Goal: Task Accomplishment & Management: Use online tool/utility

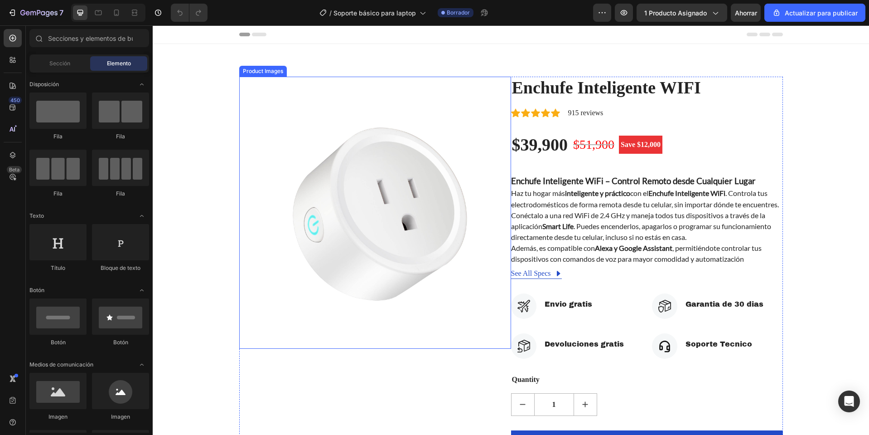
click at [363, 146] on img at bounding box center [375, 213] width 272 height 272
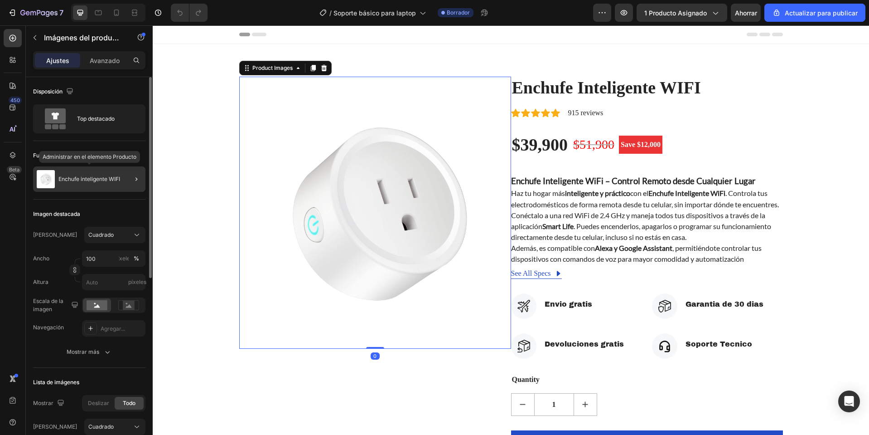
click at [97, 183] on div "Enchufe inteligente WIFI" at bounding box center [89, 178] width 112 height 25
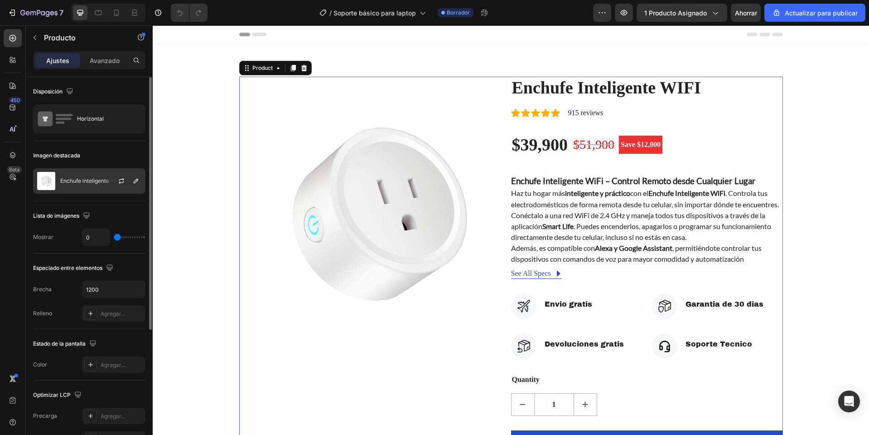
click at [102, 186] on div "Enchufe inteligente WIFI" at bounding box center [89, 180] width 112 height 25
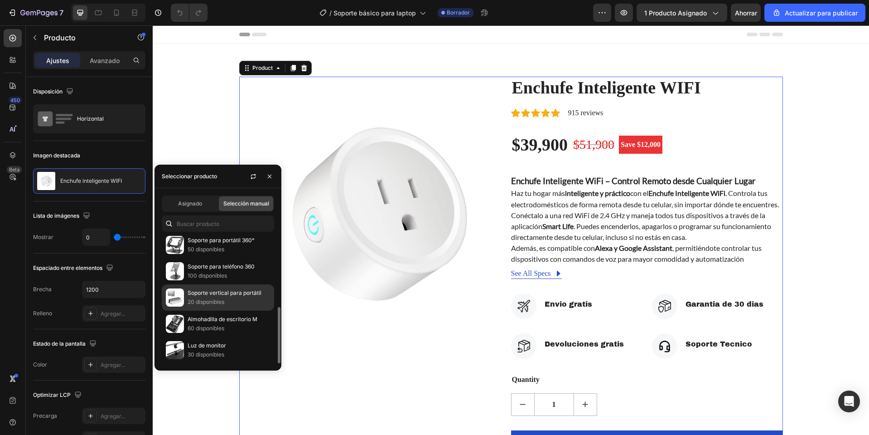
scroll to position [71, 0]
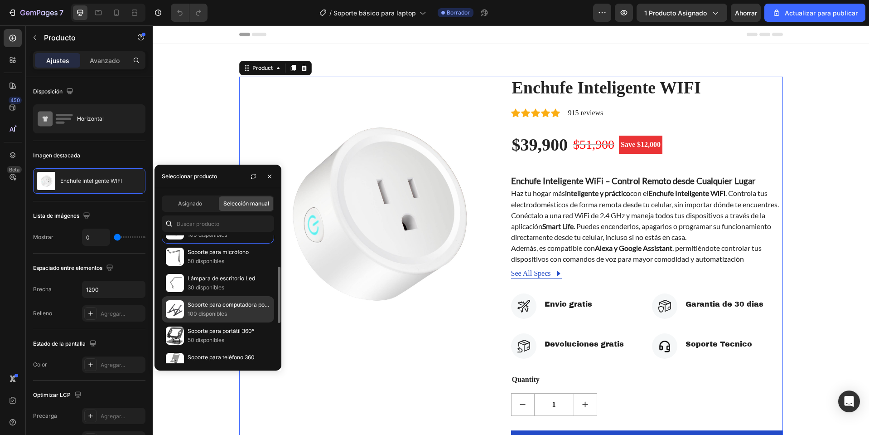
click at [205, 306] on font "Soporte para computadora portátil" at bounding box center [232, 304] width 89 height 7
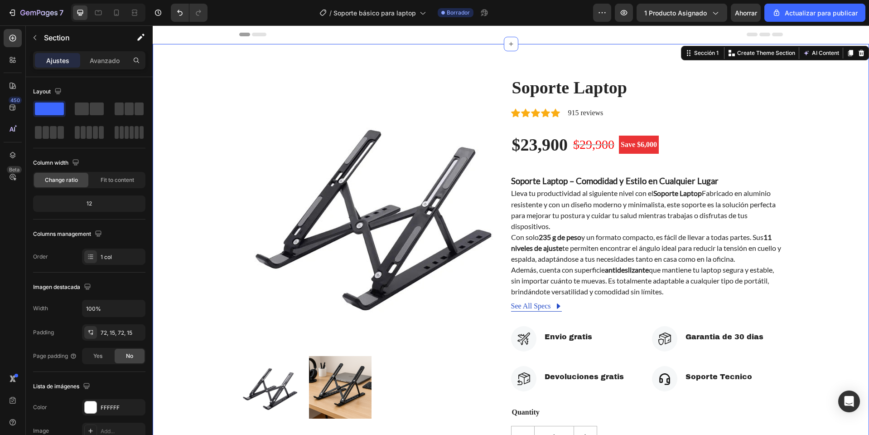
click at [796, 93] on div "Product Images Soporte Laptop (P) Title Icon Icon Icon Icon Icon Icon List Hoz …" at bounding box center [511, 302] width 703 height 451
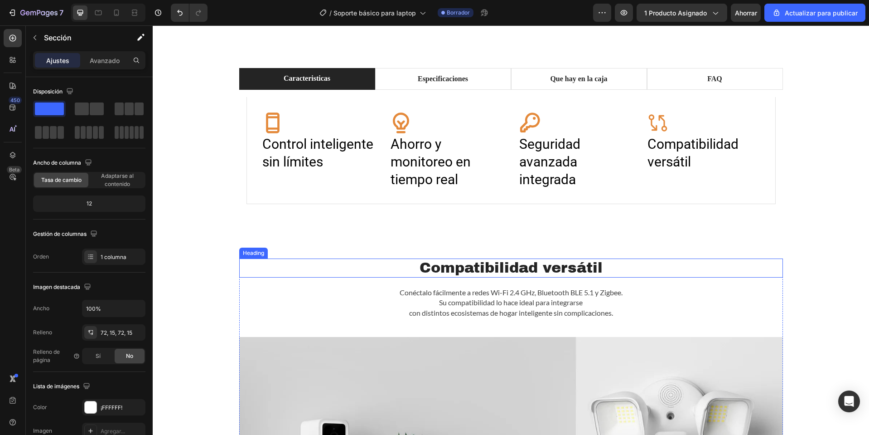
scroll to position [498, 0]
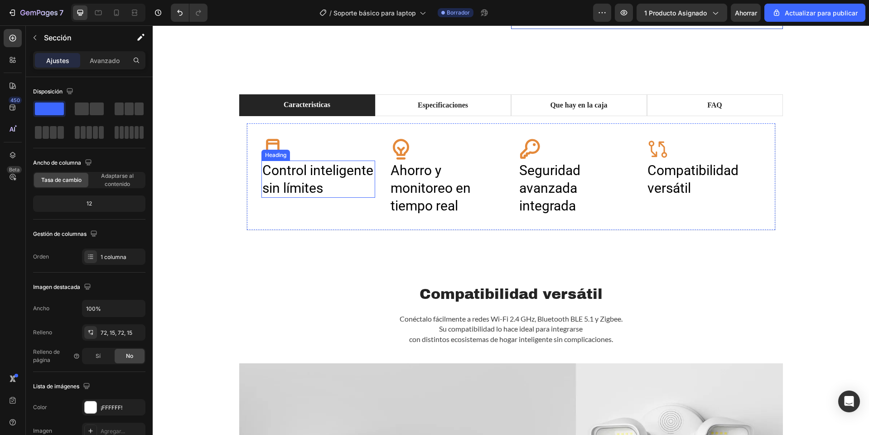
click at [324, 188] on h2 "Control inteligente sin límites" at bounding box center [318, 178] width 114 height 37
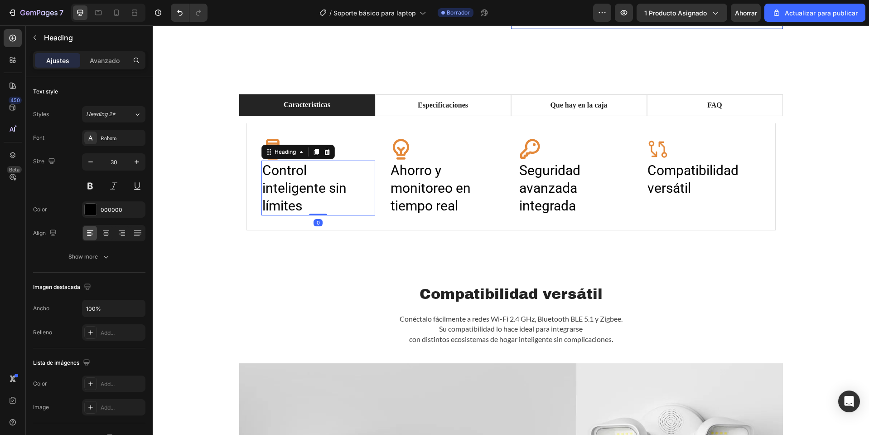
click at [324, 188] on h2 "Control inteligente sin límites" at bounding box center [318, 187] width 114 height 55
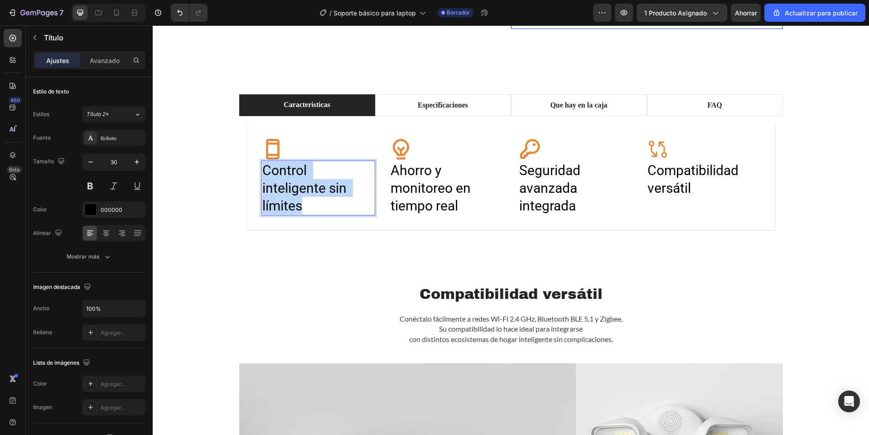
click at [324, 188] on p "Control inteligente sin límites" at bounding box center [318, 187] width 112 height 53
click at [265, 184] on strong "Altura ajustable en 7 niveles" at bounding box center [310, 179] width 97 height 34
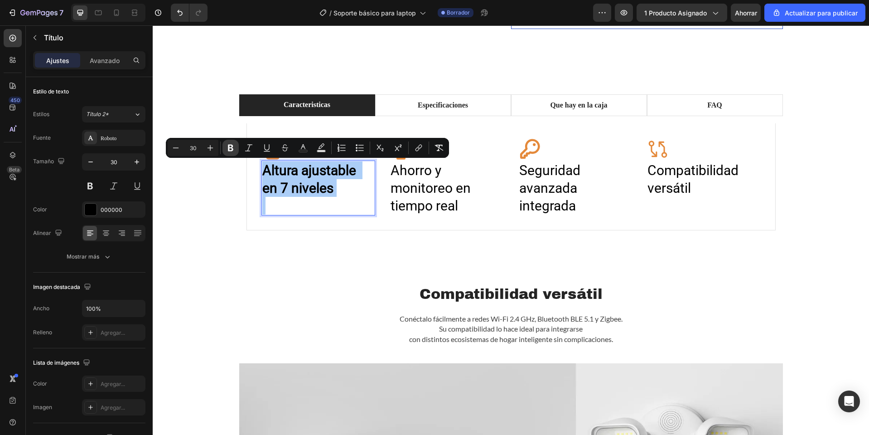
click at [234, 143] on button "Bold" at bounding box center [231, 148] width 16 height 16
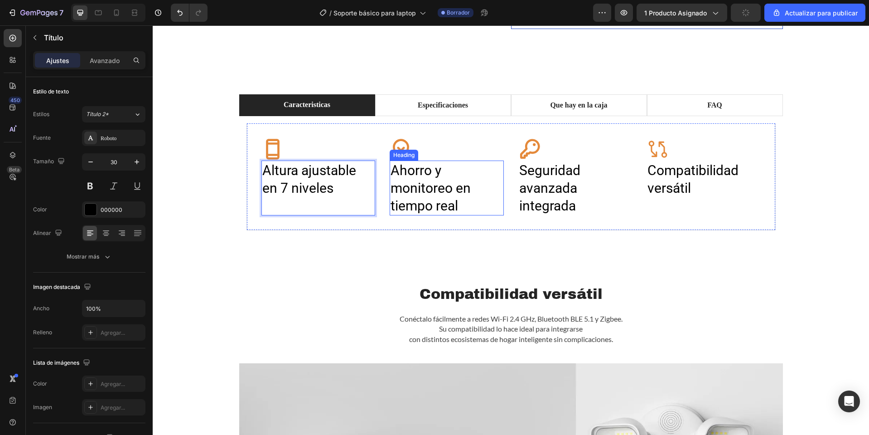
click at [423, 198] on h2 "Ahorro y monitoreo en tiempo real" at bounding box center [447, 187] width 114 height 55
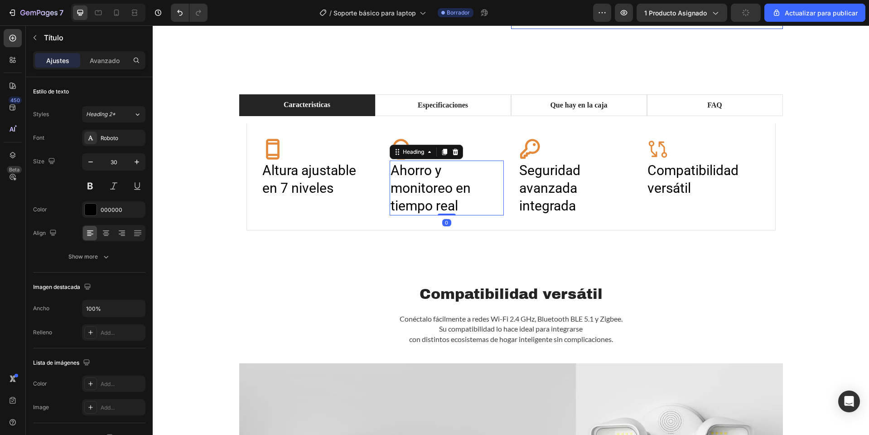
click at [423, 198] on h2 "Ahorro y monitoreo en tiempo real" at bounding box center [447, 187] width 114 height 55
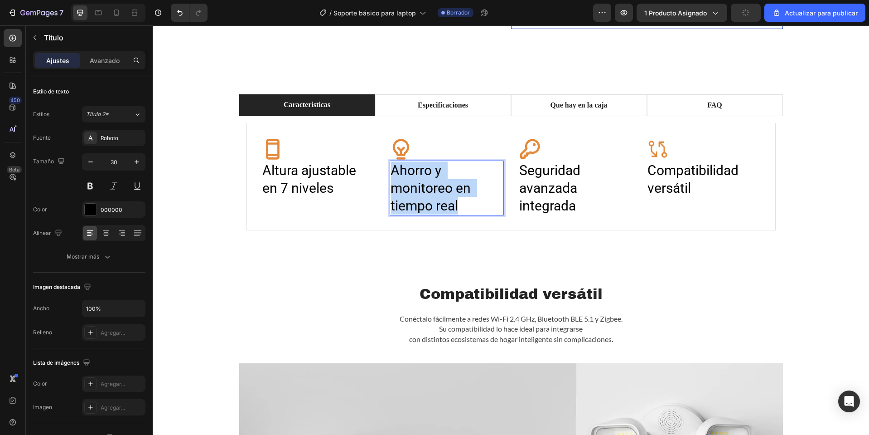
click at [423, 198] on p "Ahorro y monitoreo en tiempo real" at bounding box center [447, 187] width 112 height 53
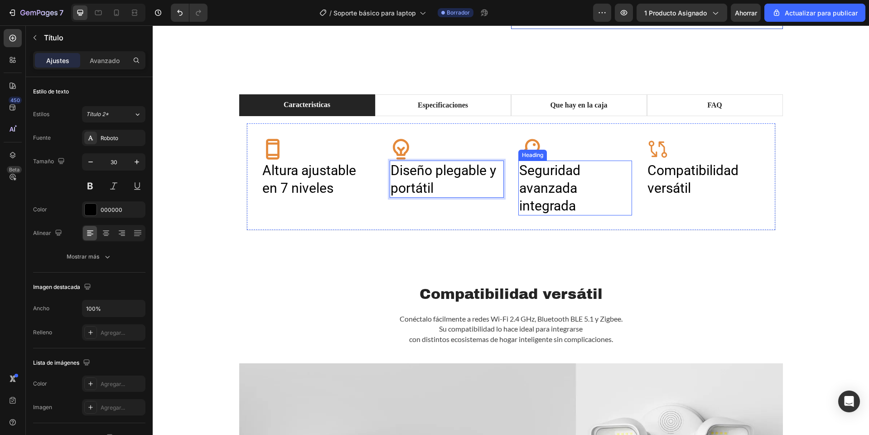
click at [529, 186] on h2 "Seguridad avanzada integrada" at bounding box center [575, 187] width 114 height 55
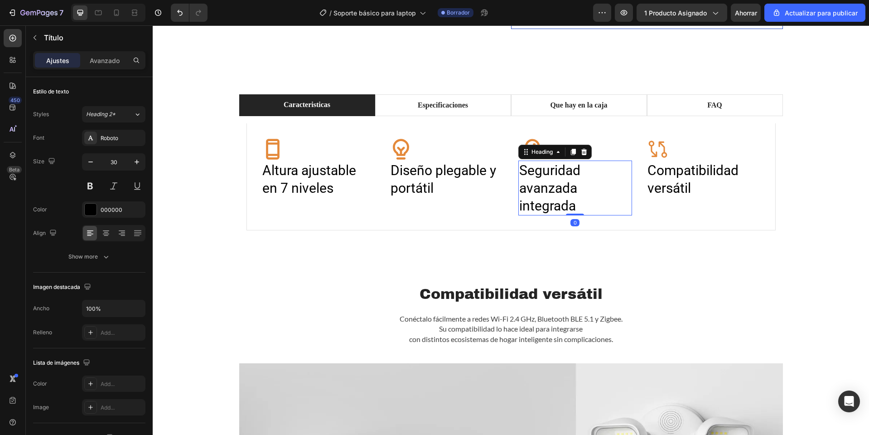
click at [529, 186] on h2 "Seguridad avanzada integrada" at bounding box center [575, 187] width 114 height 55
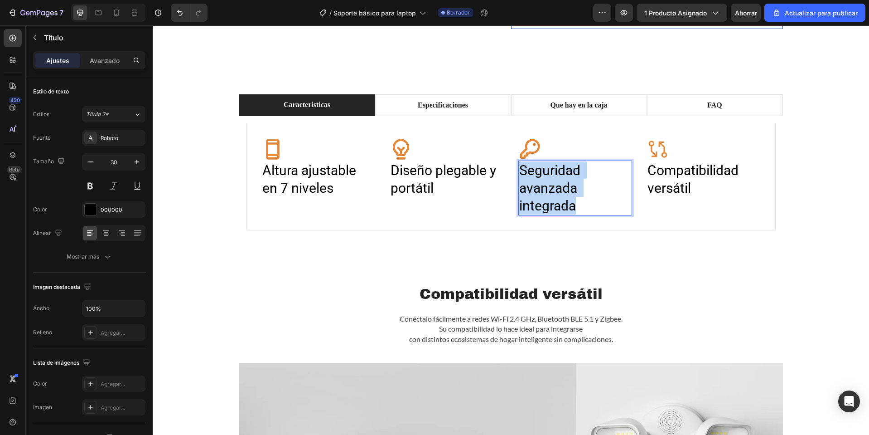
click at [529, 186] on p "Seguridad avanzada integrada" at bounding box center [575, 187] width 112 height 53
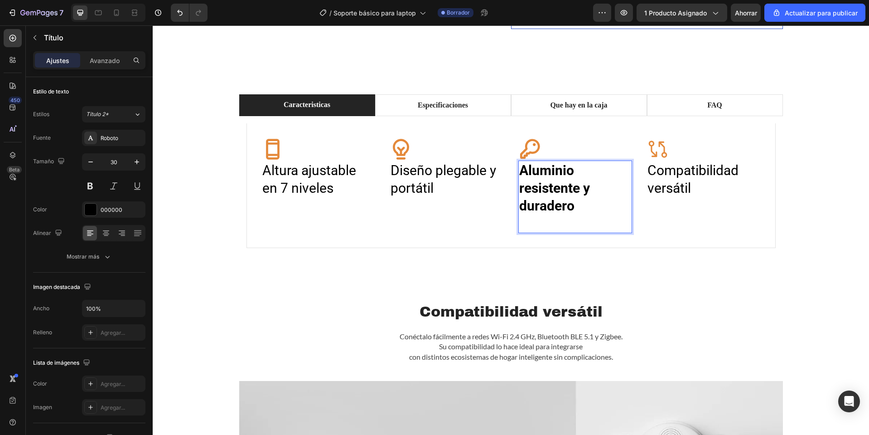
click at [559, 188] on strong "Aluminio resistente y duradero" at bounding box center [556, 187] width 74 height 51
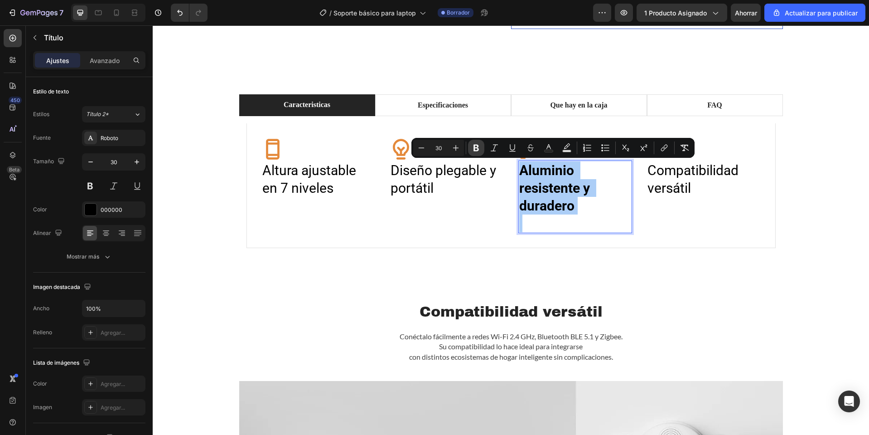
click at [473, 146] on icon "Editor contextual toolbar" at bounding box center [476, 147] width 9 height 9
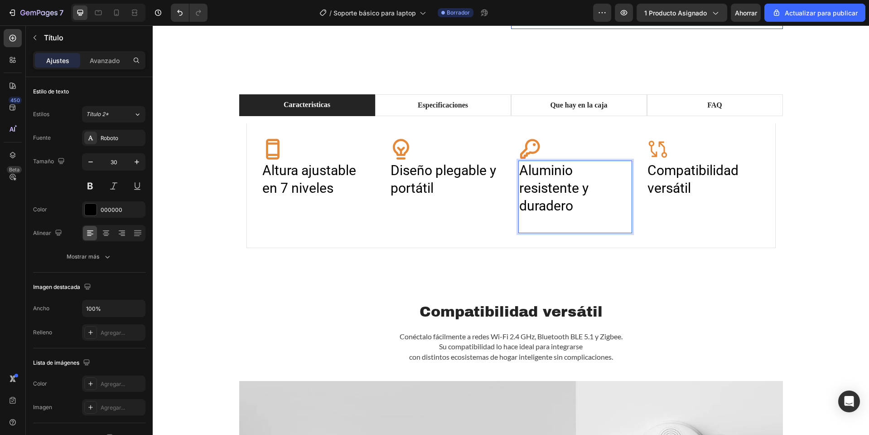
click at [556, 219] on p "Rich Text Editor. Editing area: main" at bounding box center [575, 223] width 112 height 18
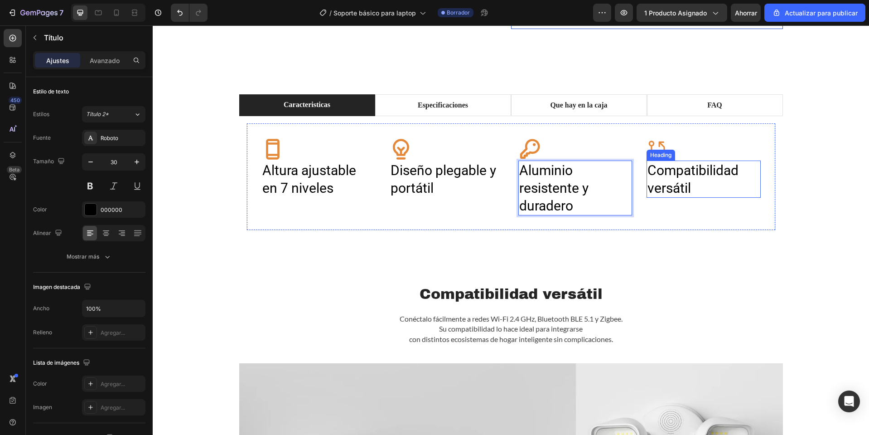
click at [665, 175] on h2 "Compatibilidad versátil" at bounding box center [704, 178] width 114 height 37
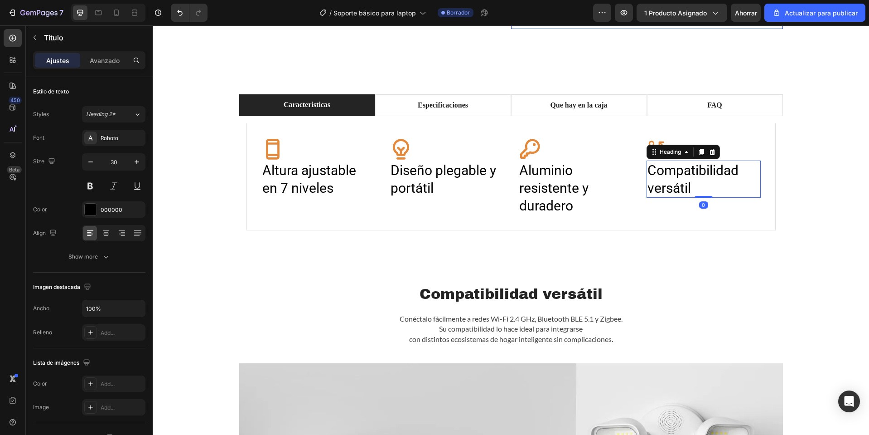
click at [665, 175] on h2 "Compatibilidad versátil" at bounding box center [704, 178] width 114 height 37
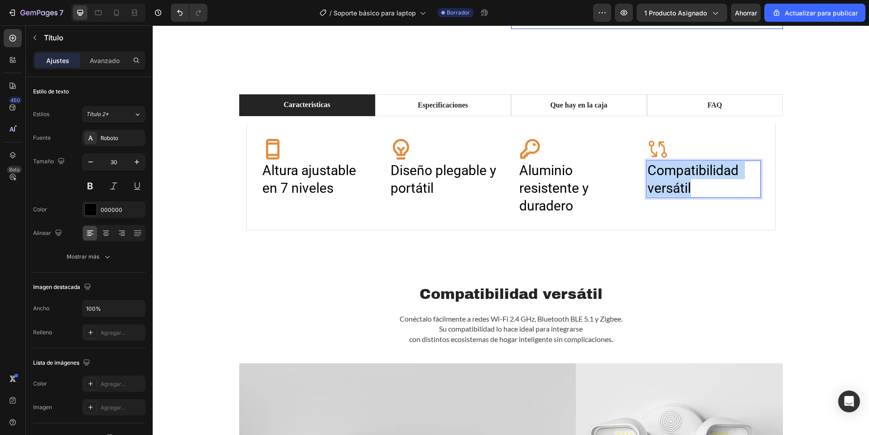
click at [665, 175] on p "Compatibilidad versátil" at bounding box center [704, 178] width 112 height 35
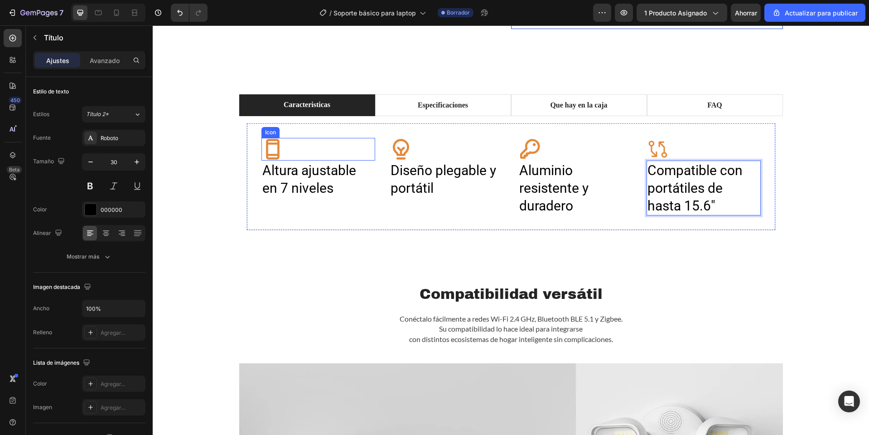
click at [288, 155] on div "Icon" at bounding box center [318, 149] width 114 height 23
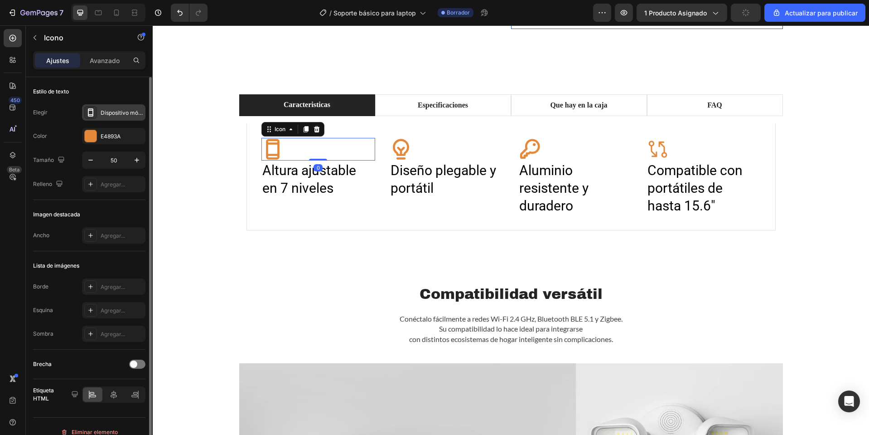
click at [121, 116] on div "Dispositivo móvil en negrita" at bounding box center [122, 113] width 43 height 8
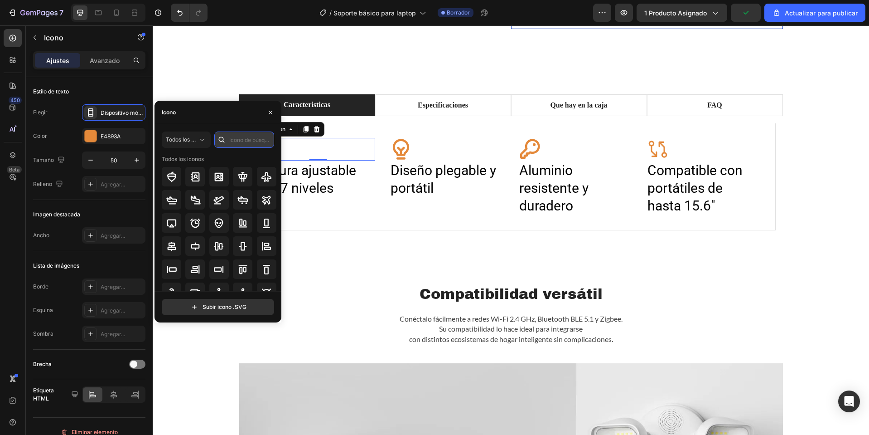
click at [243, 138] on input "text" at bounding box center [244, 139] width 60 height 16
type input "ta"
click at [240, 250] on icon at bounding box center [242, 246] width 11 height 11
click at [420, 155] on div "Icon" at bounding box center [447, 149] width 114 height 23
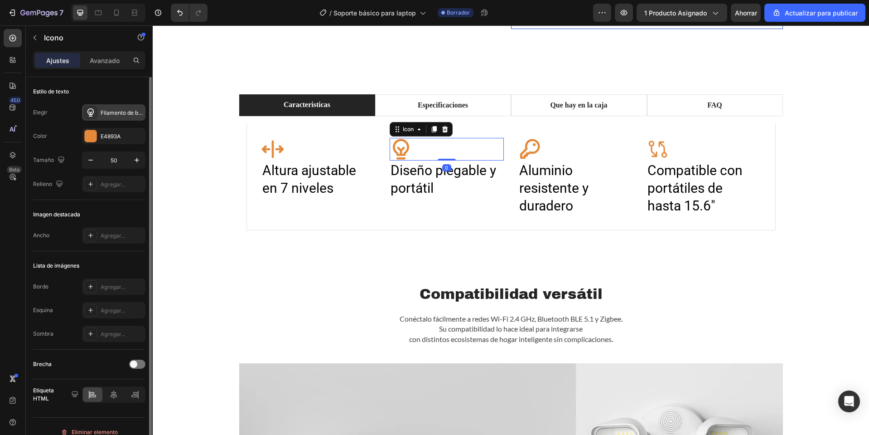
click at [121, 108] on div "Filamento de bombilla en negrita" at bounding box center [113, 112] width 63 height 16
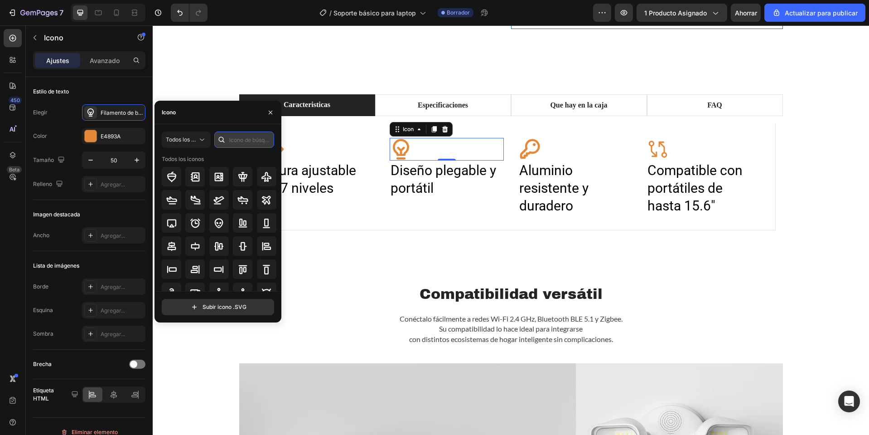
click at [235, 140] on input "text" at bounding box center [244, 139] width 60 height 16
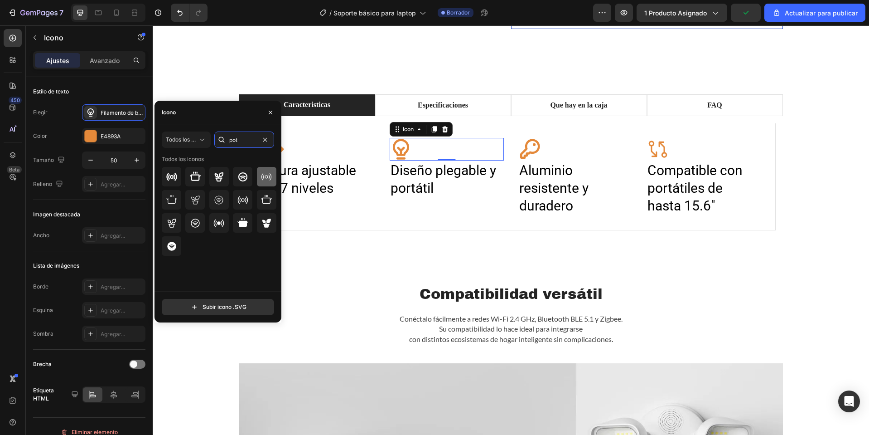
type input "pot"
click at [260, 177] on div at bounding box center [266, 176] width 19 height 19
click at [522, 145] on icon at bounding box center [530, 149] width 20 height 20
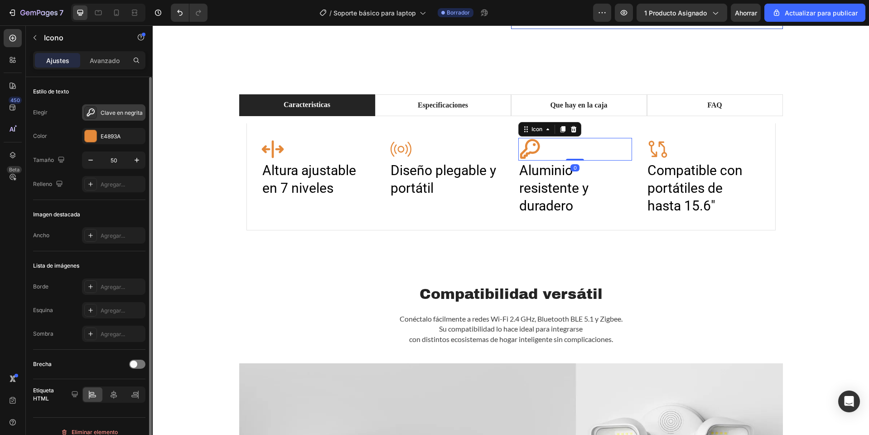
click at [131, 112] on font "Clave en negrita" at bounding box center [122, 112] width 42 height 7
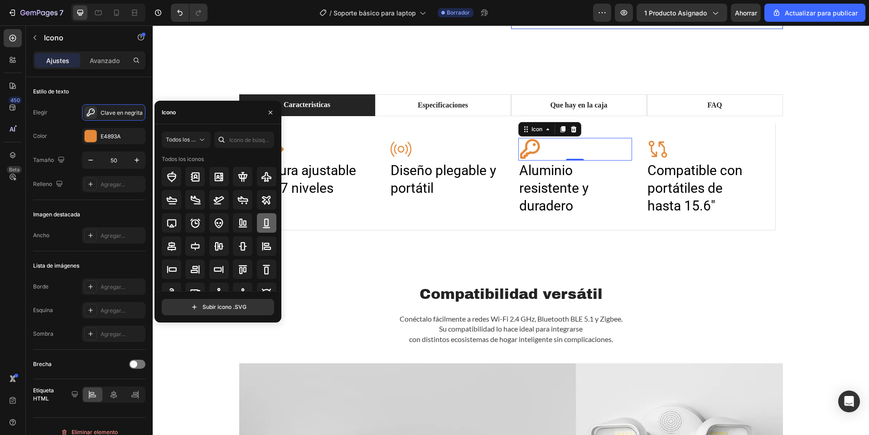
click at [258, 226] on div at bounding box center [266, 222] width 19 height 19
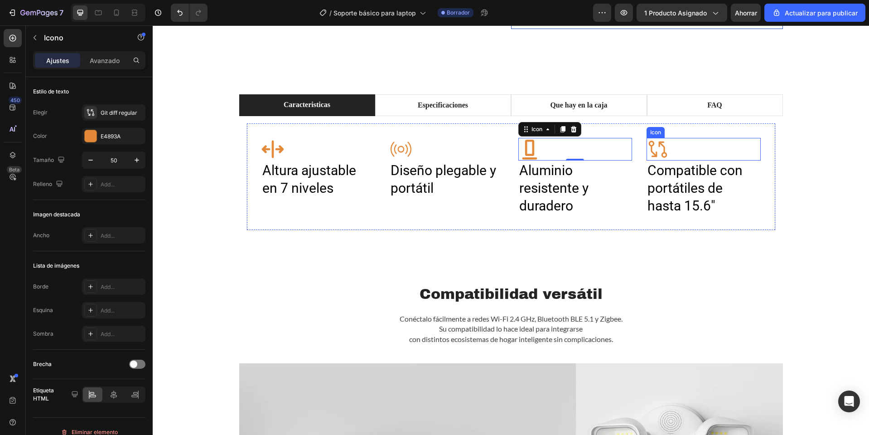
click at [681, 140] on div "Icon" at bounding box center [704, 149] width 114 height 23
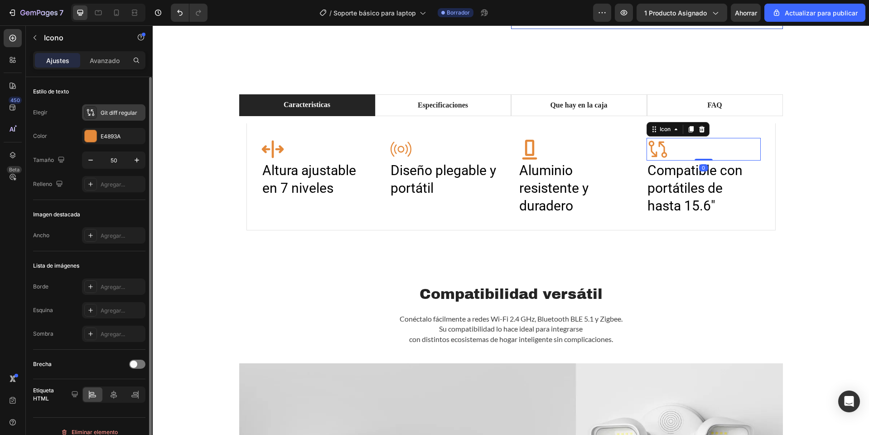
click at [119, 114] on font "Git diff regular" at bounding box center [119, 112] width 37 height 7
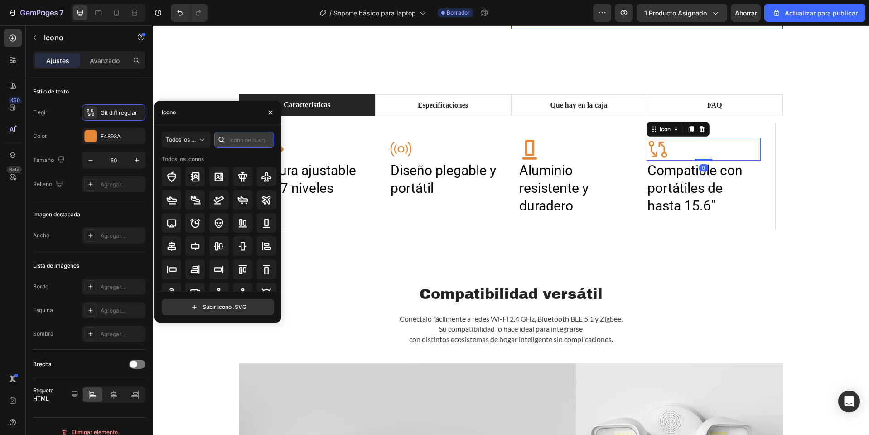
click at [245, 140] on input "text" at bounding box center [244, 139] width 60 height 16
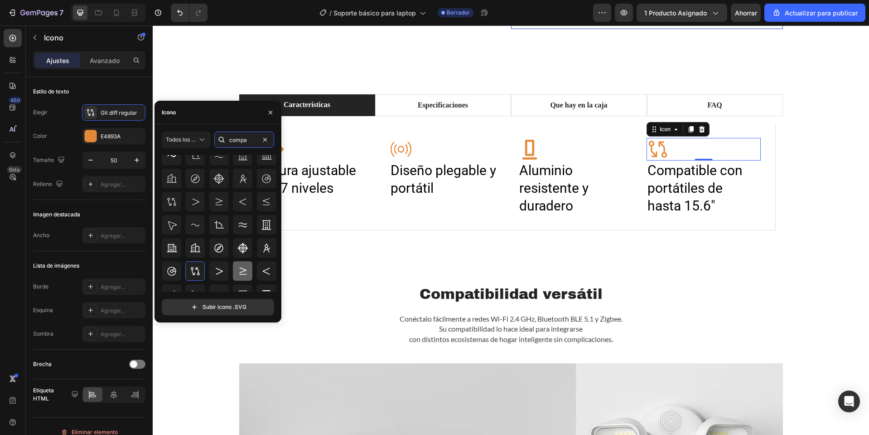
scroll to position [100, 0]
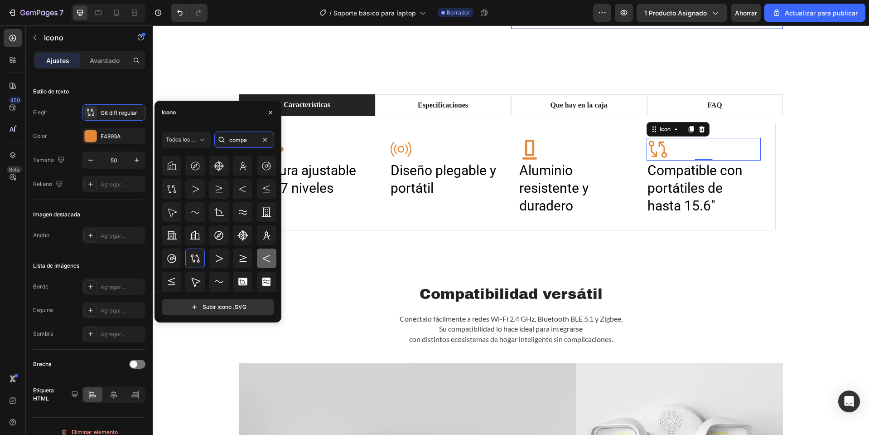
type input "compa"
click at [270, 255] on icon at bounding box center [266, 258] width 11 height 11
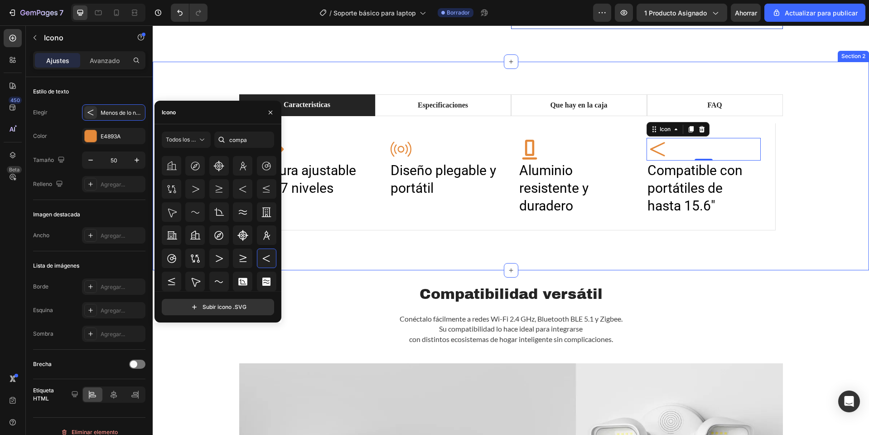
click at [803, 118] on div "Caracteristicas Especificaciones Que hay en la caja FAQ Icon Altura ajustable e…" at bounding box center [511, 165] width 703 height 143
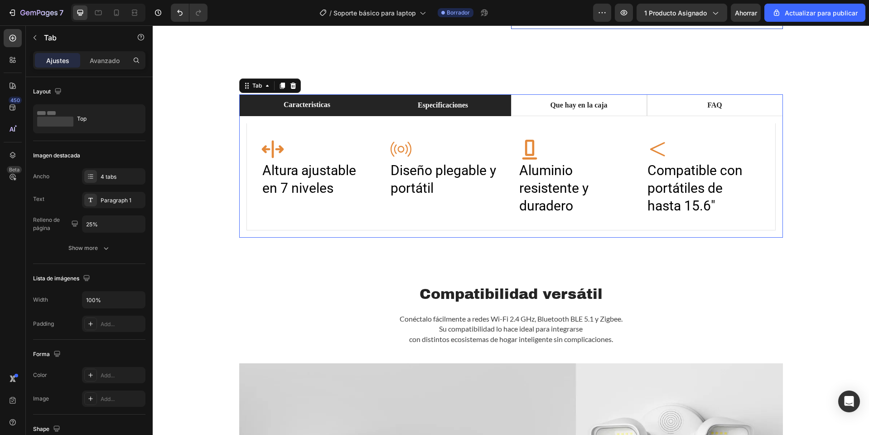
click at [460, 111] on div "Especificaciones" at bounding box center [442, 105] width 53 height 14
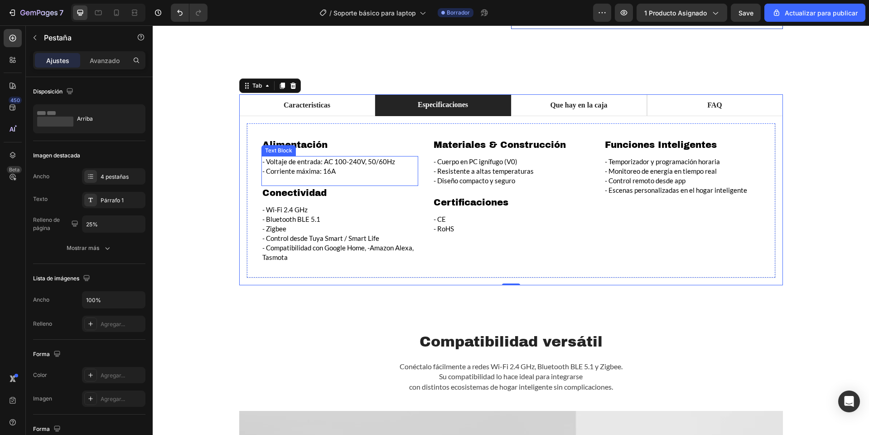
click at [306, 171] on p "- Corriente máxima: 16A" at bounding box center [339, 171] width 155 height 10
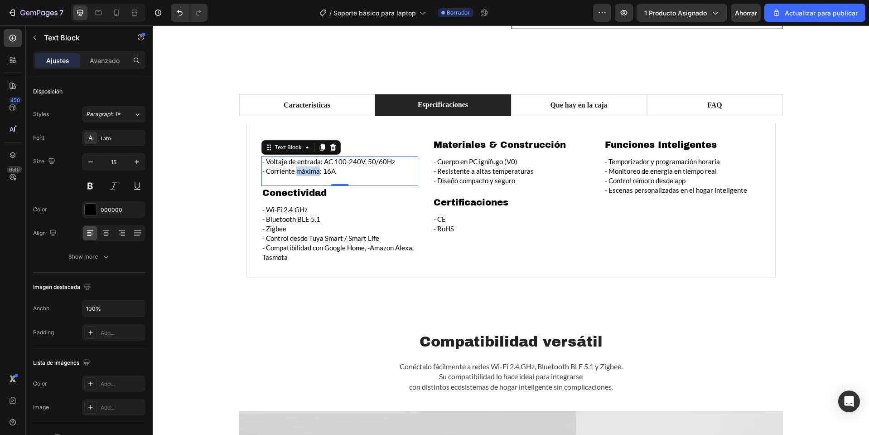
click at [306, 171] on p "- Corriente máxima: 16A" at bounding box center [339, 171] width 155 height 10
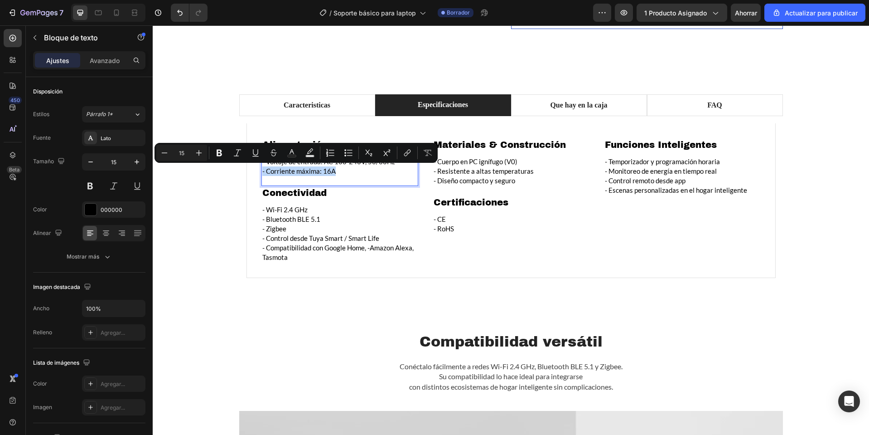
click at [306, 171] on p "- Corriente máxima: 16A" at bounding box center [339, 171] width 155 height 10
click at [354, 168] on p "- Corriente máxima: 16A" at bounding box center [339, 171] width 155 height 10
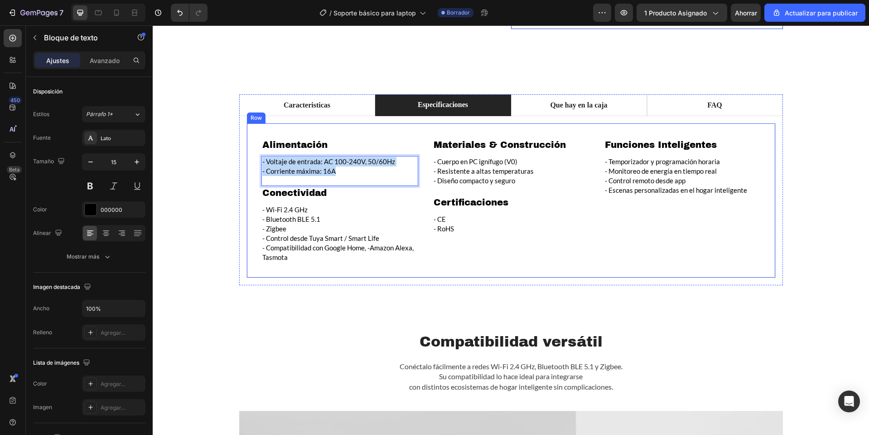
drag, startPoint x: 352, startPoint y: 170, endPoint x: 405, endPoint y: 177, distance: 53.9
click at [252, 152] on div "Alimentación Heading - Voltaje de entrada: AC 100-240V, 50/60Hz - Corriente máx…" at bounding box center [511, 200] width 529 height 155
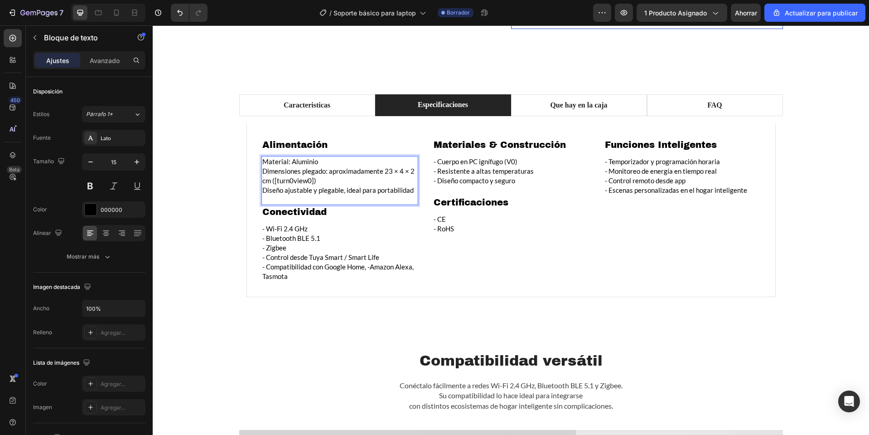
click at [262, 164] on p "Material: Aluminio" at bounding box center [339, 162] width 155 height 10
click at [257, 164] on div "Alimentación Heading Material: Aluminio Dimensiones plegado: aproximadamente 23…" at bounding box center [511, 210] width 529 height 174
click at [266, 161] on p "Material: Aluminio" at bounding box center [339, 162] width 155 height 10
click at [337, 181] on p "- Dimensiones plegado: aproximadamente 23 × 4 × 2 cm ([turn0view0])" at bounding box center [339, 175] width 155 height 19
click at [288, 252] on p "- Control desde Tuya Smart / Smart Life" at bounding box center [339, 257] width 155 height 10
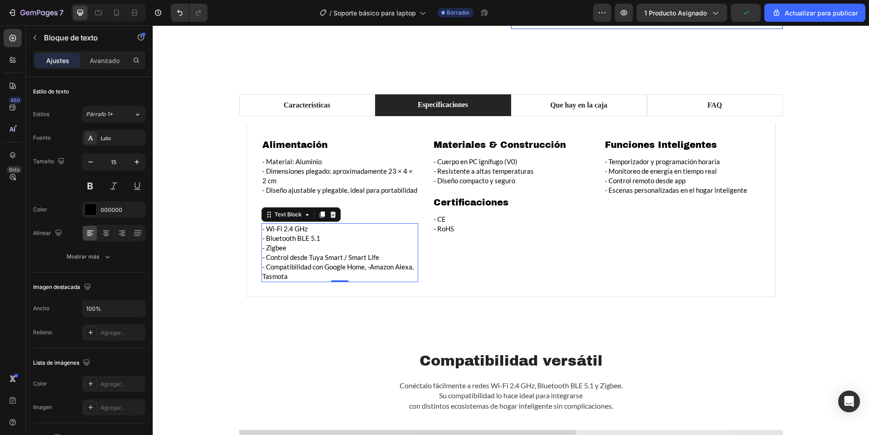
click at [288, 252] on p "- Control desde Tuya Smart / Smart Life" at bounding box center [339, 257] width 155 height 10
click at [295, 272] on p "- Compatibilidad con Google Home, -Amazon Alexa, Tasmota" at bounding box center [339, 271] width 155 height 19
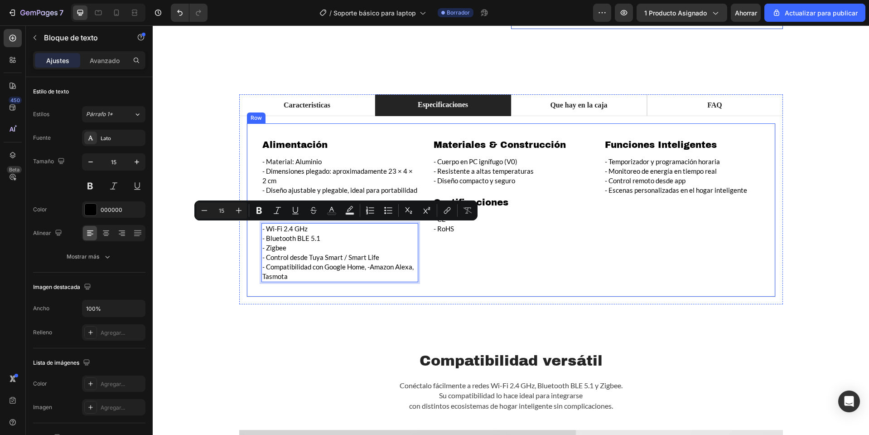
drag, startPoint x: 300, startPoint y: 276, endPoint x: 256, endPoint y: 229, distance: 64.4
click at [256, 229] on div "Alimentación Heading - Material: Aluminio - Dimensiones plegado: aproximadament…" at bounding box center [511, 210] width 529 height 174
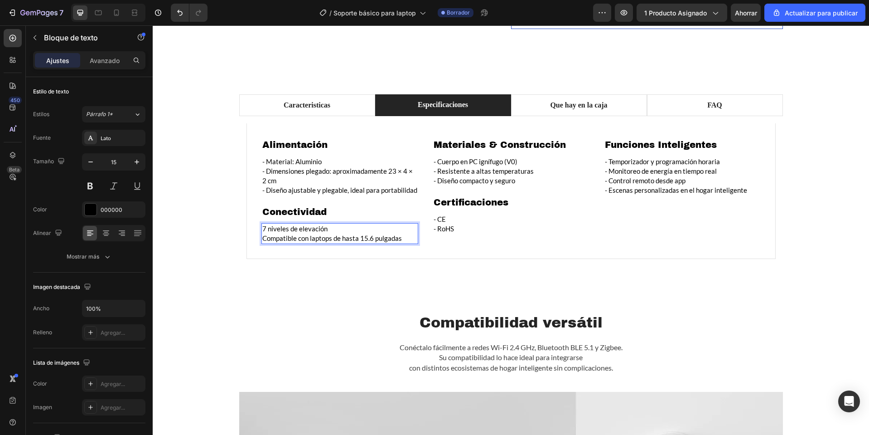
click at [262, 229] on p "7 niveles de elevación" at bounding box center [339, 229] width 155 height 10
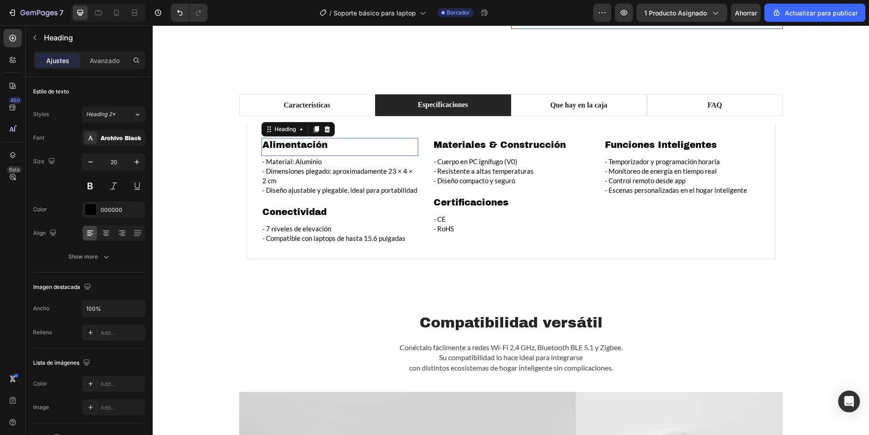
click at [283, 140] on h2 "Alimentación" at bounding box center [339, 145] width 157 height 14
click at [283, 140] on p "Alimentación" at bounding box center [339, 145] width 155 height 12
click at [295, 205] on h2 "Conectividad" at bounding box center [339, 212] width 157 height 14
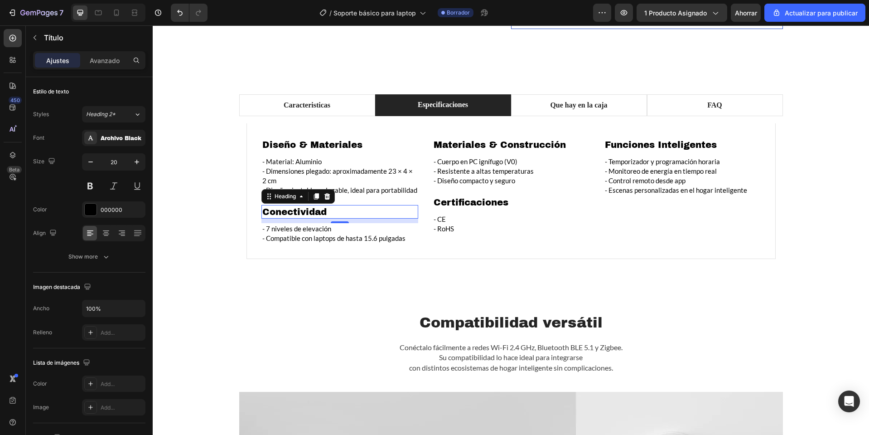
click at [295, 205] on h2 "Conectividad" at bounding box center [339, 212] width 157 height 14
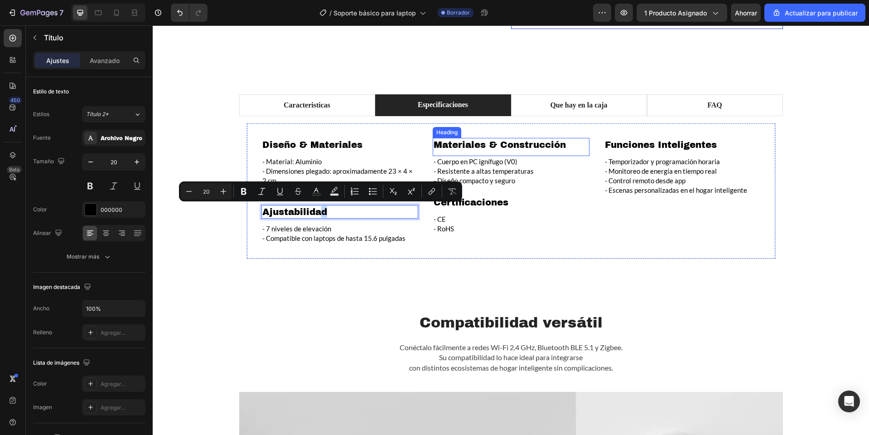
drag, startPoint x: 316, startPoint y: 212, endPoint x: 491, endPoint y: 145, distance: 186.9
click at [491, 145] on div "Diseño & Materiales Heading - Material: Aluminio - Dimensiones plegado: aproxim…" at bounding box center [511, 190] width 529 height 135
click at [474, 150] on h2 "Materiales & Construcción" at bounding box center [511, 145] width 157 height 14
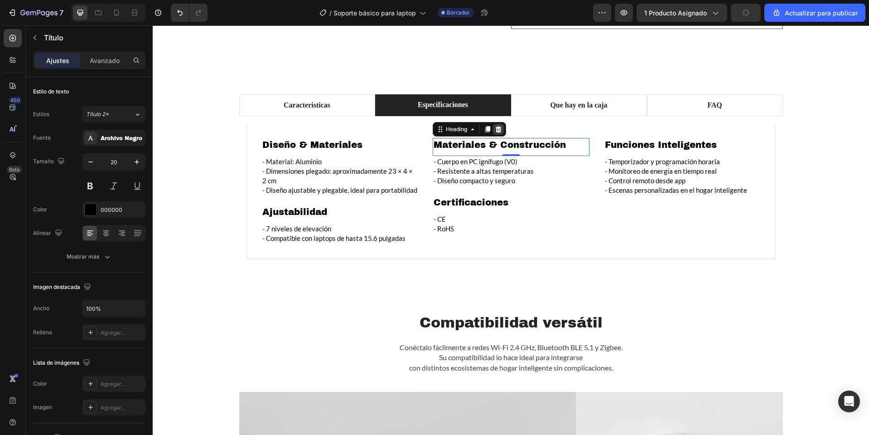
click at [495, 131] on icon at bounding box center [498, 129] width 6 height 6
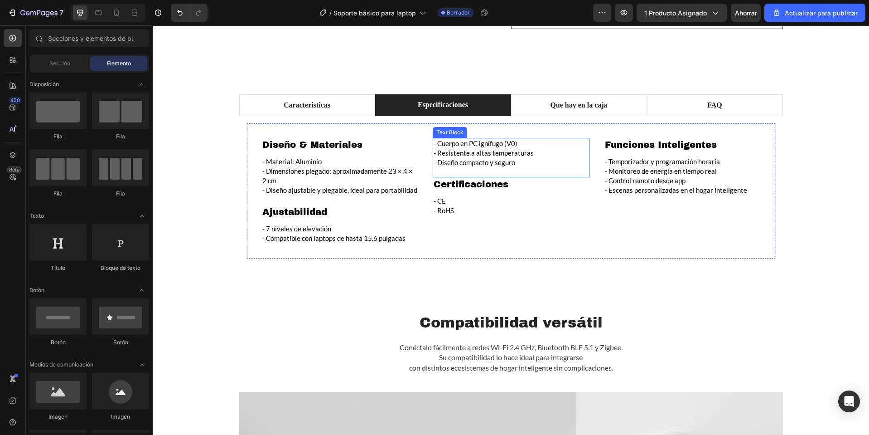
click at [471, 170] on div "- Cuerpo en PC ignífugo (V0) - Resistente a altas temperaturas - Diseño compact…" at bounding box center [511, 157] width 157 height 39
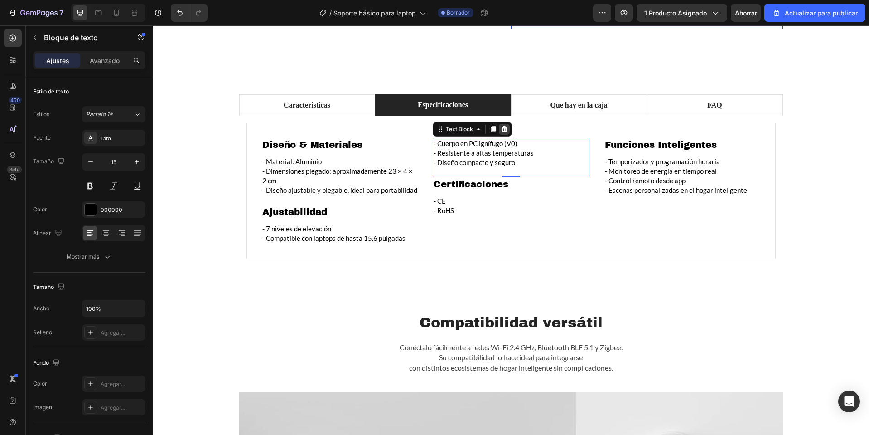
click at [502, 132] on icon at bounding box center [504, 129] width 7 height 7
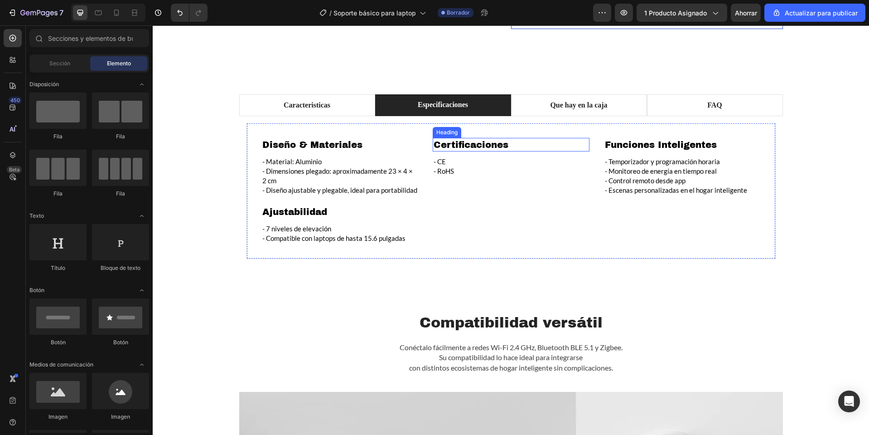
click at [464, 148] on h2 "Certificaciones" at bounding box center [511, 145] width 157 height 14
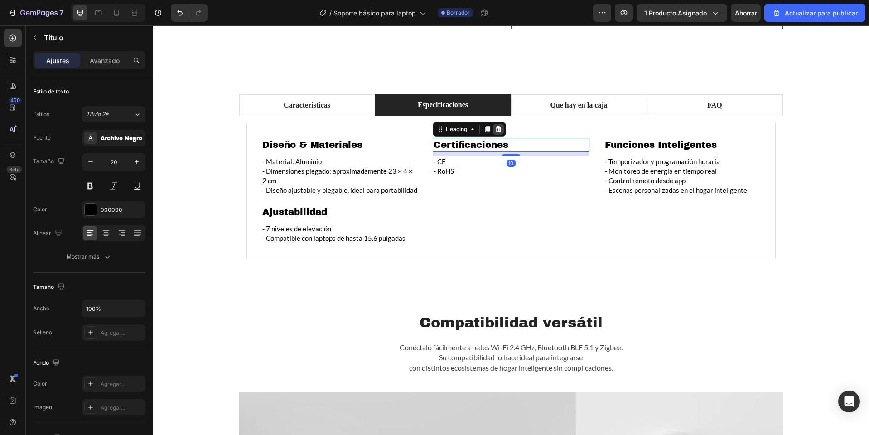
click at [493, 133] on div at bounding box center [498, 129] width 11 height 11
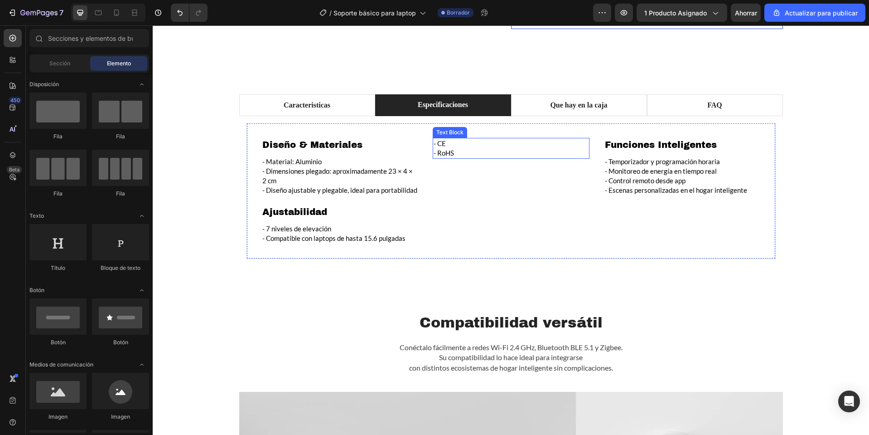
click at [469, 152] on p "- RoHS" at bounding box center [511, 153] width 155 height 10
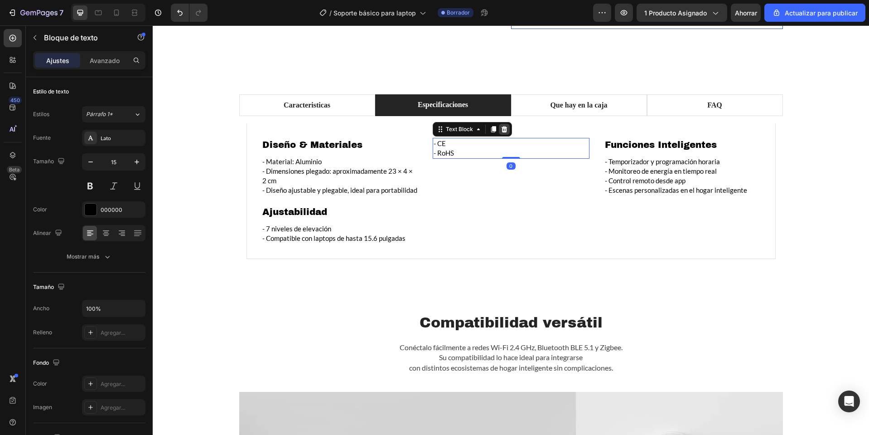
click at [505, 131] on div at bounding box center [504, 129] width 11 height 11
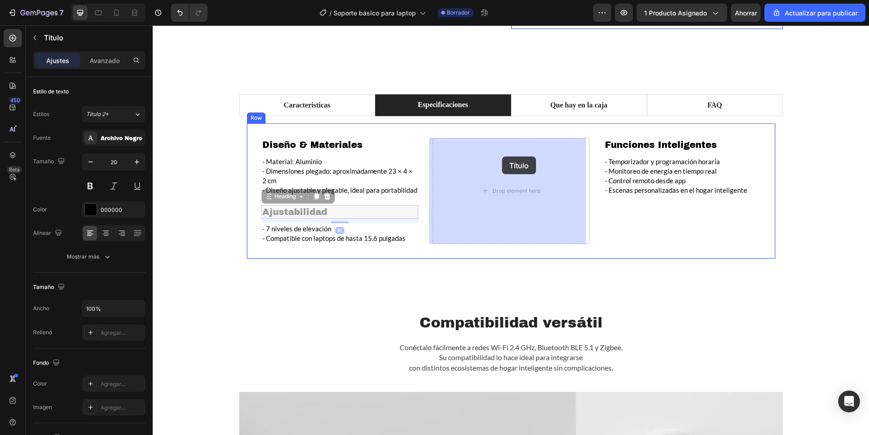
drag, startPoint x: 302, startPoint y: 214, endPoint x: 502, endPoint y: 157, distance: 208.0
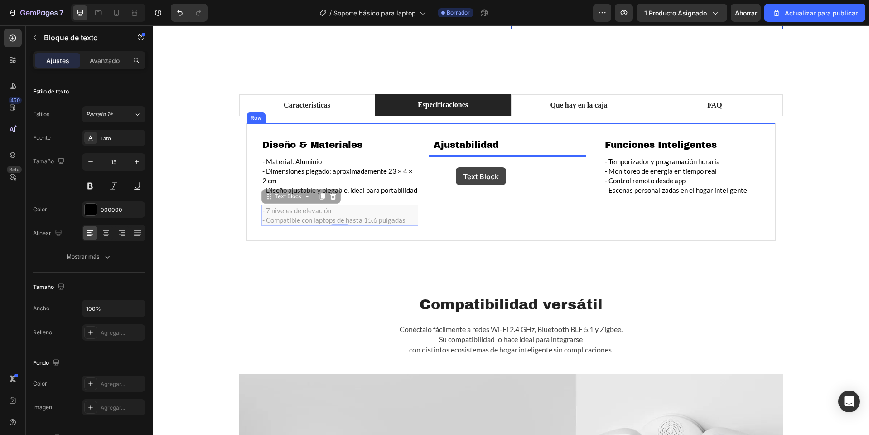
drag, startPoint x: 317, startPoint y: 219, endPoint x: 455, endPoint y: 166, distance: 147.9
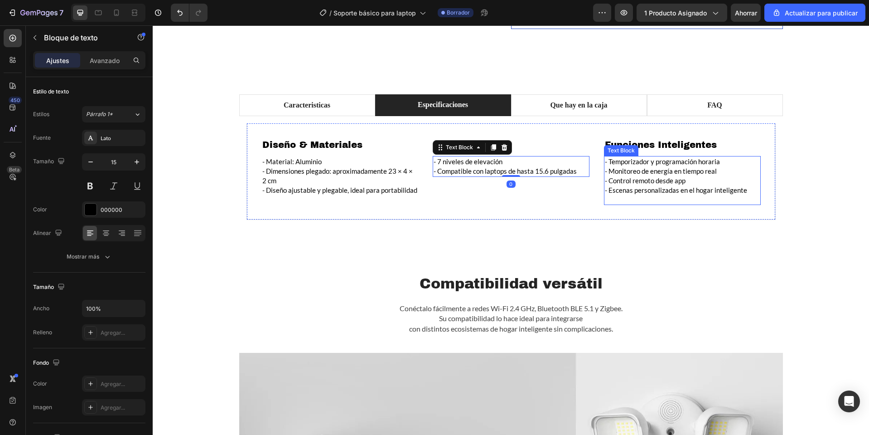
click at [663, 165] on p "- Temporizador y programación horaria" at bounding box center [682, 162] width 155 height 10
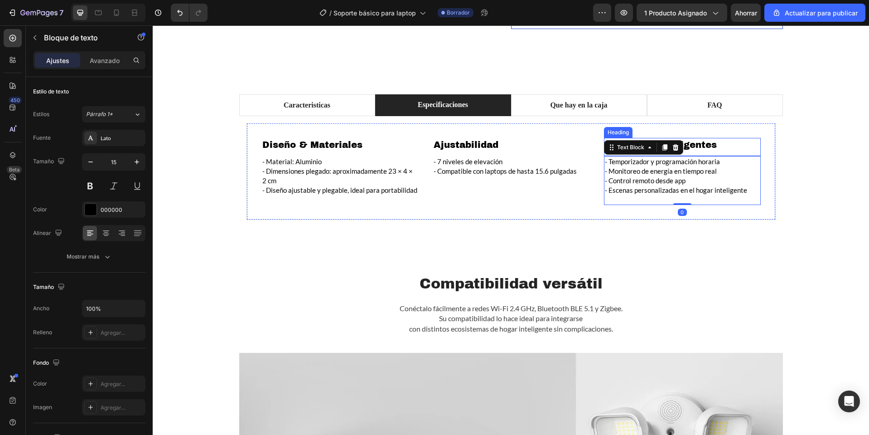
click at [708, 145] on h2 "Funciones Inteligentes" at bounding box center [682, 145] width 157 height 14
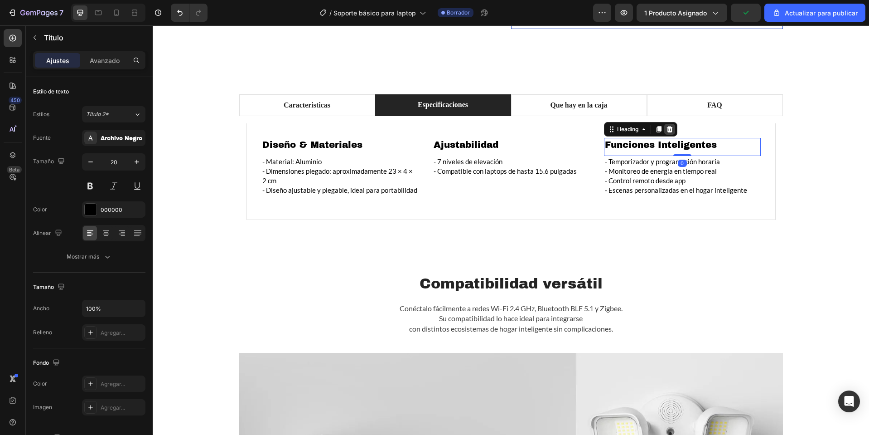
click at [671, 129] on div at bounding box center [669, 129] width 11 height 11
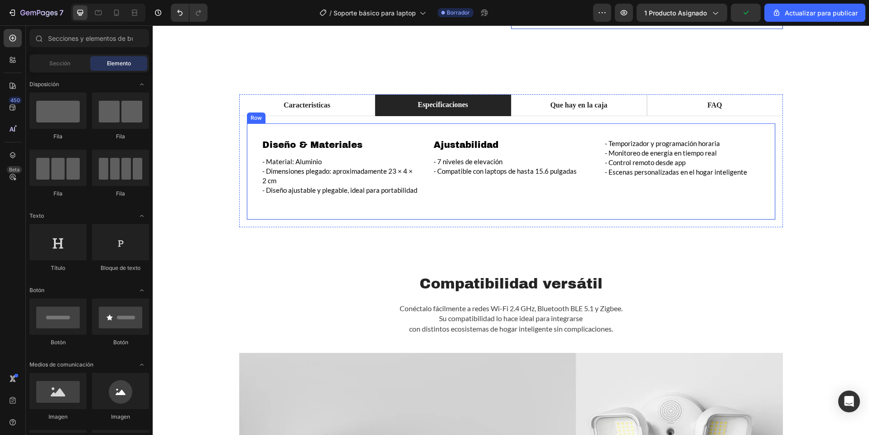
click at [658, 160] on p "- Control remoto desde app" at bounding box center [682, 163] width 155 height 10
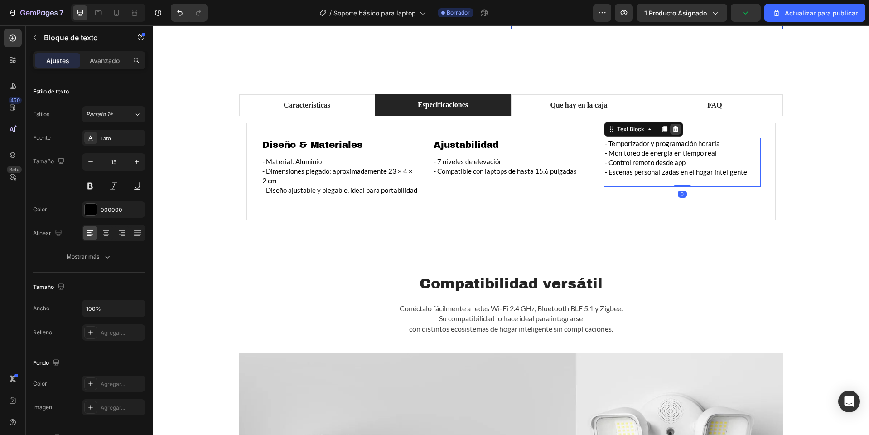
click at [670, 130] on div at bounding box center [675, 129] width 11 height 11
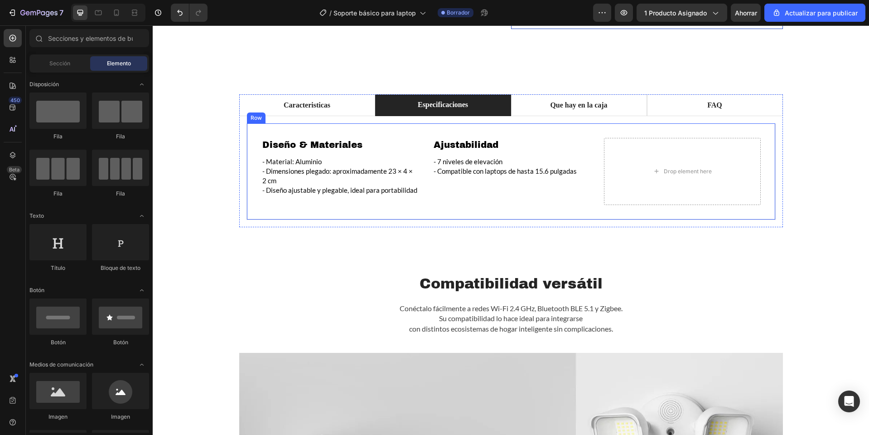
click at [256, 123] on div "Diseño & Materiales Heading - Material: Aluminio - Dimensiones plegado: aproxim…" at bounding box center [511, 171] width 529 height 97
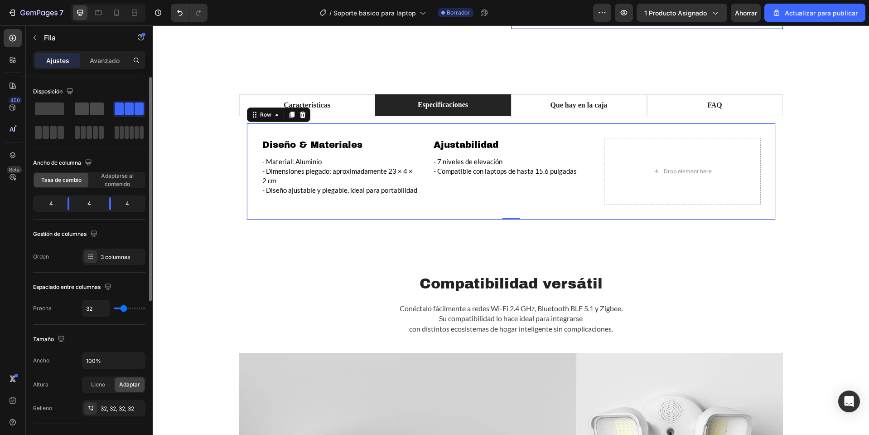
click at [84, 114] on span at bounding box center [82, 108] width 14 height 13
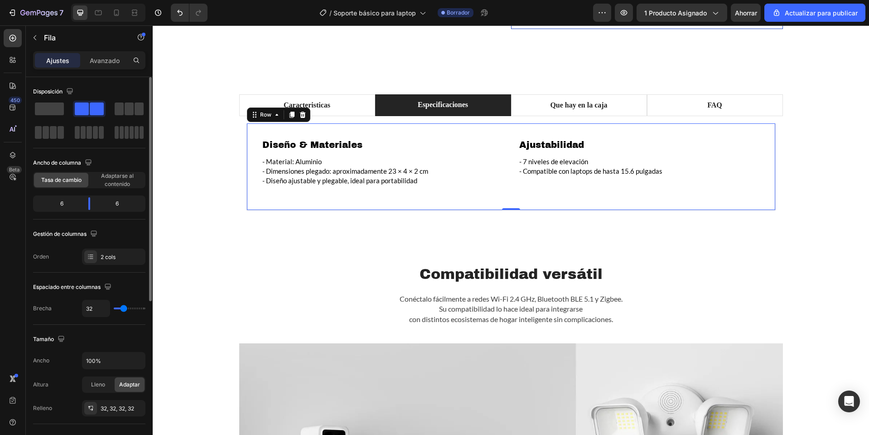
click at [89, 111] on div at bounding box center [89, 108] width 29 height 13
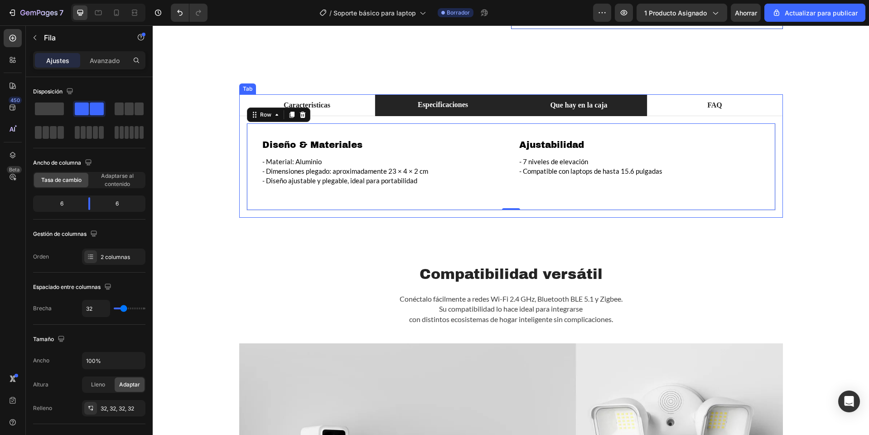
click at [550, 107] on p "Que hay en la caja" at bounding box center [578, 105] width 57 height 11
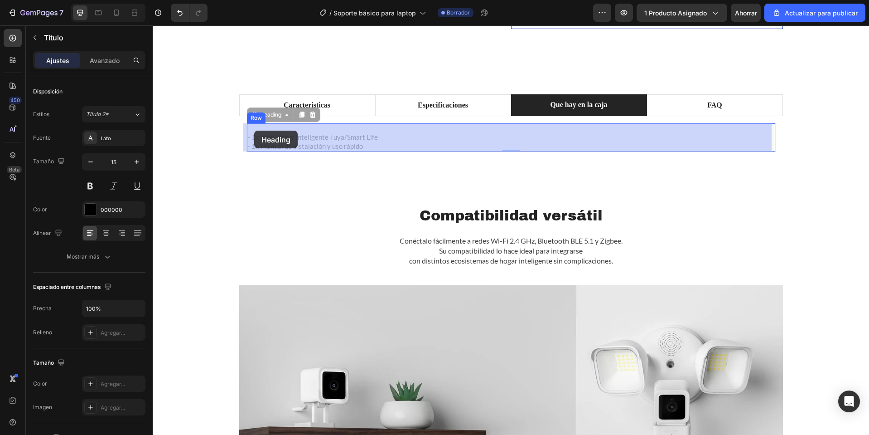
drag, startPoint x: 373, startPoint y: 145, endPoint x: 236, endPoint y: 131, distance: 138.1
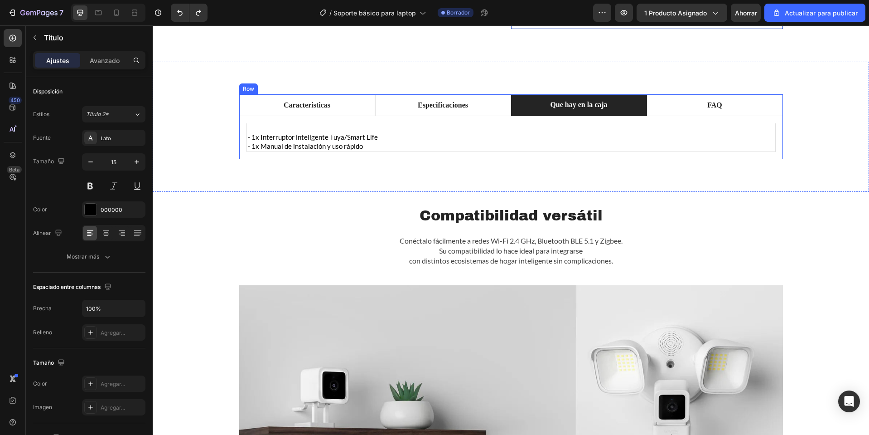
click at [309, 148] on h2 "⁠⁠⁠⁠⁠⁠⁠ - 1x Interruptor inteligente Tuya/Smart Life - 1x Manual de instalación…" at bounding box center [511, 137] width 528 height 29
click at [309, 148] on p "⁠⁠⁠⁠⁠⁠⁠ - 1x Interruptor inteligente Tuya/Smart Life - 1x Manual de instalación…" at bounding box center [511, 137] width 527 height 27
click at [309, 148] on p "- 1x Interruptor inteligente Tuya/Smart Life - 1x Manual de instalación y uso r…" at bounding box center [511, 137] width 527 height 27
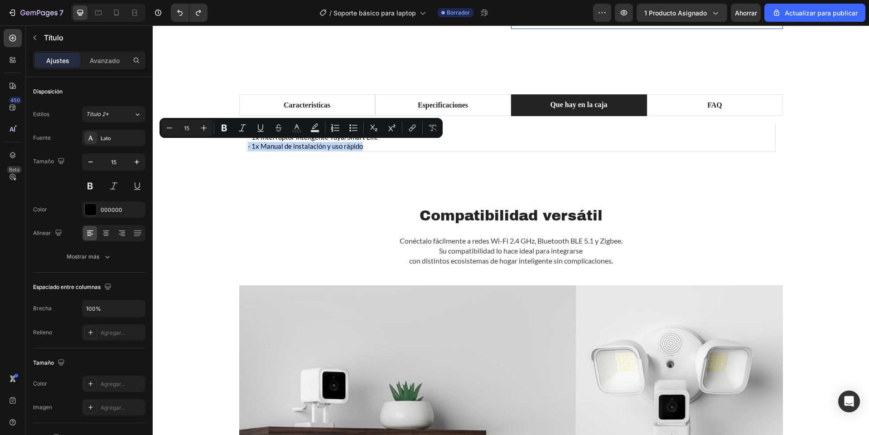
click at [372, 151] on h2 "- 1x Interruptor inteligente Tuya/Smart Life - 1x Manual de instalación y uso r…" at bounding box center [511, 137] width 528 height 29
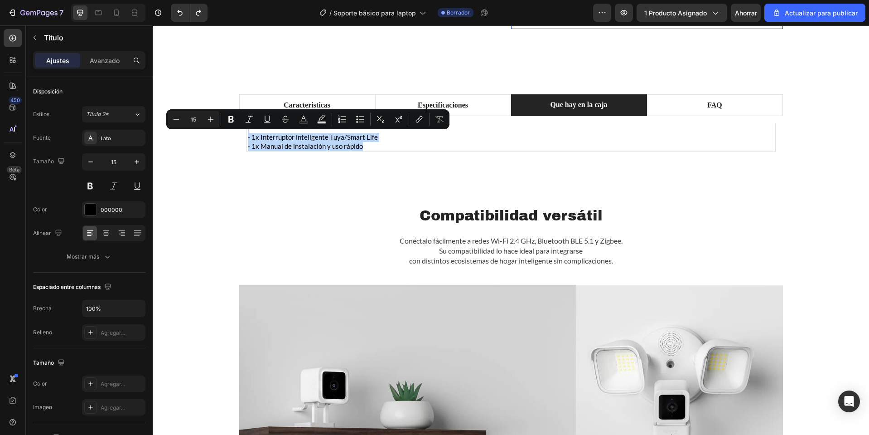
drag, startPoint x: 359, startPoint y: 145, endPoint x: 247, endPoint y: 131, distance: 113.2
click at [248, 131] on p "- 1x Interruptor inteligente Tuya/Smart Life - 1x Manual de instalación y uso r…" at bounding box center [511, 137] width 527 height 27
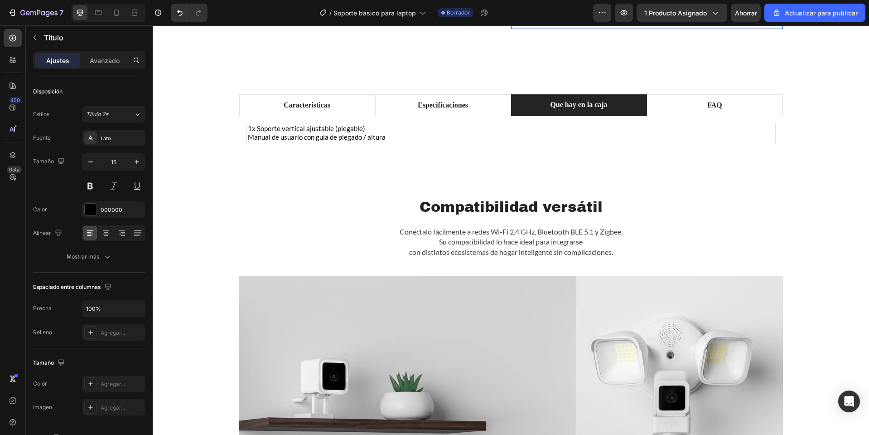
click at [248, 138] on p "Manual de usuario con guía de plegado / altura" at bounding box center [511, 137] width 527 height 9
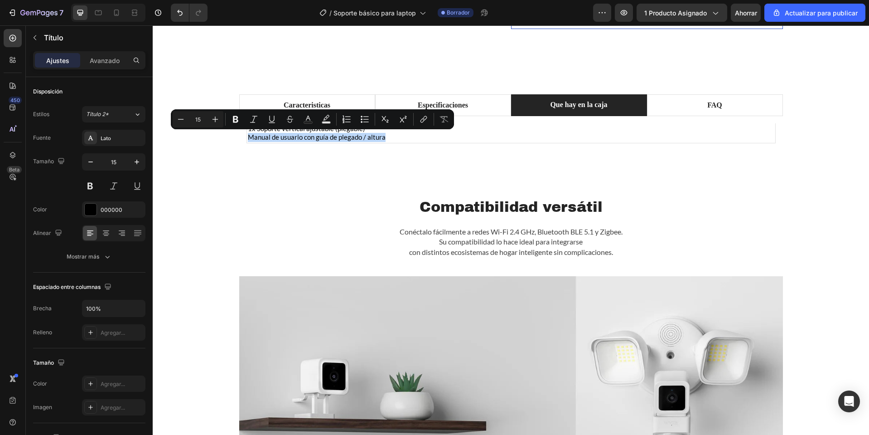
drag, startPoint x: 388, startPoint y: 137, endPoint x: 247, endPoint y: 134, distance: 141.9
click at [248, 134] on p "Manual de usuario con guía de plegado / altura" at bounding box center [511, 137] width 527 height 9
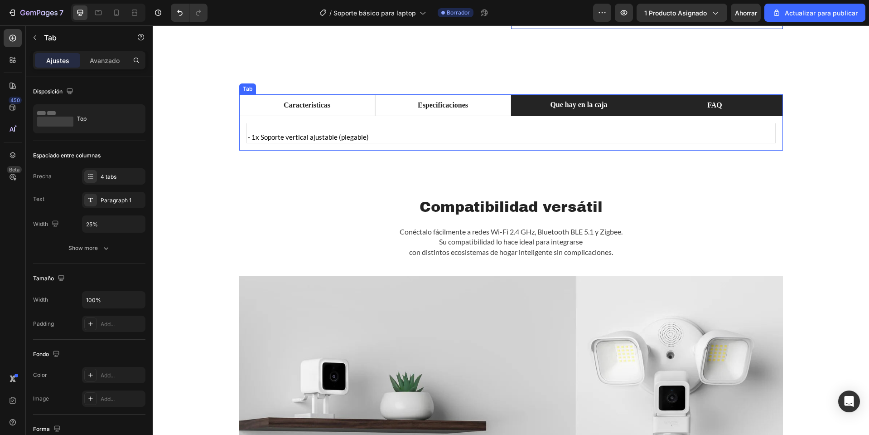
click at [663, 108] on li "FAQ" at bounding box center [715, 105] width 136 height 22
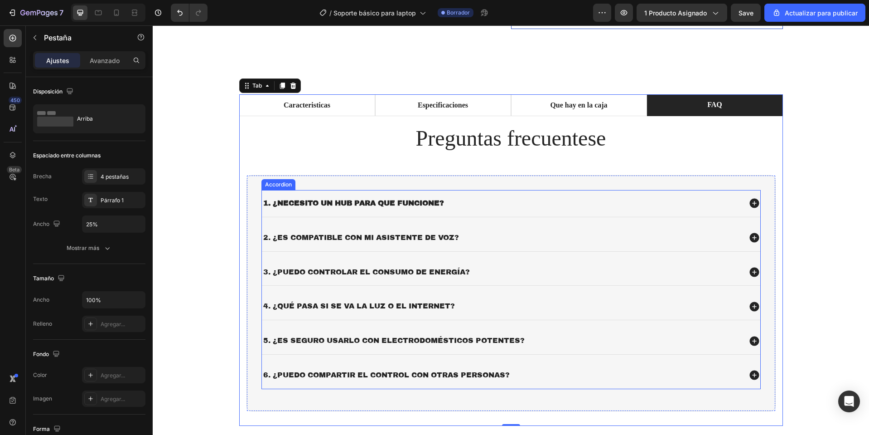
click at [315, 205] on strong "1. ¿Necesito un hub para que funcione?" at bounding box center [353, 203] width 181 height 8
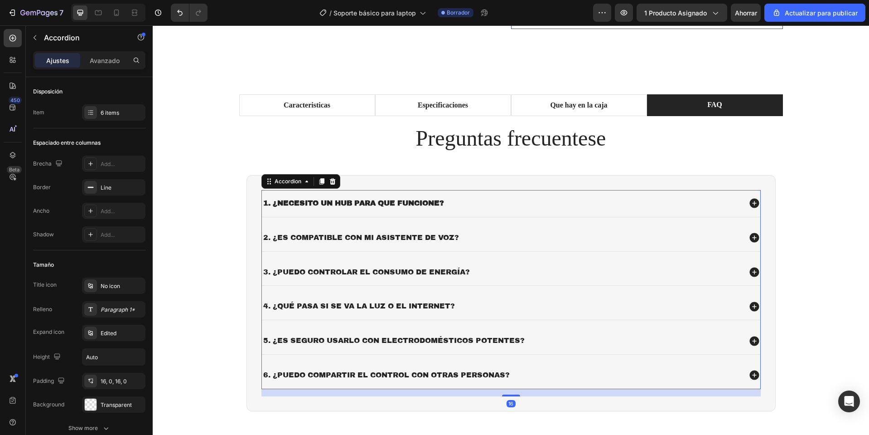
click at [315, 205] on strong "1. ¿Necesito un hub para que funcione?" at bounding box center [353, 203] width 181 height 8
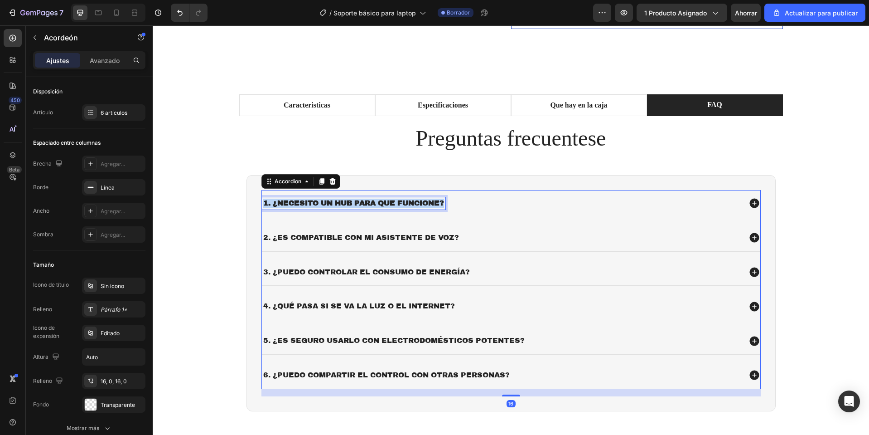
click at [315, 205] on strong "1. ¿Necesito un hub para que funcione?" at bounding box center [353, 203] width 181 height 8
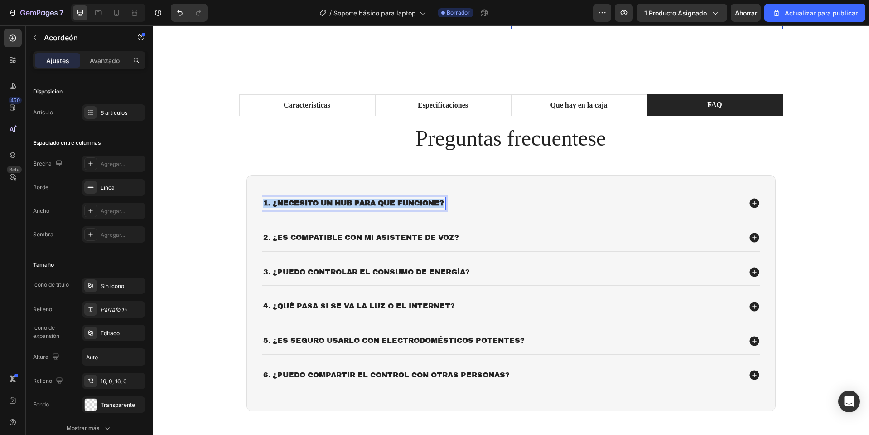
click at [315, 205] on strong "1. ¿Necesito un hub para que funcione?" at bounding box center [353, 203] width 181 height 8
click at [484, 201] on div "1. ¿Cómo ajusto la altura del soporte?" at bounding box center [501, 203] width 479 height 12
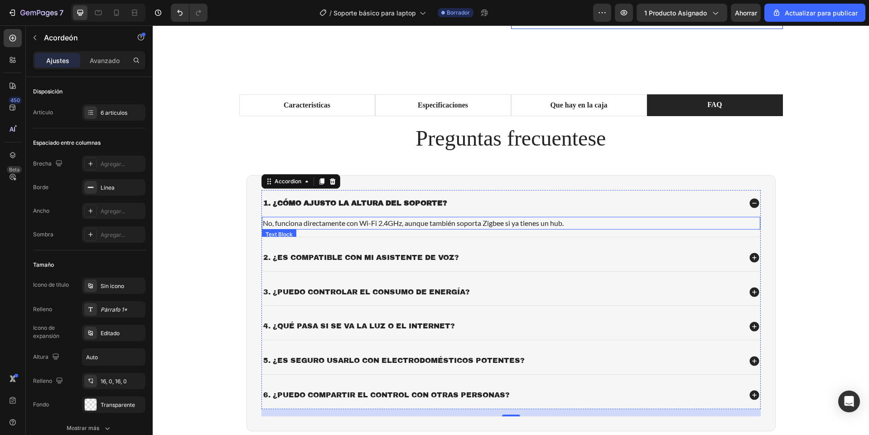
click at [310, 226] on p "No, funciona directamente con Wi-Fi 2.4GHz, aunque también soporta Zigbee si ya…" at bounding box center [511, 223] width 497 height 11
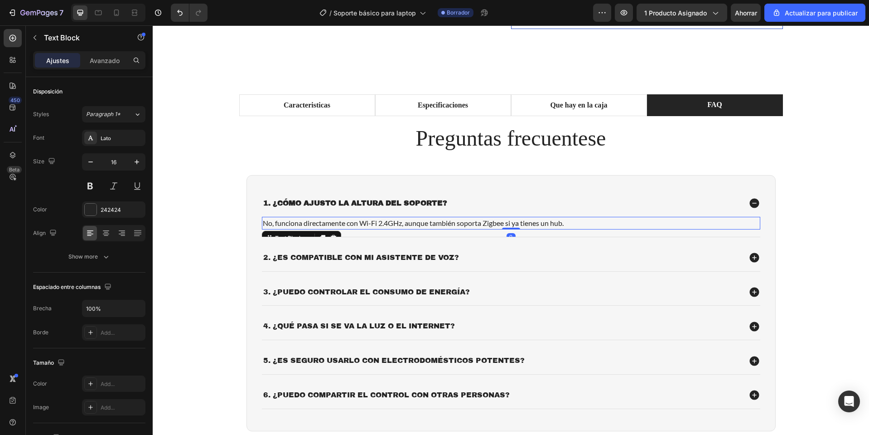
click at [310, 226] on p "No, funciona directamente con Wi-Fi 2.4GHz, aunque también soporta Zigbee si ya…" at bounding box center [511, 223] width 497 height 11
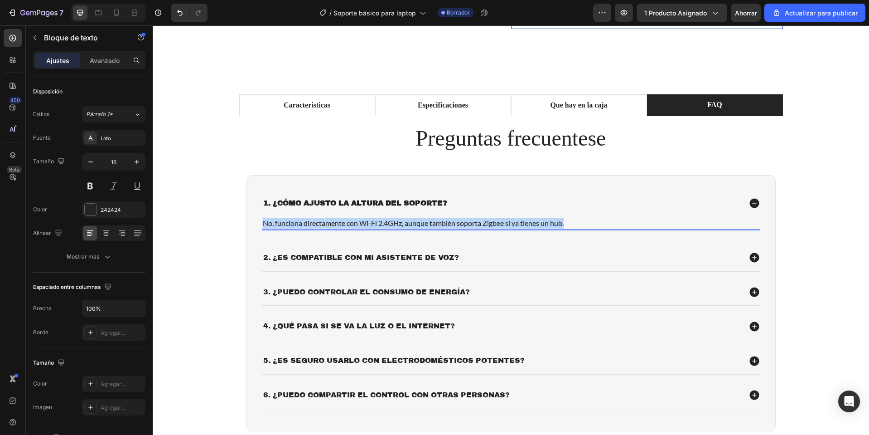
click at [310, 226] on p "No, funciona directamente con Wi-Fi 2.4GHz, aunque también soporta Zigbee si ya…" at bounding box center [511, 223] width 497 height 11
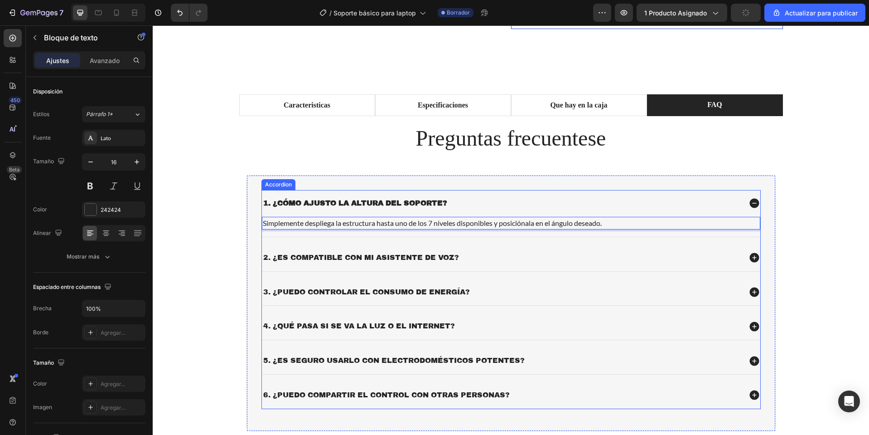
click at [314, 258] on p "2. ¿Es compatible con mi asistente de voz?" at bounding box center [361, 258] width 196 height 10
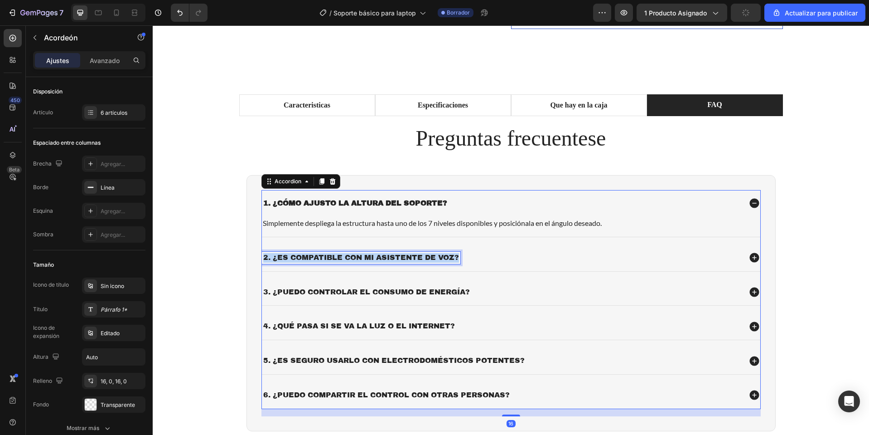
click at [314, 258] on p "2. ¿Es compatible con mi asistente de voz?" at bounding box center [361, 258] width 196 height 10
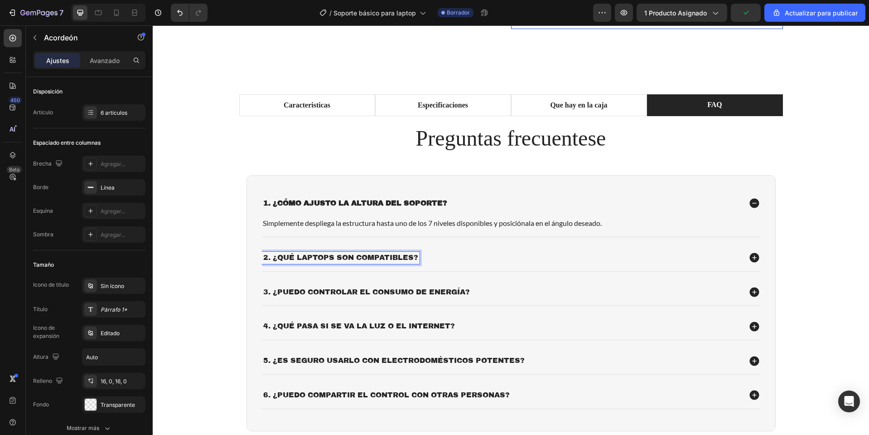
click at [445, 253] on div "2. ¿Qué laptops son compatibles?" at bounding box center [501, 258] width 479 height 12
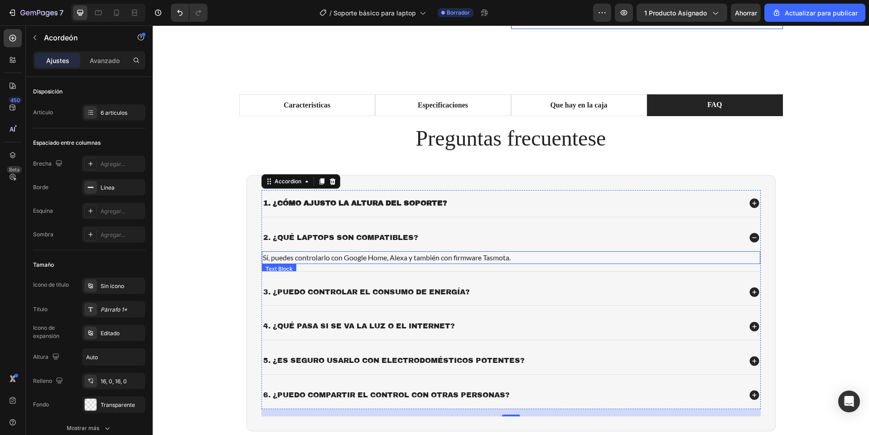
click at [354, 260] on p "Sí, puedes controlarlo con Google Home, Alexa y también con firmware Tasmota." at bounding box center [511, 257] width 497 height 11
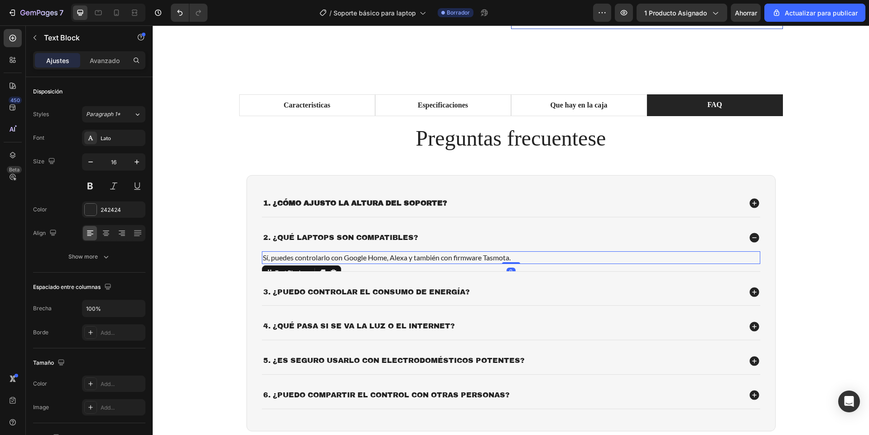
click at [354, 260] on p "Sí, puedes controlarlo con Google Home, Alexa y también con firmware Tasmota." at bounding box center [511, 257] width 497 height 11
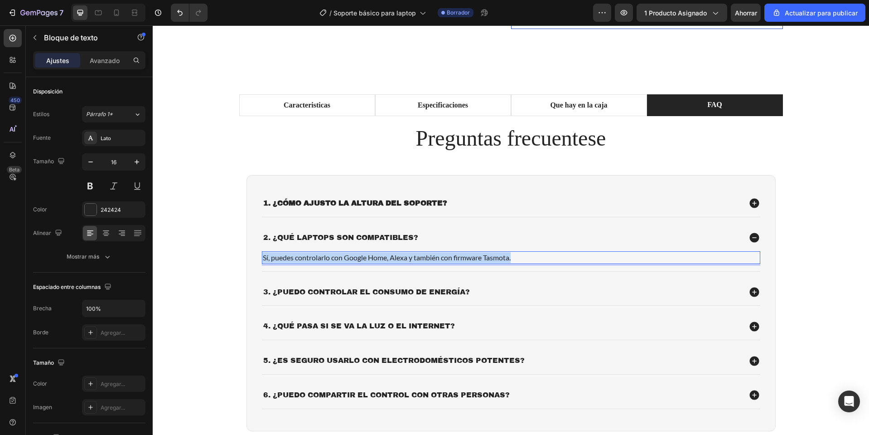
click at [354, 260] on p "Sí, puedes controlarlo con Google Home, Alexa y también con firmware Tasmota." at bounding box center [511, 257] width 497 height 11
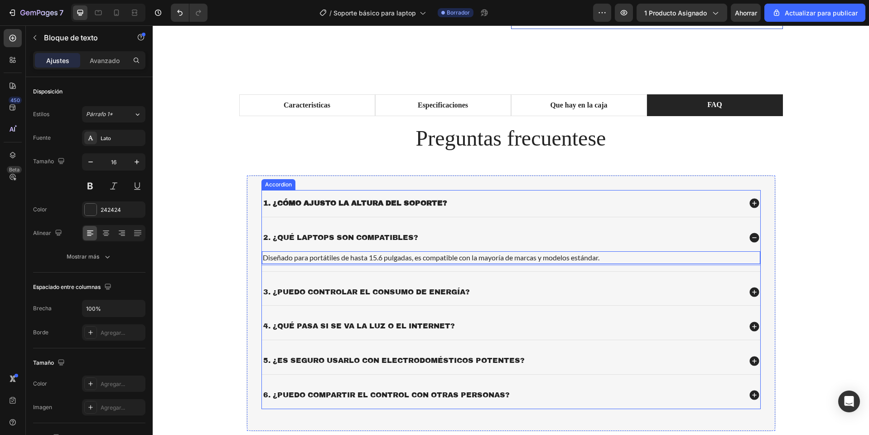
click at [322, 290] on p "3. ¿Puedo controlar el consumo de energía?" at bounding box center [366, 292] width 207 height 10
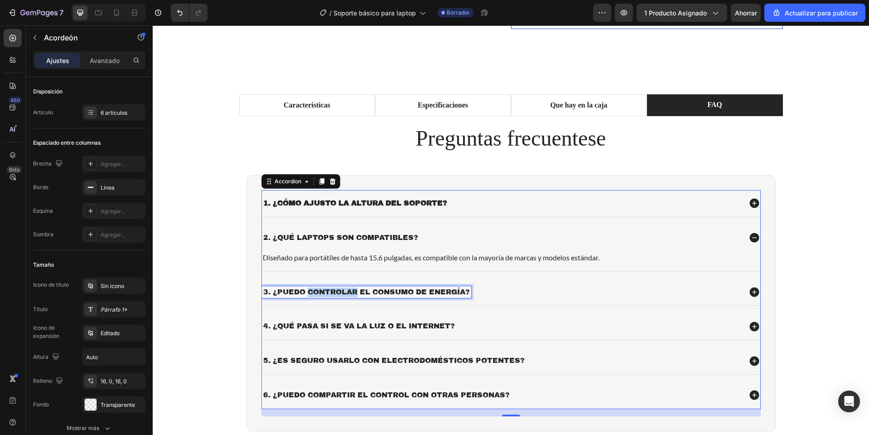
click at [316, 290] on p "3. ¿Puedo controlar el consumo de energía?" at bounding box center [366, 292] width 207 height 10
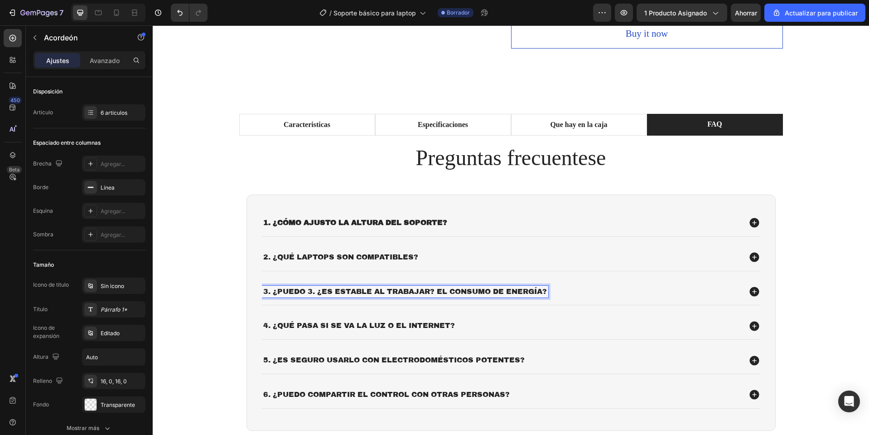
scroll to position [479, 0]
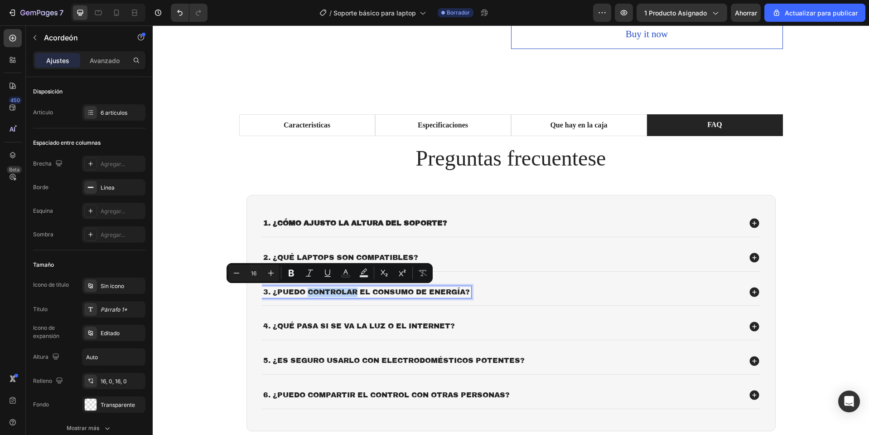
click at [281, 290] on p "3. ¿Puedo controlar el consumo de energía?" at bounding box center [366, 292] width 207 height 10
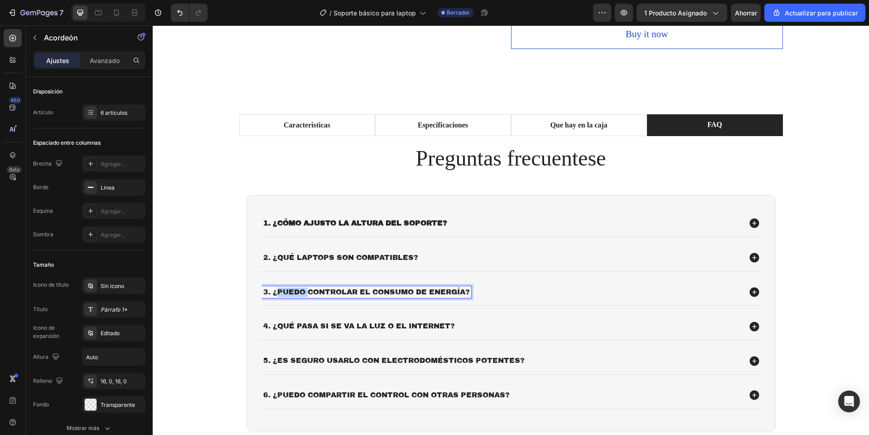
click at [281, 290] on p "3. ¿Puedo controlar el consumo de energía?" at bounding box center [366, 292] width 207 height 10
click at [467, 261] on div "2. ¿Qué laptops son compatibles?" at bounding box center [501, 258] width 479 height 12
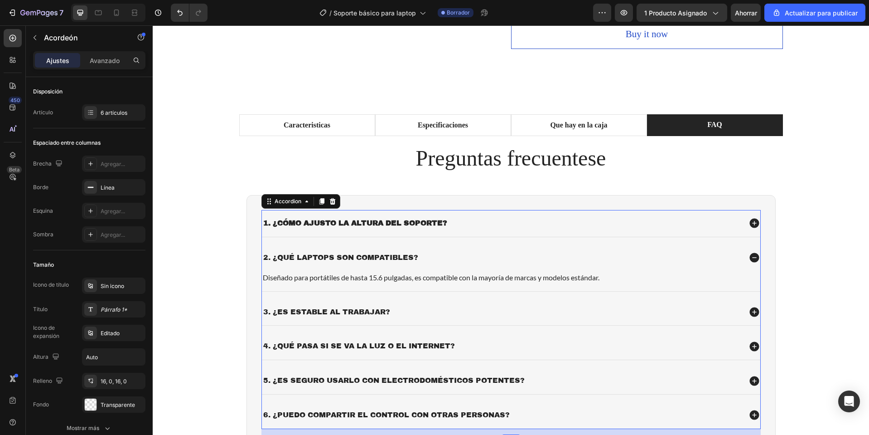
click at [441, 307] on div "3. ¿Es estable al trabajar?" at bounding box center [501, 312] width 479 height 12
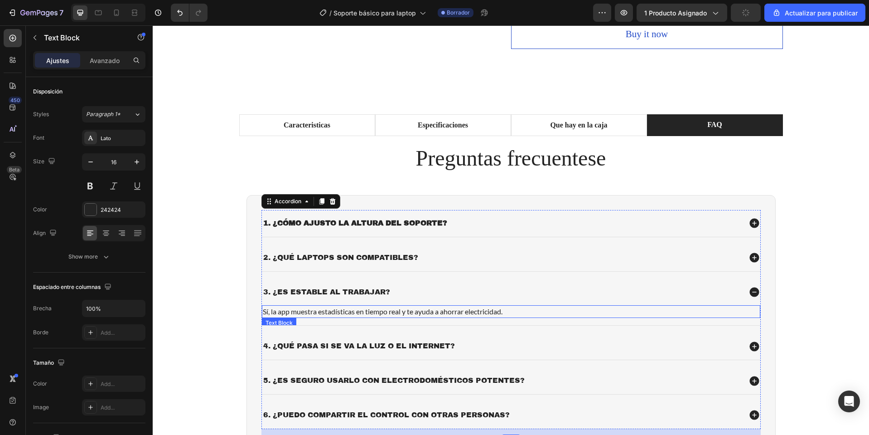
click at [334, 309] on p "Sí, la app muestra estadísticas en tiempo real y te ayuda a ahorrar electricida…" at bounding box center [511, 311] width 497 height 11
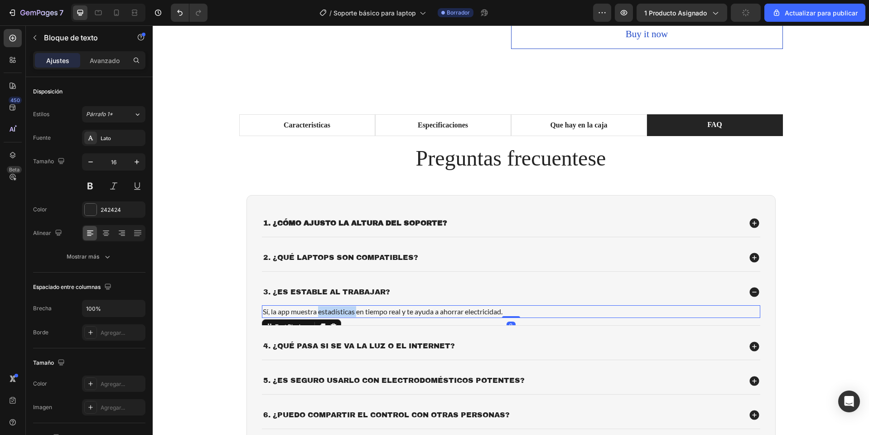
click at [334, 309] on p "Sí, la app muestra estadísticas en tiempo real y te ayuda a ahorrar electricida…" at bounding box center [511, 311] width 497 height 11
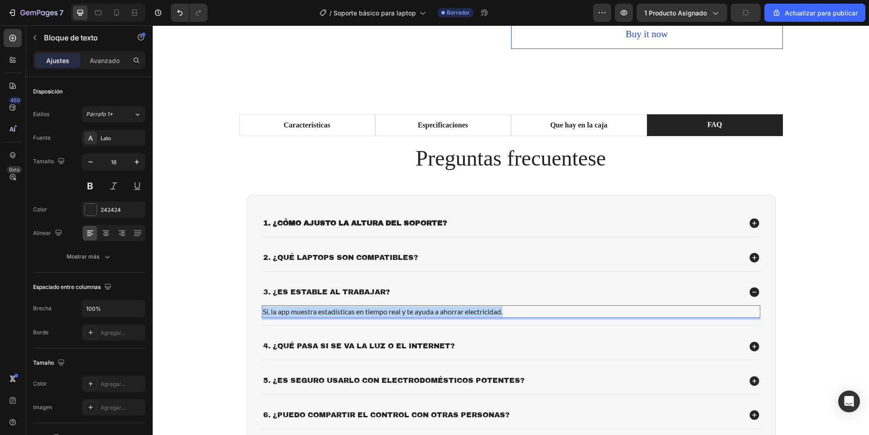
click at [334, 309] on p "Sí, la app muestra estadísticas en tiempo real y te ayuda a ahorrar electricida…" at bounding box center [511, 311] width 497 height 11
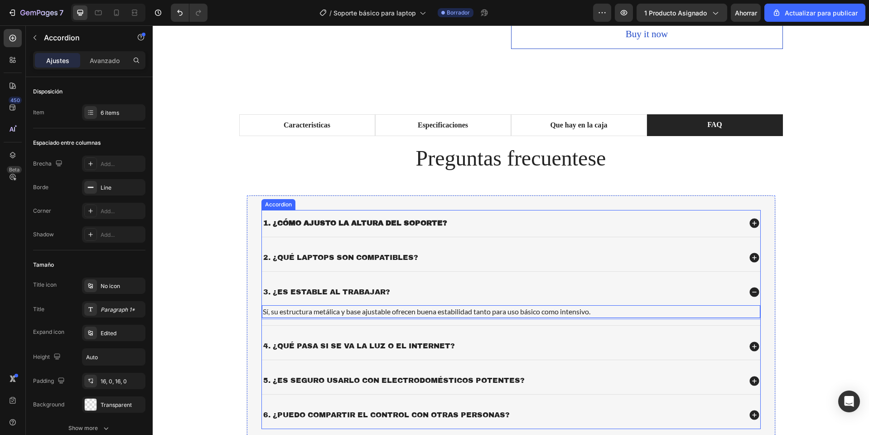
click at [309, 344] on p "4. ¿Qué pasa si se va la luz o el internet?" at bounding box center [359, 346] width 192 height 10
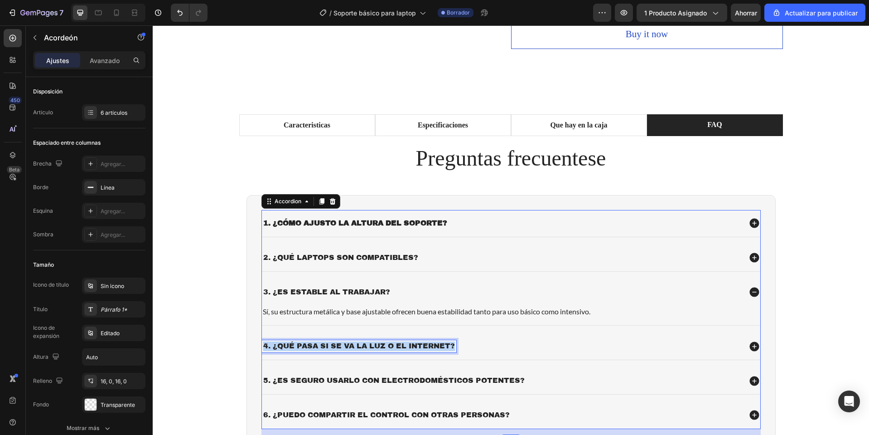
click at [309, 344] on p "4. ¿Qué pasa si se va la luz o el internet?" at bounding box center [359, 346] width 192 height 10
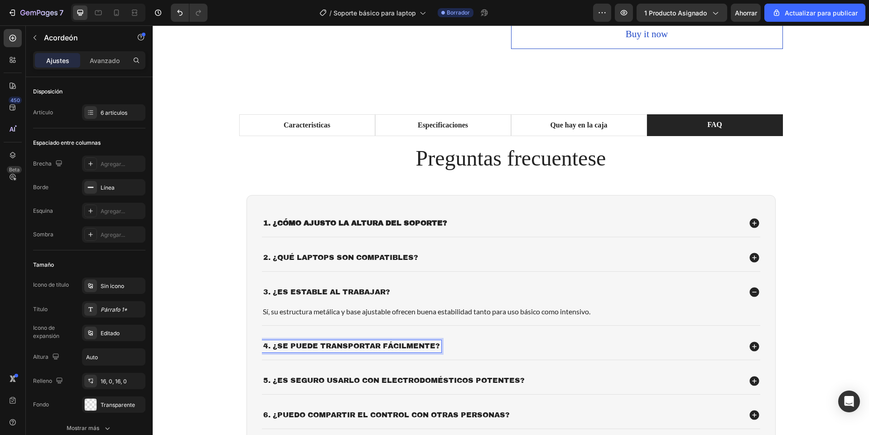
click at [511, 354] on div "4. ¿Se puede transportar fácilmente?" at bounding box center [511, 346] width 498 height 27
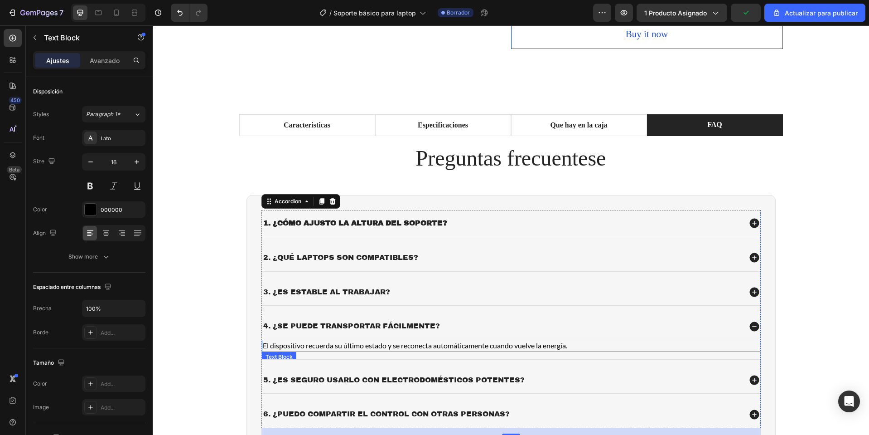
click at [356, 347] on p "El dispositivo recuerda su último estado y se reconecta automáticamente cuando …" at bounding box center [511, 345] width 497 height 10
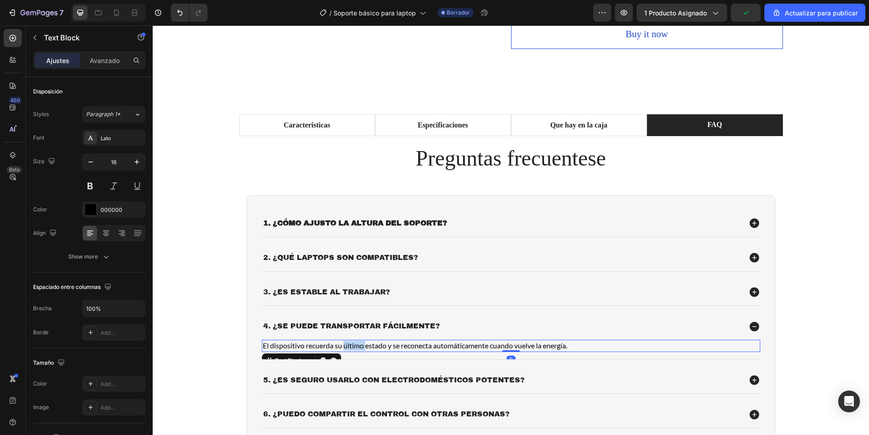
click at [356, 347] on p "El dispositivo recuerda su último estado y se reconecta automáticamente cuando …" at bounding box center [511, 345] width 497 height 10
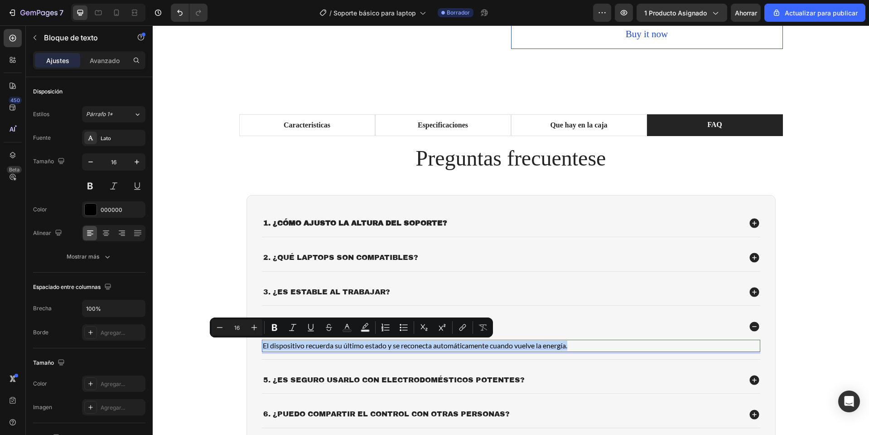
click at [356, 347] on p "El dispositivo recuerda su último estado y se reconecta automáticamente cuando …" at bounding box center [511, 345] width 497 height 10
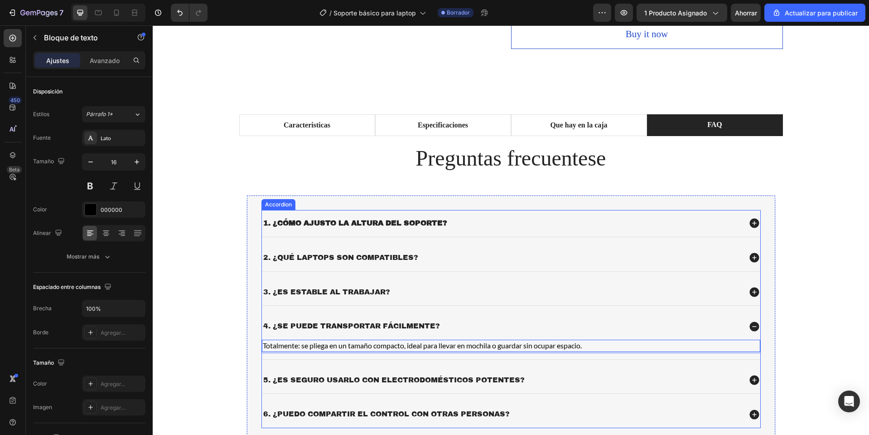
click at [288, 209] on div "1. ¿Cómo ajusto la altura del soporte? 2. ¿Qué laptops son compatibles? 3. ¿Es …" at bounding box center [511, 322] width 529 height 255
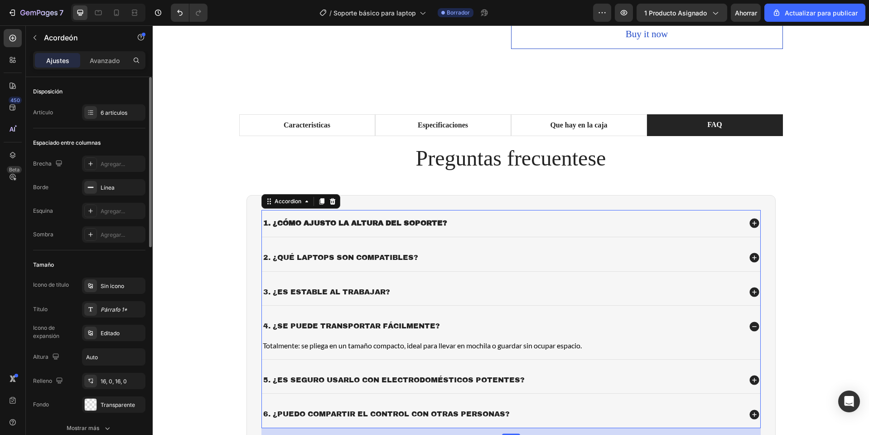
click at [126, 250] on div "Disposición Artículo 6 artículos" at bounding box center [89, 347] width 112 height 194
click at [122, 108] on div "6 artículos" at bounding box center [113, 112] width 63 height 16
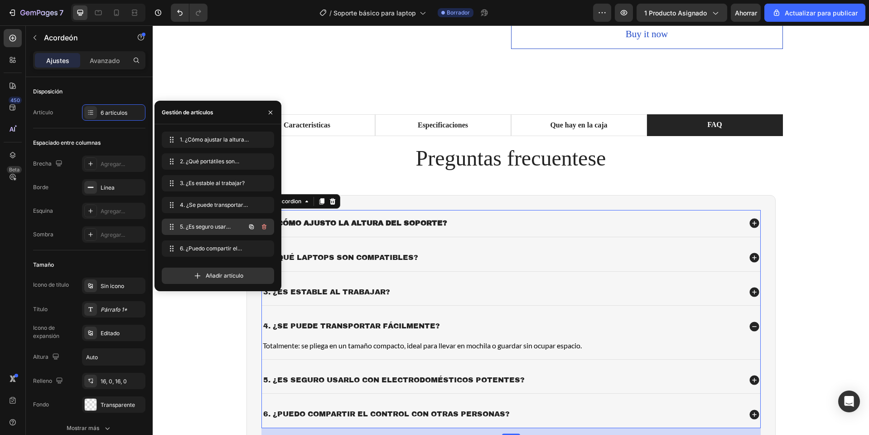
click at [271, 225] on div "5. ¿Es seguro usarlo con electrodomésticos potentes? 5. ¿Es seguro usarlo con e…" at bounding box center [218, 226] width 112 height 16
click at [264, 224] on icon "button" at bounding box center [264, 226] width 5 height 5
click at [264, 224] on font "Borrar" at bounding box center [258, 226] width 17 height 7
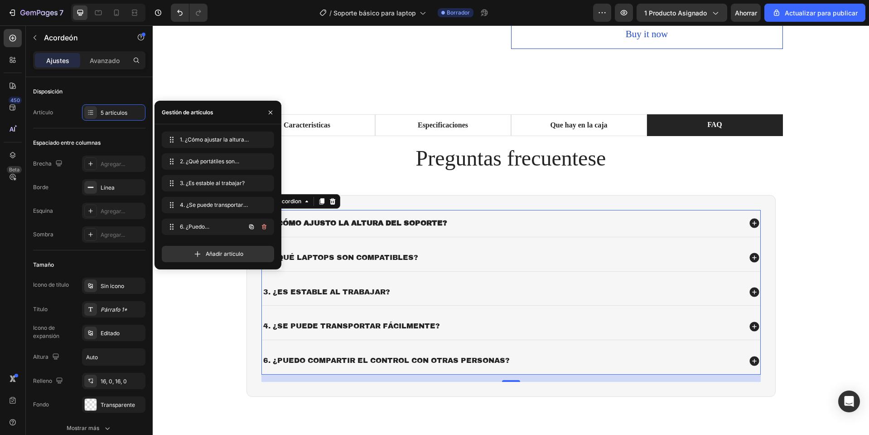
click at [264, 224] on icon "button" at bounding box center [264, 226] width 5 height 5
click at [264, 224] on font "Borrar" at bounding box center [258, 226] width 17 height 7
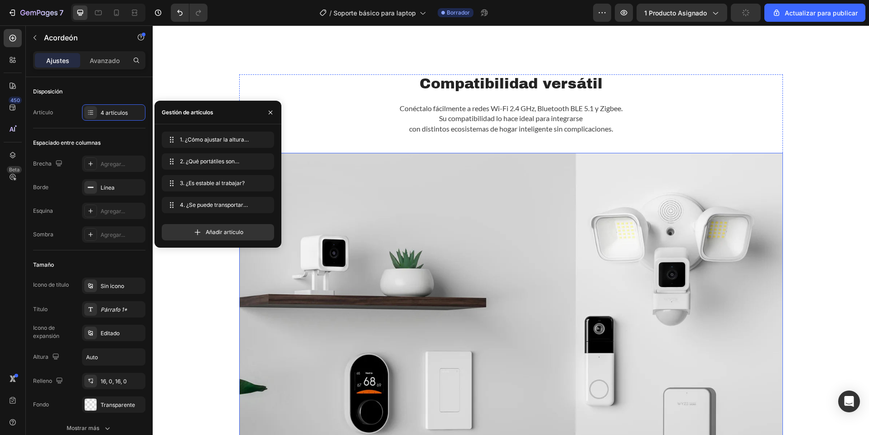
scroll to position [705, 0]
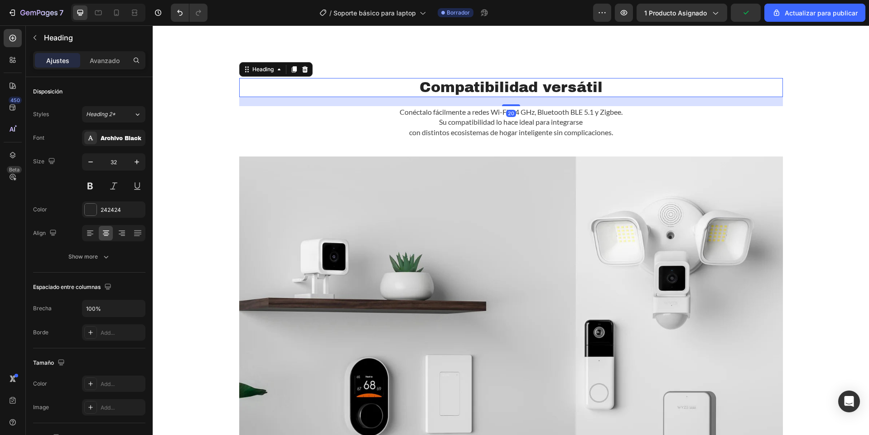
click at [506, 96] on h2 "Compatibilidad versátil" at bounding box center [511, 87] width 544 height 19
click at [459, 83] on h2 "Compatibilidad versátil" at bounding box center [511, 87] width 544 height 19
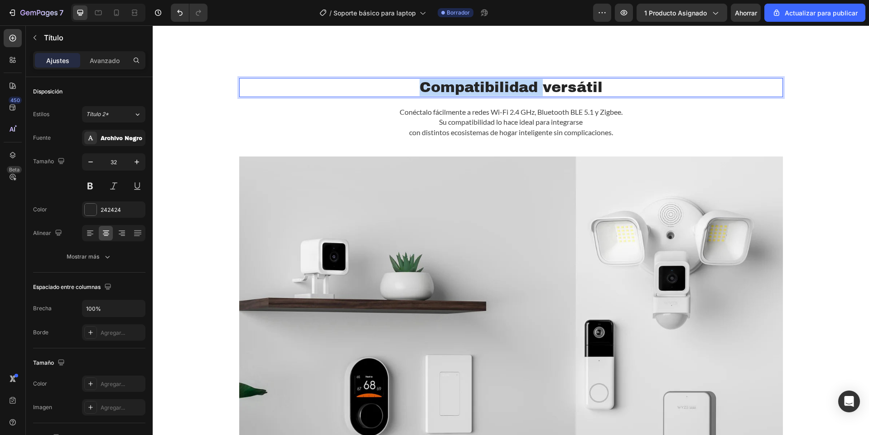
click at [459, 83] on p "Compatibilidad versátil" at bounding box center [511, 87] width 542 height 17
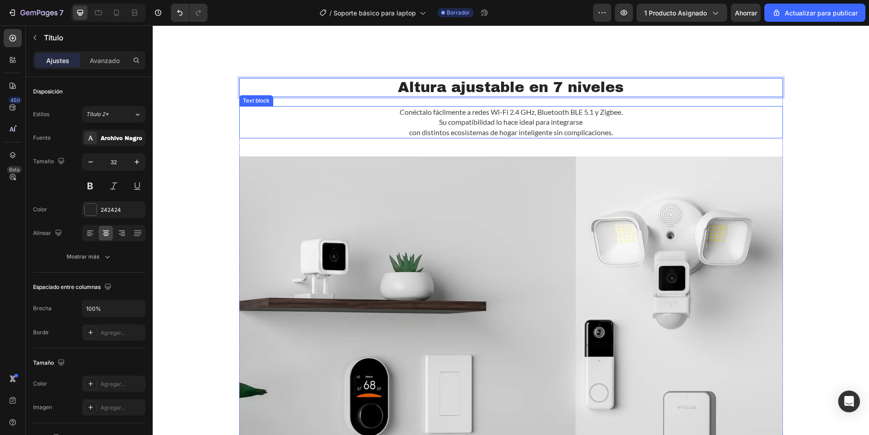
click at [542, 132] on p "con distintos ecosistemas de hogar inteligente sin complicaciones." at bounding box center [511, 132] width 542 height 10
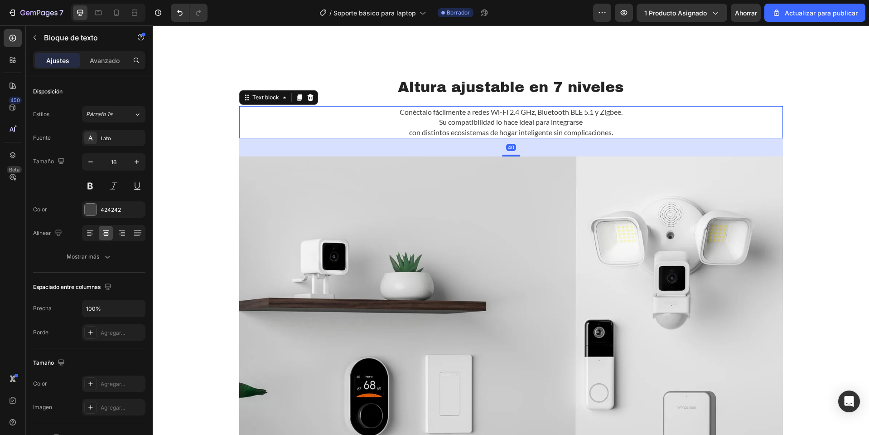
click at [542, 132] on p "con distintos ecosistemas de hogar inteligente sin complicaciones." at bounding box center [511, 132] width 542 height 10
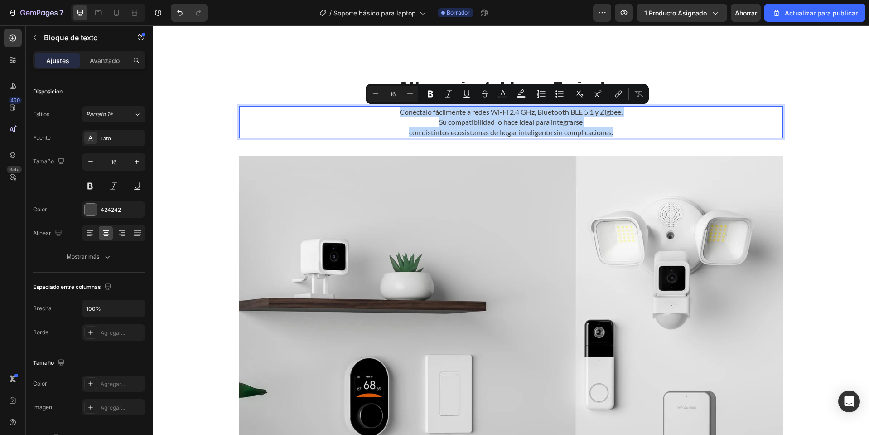
drag, startPoint x: 620, startPoint y: 134, endPoint x: 393, endPoint y: 115, distance: 227.4
click at [393, 115] on div "Conéctalo fácilmente a redes Wi-Fi 2.4 GHz, Bluetooth BLE 5.1 y Zigbee. Su comp…" at bounding box center [511, 122] width 544 height 32
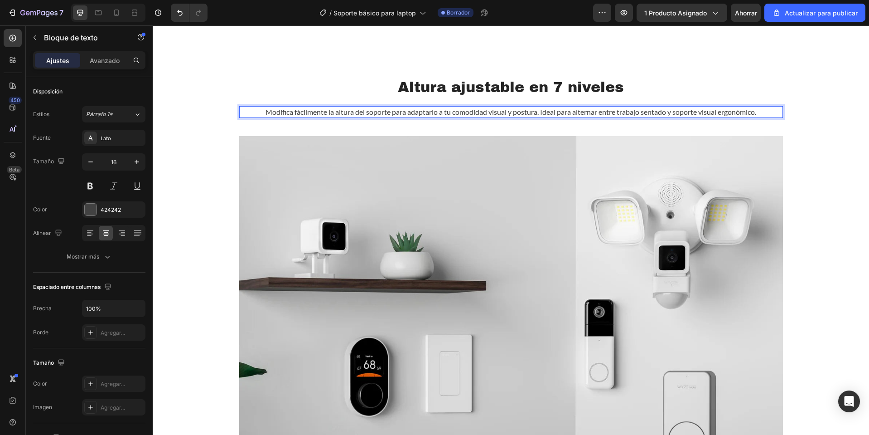
click at [533, 112] on p "Modifica fácilmente la altura del soporte para adaptarlo a tu comodidad visual …" at bounding box center [511, 112] width 542 height 10
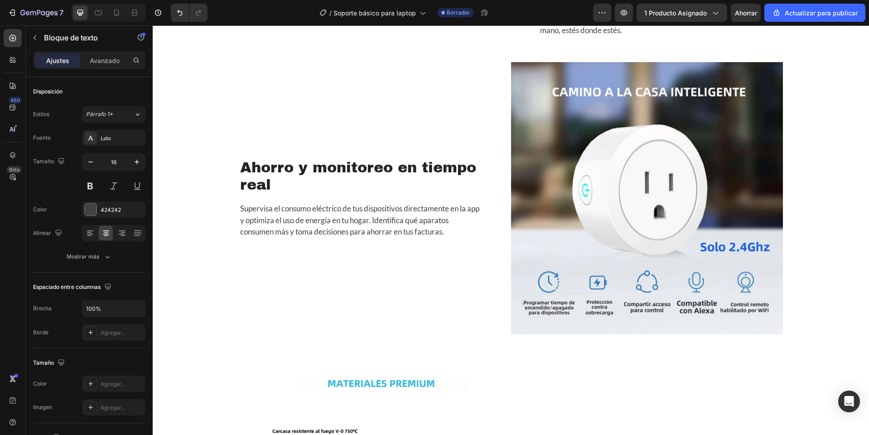
scroll to position [1294, 0]
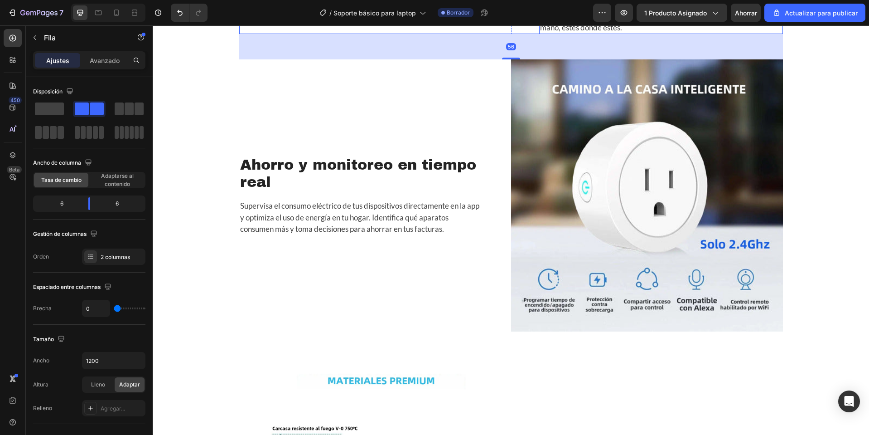
click at [700, 33] on p "Maneja luces y electrodomésticos desde tu celular con la app Tuya/Smart Life o …" at bounding box center [661, 10] width 242 height 46
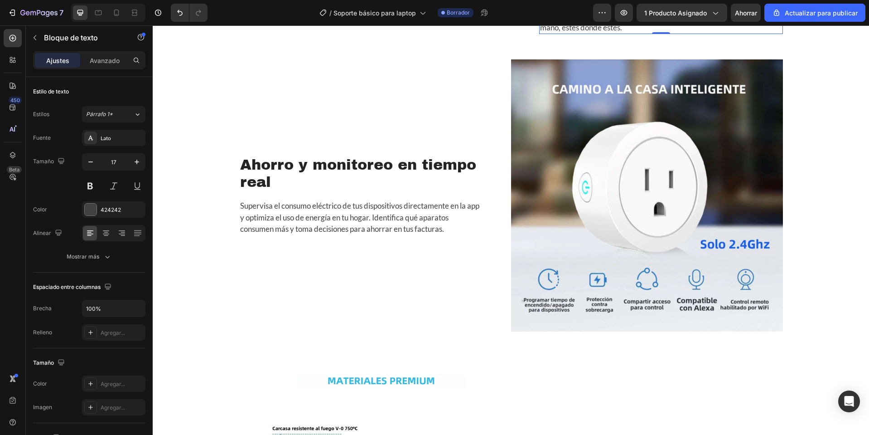
click at [700, 33] on p "Maneja luces y electrodomésticos desde tu celular con la app Tuya/Smart Life o …" at bounding box center [661, 10] width 242 height 46
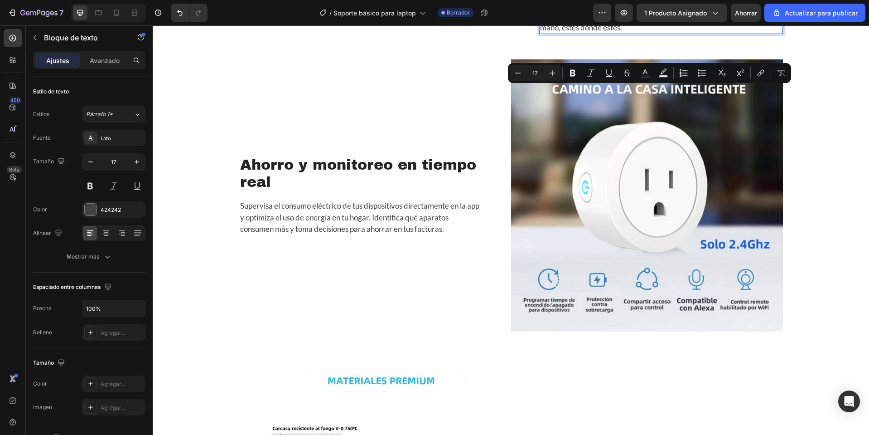
scroll to position [1306, 0]
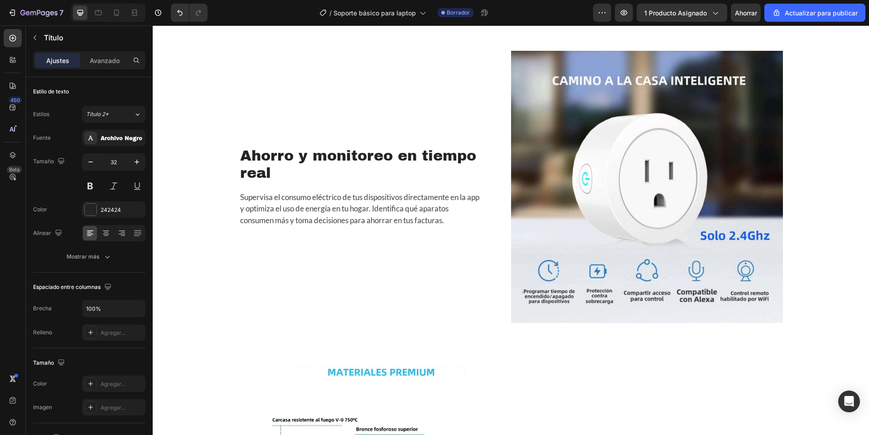
click at [628, 24] on p "Se pliega en un diseño compacto, perfecto para llevar en bolsas o guardarlo sin…" at bounding box center [661, 12] width 242 height 23
click at [327, 183] on h2 "Ahorro y monitoreo en tiempo real" at bounding box center [361, 164] width 244 height 37
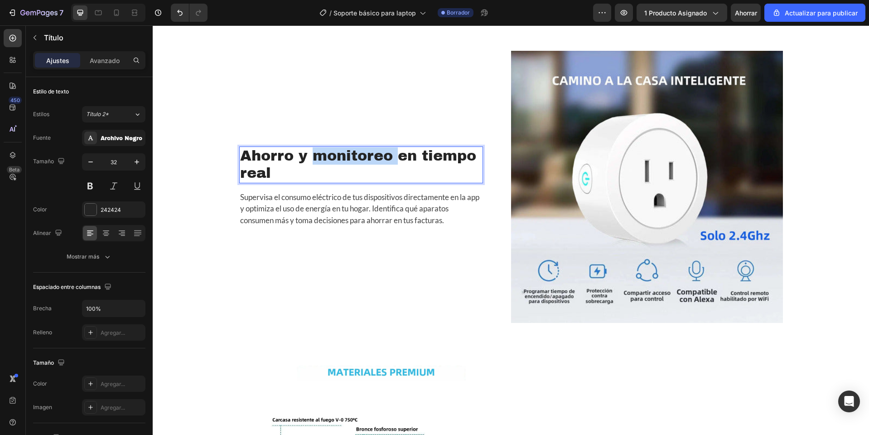
click at [327, 183] on h2 "Ahorro y monitoreo en tiempo real" at bounding box center [361, 164] width 244 height 37
click at [327, 182] on p "Ahorro y monitoreo en tiempo real" at bounding box center [361, 164] width 242 height 35
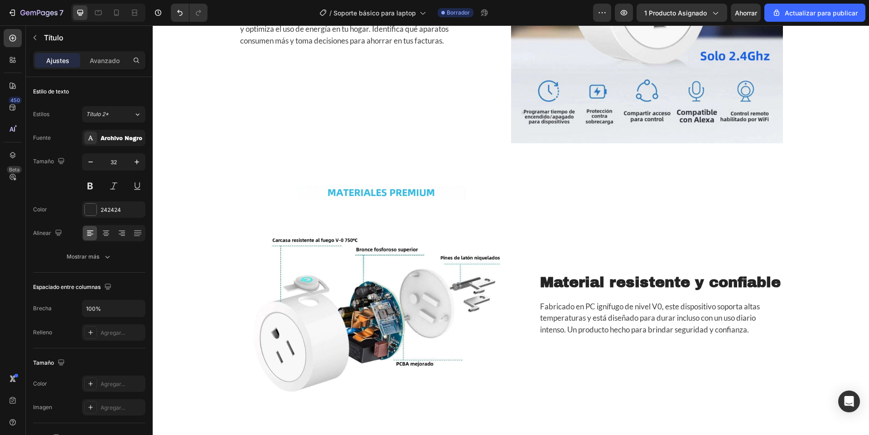
scroll to position [1479, 0]
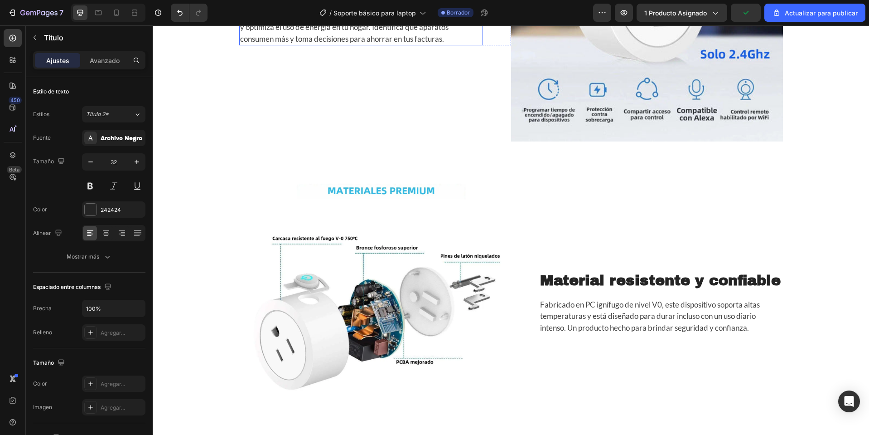
click at [345, 45] on p "Supervisa el consumo eléctrico de tus dispositivos directamente en la app y opt…" at bounding box center [361, 27] width 242 height 35
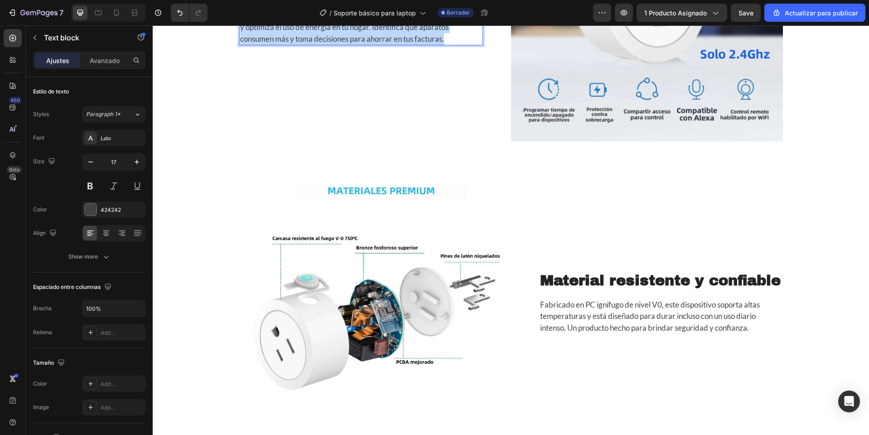
click at [345, 45] on p "Supervisa el consumo eléctrico de tus dispositivos directamente en la app y opt…" at bounding box center [361, 27] width 242 height 35
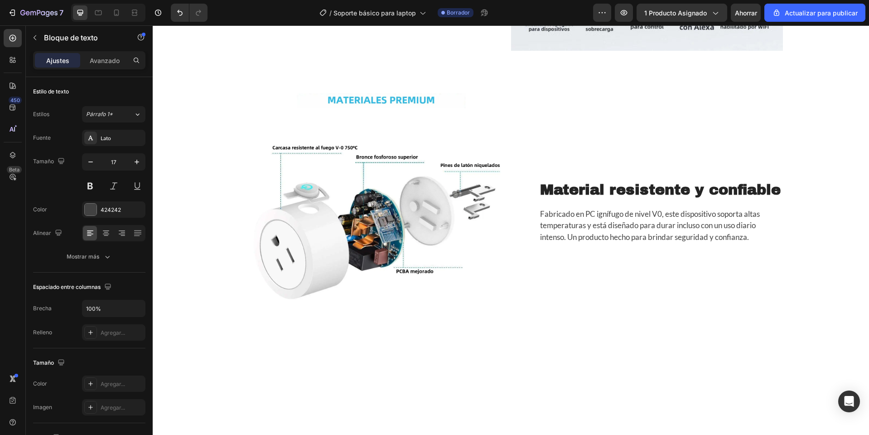
scroll to position [1705, 0]
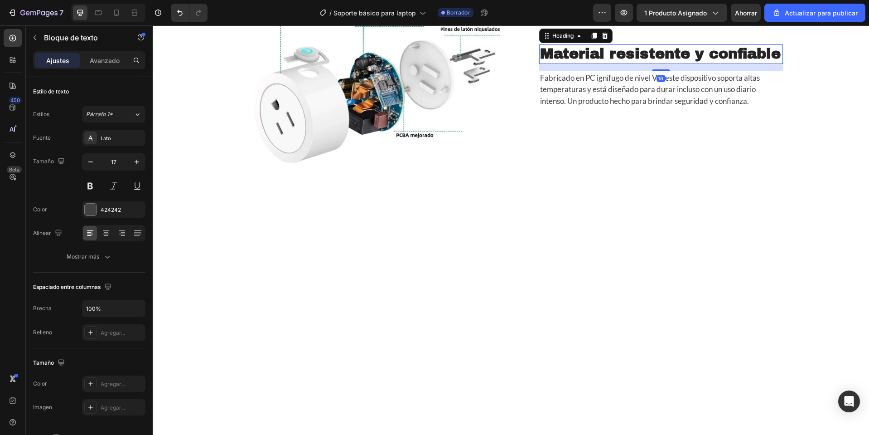
click at [630, 62] on strong "Material resistente y confiable" at bounding box center [660, 54] width 241 height 16
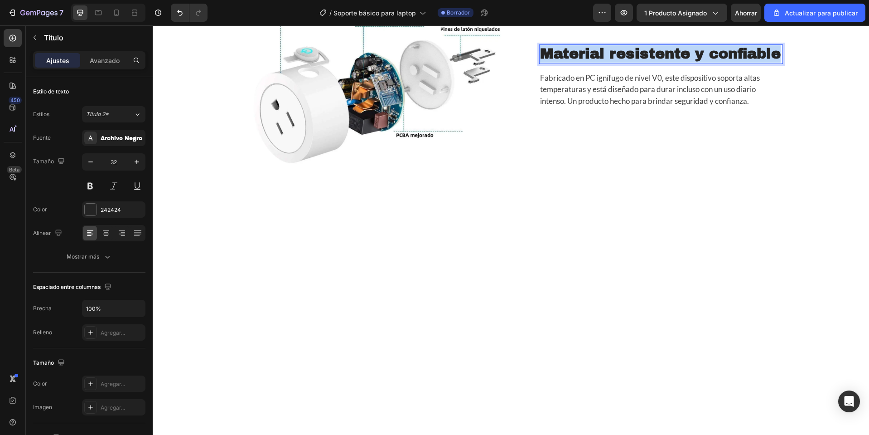
click at [630, 62] on strong "Material resistente y confiable" at bounding box center [660, 54] width 241 height 16
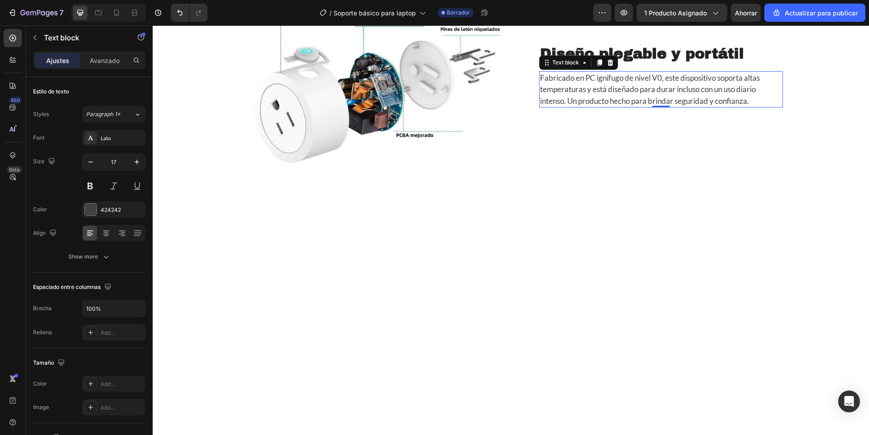
click at [646, 107] on p "Fabricado en PC ignífugo de nivel V0, este dispositivo soporta altas temperatur…" at bounding box center [661, 89] width 242 height 35
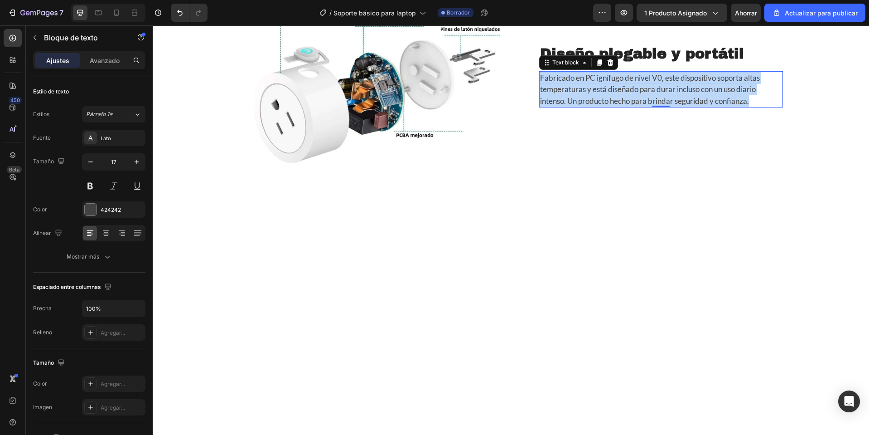
click at [646, 107] on p "Fabricado en PC ignífugo de nivel V0, este dispositivo soporta altas temperatur…" at bounding box center [661, 89] width 242 height 35
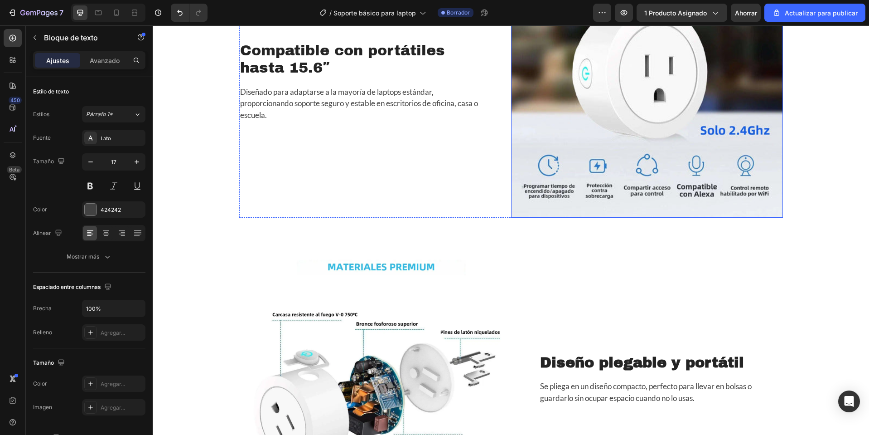
scroll to position [1303, 0]
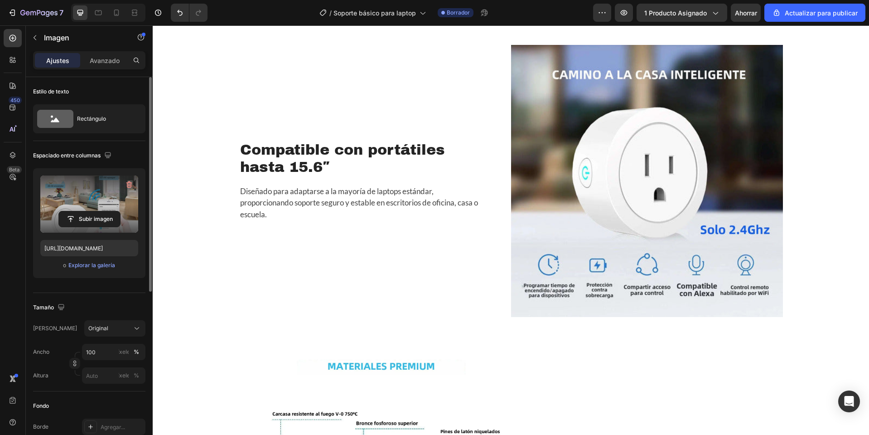
click at [80, 191] on label at bounding box center [89, 203] width 98 height 57
click at [80, 211] on input "file" at bounding box center [89, 218] width 61 height 15
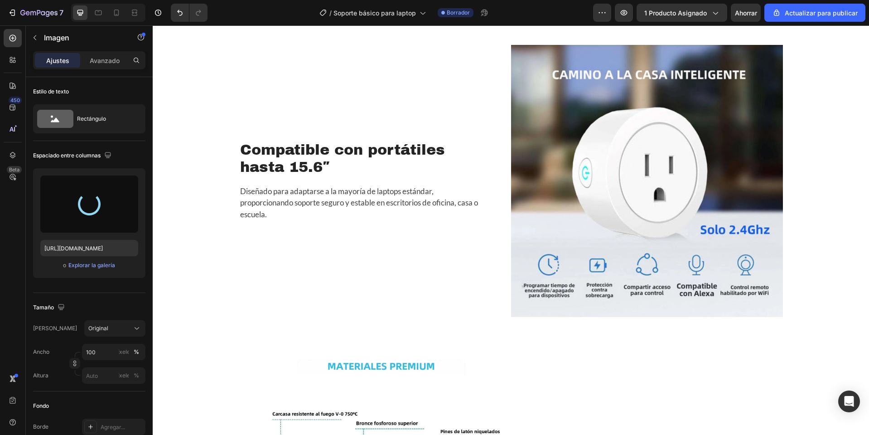
type input "https://cdn.shopify.com/s/files/1/0668/0317/1459/files/gempages_581068646118327…"
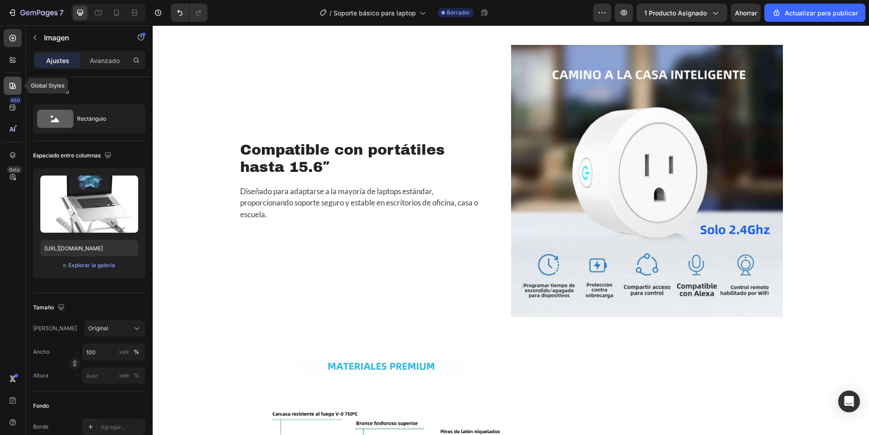
click at [20, 79] on div at bounding box center [13, 86] width 18 height 18
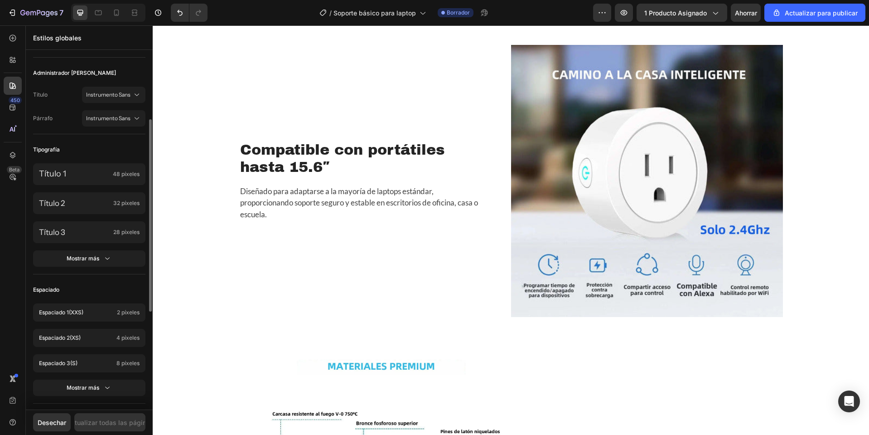
scroll to position [0, 0]
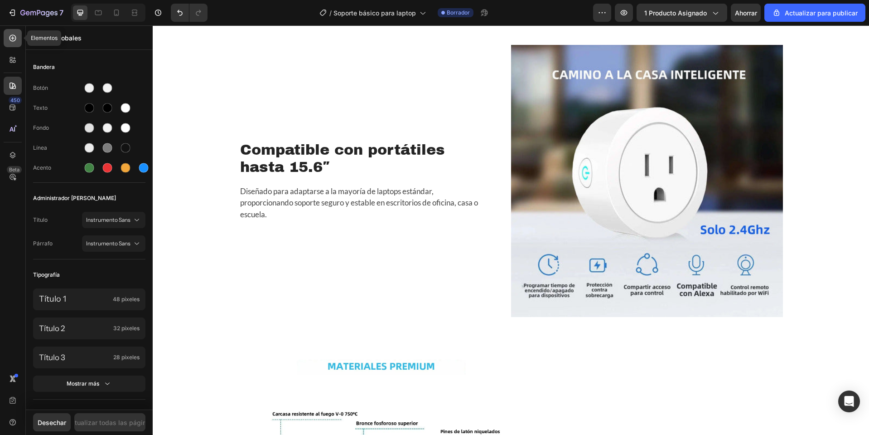
click at [6, 39] on div at bounding box center [13, 38] width 18 height 18
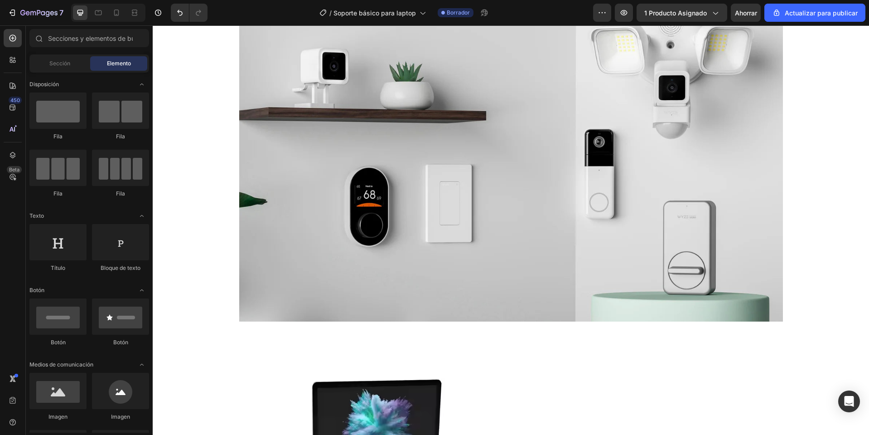
scroll to position [986, 0]
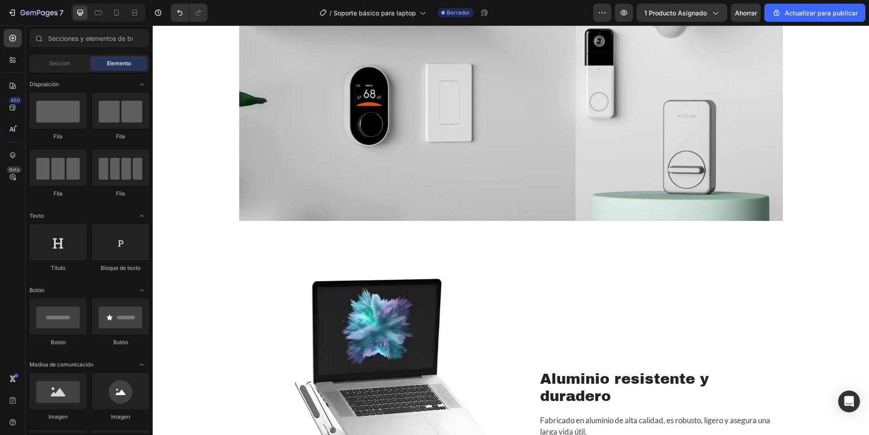
click at [456, 145] on img at bounding box center [511, 42] width 544 height 355
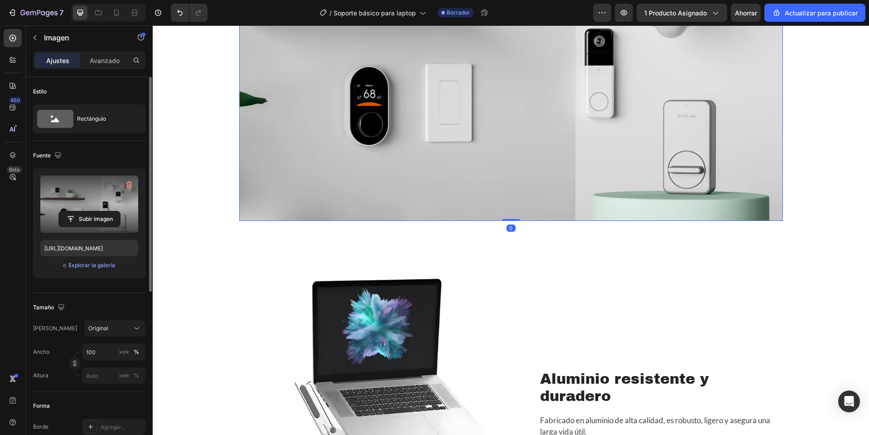
click at [66, 207] on label at bounding box center [89, 203] width 98 height 57
click at [66, 211] on input "file" at bounding box center [89, 218] width 61 height 15
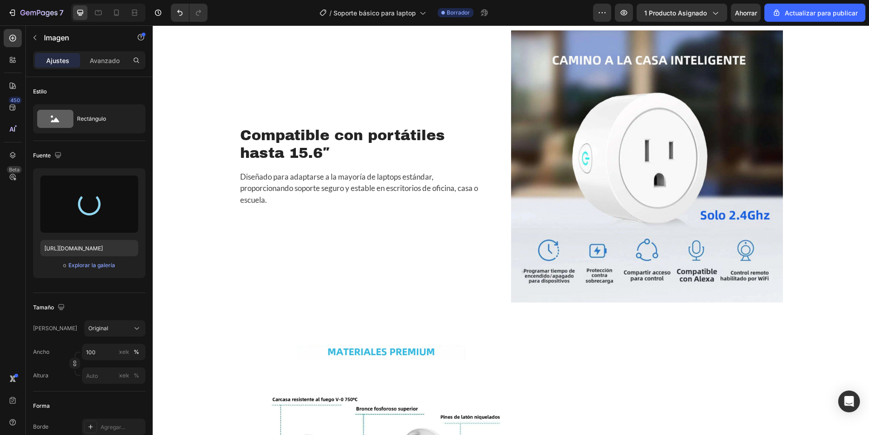
scroll to position [1530, 0]
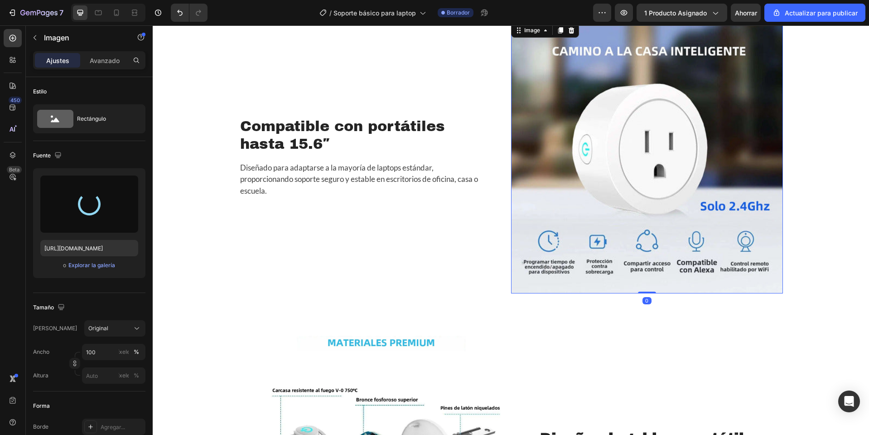
click at [624, 174] on img at bounding box center [647, 157] width 272 height 272
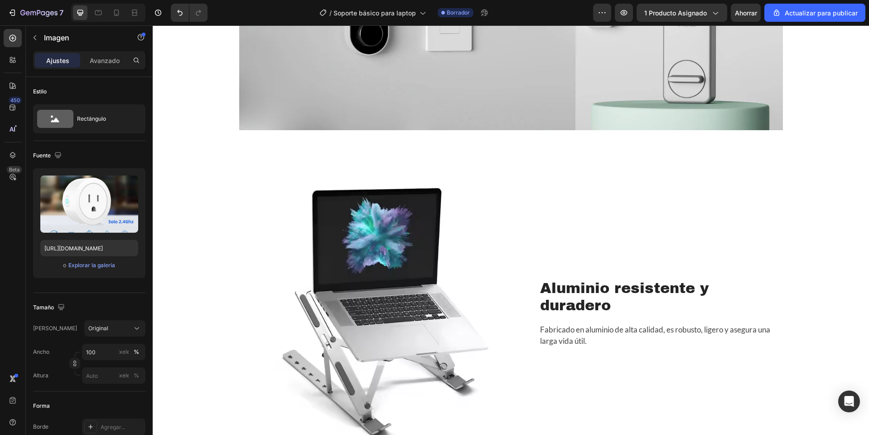
scroll to position [850, 0]
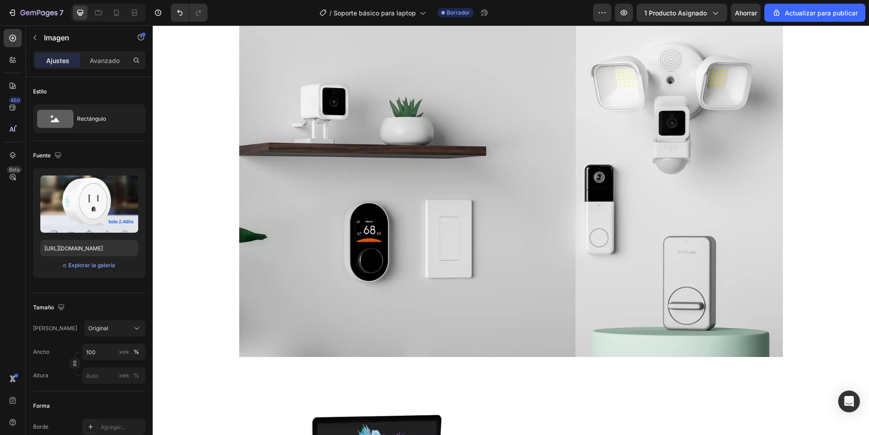
click at [488, 174] on img at bounding box center [511, 178] width 544 height 355
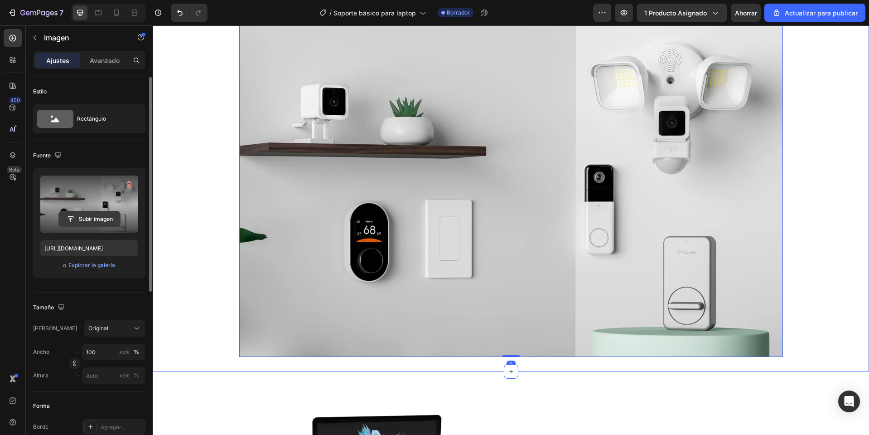
click at [110, 212] on input "file" at bounding box center [89, 218] width 61 height 15
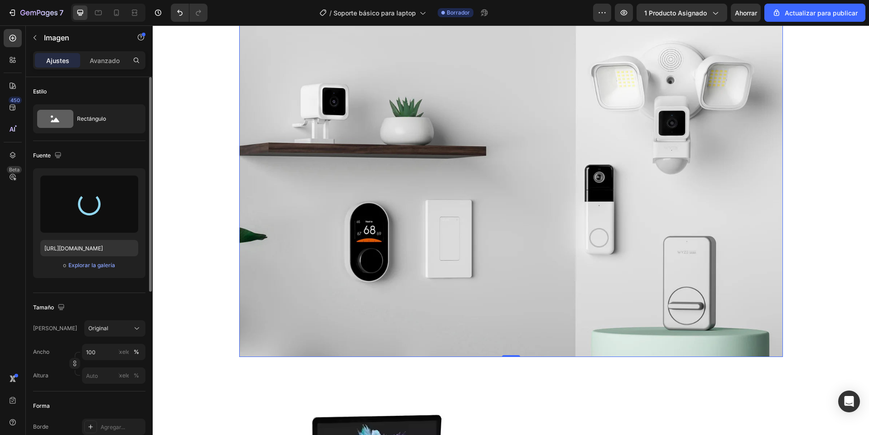
type input "https://cdn.shopify.com/s/files/1/0668/0317/1459/files/gempages_581068646118327…"
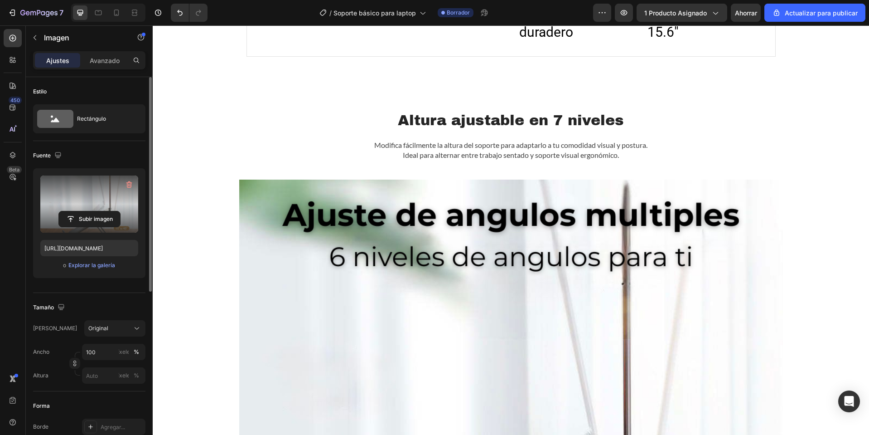
scroll to position [669, 0]
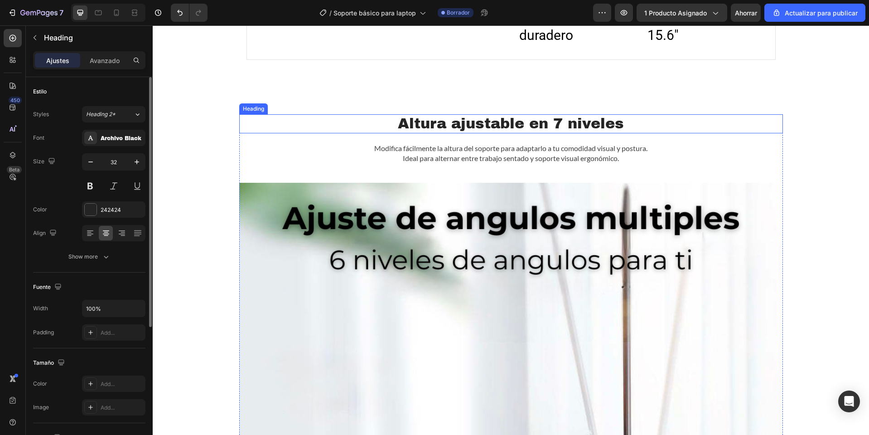
click at [561, 127] on h2 "Altura ajustable en 7 niveles" at bounding box center [511, 123] width 544 height 19
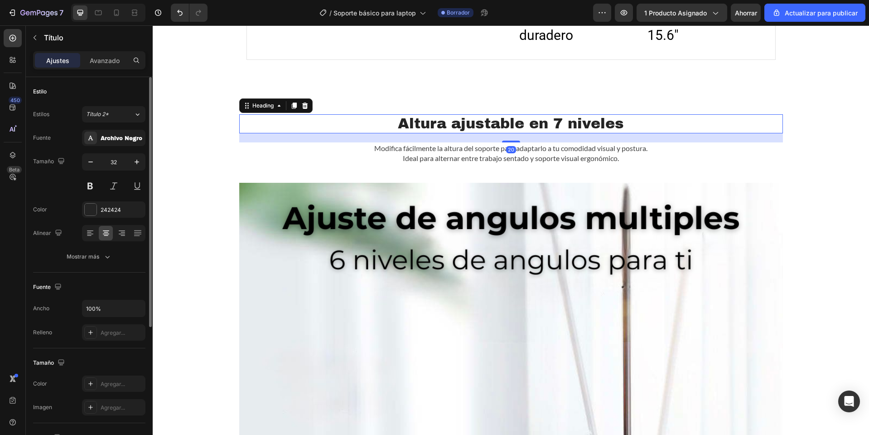
click at [557, 126] on h2 "Altura ajustable en 7 niveles" at bounding box center [511, 123] width 544 height 19
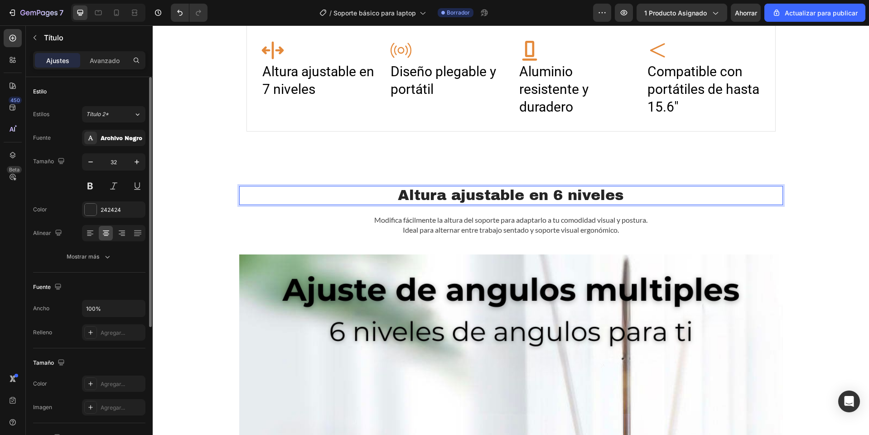
scroll to position [488, 0]
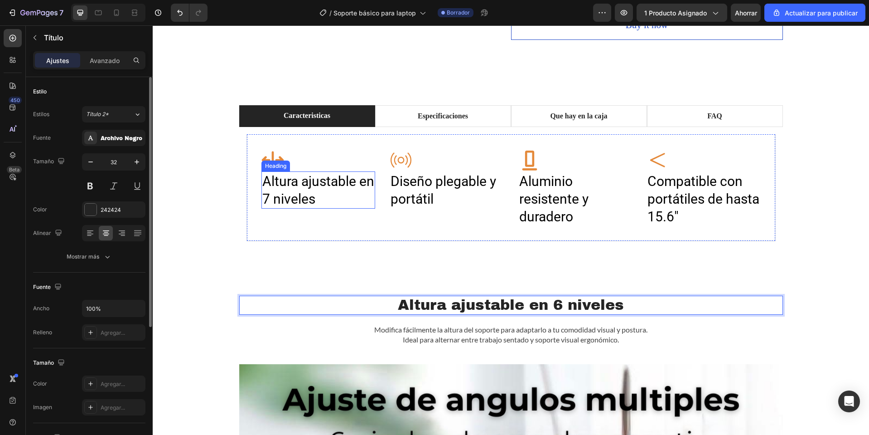
click at [281, 200] on h2 "Altura ajustable en 7 niveles" at bounding box center [318, 189] width 114 height 37
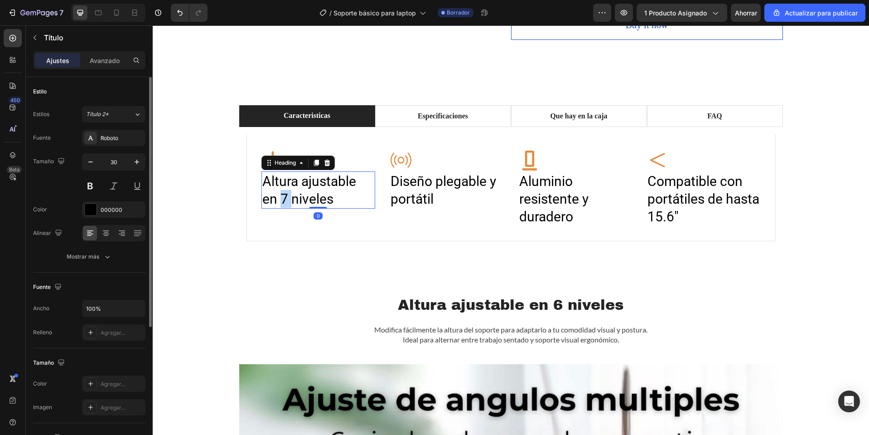
click at [281, 200] on h2 "Altura ajustable en 7 niveles" at bounding box center [318, 189] width 114 height 37
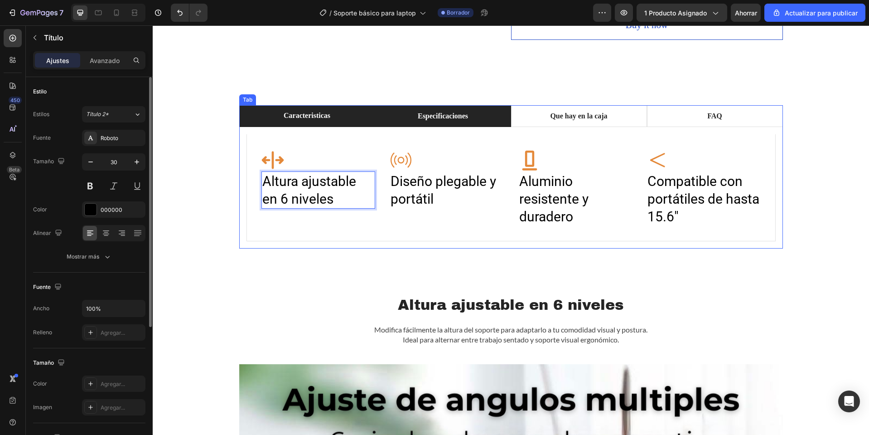
click at [434, 124] on li "Especificaciones" at bounding box center [443, 116] width 136 height 22
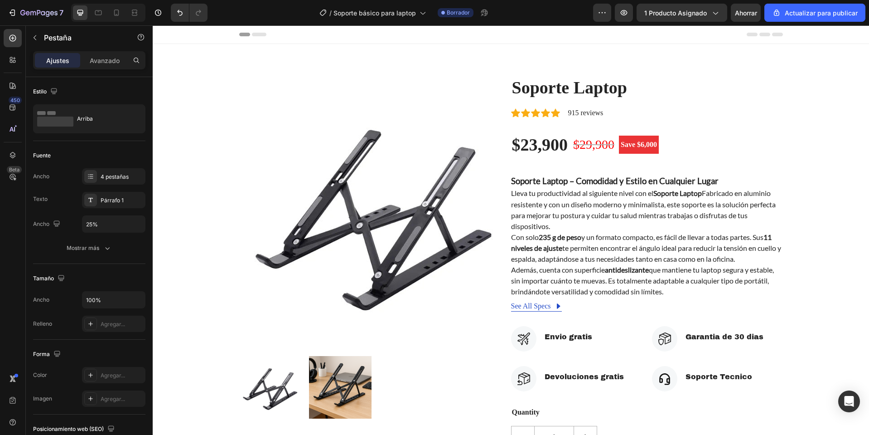
scroll to position [488, 0]
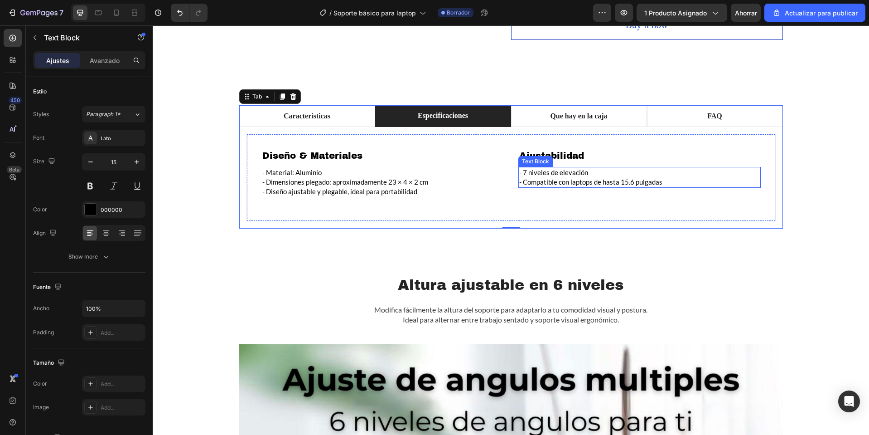
click at [522, 171] on p "- 7 niveles de elevación" at bounding box center [639, 173] width 241 height 10
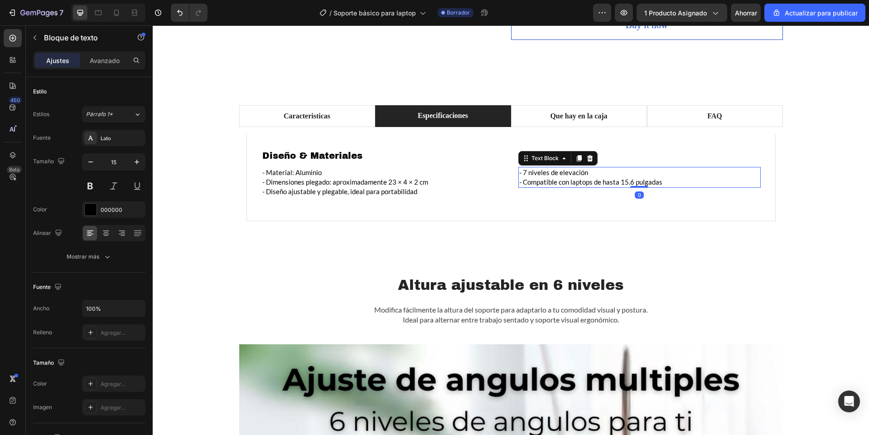
click at [522, 171] on p "- 7 niveles de elevación" at bounding box center [639, 173] width 241 height 10
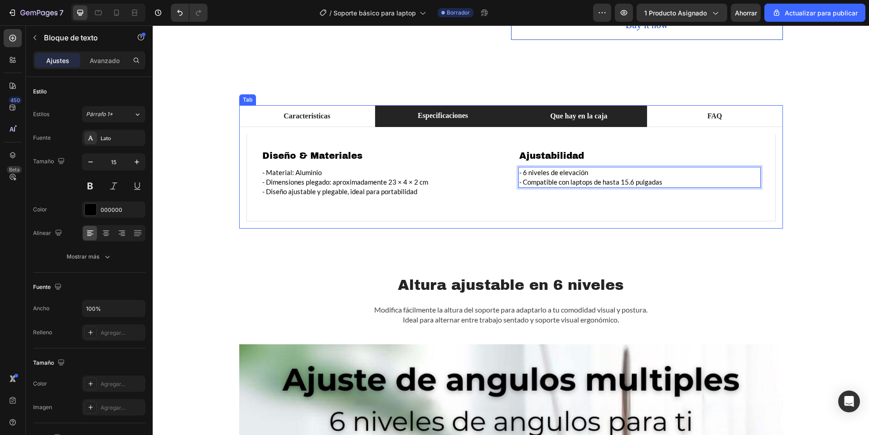
click at [565, 108] on li "Que hay en la caja" at bounding box center [579, 116] width 136 height 22
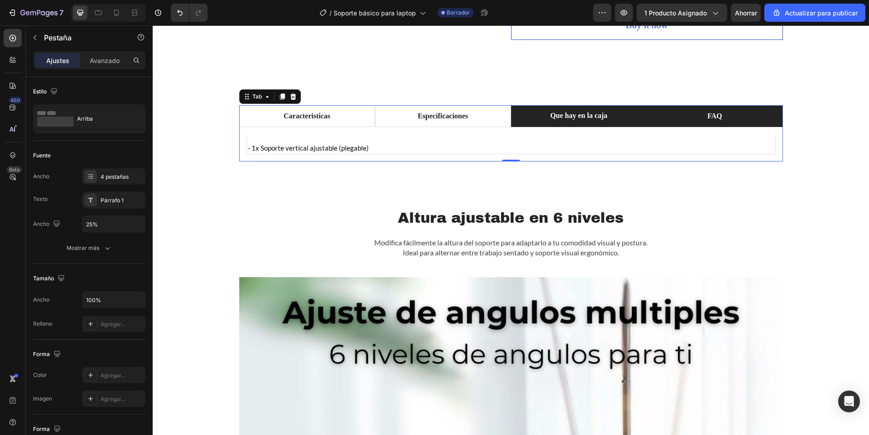
click at [693, 111] on li "FAQ" at bounding box center [715, 116] width 136 height 22
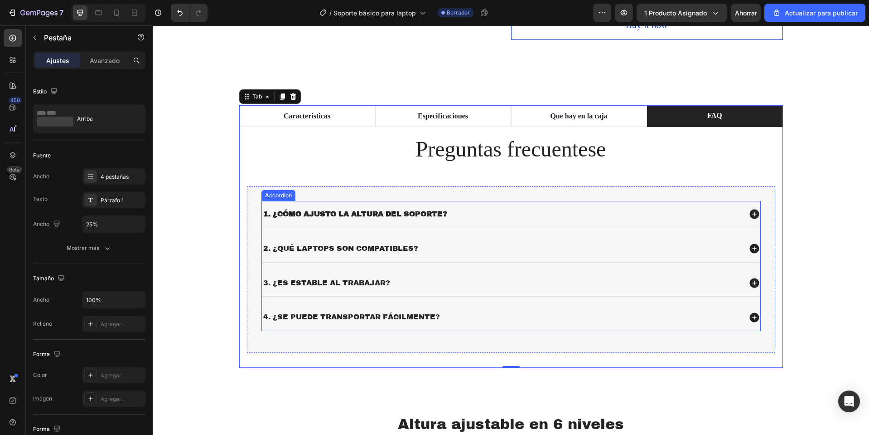
click at [398, 221] on div "1. ¿Cómo ajusto la altura del soporte?" at bounding box center [511, 214] width 498 height 27
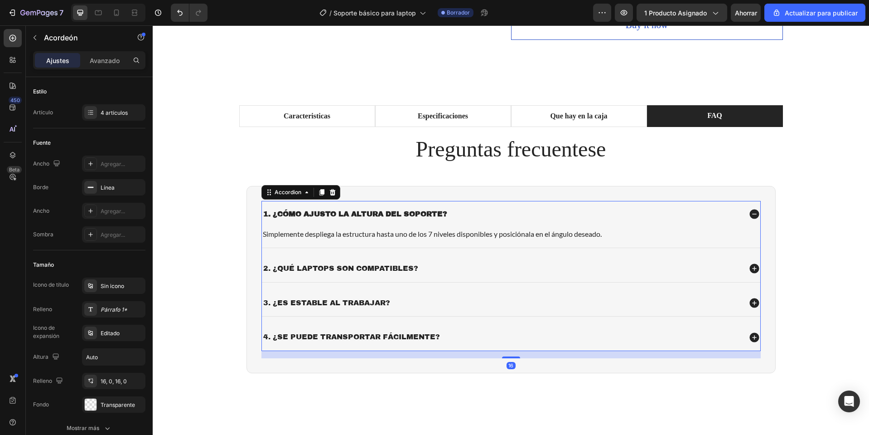
click at [471, 266] on div "2. ¿Qué laptops son compatibles?" at bounding box center [501, 268] width 479 height 12
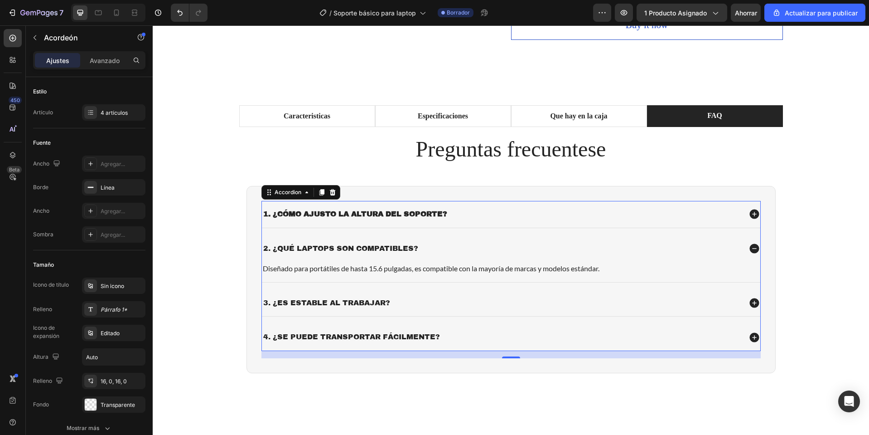
click at [464, 298] on div "3. ¿Es estable al trabajar?" at bounding box center [501, 303] width 479 height 12
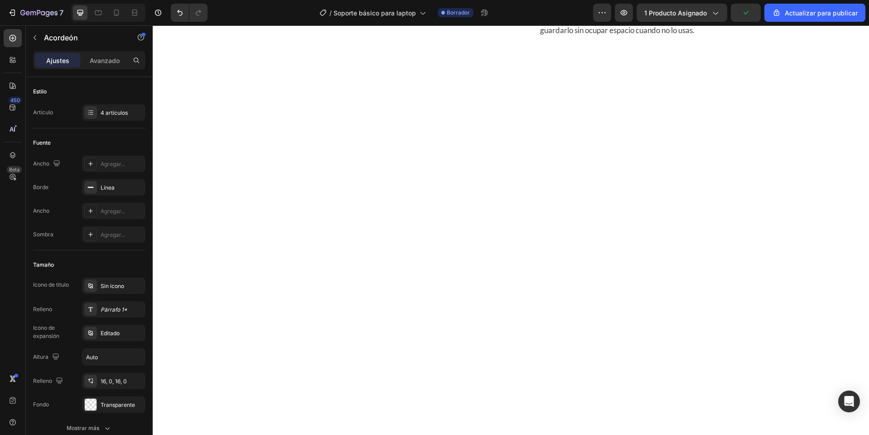
scroll to position [1802, 0]
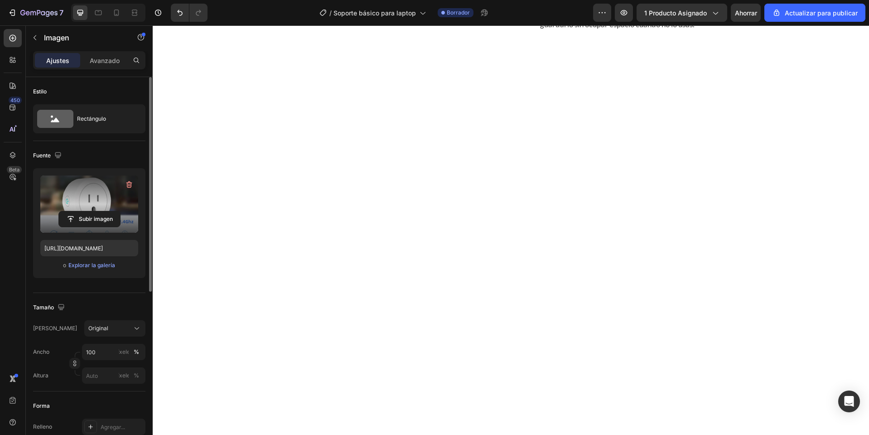
click at [113, 203] on label at bounding box center [89, 203] width 98 height 57
click at [113, 211] on input "file" at bounding box center [89, 218] width 61 height 15
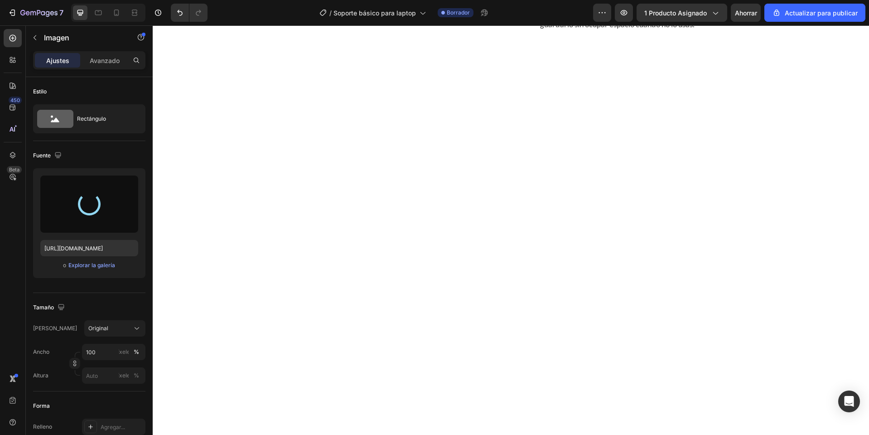
type input "https://cdn.shopify.com/s/files/1/0668/0317/1459/files/gempages_581068646118327…"
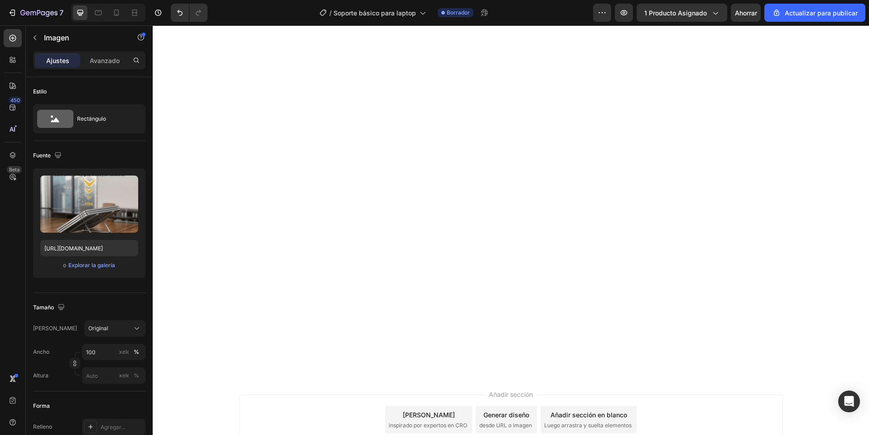
scroll to position [2028, 0]
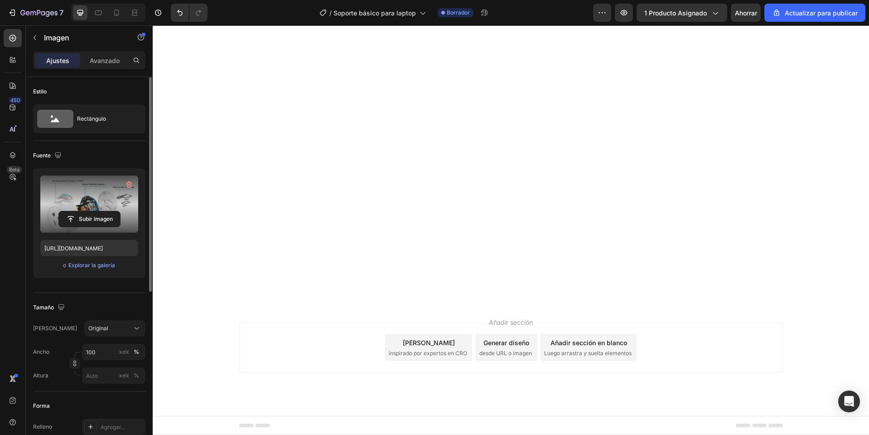
click at [101, 206] on label at bounding box center [89, 203] width 98 height 57
click at [101, 211] on input "file" at bounding box center [89, 218] width 61 height 15
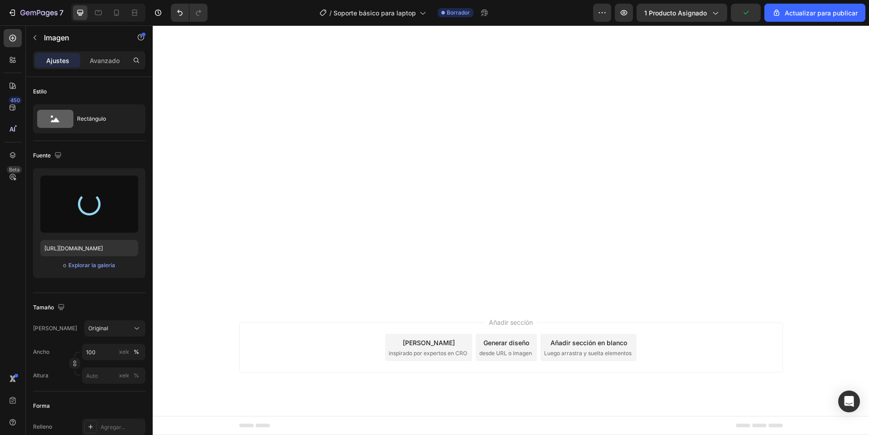
type input "https://cdn.shopify.com/s/files/1/0668/0317/1459/files/gempages_581068646118327…"
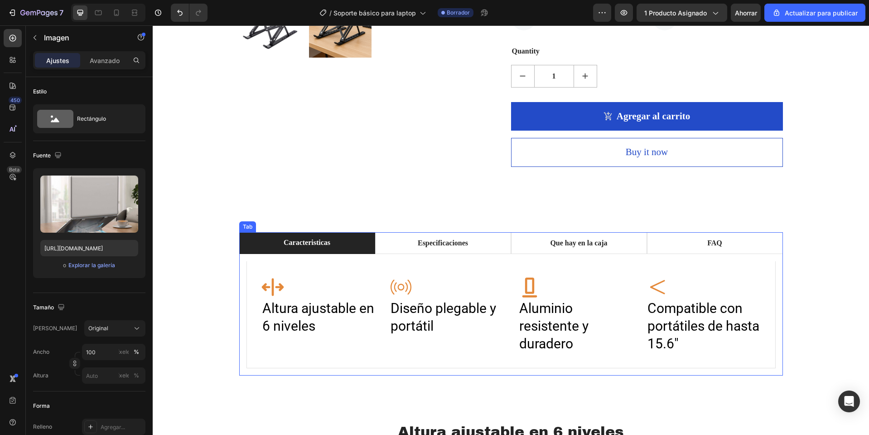
scroll to position [363, 0]
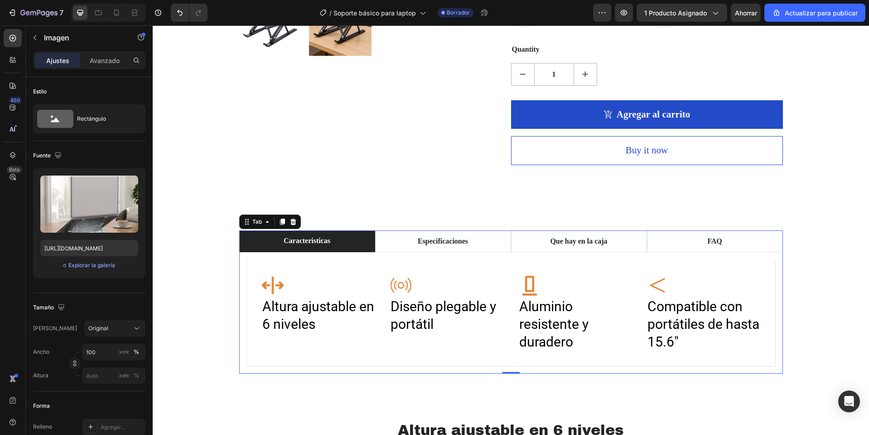
click at [424, 257] on div "Icon Altura ajustable en 6 niveles Heading Icon Diseño plegable y portátil Head…" at bounding box center [511, 312] width 544 height 121
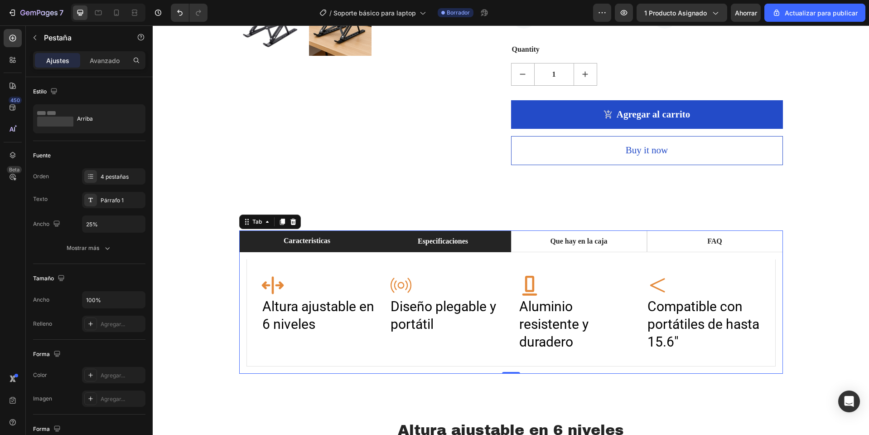
click at [428, 247] on li "Especificaciones" at bounding box center [443, 241] width 136 height 22
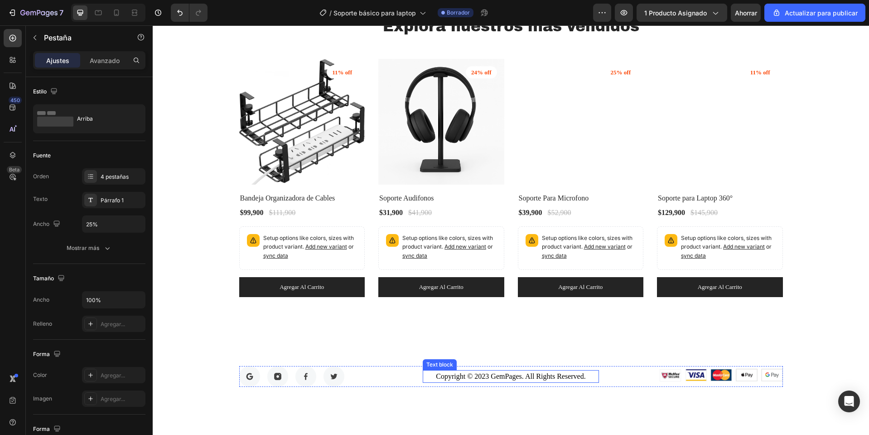
scroll to position [2356, 0]
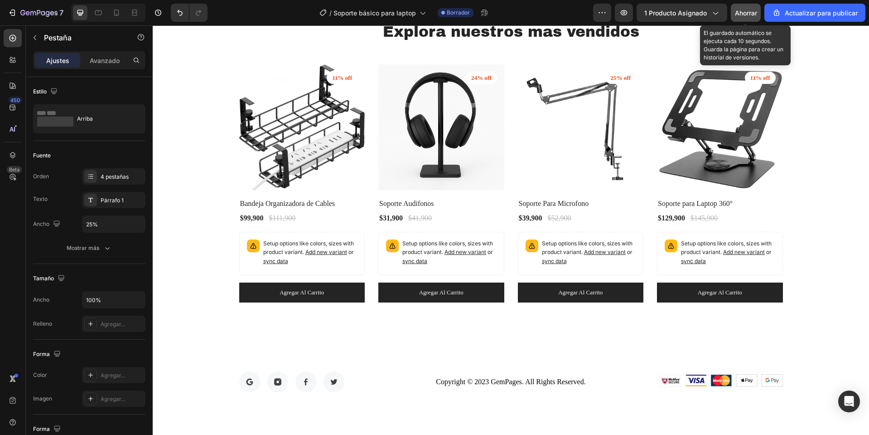
click at [741, 18] on button "Ahorrar" at bounding box center [746, 13] width 30 height 18
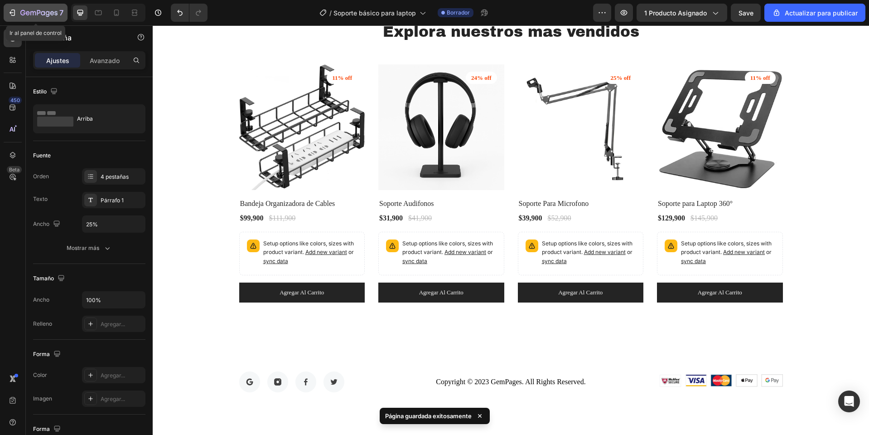
click at [11, 10] on icon "button" at bounding box center [12, 12] width 9 height 9
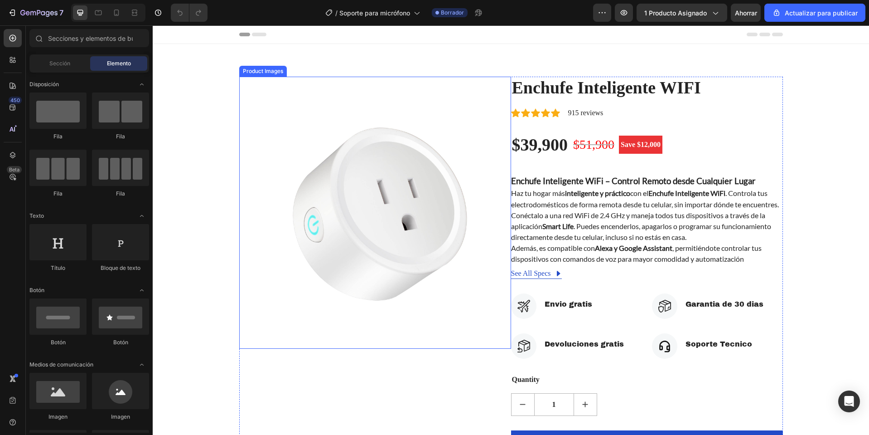
click at [358, 163] on img at bounding box center [375, 213] width 272 height 272
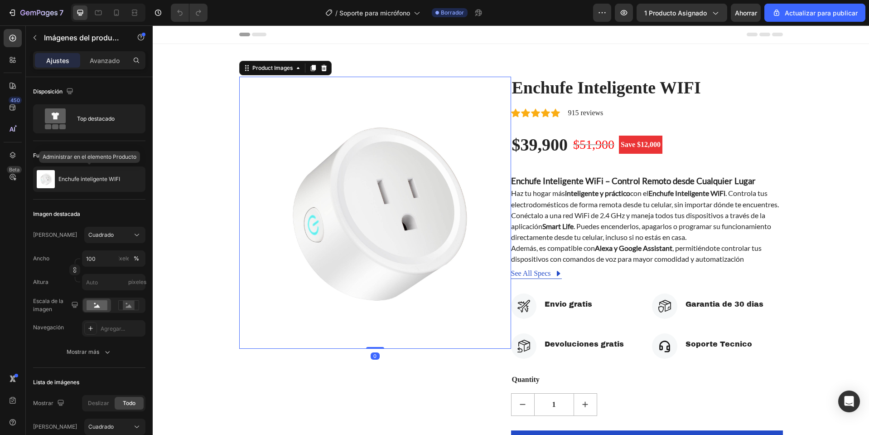
click at [81, 174] on div "Enchufe inteligente WIFI" at bounding box center [89, 178] width 112 height 25
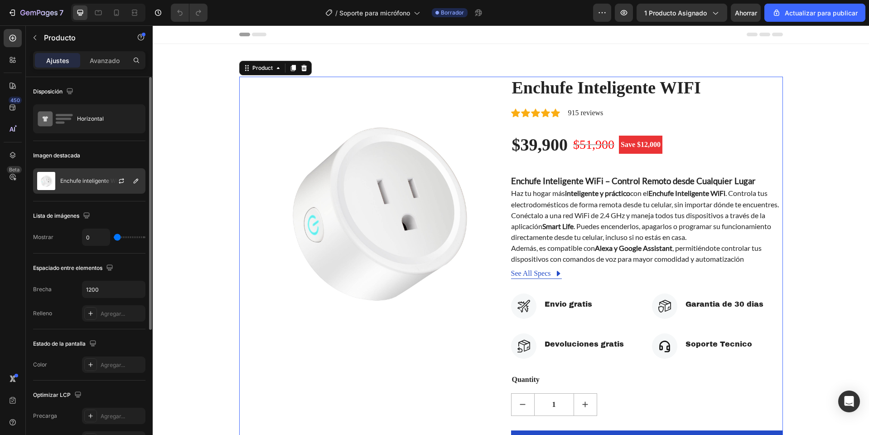
click at [102, 190] on div "Enchufe inteligente WIFI" at bounding box center [89, 180] width 112 height 25
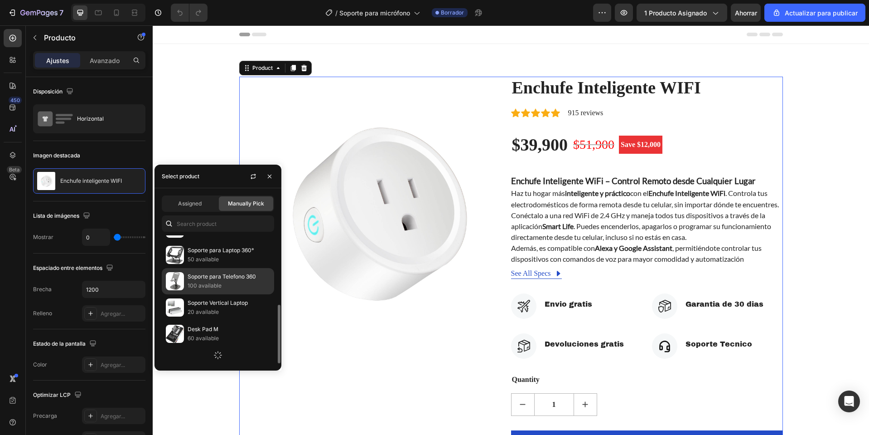
scroll to position [61, 0]
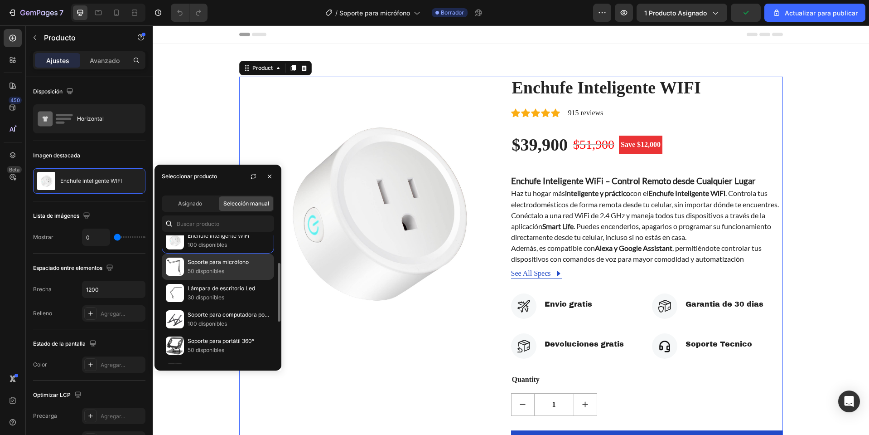
click at [216, 271] on font "50 disponibles" at bounding box center [206, 270] width 37 height 7
click at [234, 257] on p "Soporte para micrófono" at bounding box center [229, 261] width 82 height 9
click at [224, 264] on font "Soporte para micrófono" at bounding box center [218, 261] width 61 height 7
click at [216, 267] on font "50 disponibles" at bounding box center [206, 270] width 37 height 7
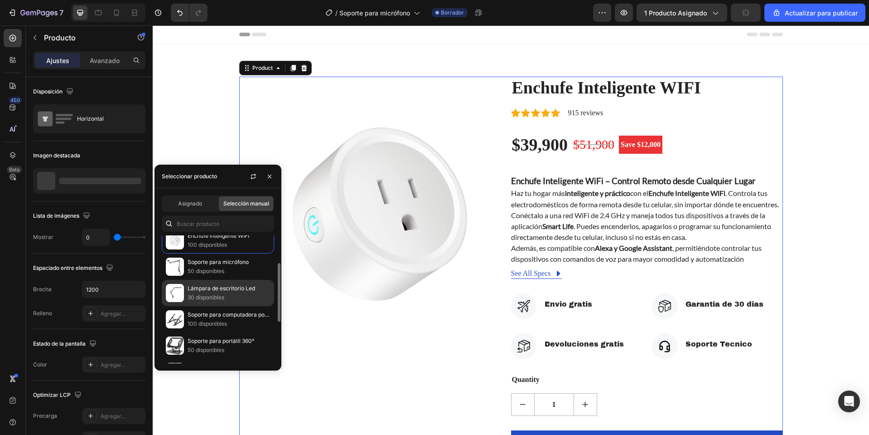
click at [203, 289] on font "Lámpara de escritorio Led" at bounding box center [222, 288] width 68 height 7
click at [210, 272] on font "50 disponibles" at bounding box center [206, 270] width 37 height 7
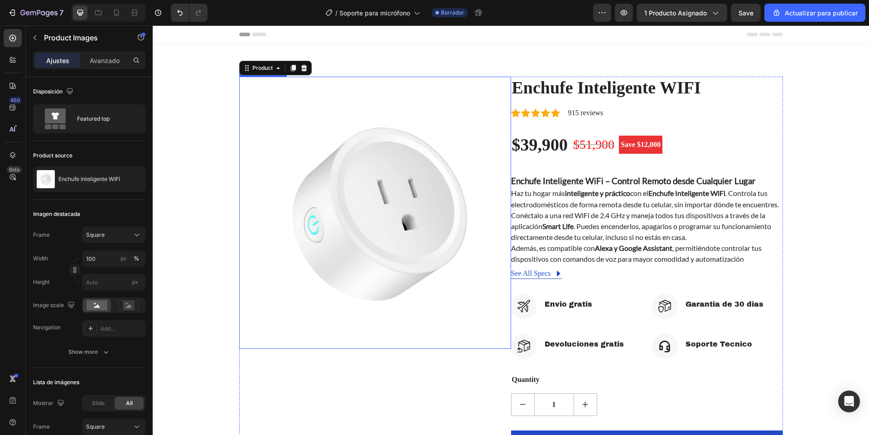
click at [438, 182] on img at bounding box center [375, 213] width 272 height 272
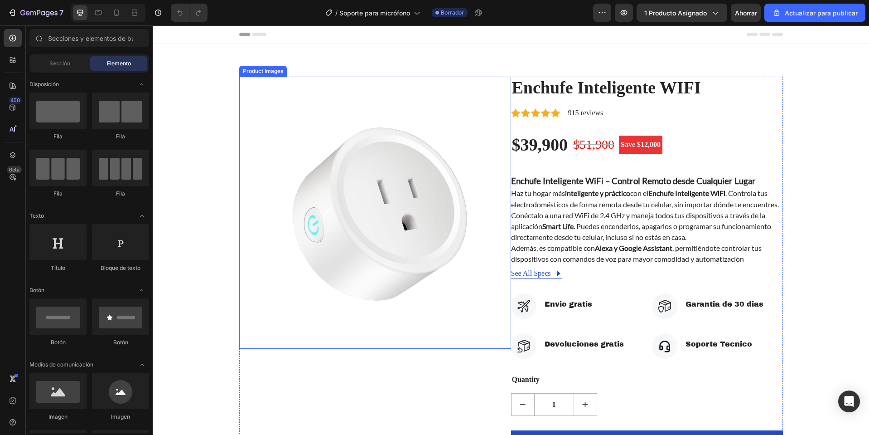
click at [301, 168] on img at bounding box center [375, 213] width 272 height 272
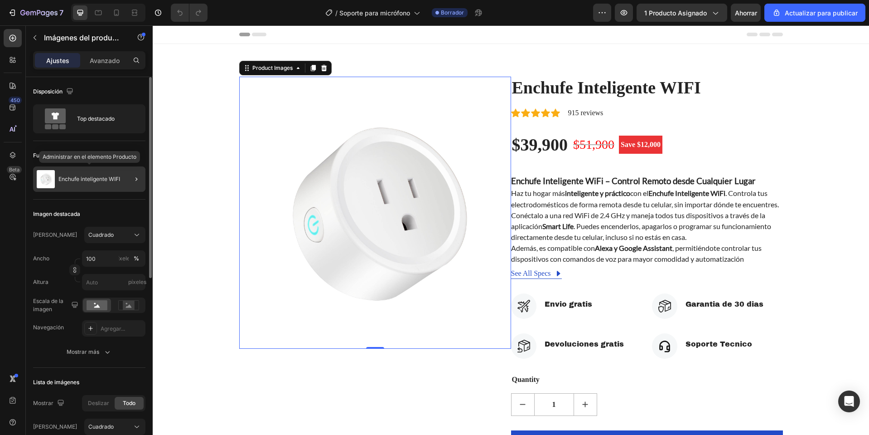
click at [109, 184] on div "Enchufe inteligente WIFI" at bounding box center [89, 178] width 112 height 25
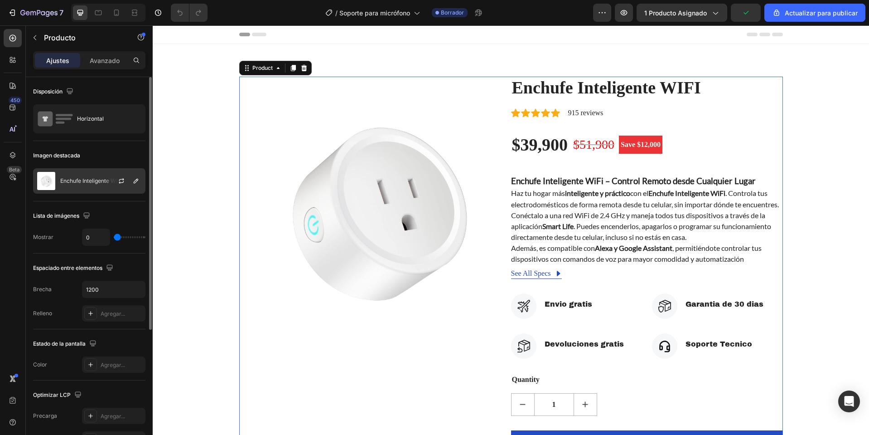
click at [106, 188] on div at bounding box center [125, 181] width 40 height 24
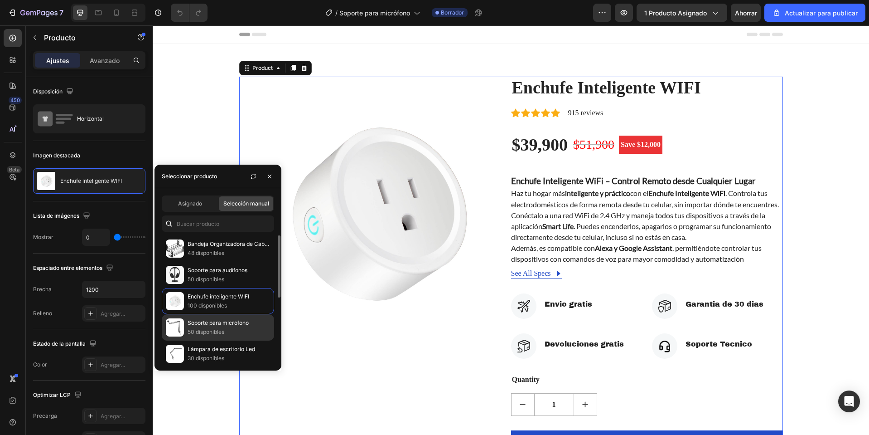
click at [207, 323] on font "Soporte para micrófono" at bounding box center [218, 322] width 61 height 7
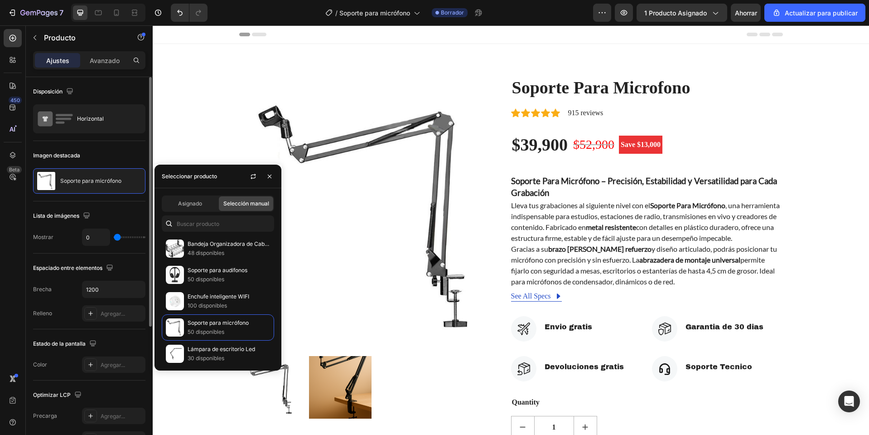
type input "31"
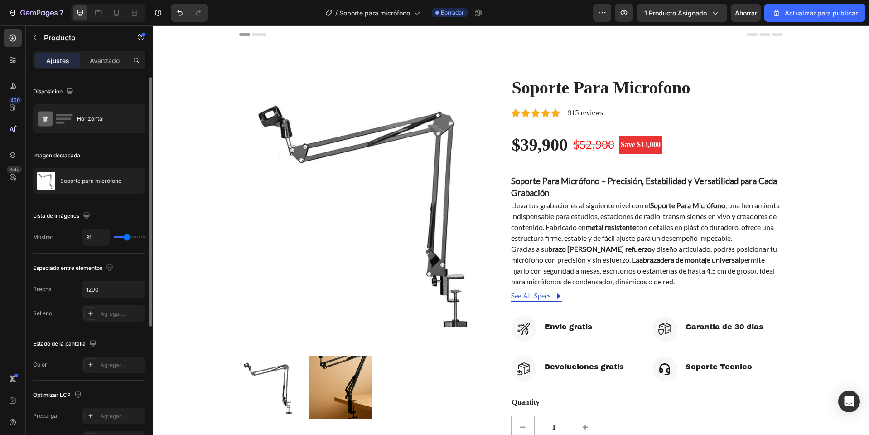
type input "31"
click at [127, 237] on input "range" at bounding box center [130, 237] width 32 height 2
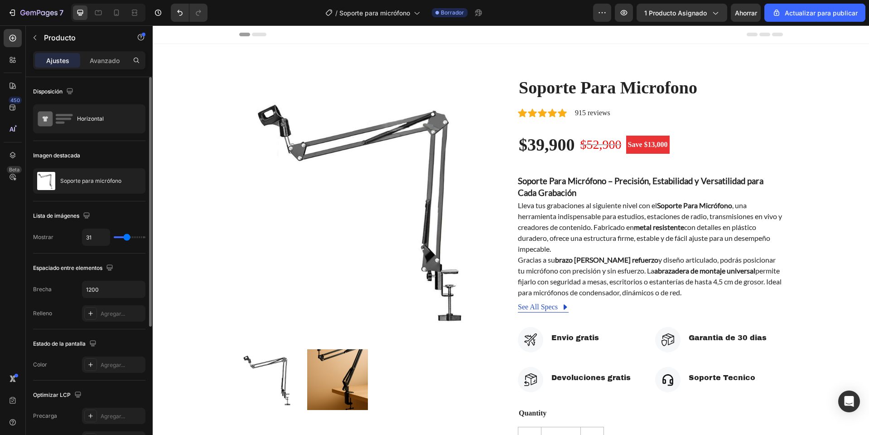
type input "33"
type input "49"
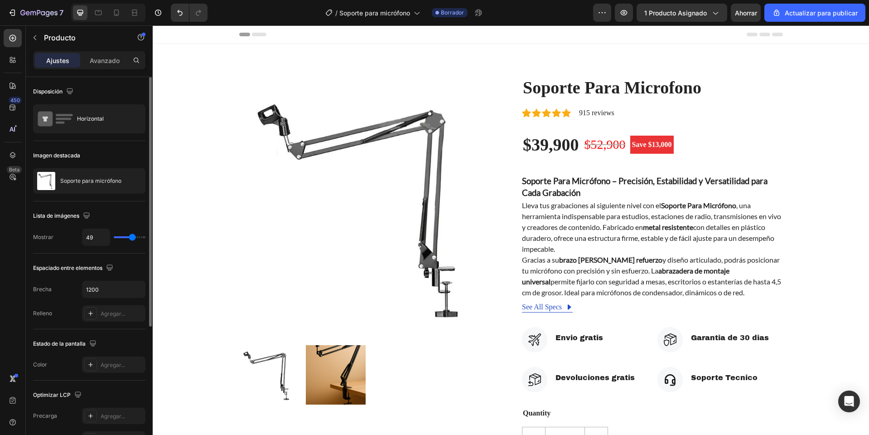
type input "50"
type input "58"
type input "65"
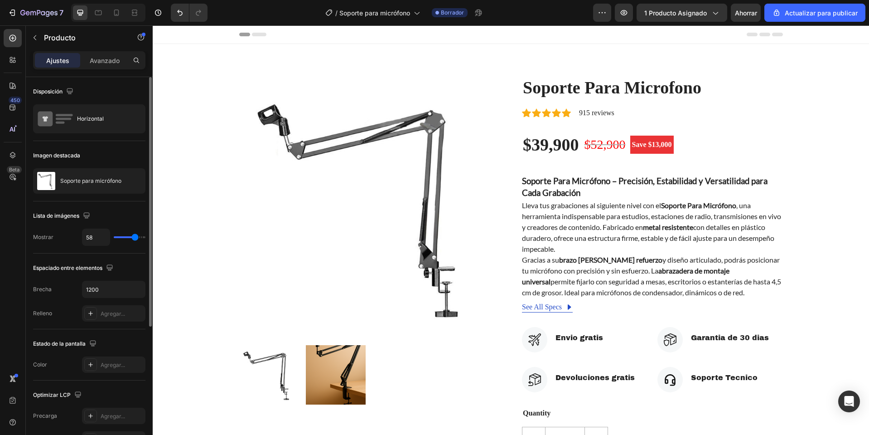
type input "65"
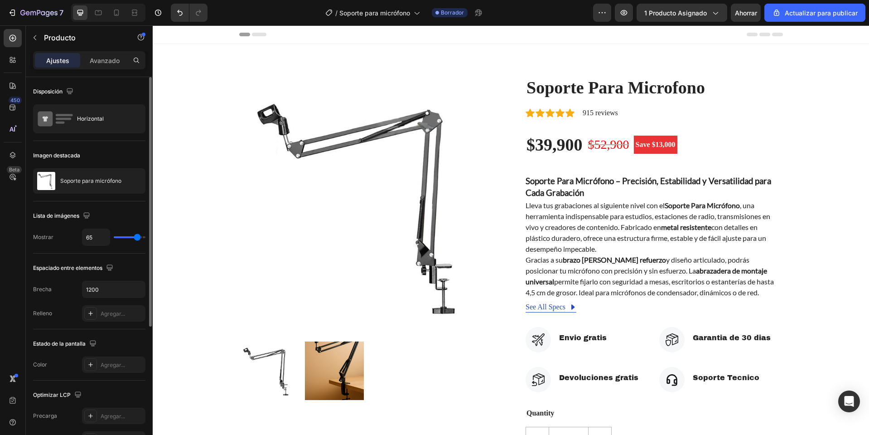
type input "21"
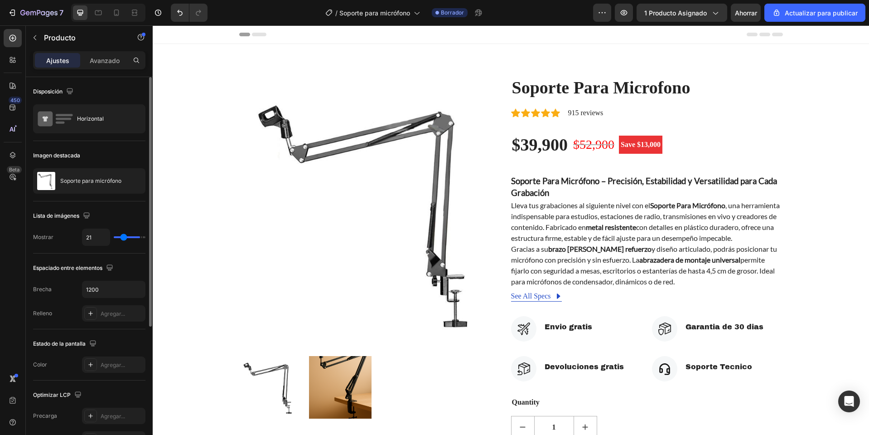
type input "0"
drag, startPoint x: 132, startPoint y: 233, endPoint x: 97, endPoint y: 243, distance: 36.4
type input "0"
click at [114, 238] on input "range" at bounding box center [130, 237] width 32 height 2
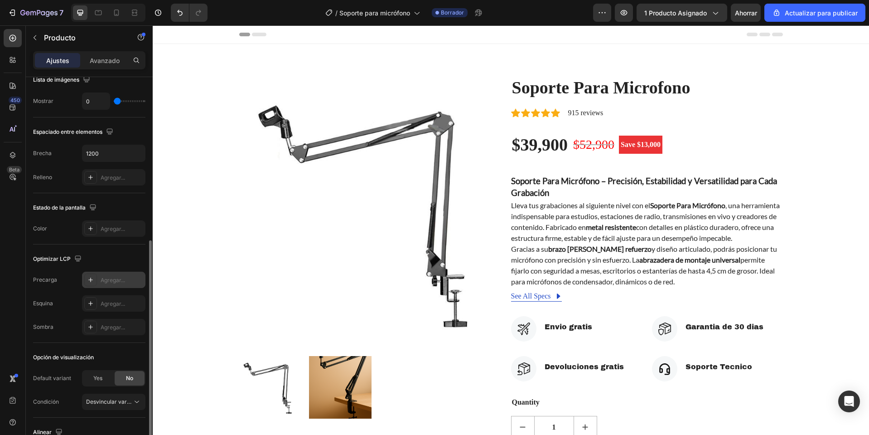
scroll to position [181, 0]
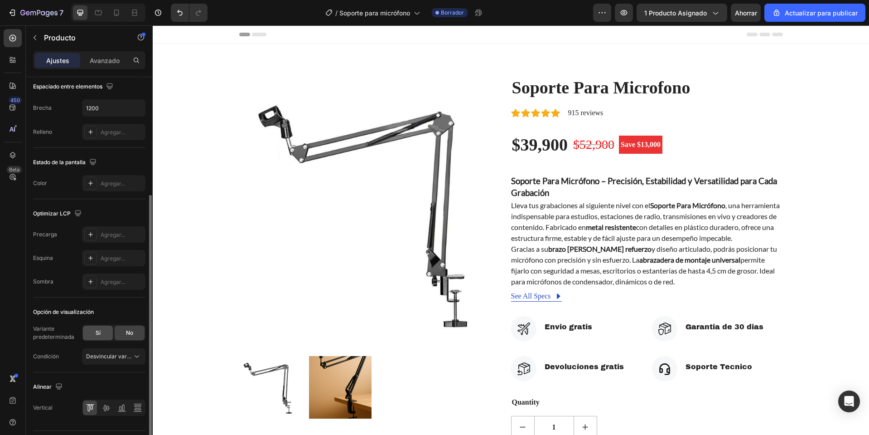
click at [108, 335] on div "Sí" at bounding box center [98, 332] width 30 height 15
click at [121, 335] on div "No" at bounding box center [130, 332] width 30 height 15
click at [121, 405] on icon at bounding box center [121, 407] width 9 height 9
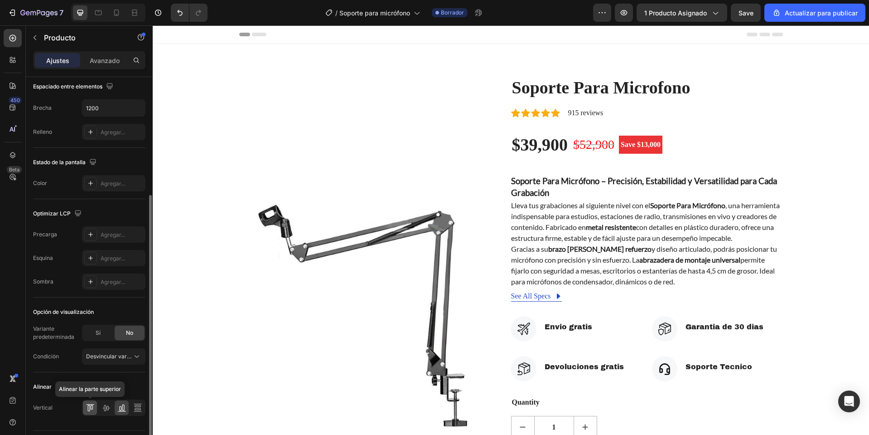
click at [95, 408] on div at bounding box center [90, 407] width 14 height 15
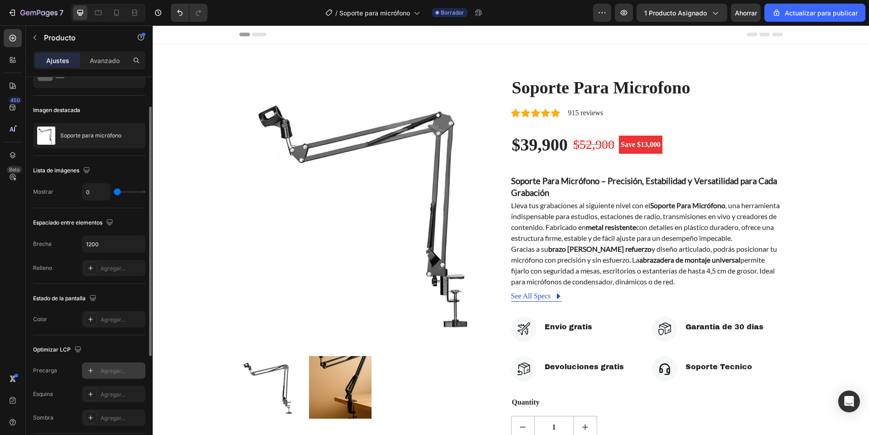
scroll to position [0, 0]
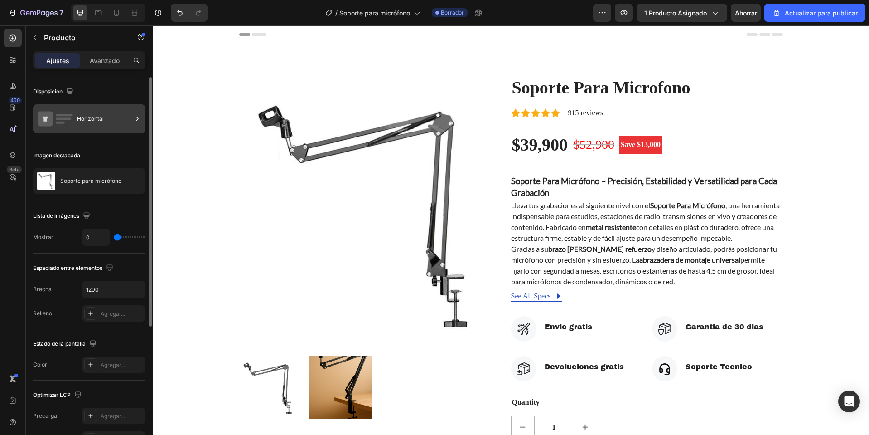
click at [93, 125] on div "Horizontal" at bounding box center [104, 118] width 55 height 21
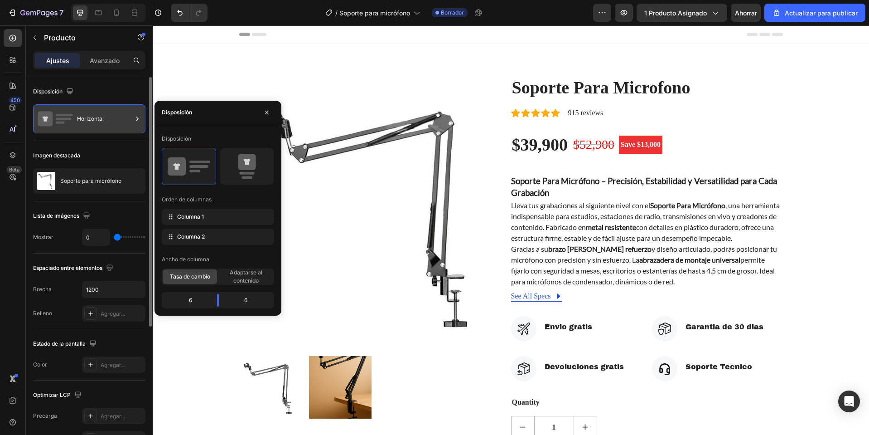
click at [93, 125] on div "Horizontal" at bounding box center [104, 118] width 55 height 21
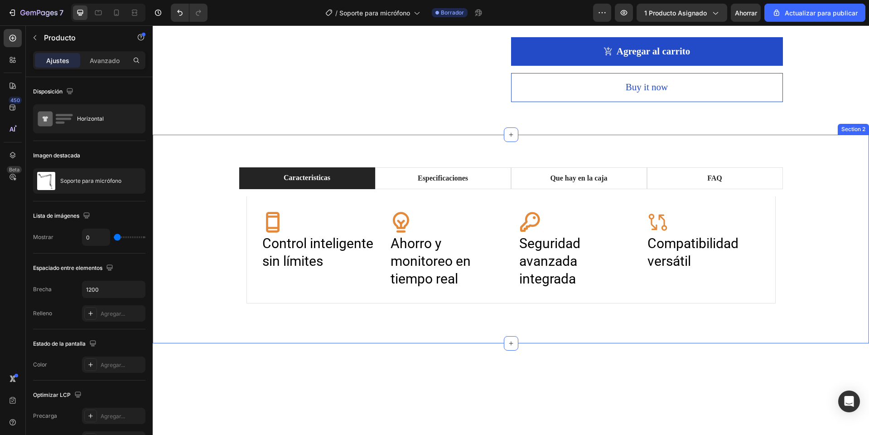
scroll to position [498, 0]
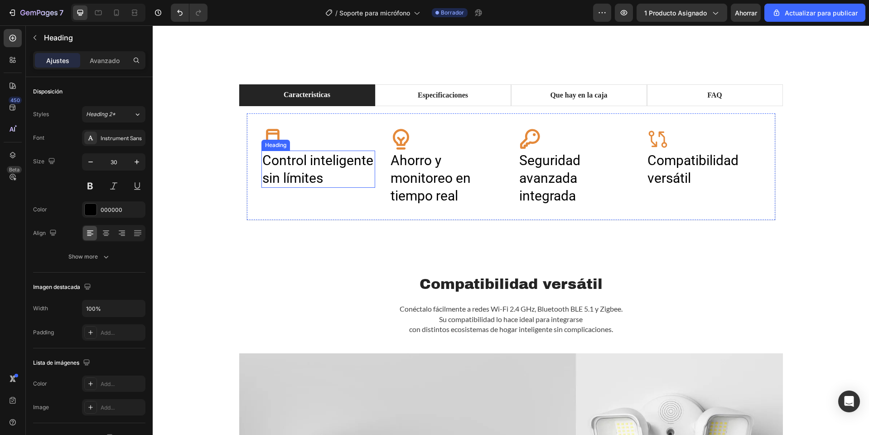
click at [311, 184] on h2 "Control inteligente sin límites" at bounding box center [318, 168] width 114 height 37
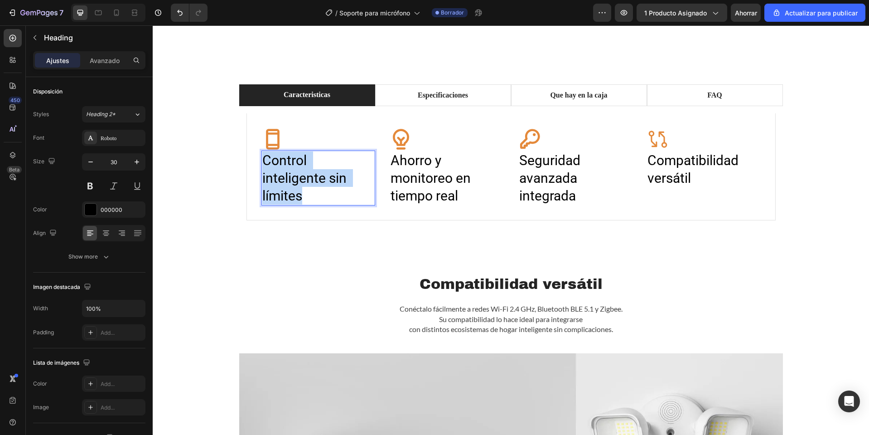
click at [311, 184] on p "Control inteligente sin límites" at bounding box center [318, 177] width 112 height 53
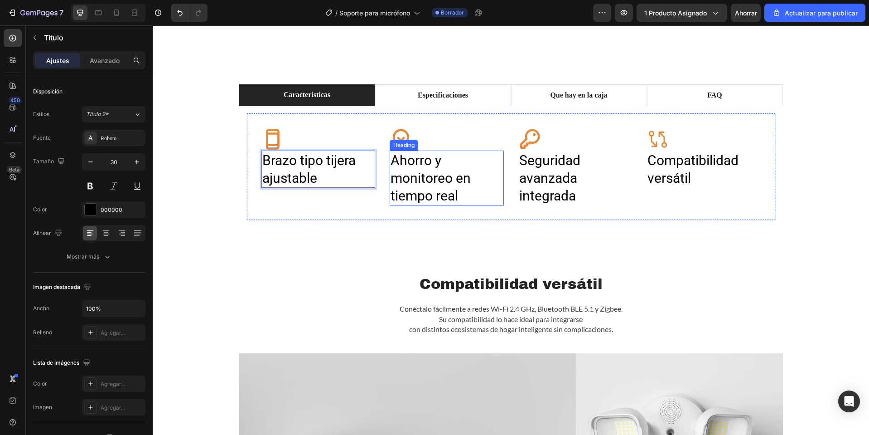
click at [416, 179] on h2 "Ahorro y monitoreo en tiempo real" at bounding box center [447, 177] width 114 height 55
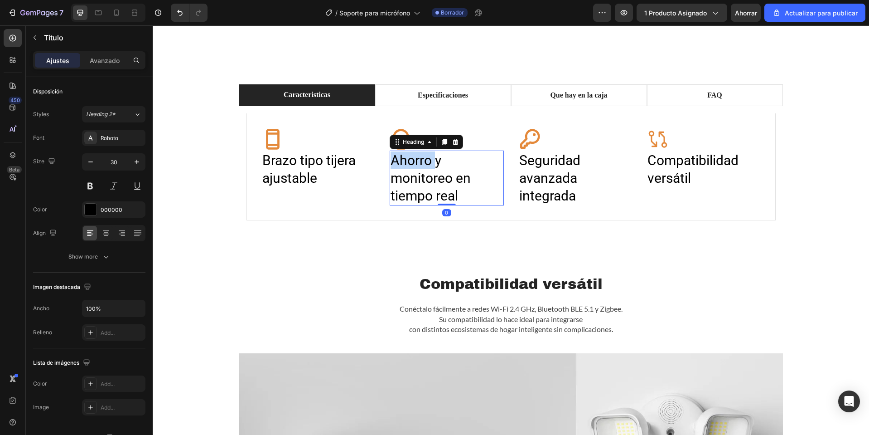
click at [416, 179] on h2 "Ahorro y monitoreo en tiempo real" at bounding box center [447, 177] width 114 height 55
click at [416, 179] on p "Ahorro y monitoreo en tiempo real" at bounding box center [447, 177] width 112 height 53
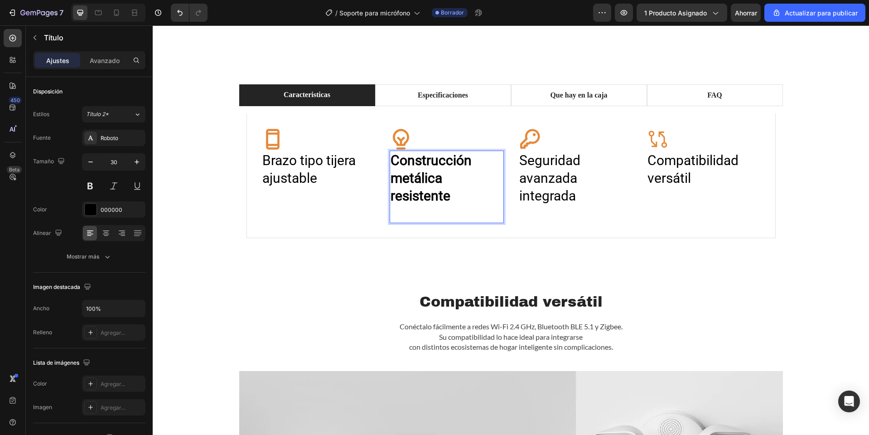
click at [427, 182] on strong "Construcción metálica resistente" at bounding box center [433, 177] width 84 height 51
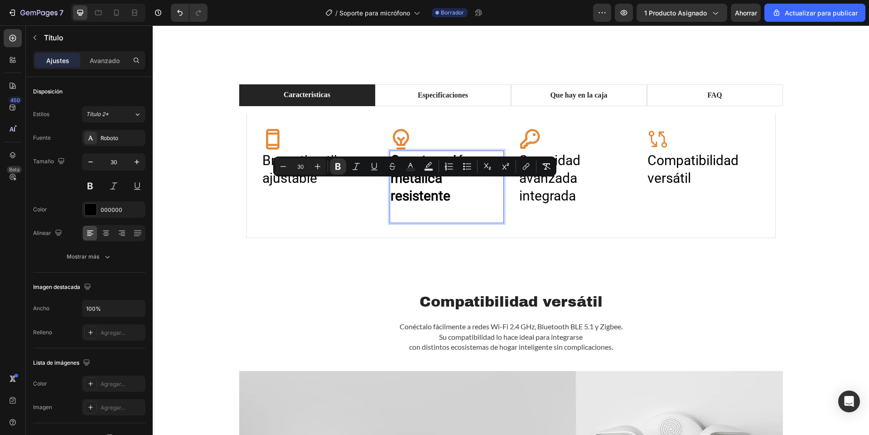
click at [419, 203] on strong "Construcción metálica resistente" at bounding box center [433, 177] width 84 height 51
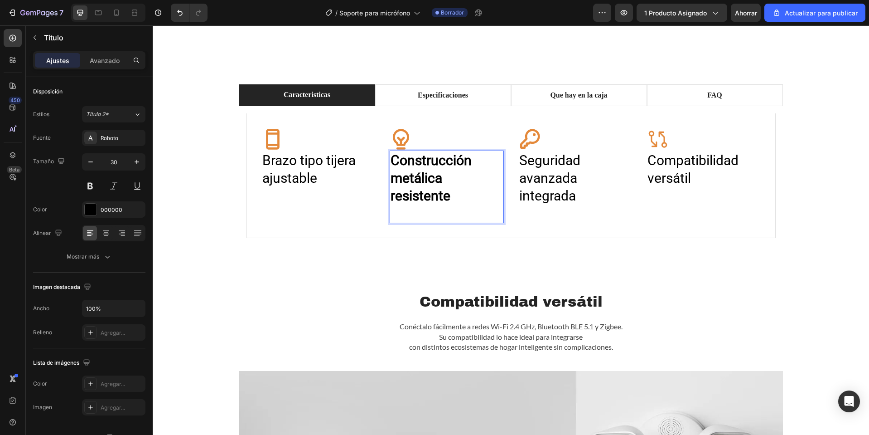
click at [414, 218] on p "Rich Text Editor. Editing area: main" at bounding box center [447, 213] width 112 height 18
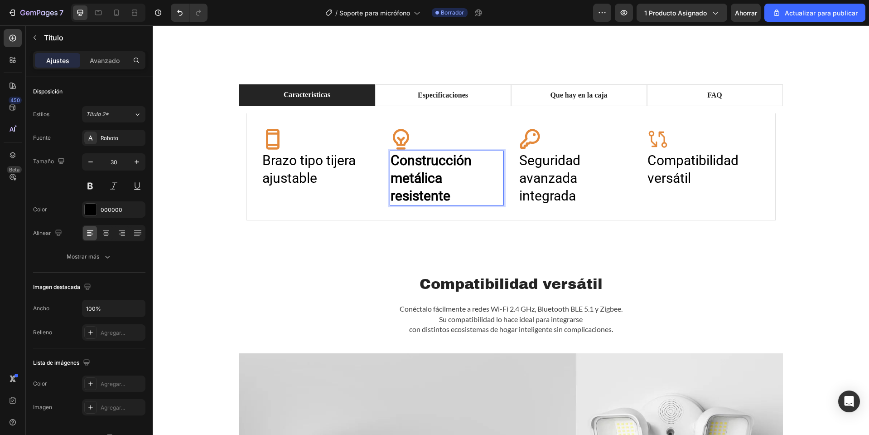
click at [426, 189] on strong "Construcción metálica resistente" at bounding box center [433, 177] width 84 height 51
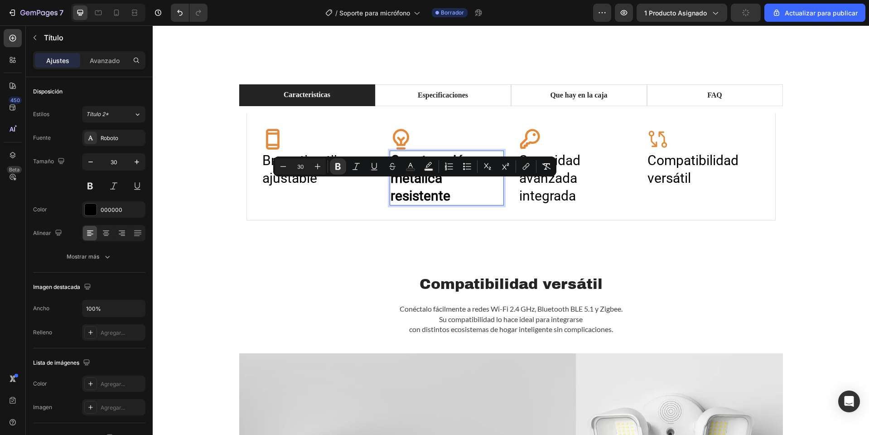
click at [448, 199] on p "Construcción metálica resistente" at bounding box center [447, 177] width 112 height 53
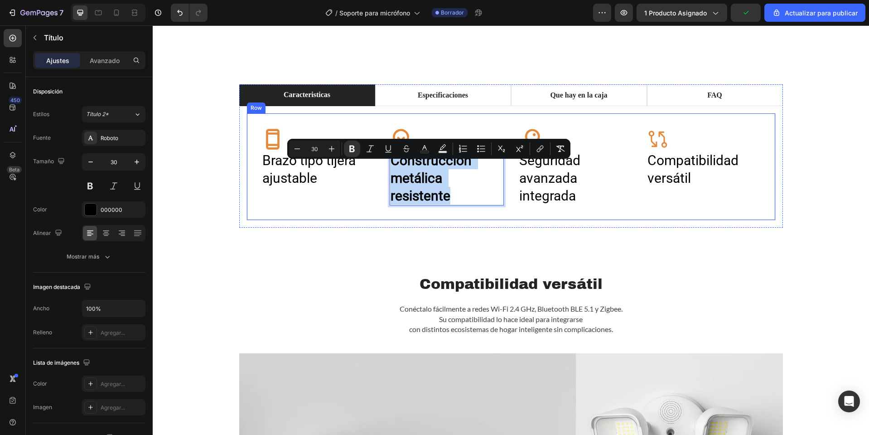
drag, startPoint x: 456, startPoint y: 210, endPoint x: 382, endPoint y: 171, distance: 84.1
click at [382, 171] on div "Icon Brazo tipo tijera ajustable Heading Icon Construcción metálica resistente …" at bounding box center [511, 166] width 529 height 107
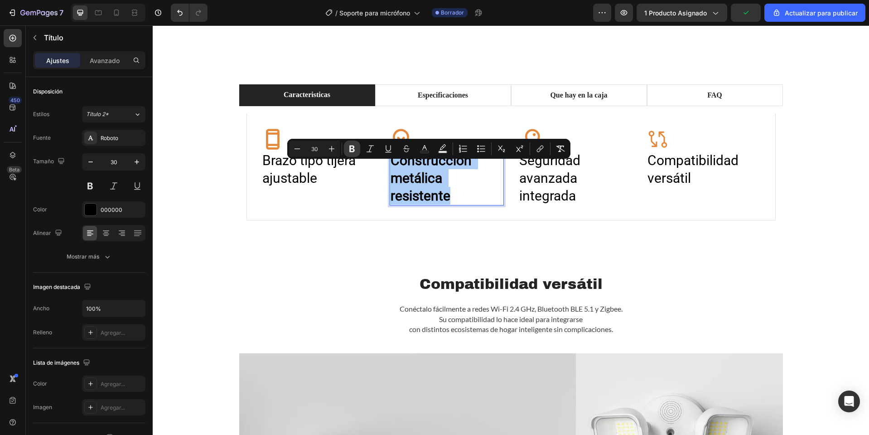
click at [346, 146] on button "Bold" at bounding box center [352, 148] width 16 height 16
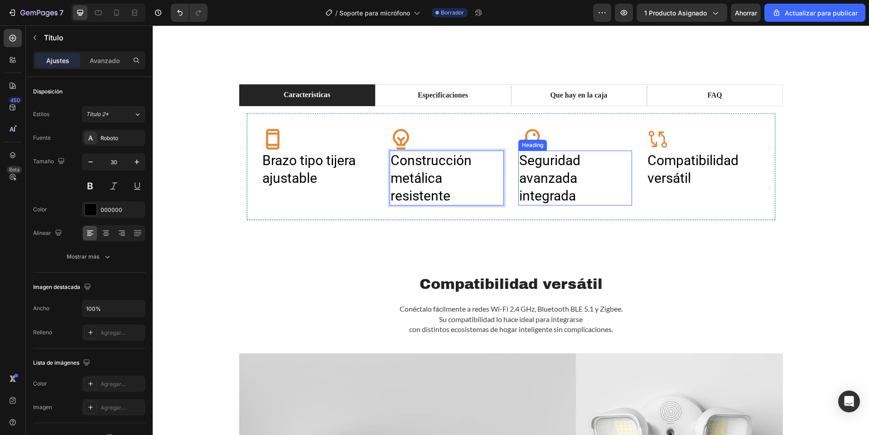
click at [549, 184] on h2 "Seguridad avanzada integrada" at bounding box center [575, 177] width 114 height 55
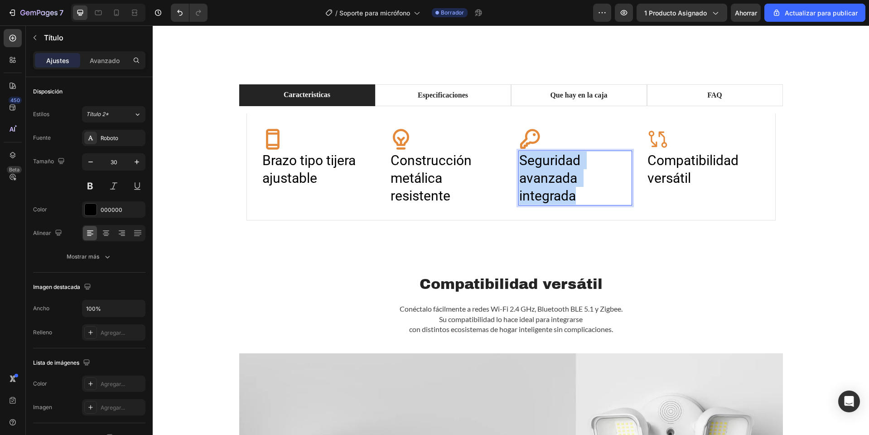
click at [549, 184] on p "Seguridad avanzada integrada" at bounding box center [575, 177] width 112 height 53
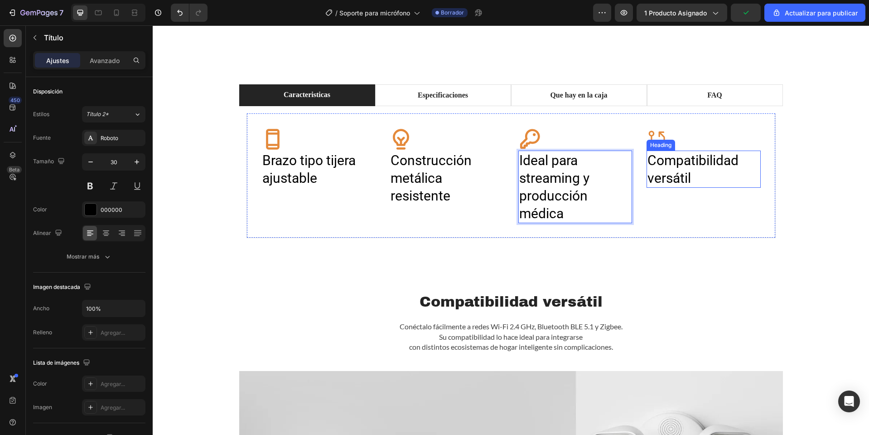
click at [659, 177] on h2 "Compatibilidad versátil" at bounding box center [704, 168] width 114 height 37
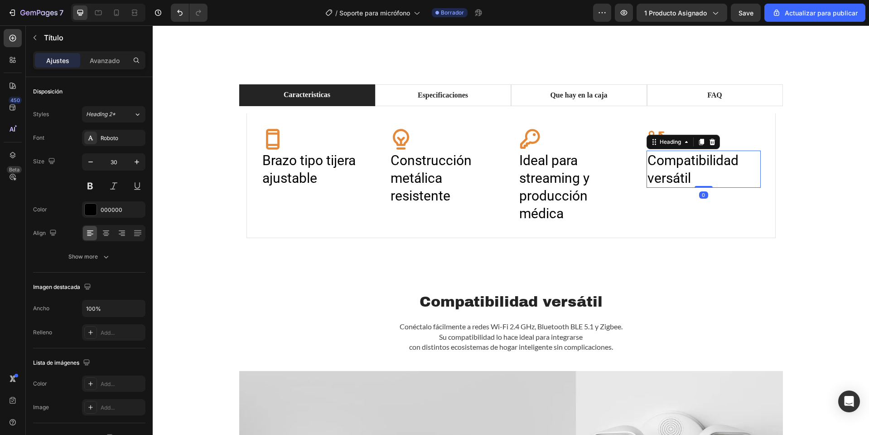
click at [659, 177] on h2 "Compatibilidad versátil" at bounding box center [704, 168] width 114 height 37
click at [659, 177] on p "Compatibilidad versátil" at bounding box center [704, 168] width 112 height 35
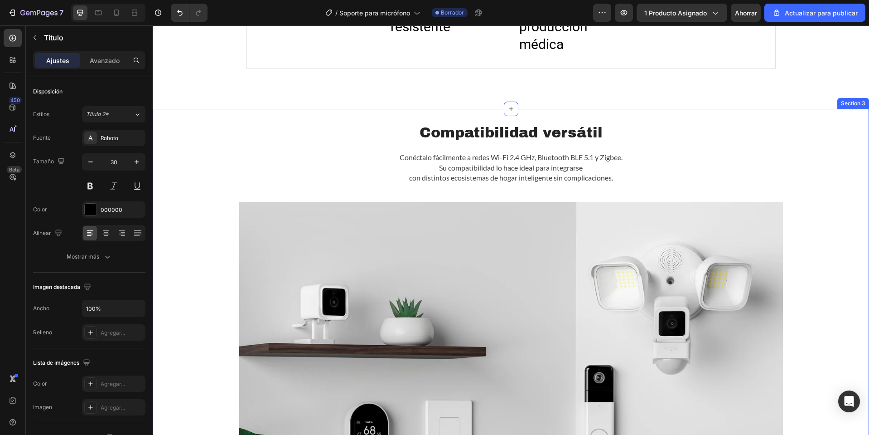
scroll to position [680, 0]
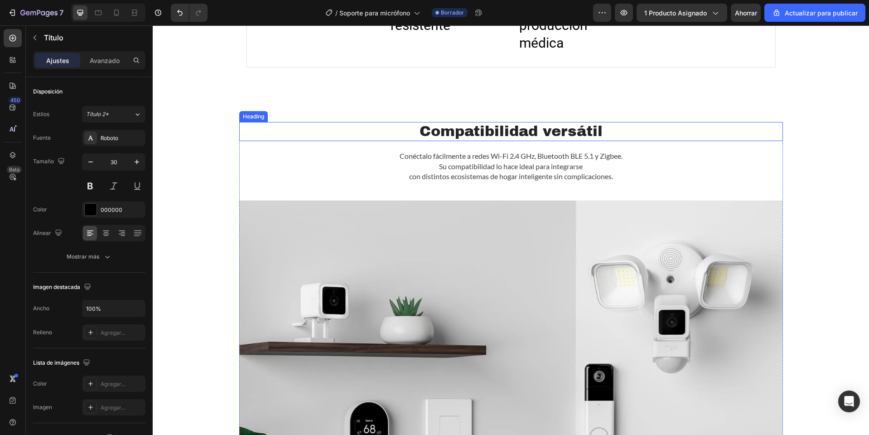
click at [497, 134] on h2 "Compatibilidad versátil" at bounding box center [511, 131] width 544 height 19
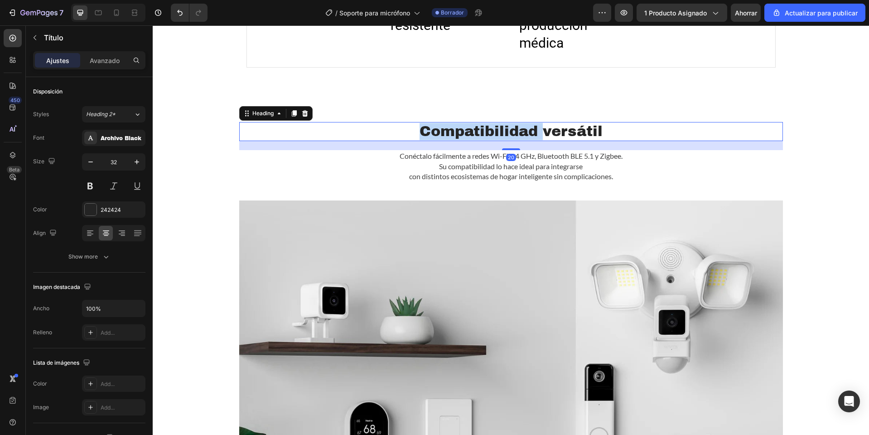
click at [497, 134] on h2 "Compatibilidad versátil" at bounding box center [511, 131] width 544 height 19
click at [497, 134] on p "Compatibilidad versátil" at bounding box center [511, 131] width 542 height 17
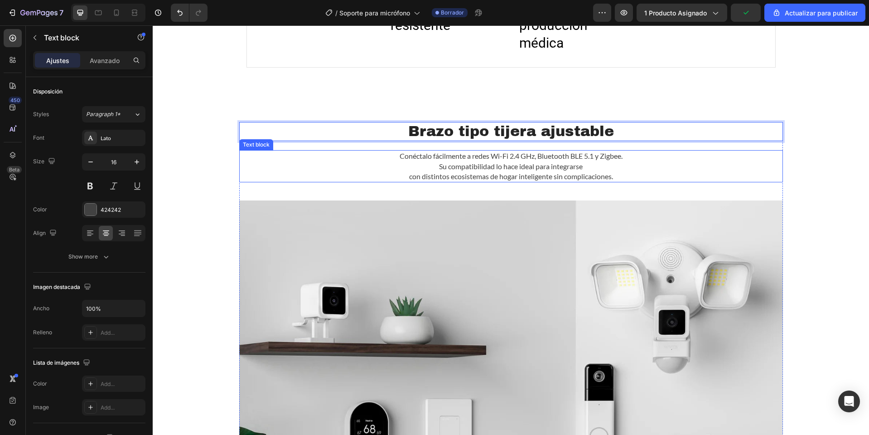
click at [528, 169] on p "Su compatibilidad lo hace ideal para integrarse" at bounding box center [511, 166] width 542 height 10
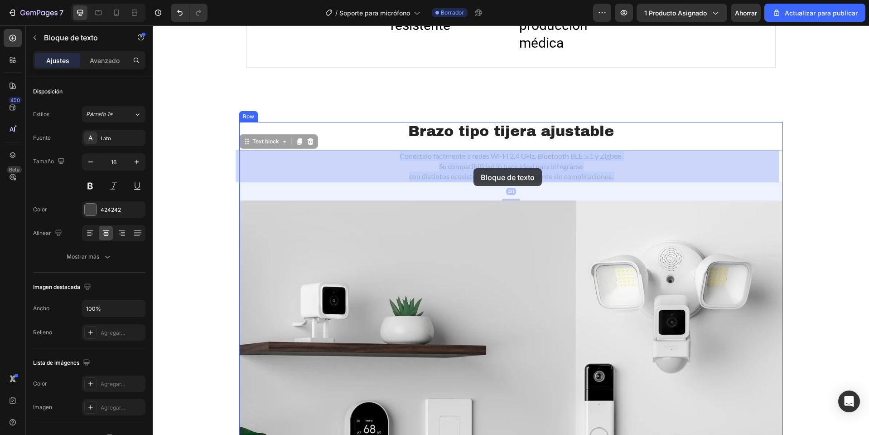
drag, startPoint x: 616, startPoint y: 179, endPoint x: 474, endPoint y: 168, distance: 143.2
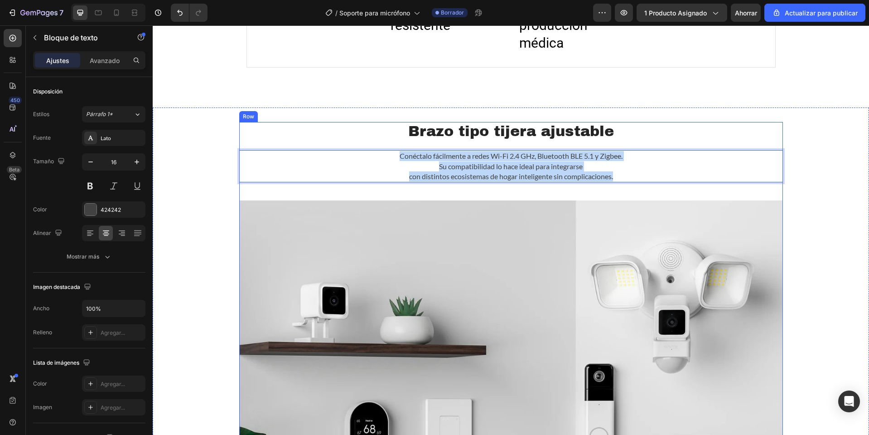
drag, startPoint x: 627, startPoint y: 179, endPoint x: 385, endPoint y: 144, distance: 244.4
click at [385, 144] on div "Brazo tipo tijera ajustable Heading Conéctalo fácilmente a redes Wi-Fi 2.4 GHz,…" at bounding box center [511, 339] width 544 height 434
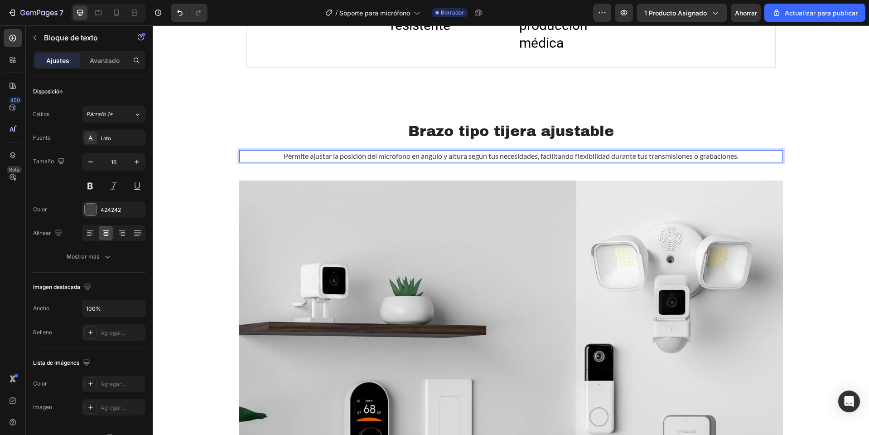
click at [538, 158] on p "Permite ajustar la posición del micrófono en ángulo y altura según tus necesida…" at bounding box center [511, 156] width 542 height 10
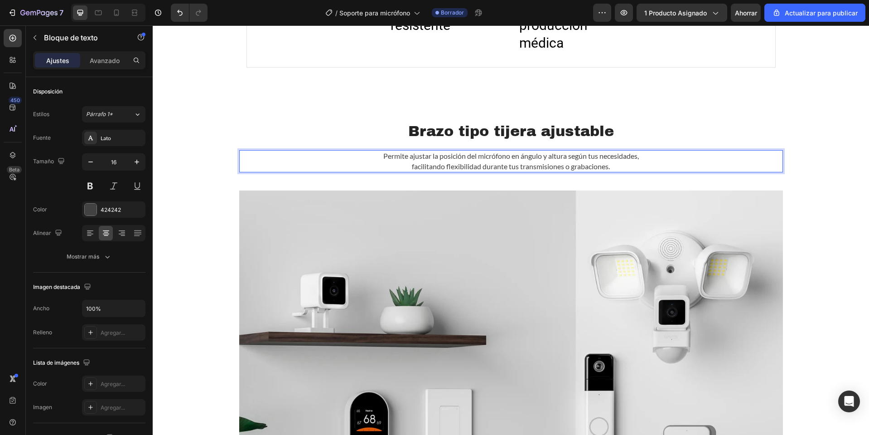
click at [501, 166] on p "facilitando flexibilidad durante tus transmisiones o grabaciones." at bounding box center [511, 166] width 542 height 10
click at [505, 168] on p "facilitando flexibilidad durante tus transmisiones o grabaciones." at bounding box center [511, 166] width 542 height 10
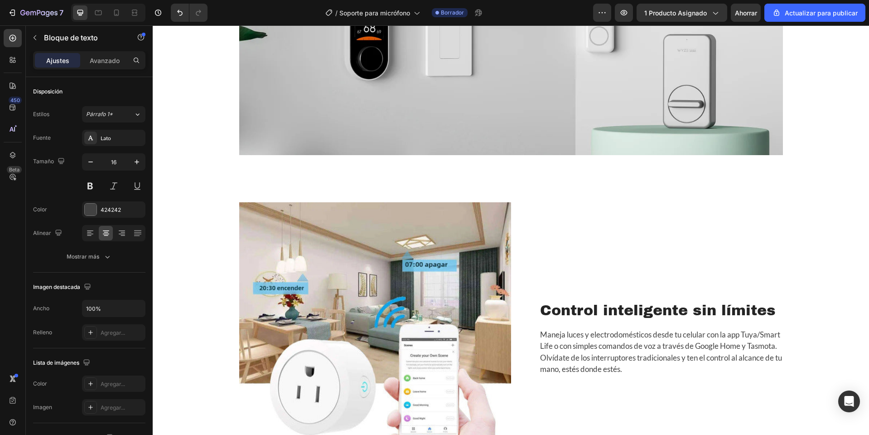
scroll to position [1224, 0]
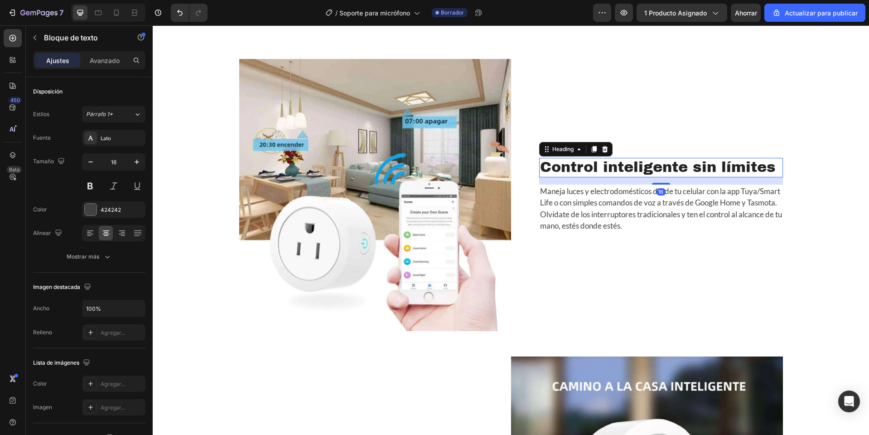
click at [663, 168] on h2 "Control inteligente sin límites" at bounding box center [661, 167] width 244 height 19
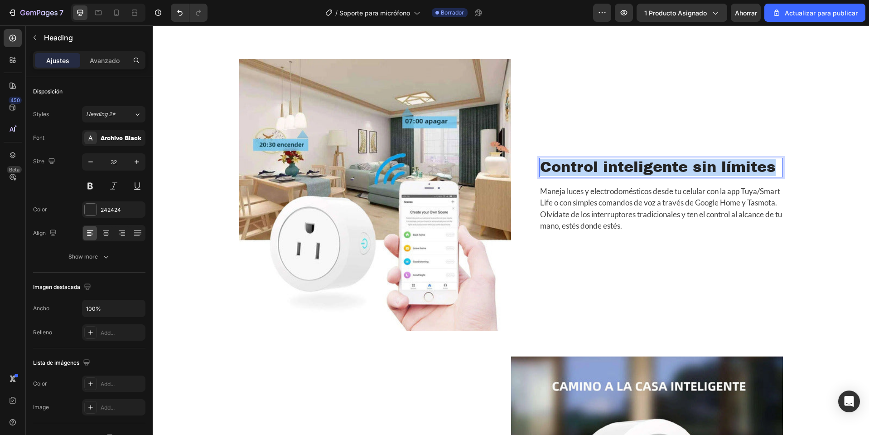
click at [663, 168] on p "Control inteligente sin límites" at bounding box center [661, 167] width 242 height 17
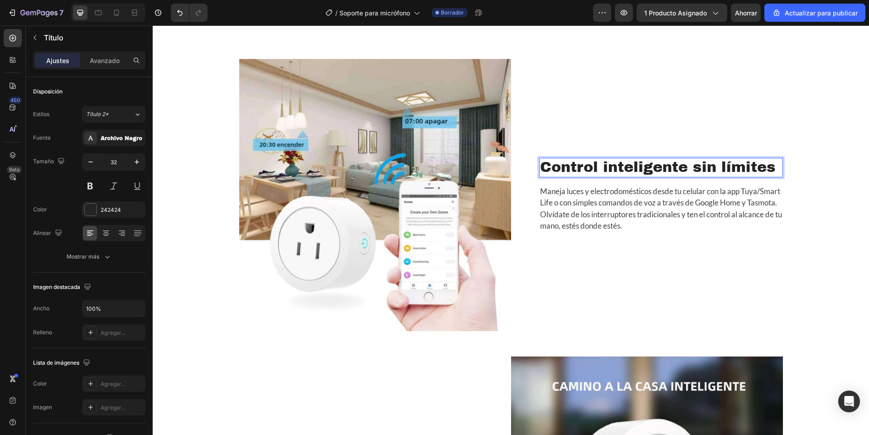
scroll to position [1215, 0]
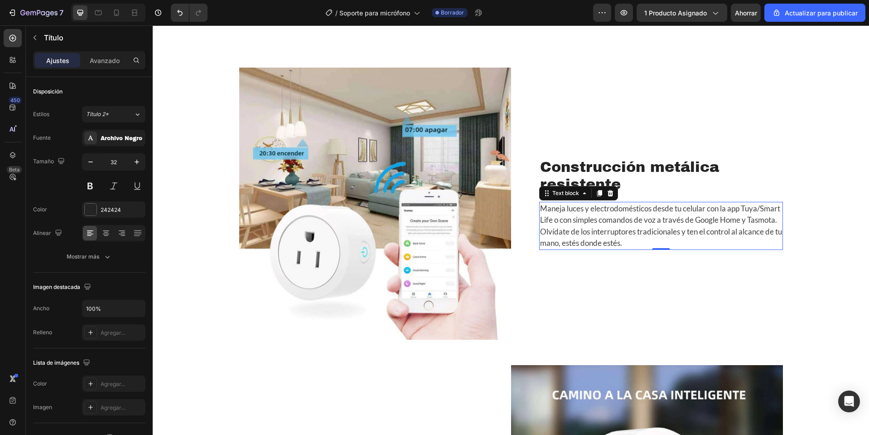
click at [607, 223] on p "Maneja luces y electrodomésticos desde tu celular con la app Tuya/Smart Life o …" at bounding box center [661, 226] width 242 height 46
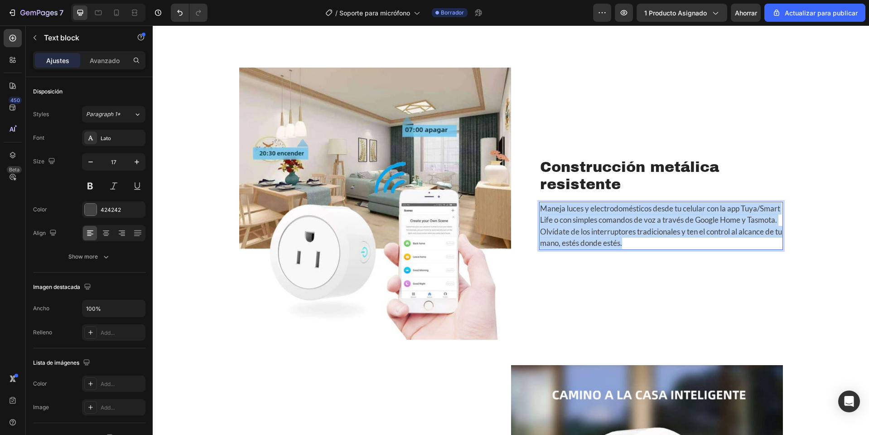
click at [607, 223] on p "Maneja luces y electrodomésticos desde tu celular con la app Tuya/Smart Life o …" at bounding box center [661, 226] width 242 height 46
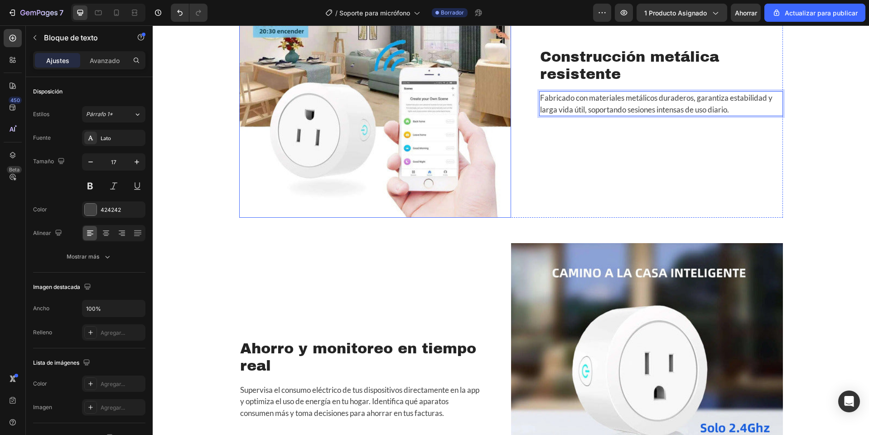
scroll to position [1453, 0]
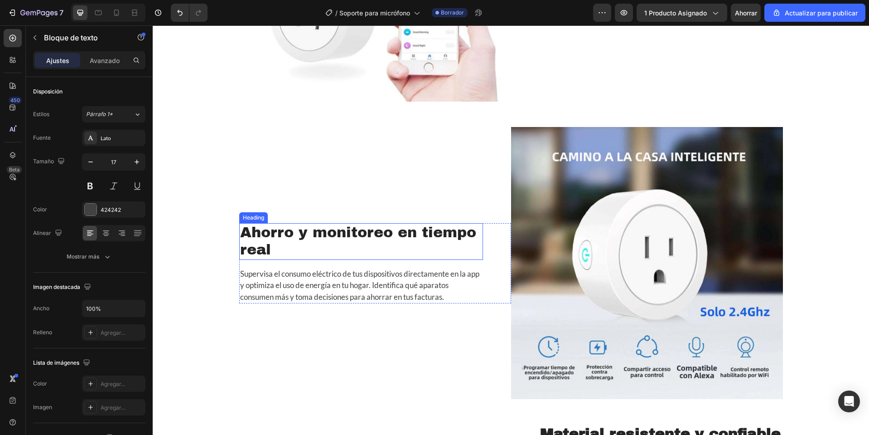
click at [343, 237] on h2 "Ahorro y monitoreo en tiempo real" at bounding box center [361, 241] width 244 height 37
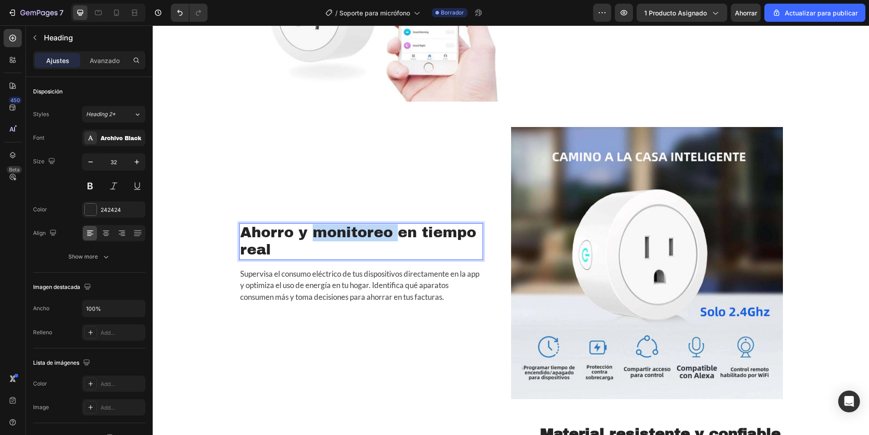
click at [343, 237] on h2 "Ahorro y monitoreo en tiempo real" at bounding box center [361, 241] width 244 height 37
click at [343, 237] on p "Ahorro y monitoreo en tiempo real" at bounding box center [361, 241] width 242 height 35
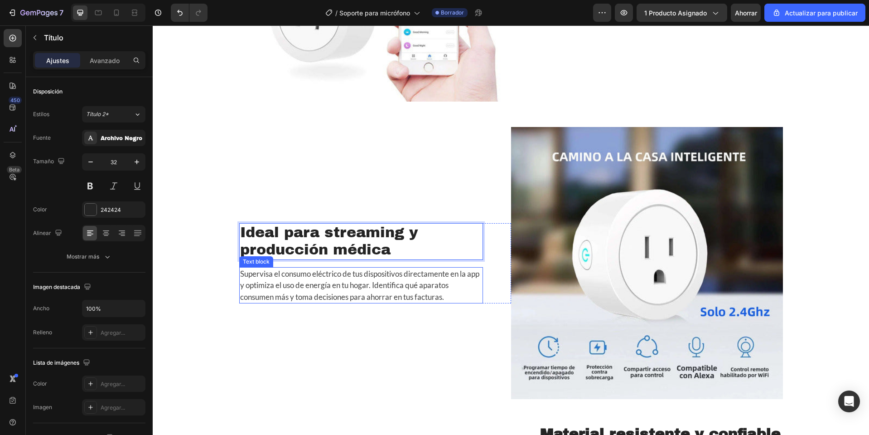
click at [345, 279] on p "Supervisa el consumo eléctrico de tus dispositivos directamente en la app y opt…" at bounding box center [361, 285] width 242 height 35
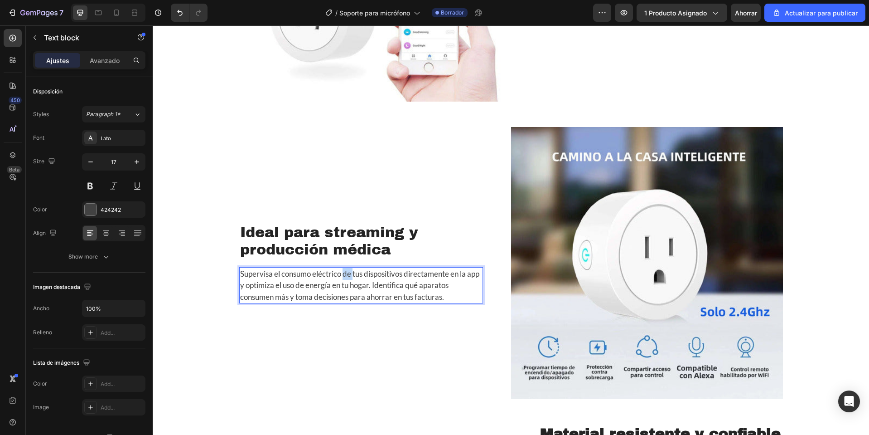
click at [345, 279] on p "Supervisa el consumo eléctrico de tus dispositivos directamente en la app y opt…" at bounding box center [361, 285] width 242 height 35
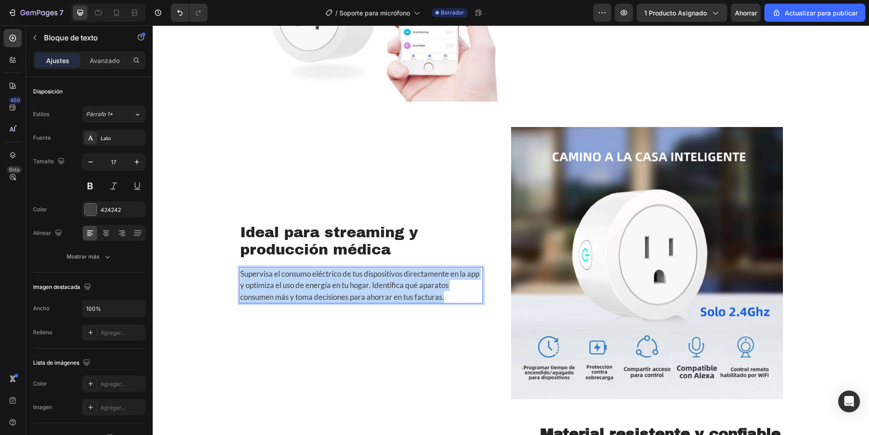
click at [345, 279] on p "Supervisa el consumo eléctrico de tus dispositivos directamente en la app y opt…" at bounding box center [361, 285] width 242 height 35
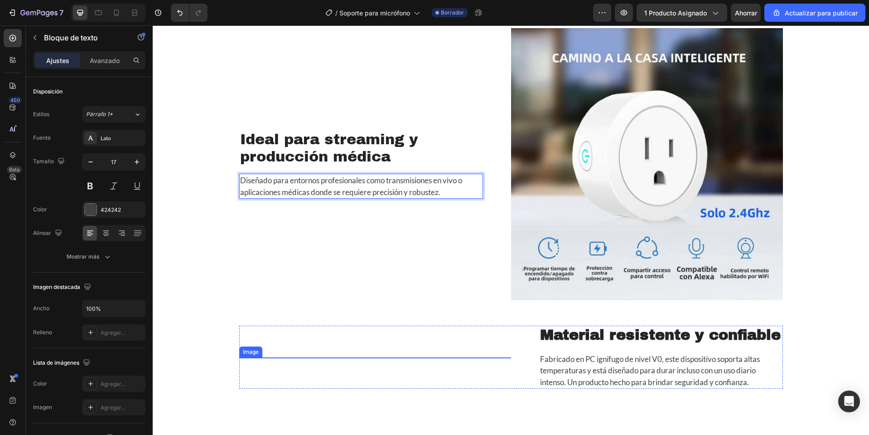
scroll to position [1685, 0]
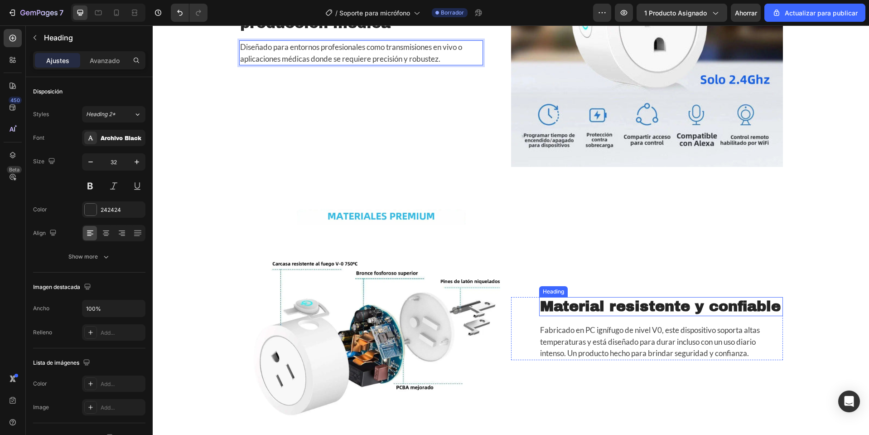
click at [591, 305] on strong "Material resistente y confiable" at bounding box center [660, 306] width 241 height 16
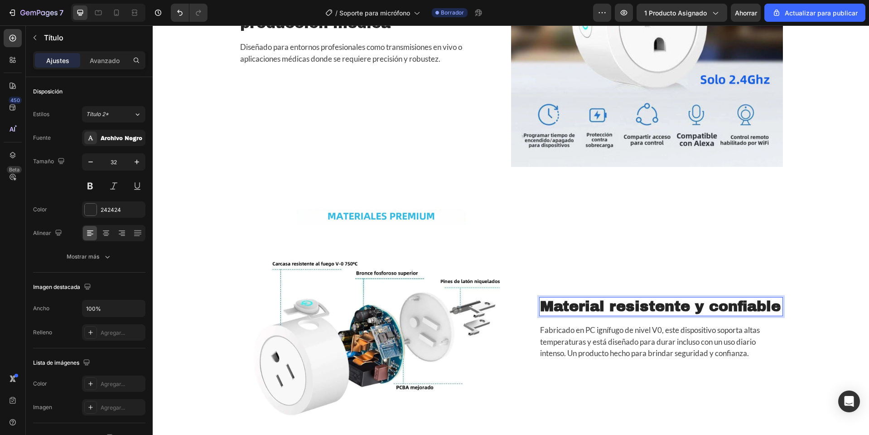
click at [591, 305] on strong "Material resistente y confiable" at bounding box center [660, 306] width 241 height 16
click at [616, 342] on p "Fabricado en PC ignífugo de nivel V0, este dispositivo soporta altas temperatur…" at bounding box center [661, 341] width 242 height 35
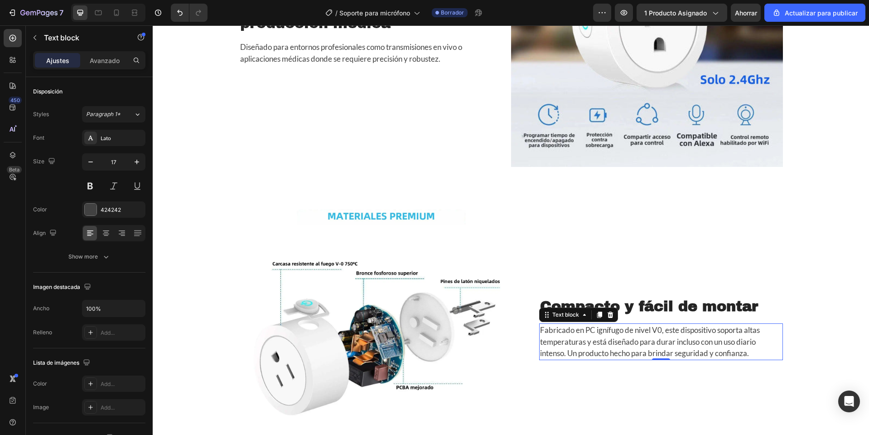
click at [616, 342] on p "Fabricado en PC ignífugo de nivel V0, este dispositivo soporta altas temperatur…" at bounding box center [661, 341] width 242 height 35
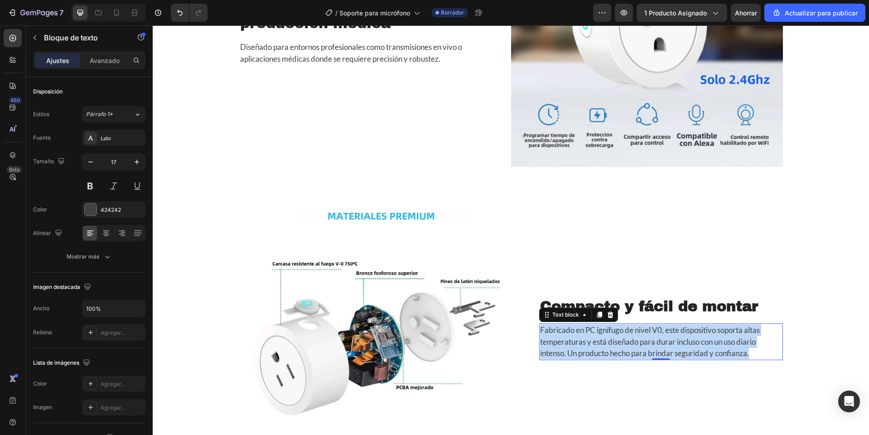
click at [616, 342] on p "Fabricado en PC ignífugo de nivel V0, este dispositivo soporta altas temperatur…" at bounding box center [661, 341] width 242 height 35
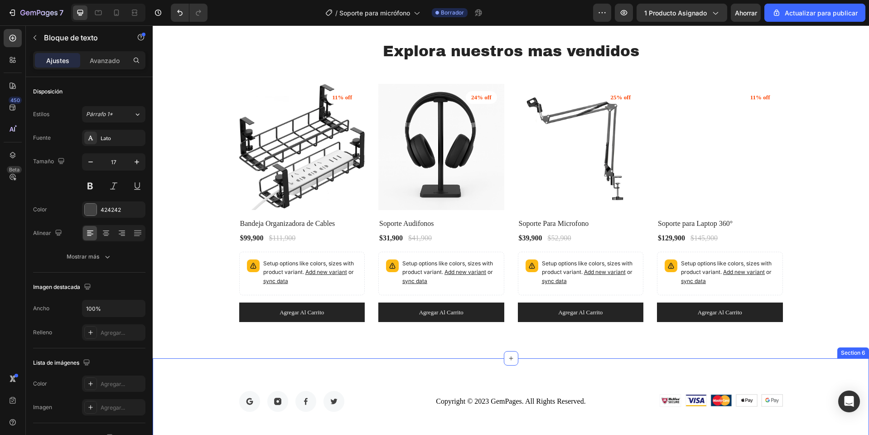
scroll to position [2144, 0]
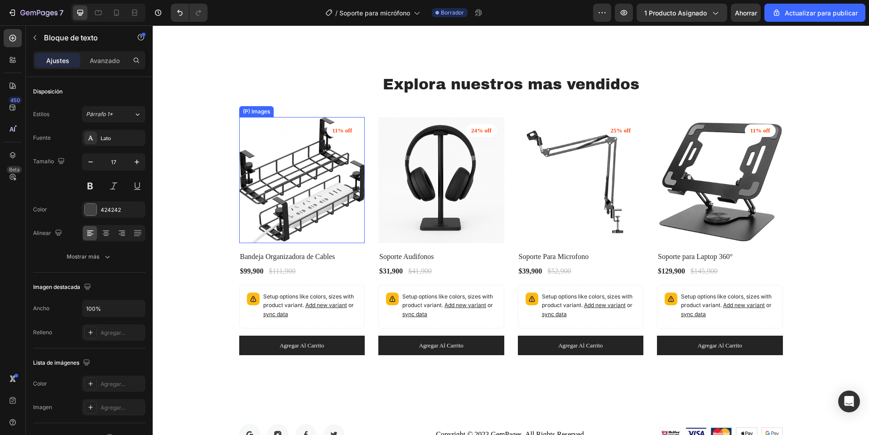
click at [356, 205] on img at bounding box center [302, 180] width 126 height 126
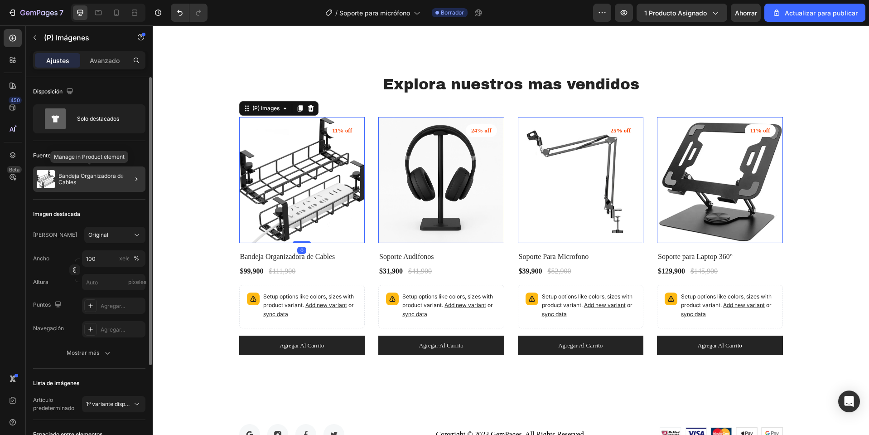
click at [113, 172] on div "Bandeja Organizadora de Cables" at bounding box center [89, 178] width 112 height 25
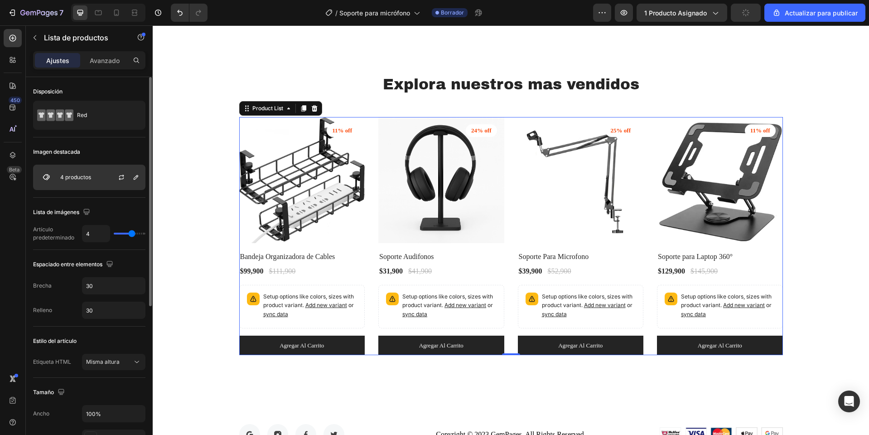
click at [113, 175] on div at bounding box center [125, 177] width 40 height 24
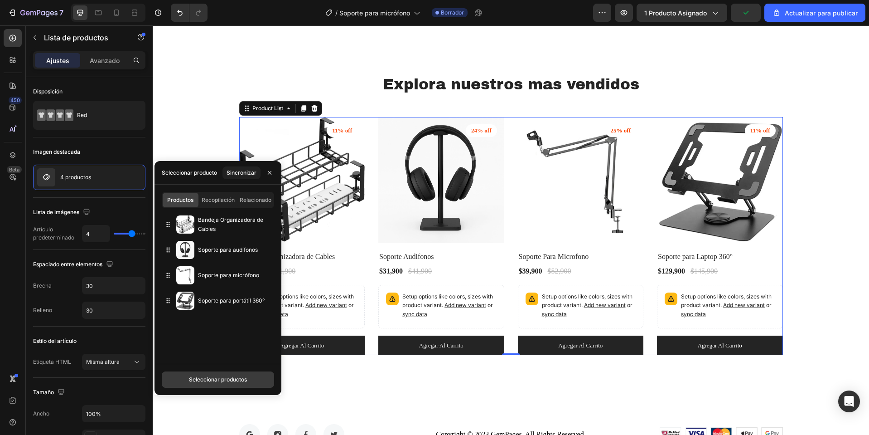
click at [220, 377] on font "Seleccionar productos" at bounding box center [218, 379] width 58 height 7
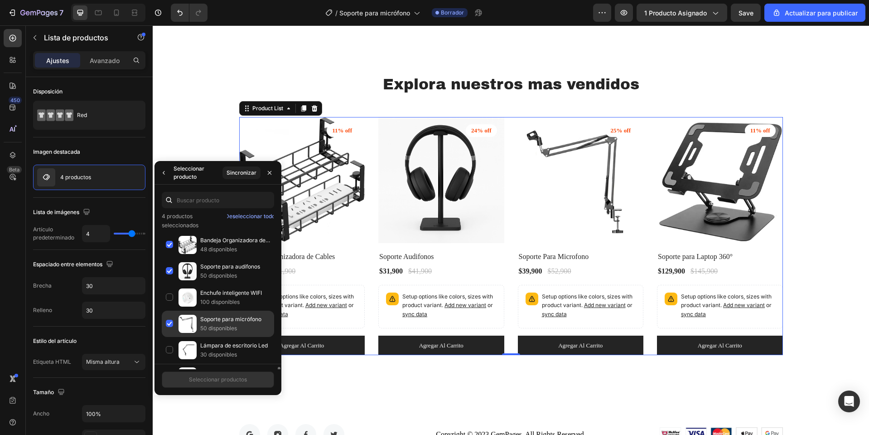
scroll to position [142, 0]
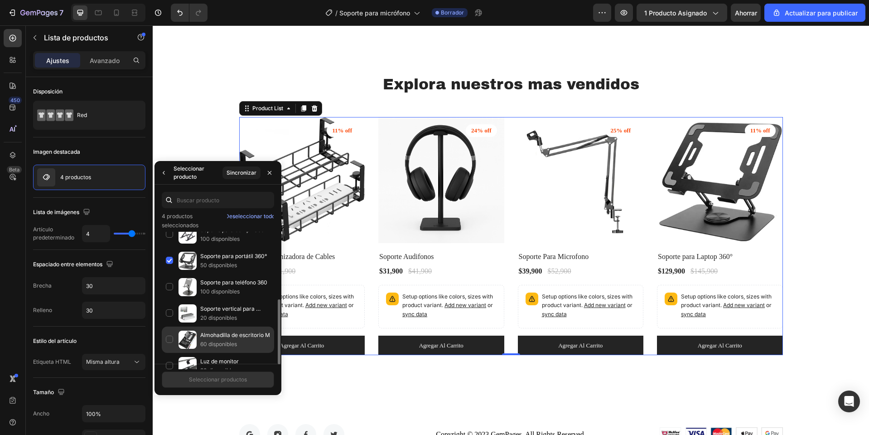
click at [170, 353] on div "Almohadilla de escritorio M 60 disponibles" at bounding box center [218, 366] width 112 height 26
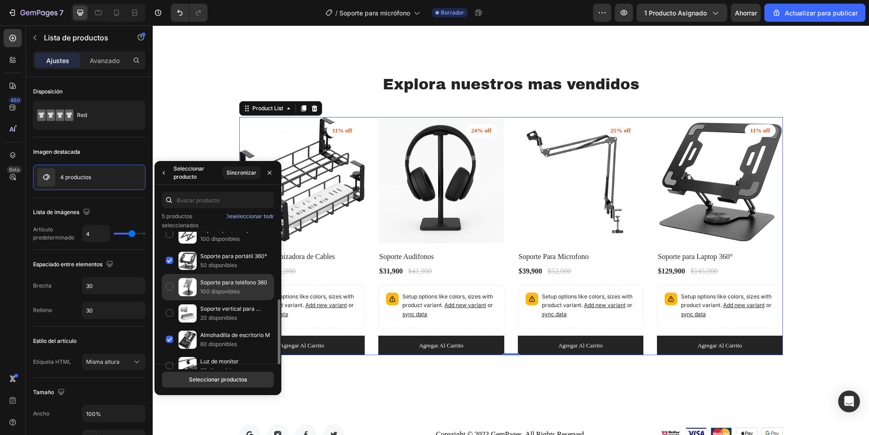
click at [172, 300] on div "Soporte para teléfono 360 100 disponibles" at bounding box center [218, 313] width 112 height 26
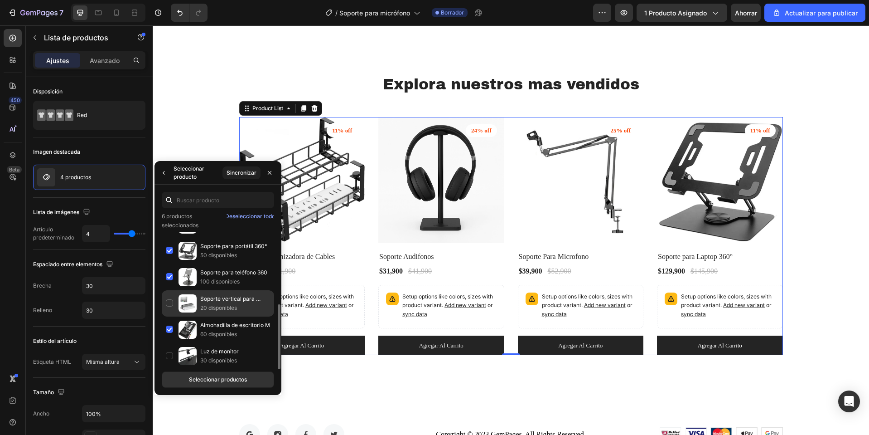
scroll to position [16, 0]
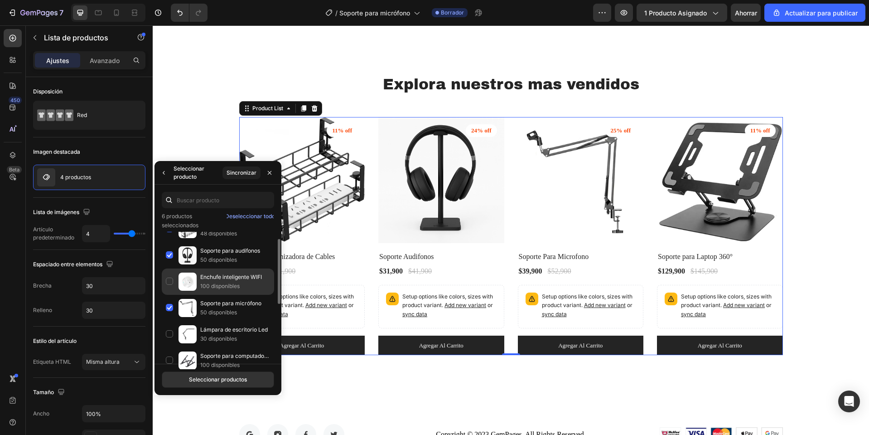
click at [170, 295] on div "Enchufe inteligente WIFI 100 disponibles" at bounding box center [218, 308] width 112 height 26
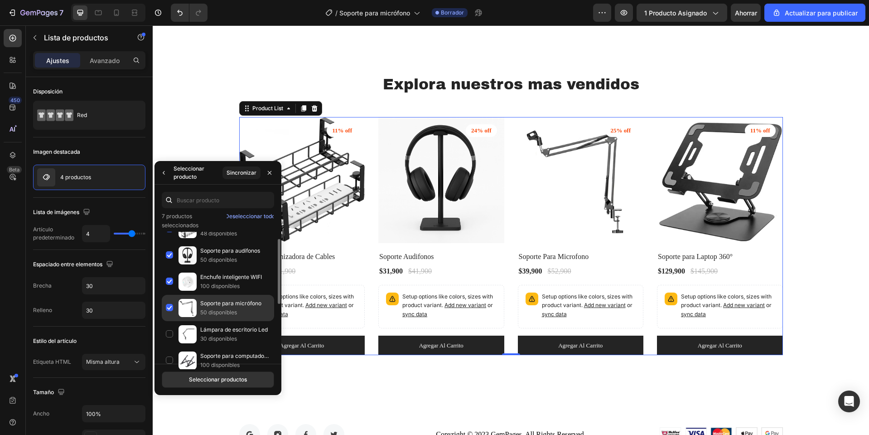
click at [174, 321] on div "Soporte para micrófono 50 disponibles" at bounding box center [218, 334] width 112 height 26
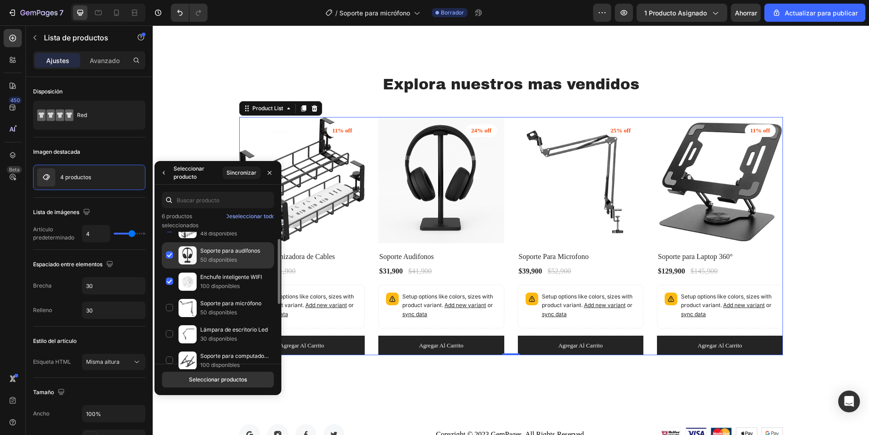
click at [183, 252] on img at bounding box center [188, 255] width 18 height 18
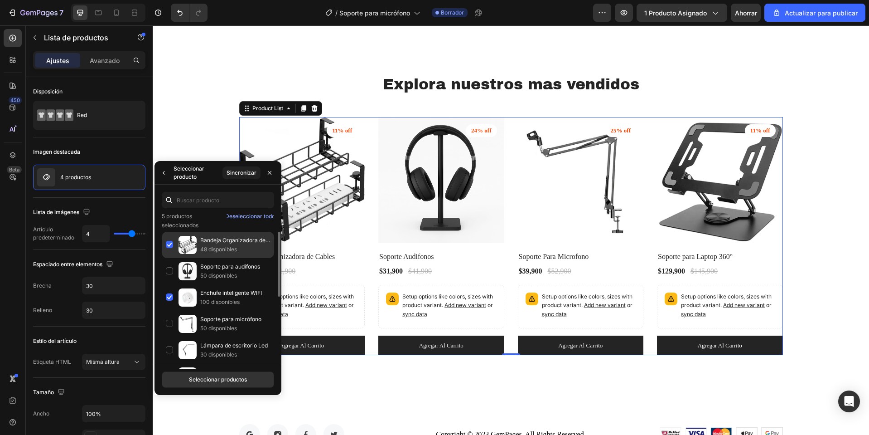
click at [184, 253] on img at bounding box center [188, 245] width 18 height 18
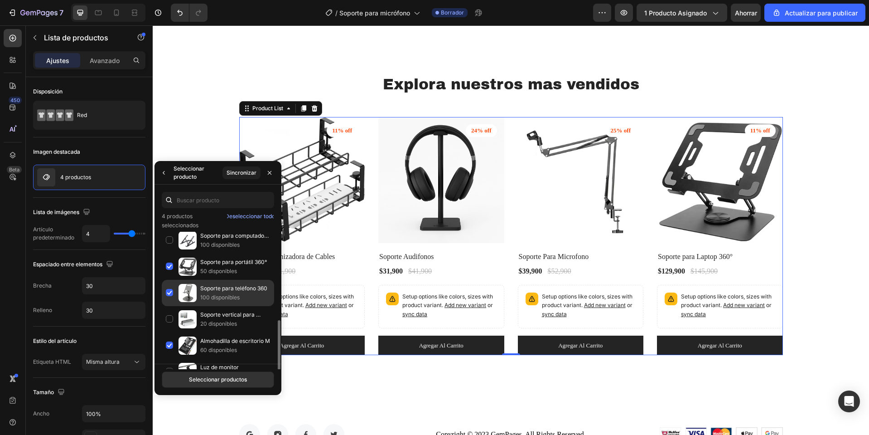
scroll to position [152, 0]
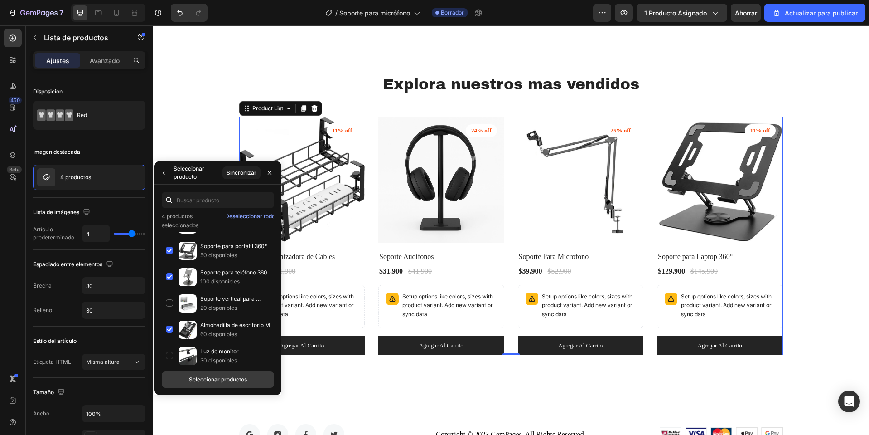
click at [216, 382] on font "Seleccionar productos" at bounding box center [218, 379] width 58 height 8
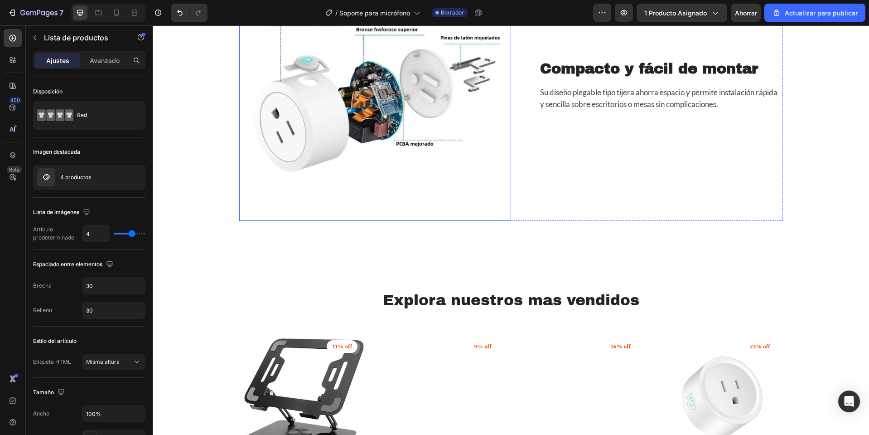
scroll to position [2008, 0]
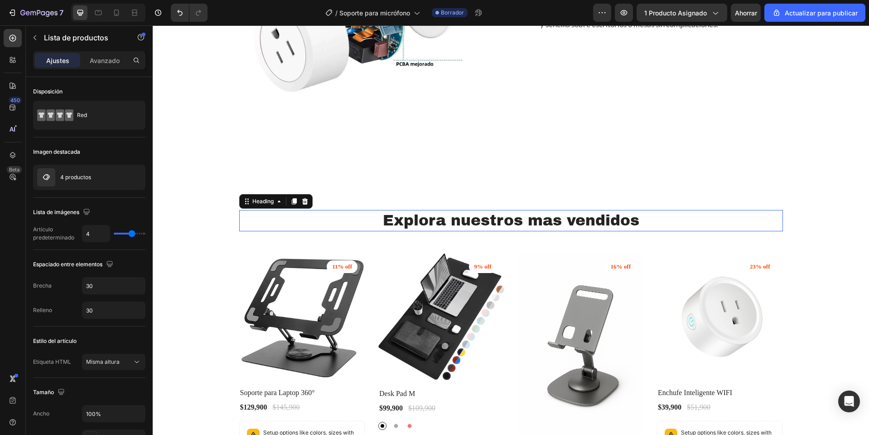
click at [476, 223] on h2 "Explora nuestros mas vendidos" at bounding box center [511, 220] width 544 height 21
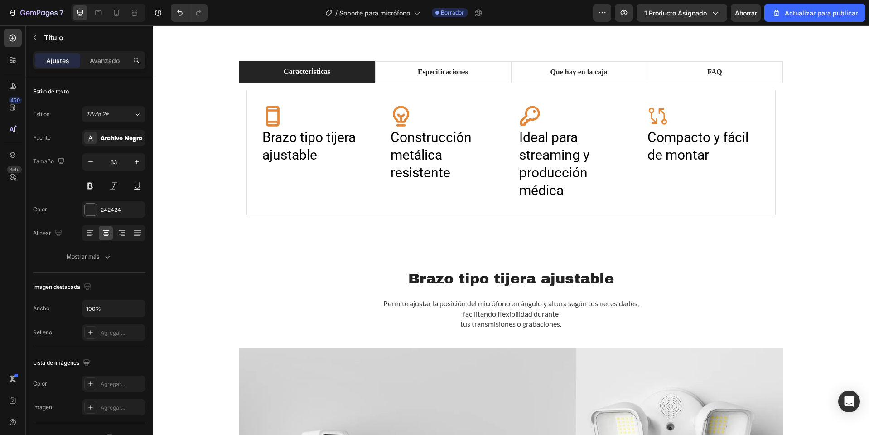
scroll to position [377, 0]
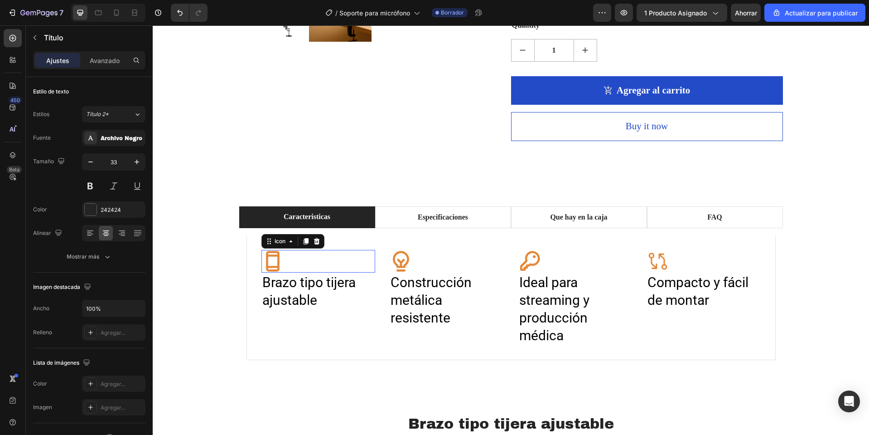
click at [310, 272] on div "Icon 0" at bounding box center [318, 261] width 114 height 23
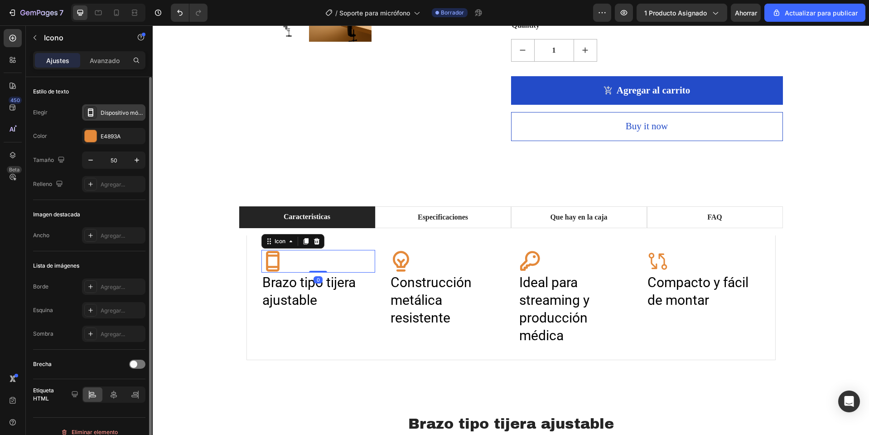
click at [93, 110] on icon at bounding box center [90, 112] width 9 height 9
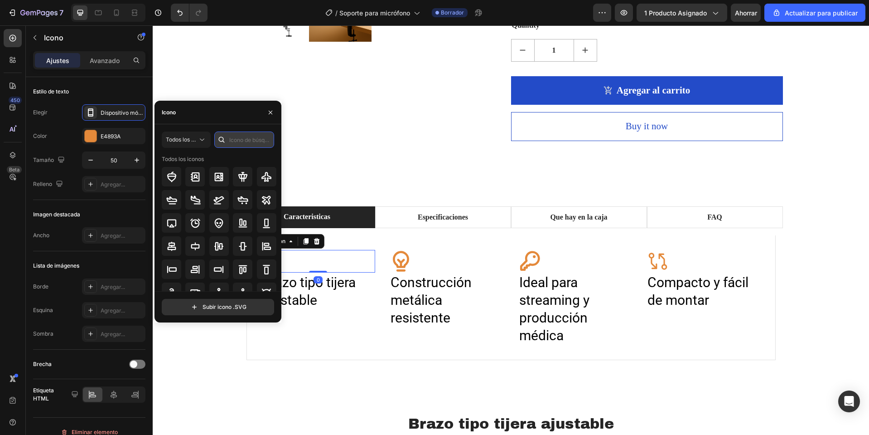
click at [247, 135] on input "text" at bounding box center [244, 139] width 60 height 16
type input "music"
click at [202, 176] on div at bounding box center [194, 176] width 19 height 19
click at [411, 269] on div "Icon" at bounding box center [447, 261] width 114 height 23
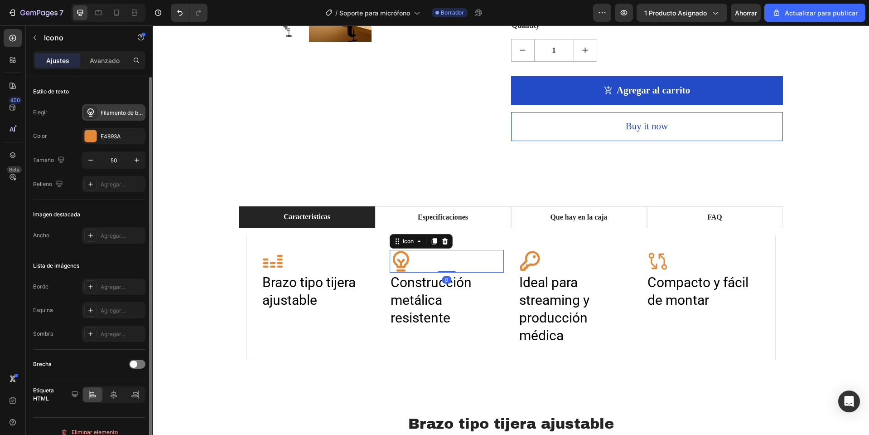
click at [117, 118] on div "Filamento de bombilla en negrita" at bounding box center [113, 112] width 63 height 16
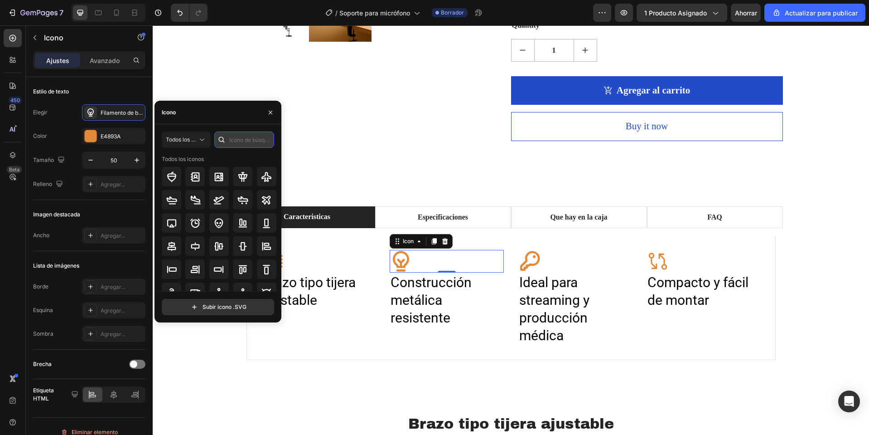
click at [268, 146] on input "text" at bounding box center [244, 139] width 60 height 16
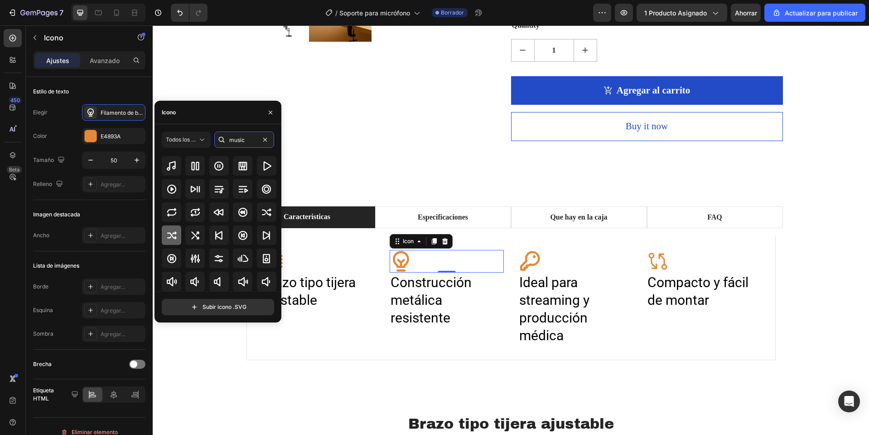
type input "music"
click at [175, 234] on icon at bounding box center [172, 235] width 10 height 8
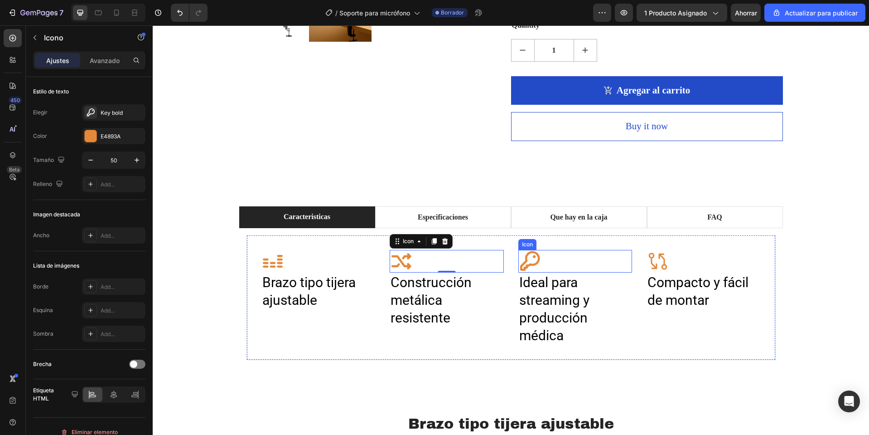
click at [540, 272] on div "Icon" at bounding box center [575, 261] width 114 height 23
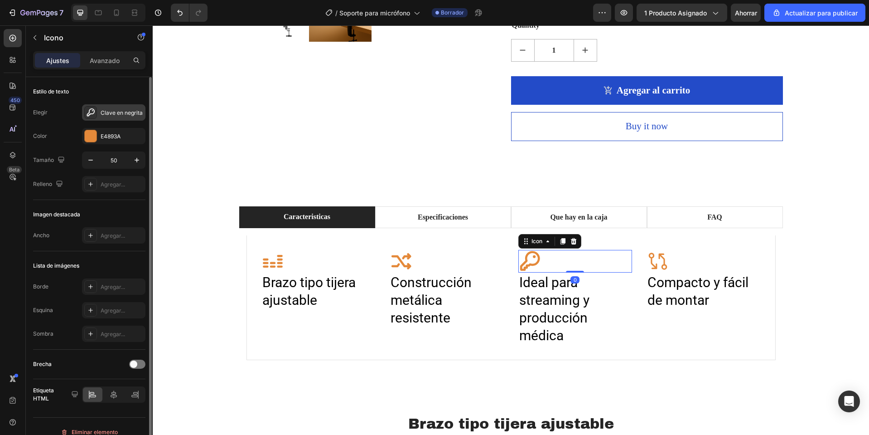
click at [128, 114] on font "Clave en negrita" at bounding box center [122, 112] width 42 height 7
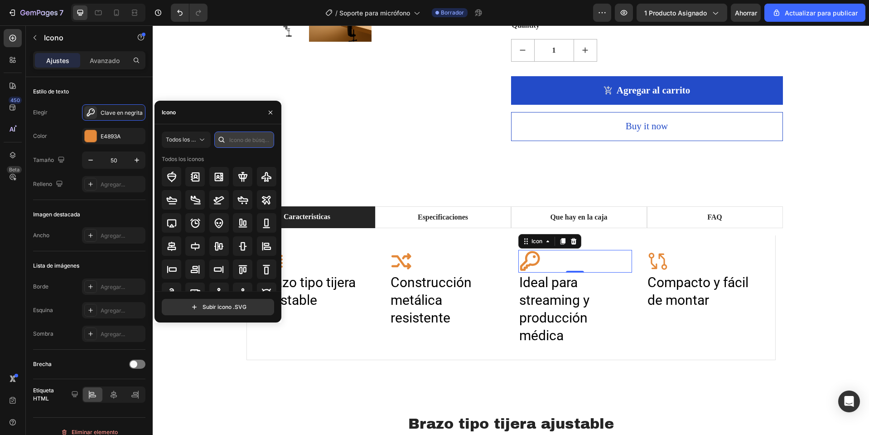
click at [256, 136] on input "text" at bounding box center [244, 139] width 60 height 16
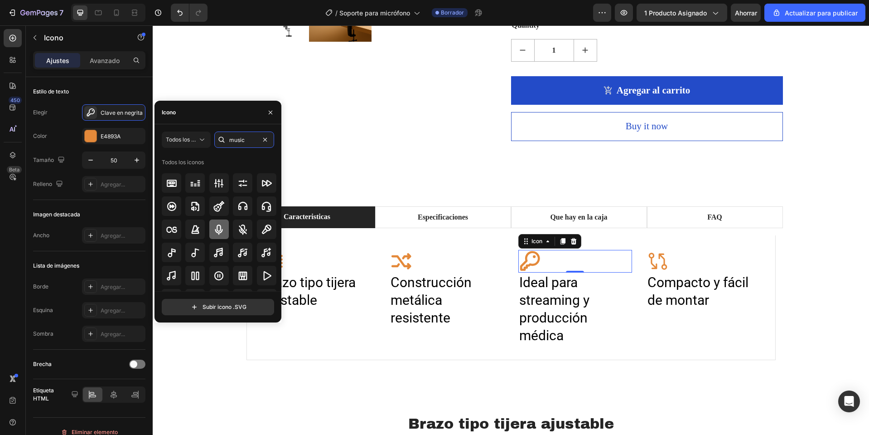
type input "music"
click at [219, 231] on icon at bounding box center [219, 229] width 8 height 10
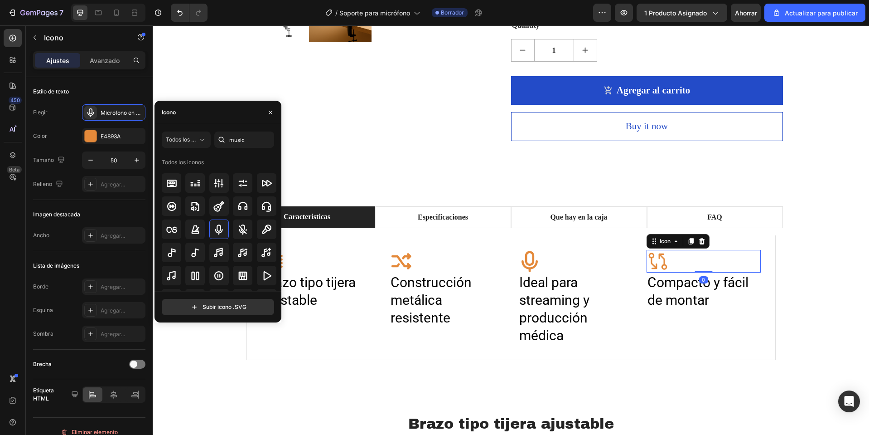
click at [707, 270] on div "Icon 0" at bounding box center [704, 261] width 114 height 23
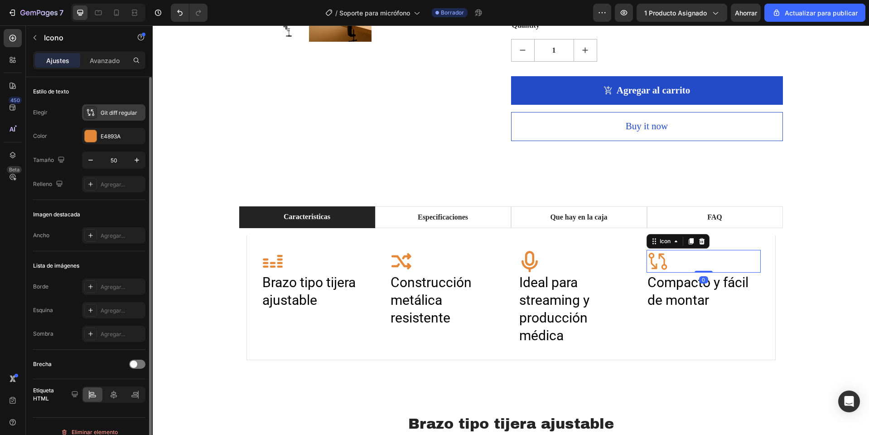
click at [110, 112] on font "Git diff regular" at bounding box center [119, 112] width 37 height 7
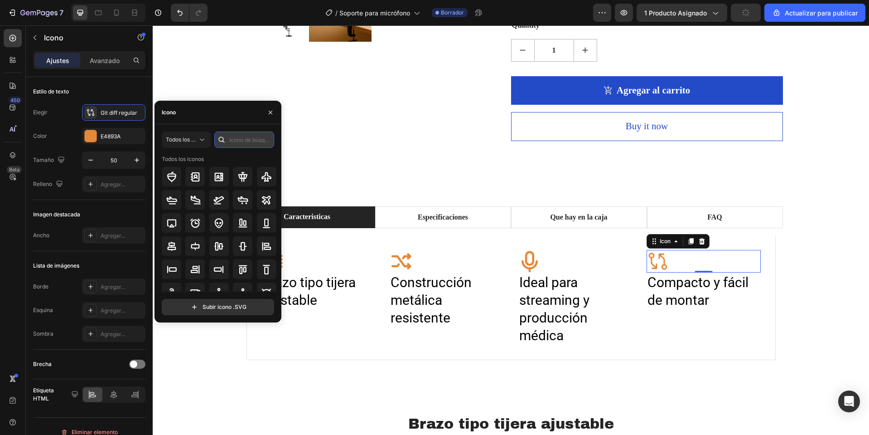
click at [268, 137] on input "text" at bounding box center [244, 139] width 60 height 16
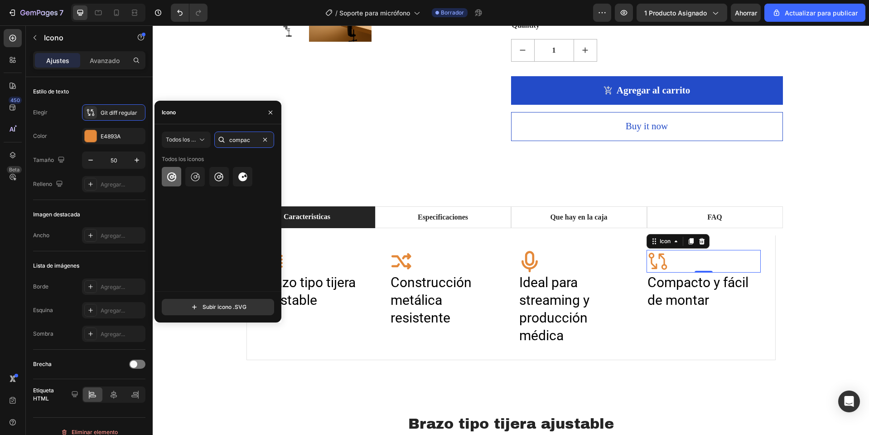
type input "compac"
click at [169, 175] on icon at bounding box center [171, 176] width 11 height 11
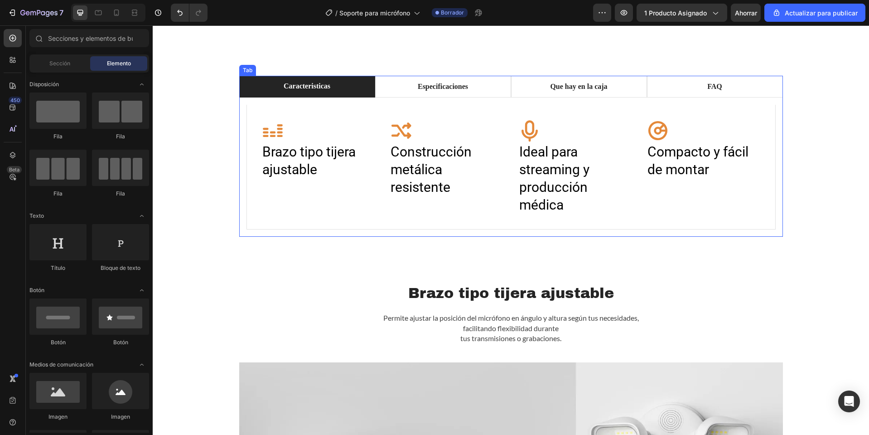
scroll to position [422, 0]
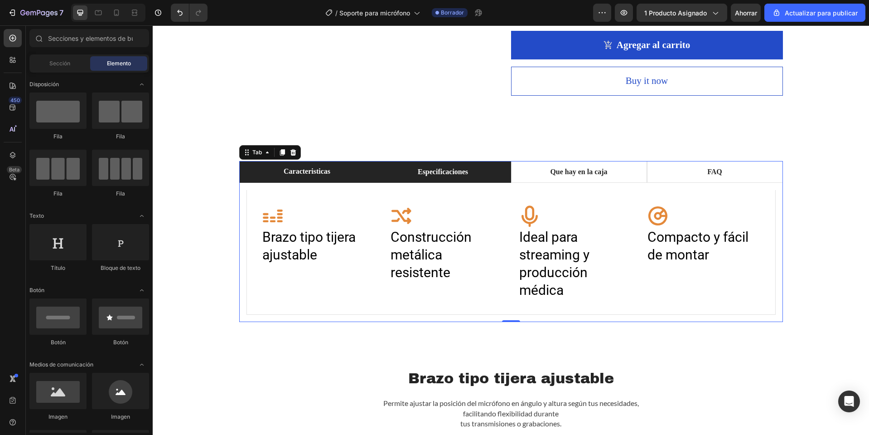
click at [442, 174] on li "Especificaciones" at bounding box center [443, 172] width 136 height 22
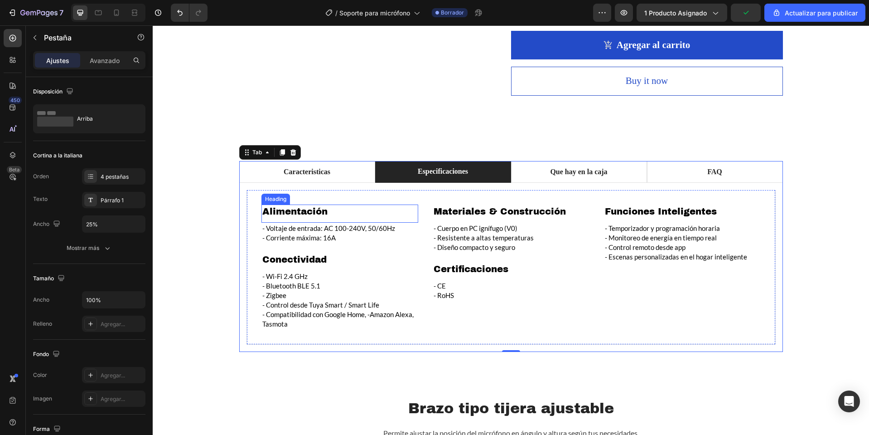
click at [296, 218] on h2 "Alimentación" at bounding box center [339, 211] width 157 height 14
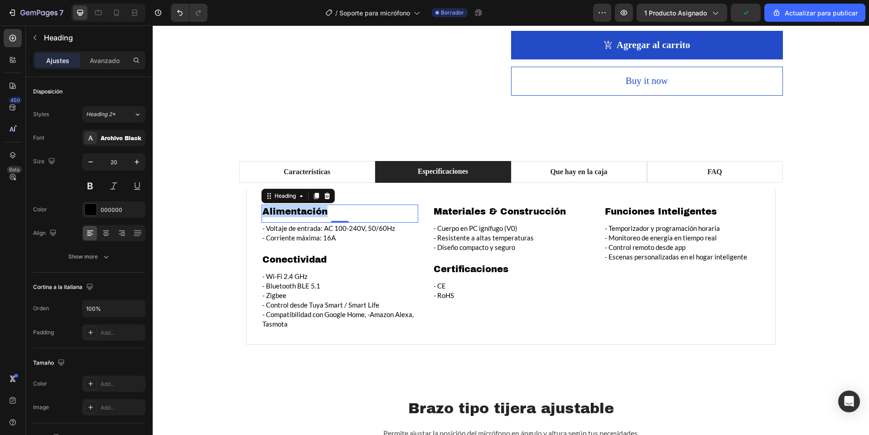
click at [296, 218] on h2 "Alimentación" at bounding box center [339, 211] width 157 height 14
click at [296, 217] on p "Alimentación" at bounding box center [339, 211] width 155 height 12
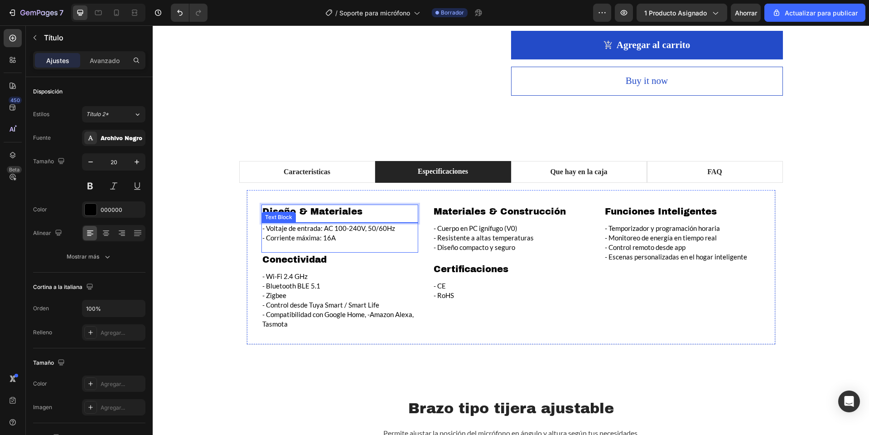
click at [315, 233] on p "- Voltaje de entrada: AC 100-240V, 50/60Hz" at bounding box center [339, 228] width 155 height 10
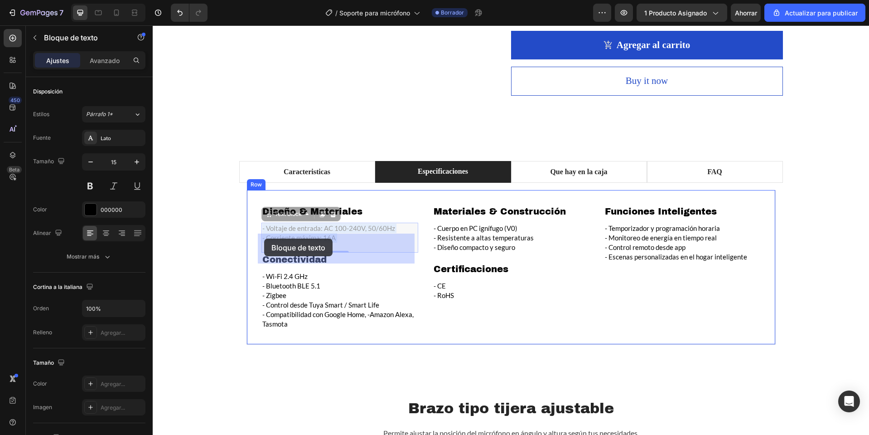
drag, startPoint x: 342, startPoint y: 250, endPoint x: 264, endPoint y: 238, distance: 78.8
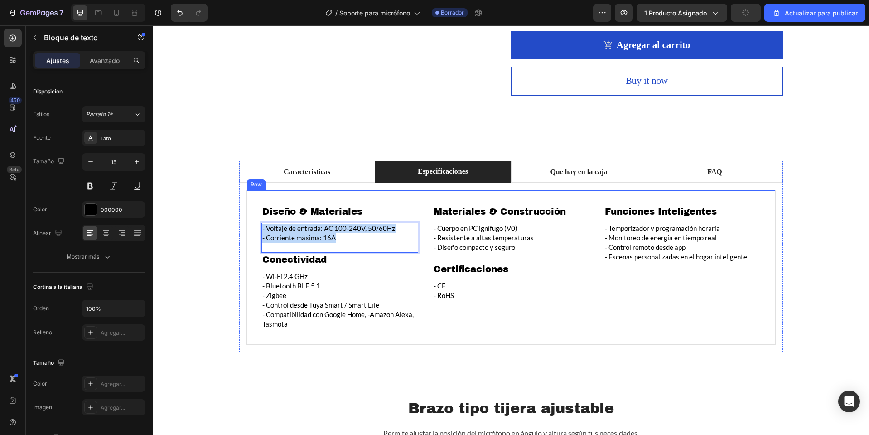
drag, startPoint x: 339, startPoint y: 250, endPoint x: 247, endPoint y: 235, distance: 93.7
click at [247, 235] on div "Diseño & Materiales Heading - Voltaje de entrada: AC 100-240V, 50/60Hz - Corrie…" at bounding box center [511, 267] width 529 height 155
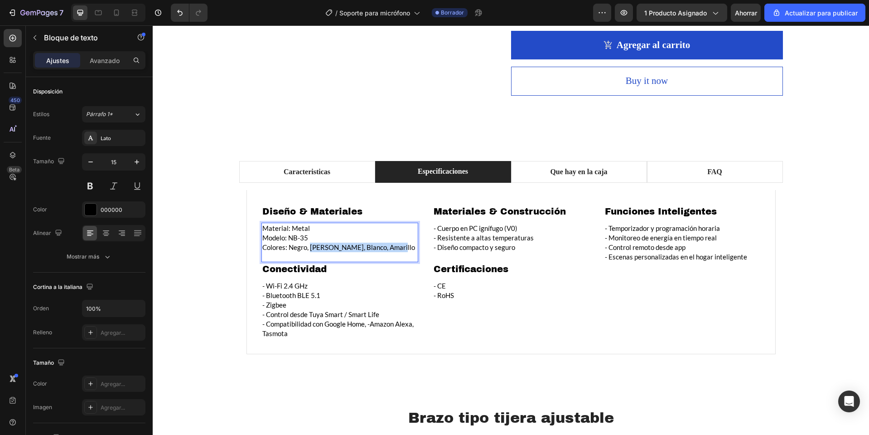
drag, startPoint x: 397, startPoint y: 261, endPoint x: 309, endPoint y: 259, distance: 87.9
click at [309, 252] on p "Colores: Negro, Rojo, Azul, Blanco, Amarillo" at bounding box center [339, 247] width 155 height 10
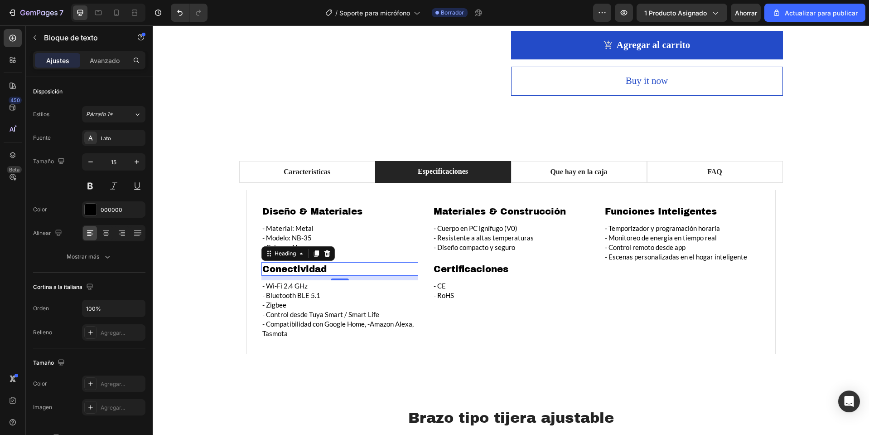
click at [292, 276] on h2 "Conectividad" at bounding box center [339, 269] width 157 height 14
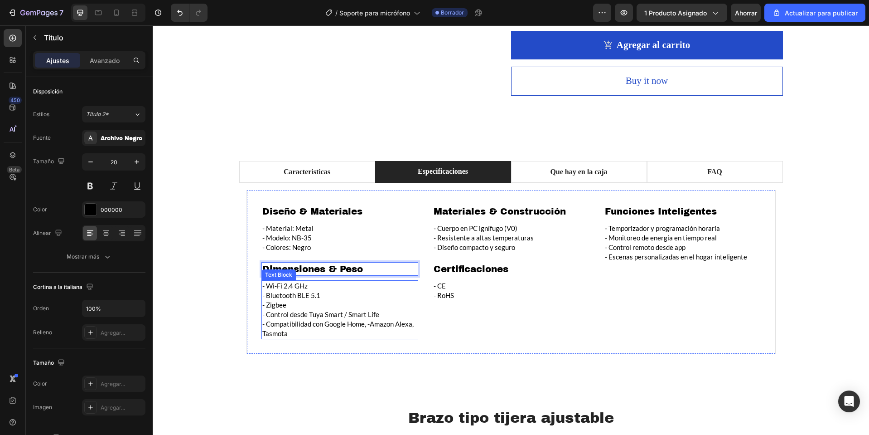
click at [312, 338] on p "- Compatibilidad con Google Home, -Amazon Alexa, Tasmota" at bounding box center [339, 328] width 155 height 19
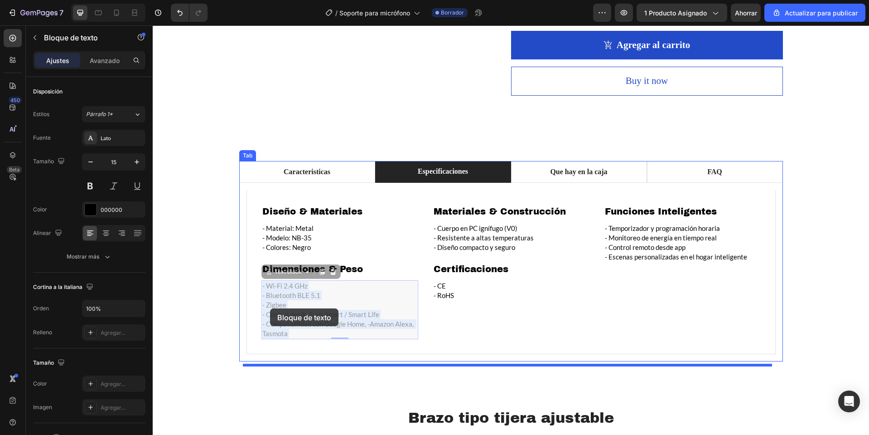
drag, startPoint x: 305, startPoint y: 346, endPoint x: 270, endPoint y: 308, distance: 51.3
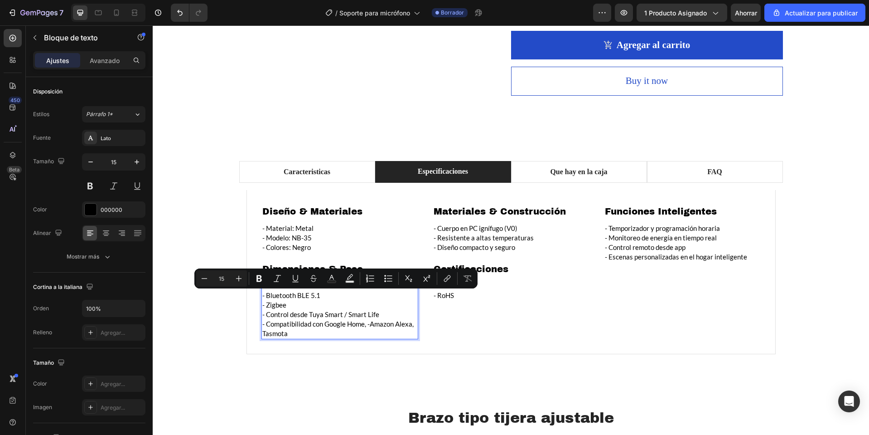
drag, startPoint x: 289, startPoint y: 348, endPoint x: 258, endPoint y: 293, distance: 63.3
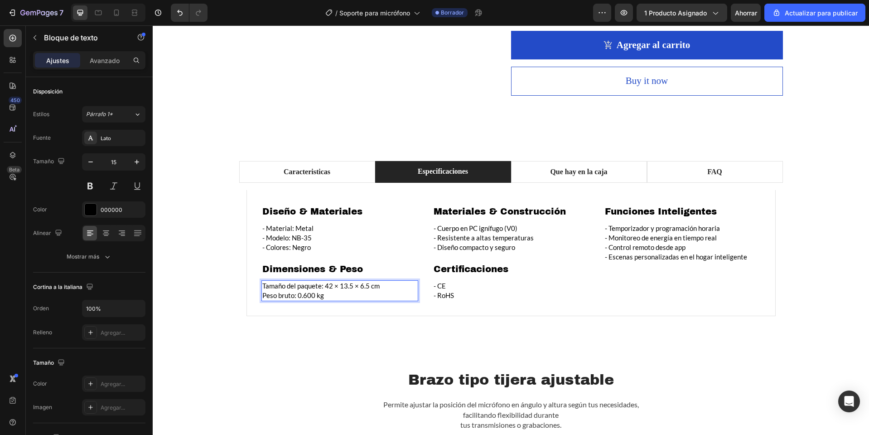
click at [262, 290] on p "Tamaño del paquete: 42 × 13.5 × 6.5 cm" at bounding box center [339, 286] width 155 height 10
click at [505, 218] on h2 "Materiales & Construcción" at bounding box center [511, 211] width 157 height 14
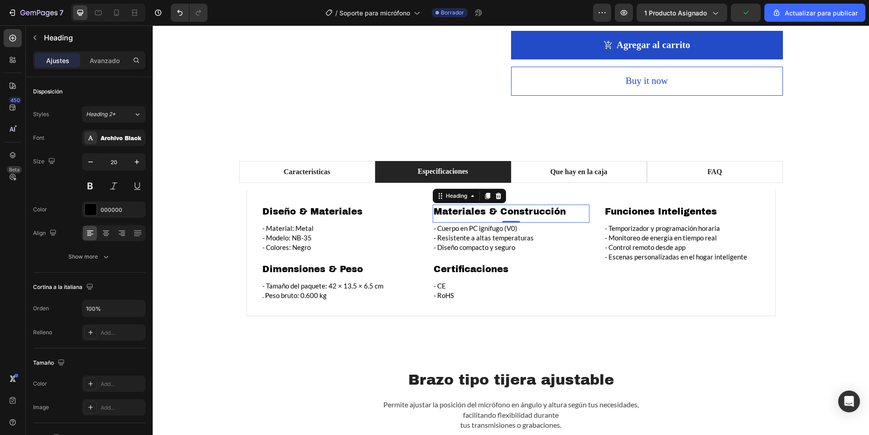
click at [505, 218] on h2 "Materiales & Construcción" at bounding box center [511, 211] width 157 height 14
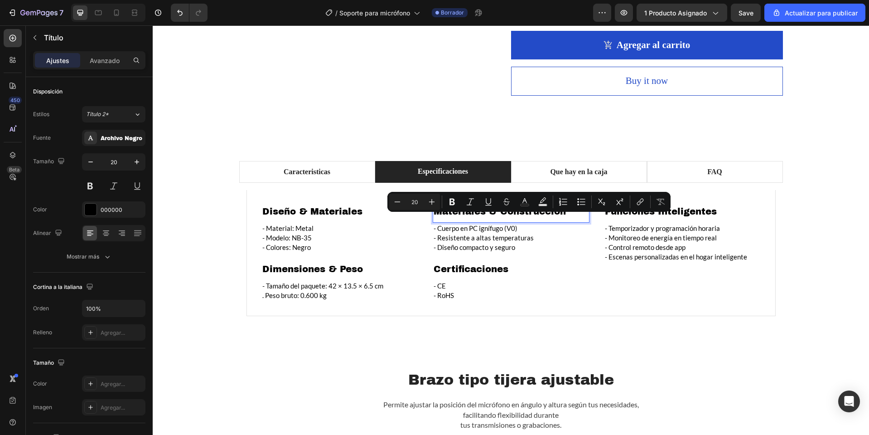
click at [479, 217] on p "Materiales & Construcción" at bounding box center [511, 211] width 155 height 12
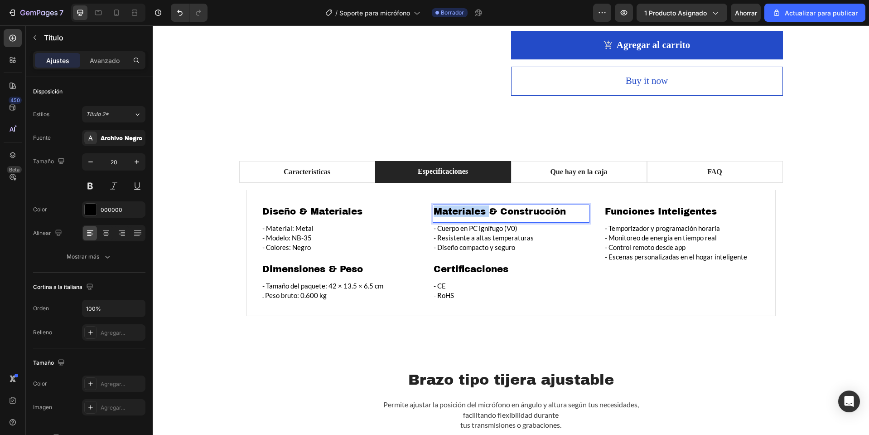
click at [479, 217] on p "Materiales & Construcción" at bounding box center [511, 211] width 155 height 12
click at [514, 252] on p "- Diseño compacto y seguro" at bounding box center [511, 247] width 155 height 10
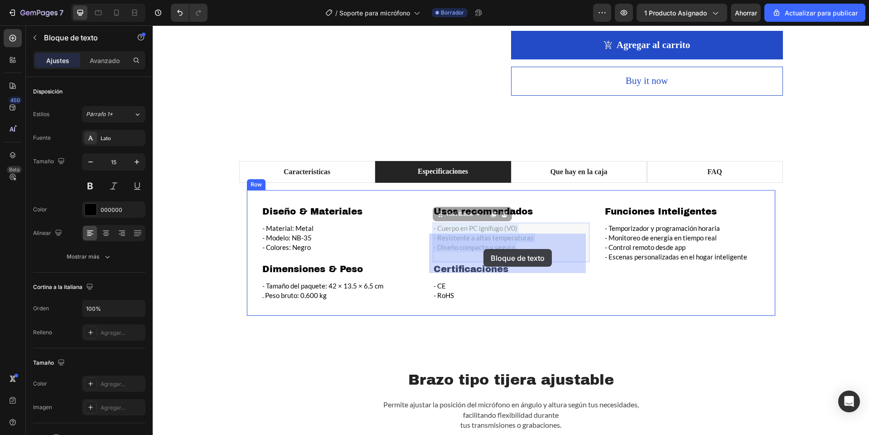
drag, startPoint x: 513, startPoint y: 263, endPoint x: 485, endPoint y: 248, distance: 31.0
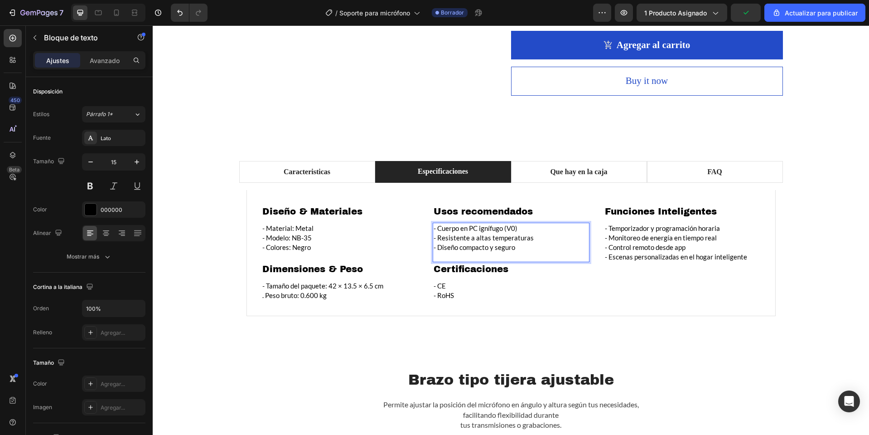
drag, startPoint x: 511, startPoint y: 258, endPoint x: 464, endPoint y: 242, distance: 49.6
click at [511, 252] on p "- Diseño compacto y seguro" at bounding box center [511, 247] width 155 height 10
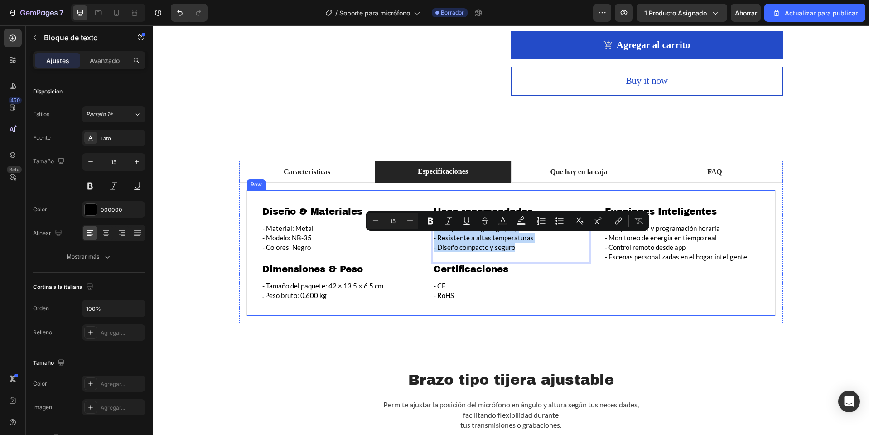
drag, startPoint x: 518, startPoint y: 257, endPoint x: 417, endPoint y: 236, distance: 102.8
click at [417, 236] on div "Diseño & Materiales Heading - Material: Metal - Modelo: NB-35 - Colores: Negro …" at bounding box center [511, 253] width 529 height 126
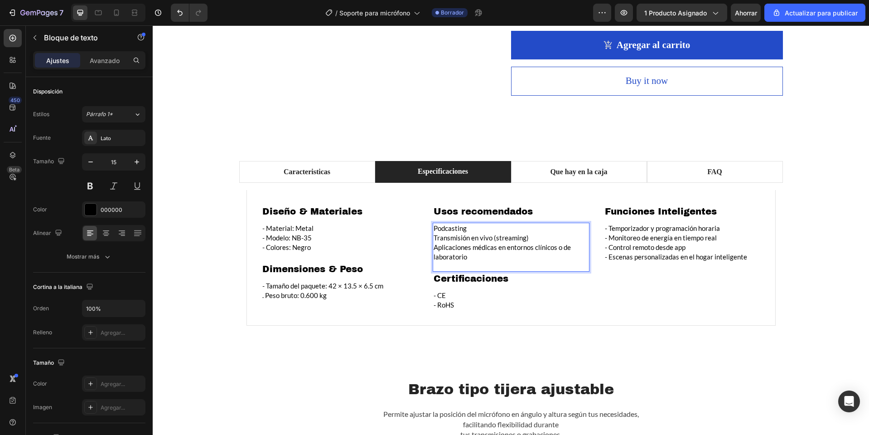
click at [434, 233] on p "Podcasting" at bounding box center [511, 228] width 155 height 10
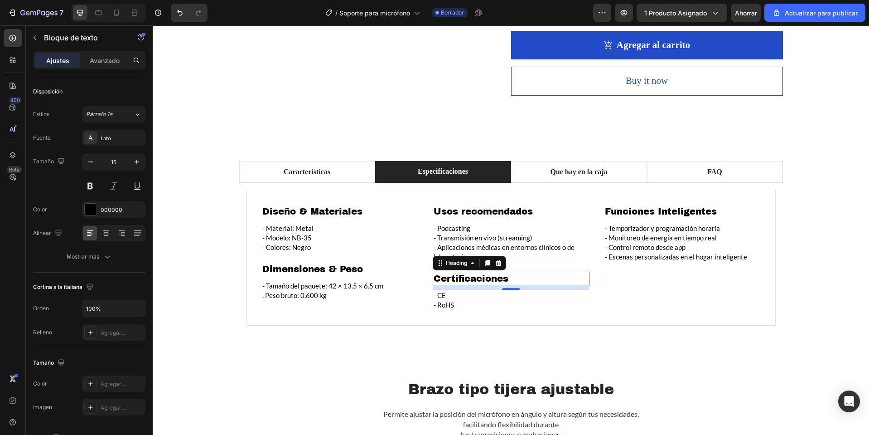
click at [495, 285] on h2 "Certificaciones" at bounding box center [511, 278] width 157 height 14
click at [495, 266] on icon at bounding box center [498, 263] width 6 height 6
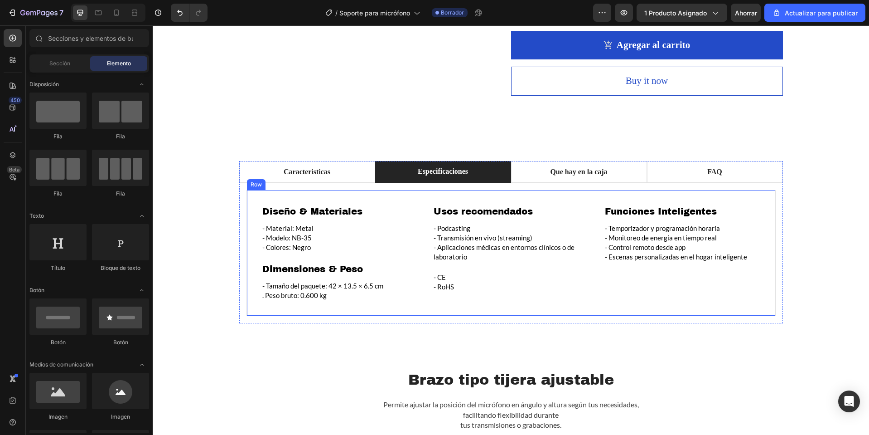
click at [496, 292] on div "- CE - RoHS" at bounding box center [511, 281] width 157 height 21
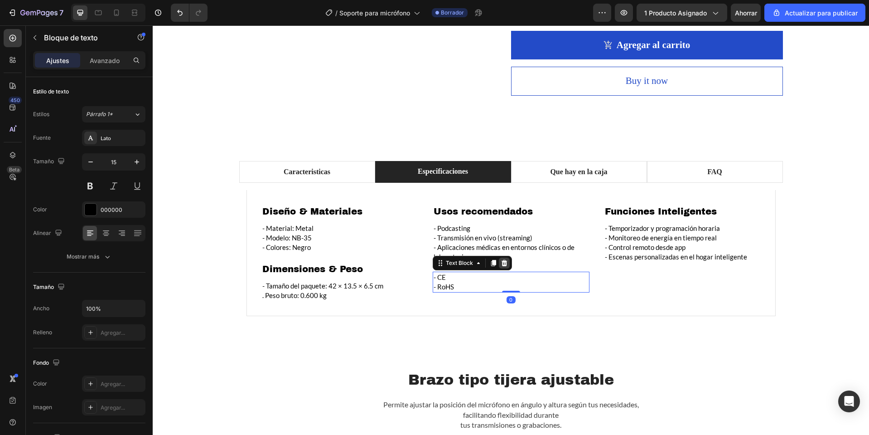
click at [502, 266] on icon at bounding box center [504, 263] width 6 height 6
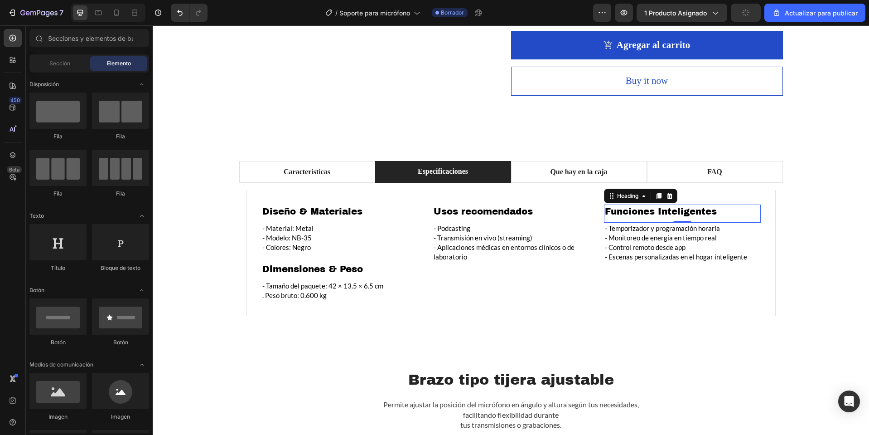
click at [637, 218] on h2 "Funciones Inteligentes" at bounding box center [682, 211] width 157 height 14
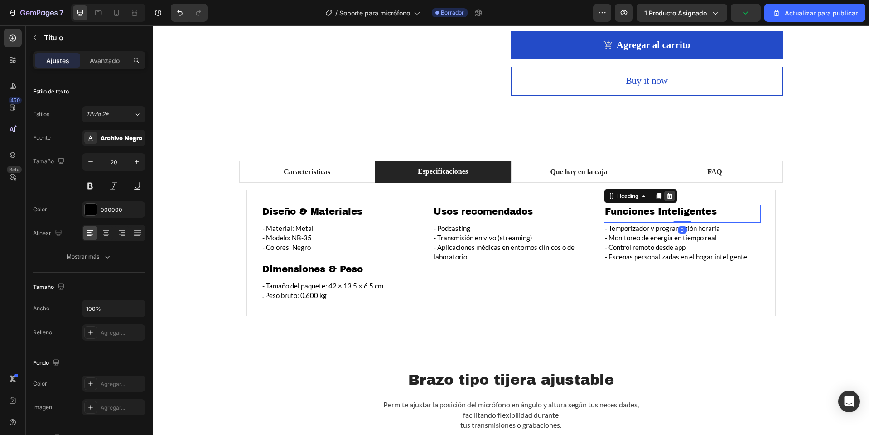
click at [670, 199] on icon at bounding box center [669, 195] width 7 height 7
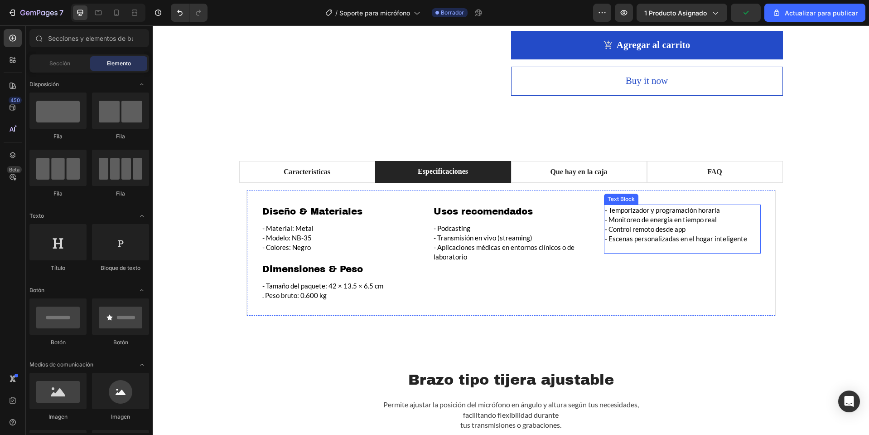
click at [666, 215] on p "- Temporizador y programación horaria" at bounding box center [682, 210] width 155 height 10
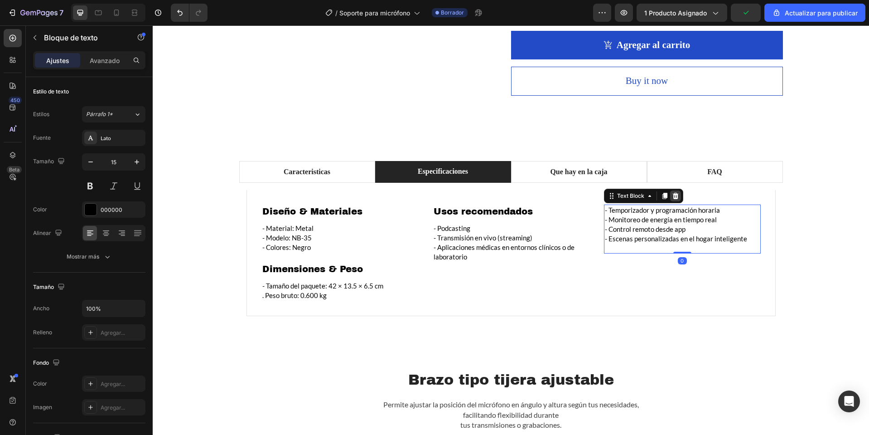
click at [672, 199] on icon at bounding box center [675, 195] width 7 height 7
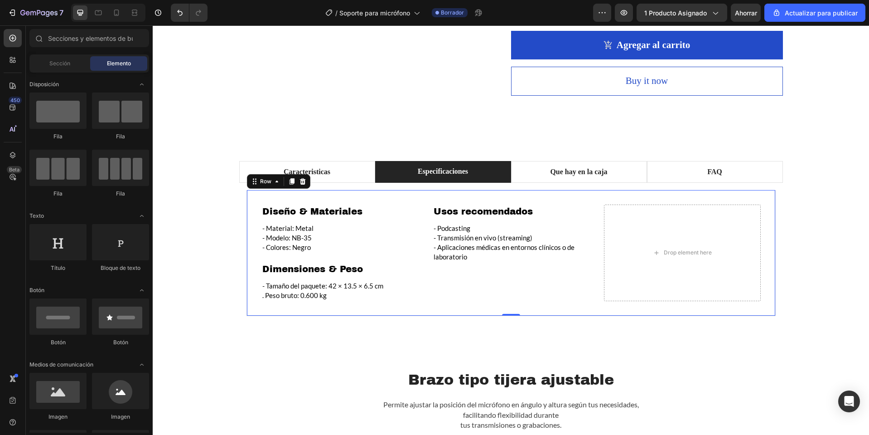
click at [256, 205] on div "Diseño & Materiales Heading - Material: Metal - Modelo: NB-35 - Colores: Negro …" at bounding box center [511, 253] width 529 height 126
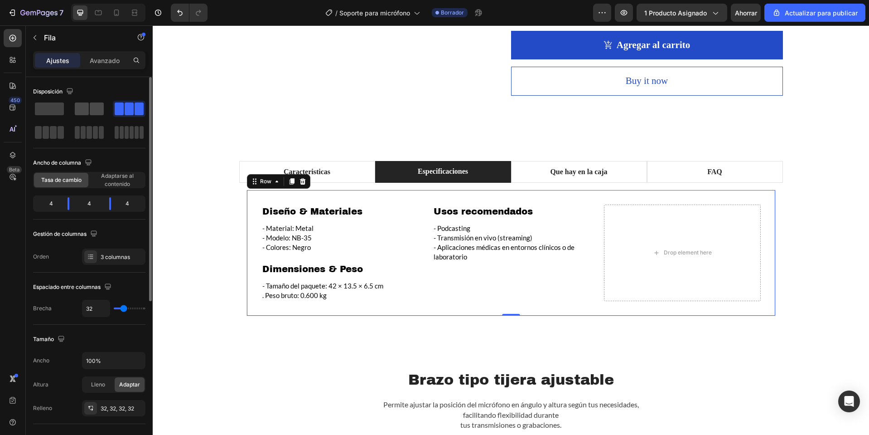
click at [88, 107] on span at bounding box center [82, 108] width 14 height 13
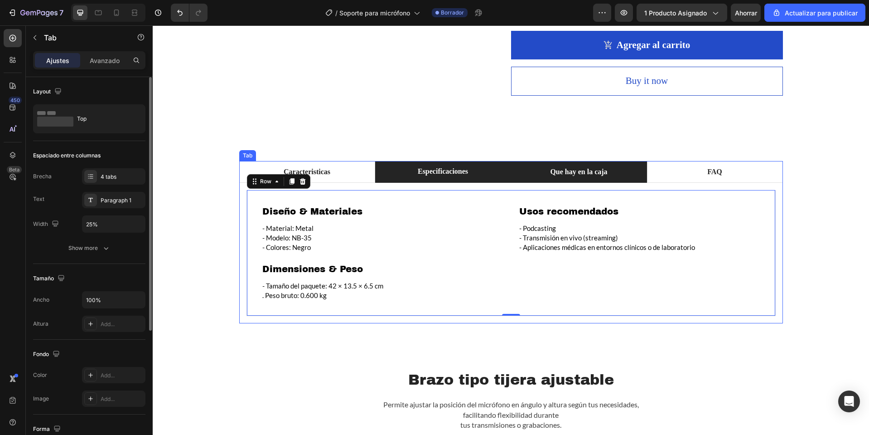
click at [579, 175] on li "Que hay en la caja" at bounding box center [579, 172] width 136 height 22
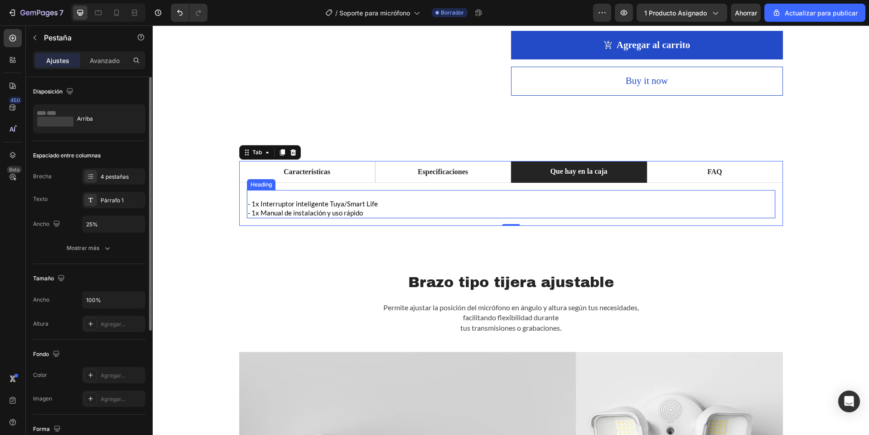
click at [384, 218] on h2 "- 1x Interruptor inteligente Tuya/Smart Life - 1x Manual de instalación y uso r…" at bounding box center [511, 204] width 528 height 29
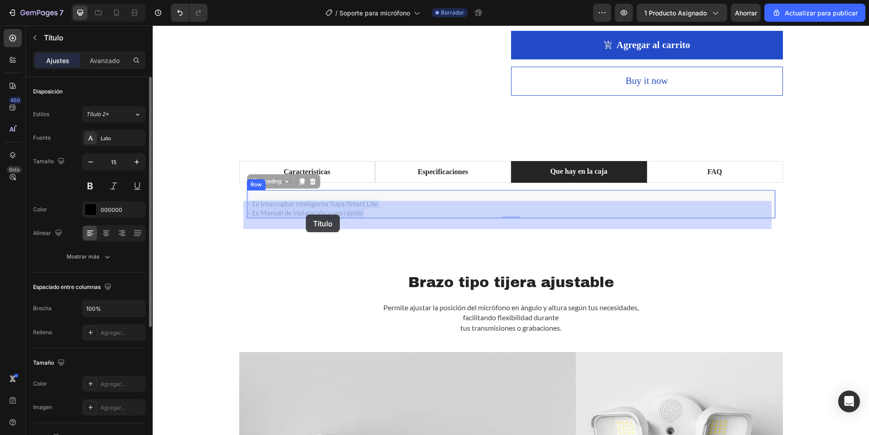
drag, startPoint x: 374, startPoint y: 224, endPoint x: 306, endPoint y: 214, distance: 68.7
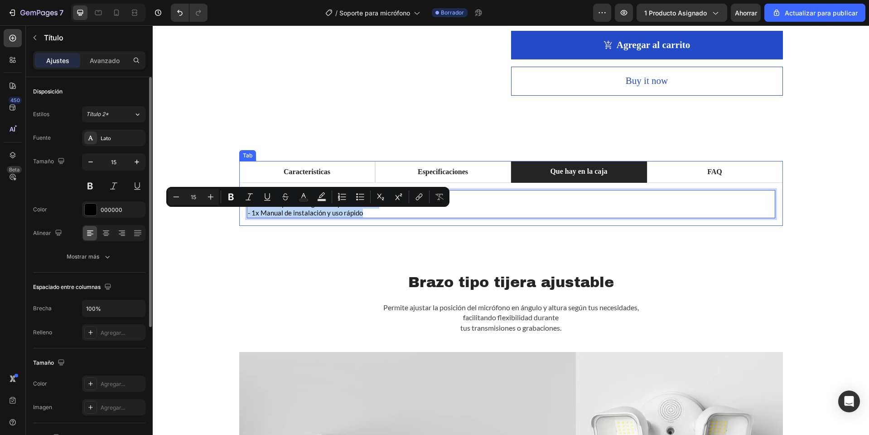
drag, startPoint x: 363, startPoint y: 222, endPoint x: 242, endPoint y: 207, distance: 121.0
click at [242, 207] on div "Icon Brazo tipo tijera ajustable Heading Icon Construcción metálica resistente …" at bounding box center [511, 205] width 544 height 44
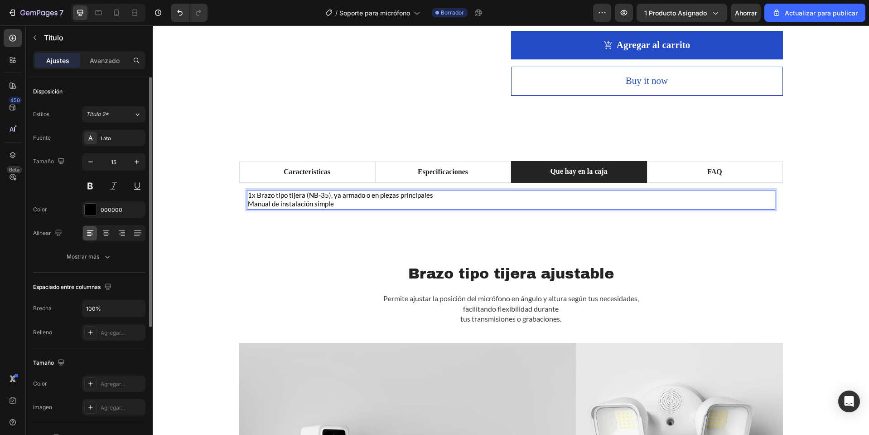
click at [248, 200] on p "1x Brazo tipo tijera (NB-35), ya armado o en piezas principales" at bounding box center [511, 195] width 527 height 9
click at [358, 208] on p "- Manual de instalación simple" at bounding box center [511, 203] width 527 height 9
click at [443, 200] on p "- 1x Brazo tipo tijera (NB-35), ya armado o en piezas principales" at bounding box center [511, 195] width 527 height 9
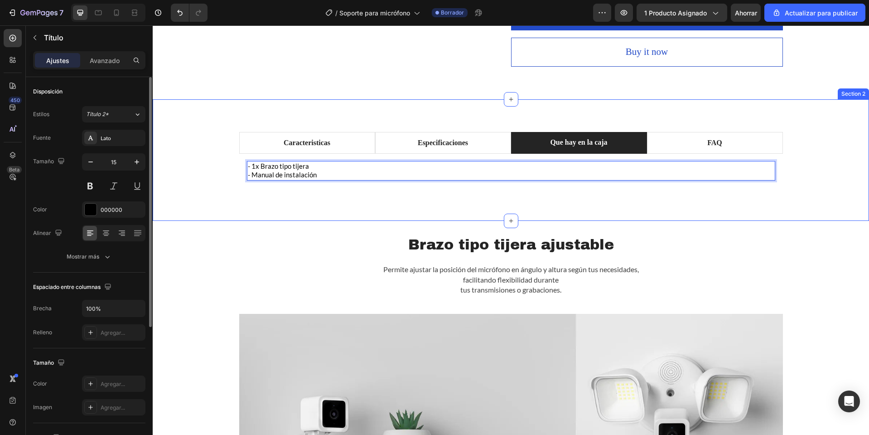
scroll to position [467, 0]
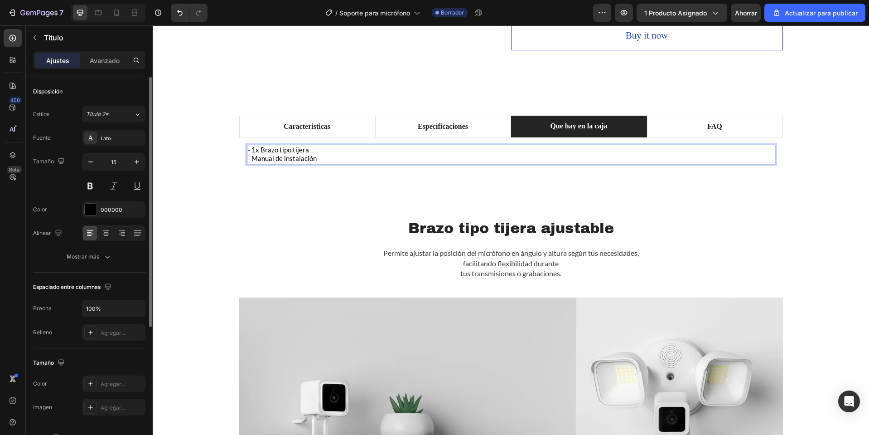
click at [248, 155] on p "- 1x Brazo tipo tijera" at bounding box center [511, 149] width 527 height 9
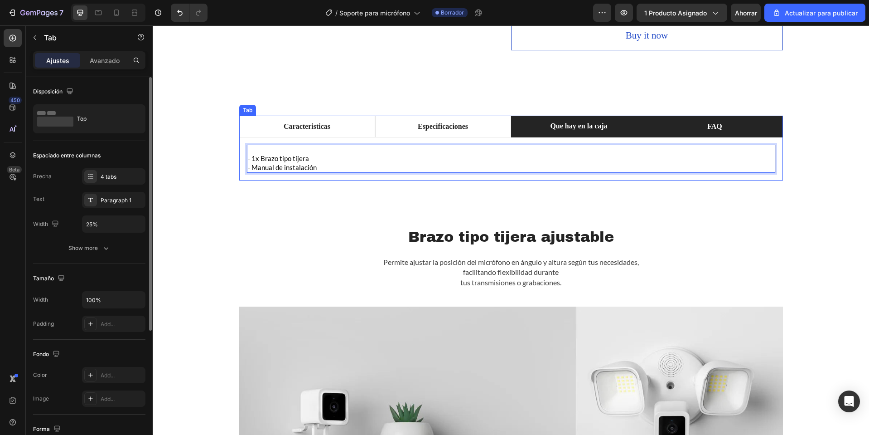
click at [755, 137] on li "FAQ" at bounding box center [715, 127] width 136 height 22
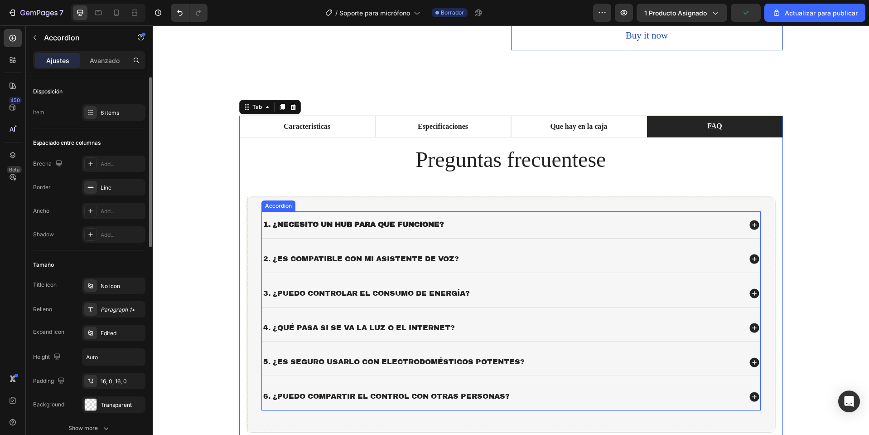
click at [370, 228] on strong "1. ¿Necesito un hub para que funcione?" at bounding box center [353, 224] width 181 height 8
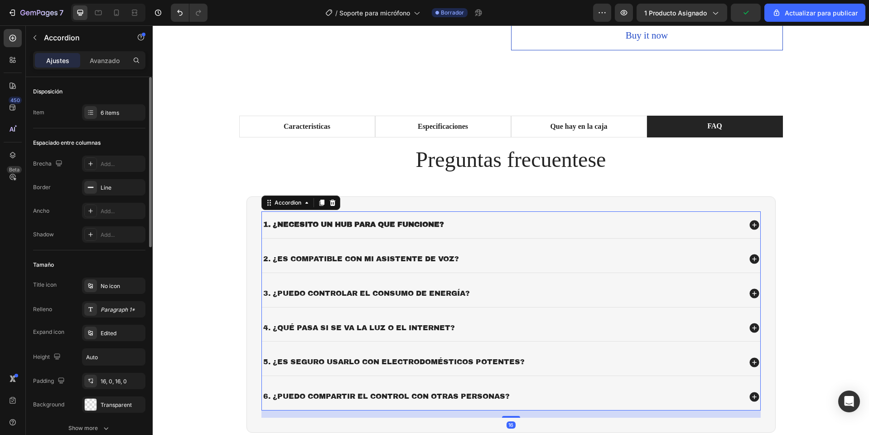
click at [370, 228] on strong "1. ¿Necesito un hub para que funcione?" at bounding box center [353, 224] width 181 height 8
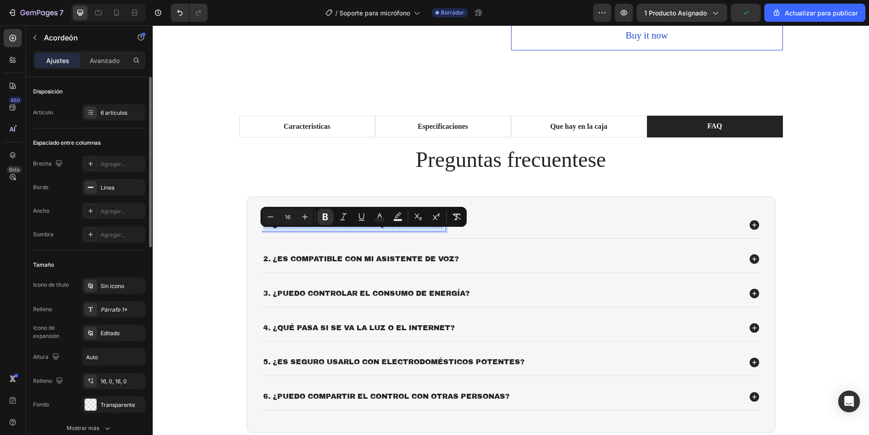
click at [370, 228] on strong "1. ¿Necesito un hub para que funcione?" at bounding box center [353, 224] width 181 height 8
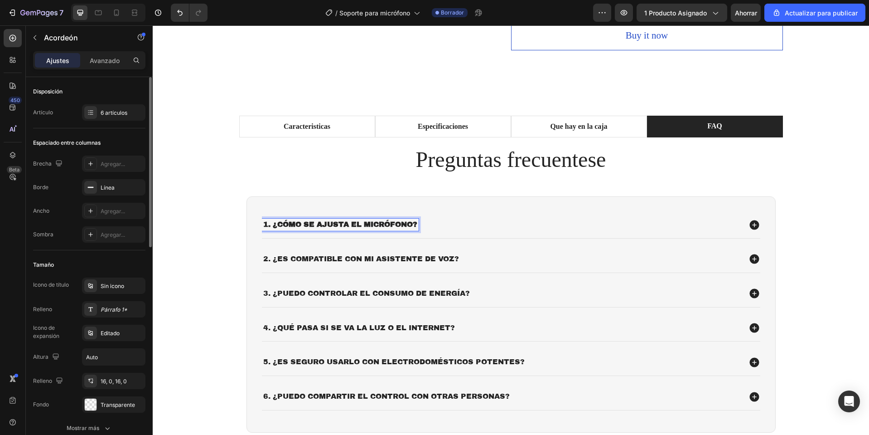
click at [491, 231] on div "1. ¿Cómo se ajusta el micrófono?" at bounding box center [501, 224] width 479 height 12
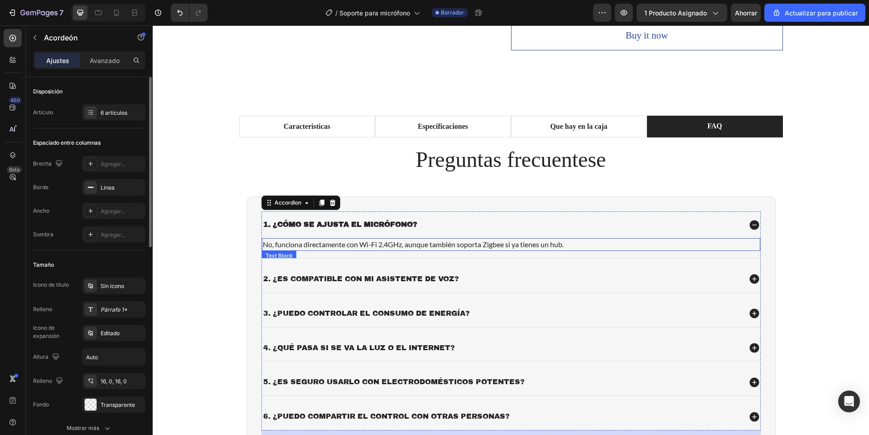
click at [356, 250] on p "No, funciona directamente con Wi-Fi 2.4GHz, aunque también soporta Zigbee si ya…" at bounding box center [511, 244] width 497 height 11
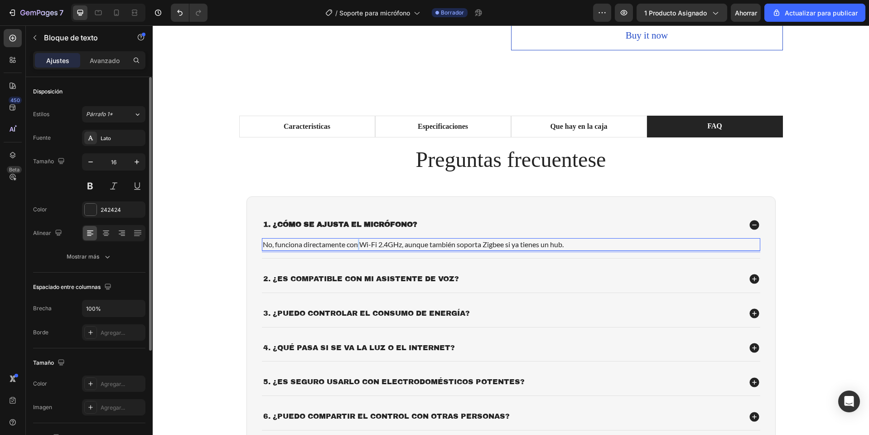
click at [356, 250] on p "No, funciona directamente con Wi-Fi 2.4GHz, aunque también soporta Zigbee si ya…" at bounding box center [511, 244] width 497 height 11
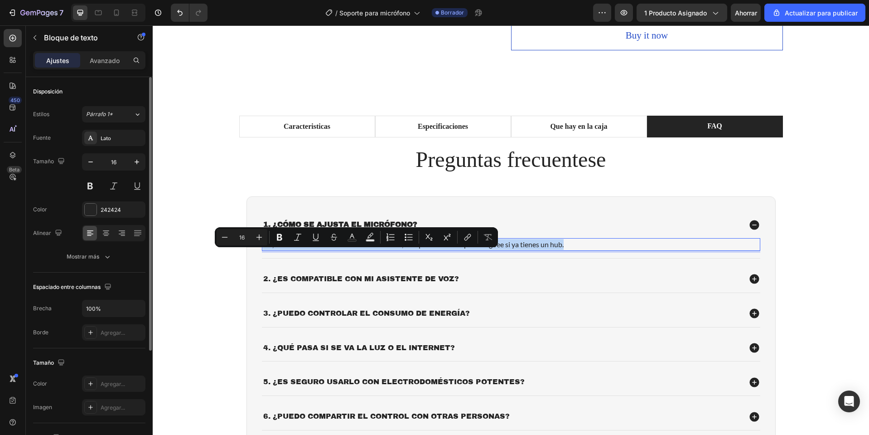
click at [357, 250] on p "No, funciona directamente con Wi-Fi 2.4GHz, aunque también soporta Zigbee si ya…" at bounding box center [511, 244] width 497 height 11
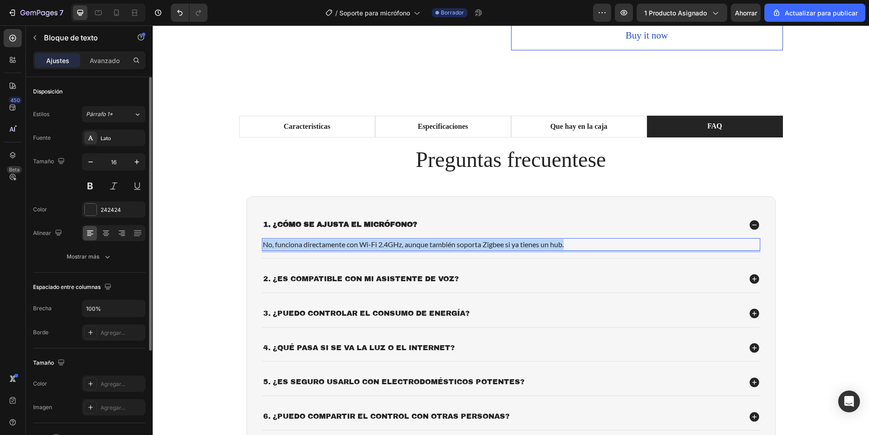
click at [357, 250] on p "No, funciona directamente con Wi-Fi 2.4GHz, aunque también soporta Zigbee si ya…" at bounding box center [511, 244] width 497 height 11
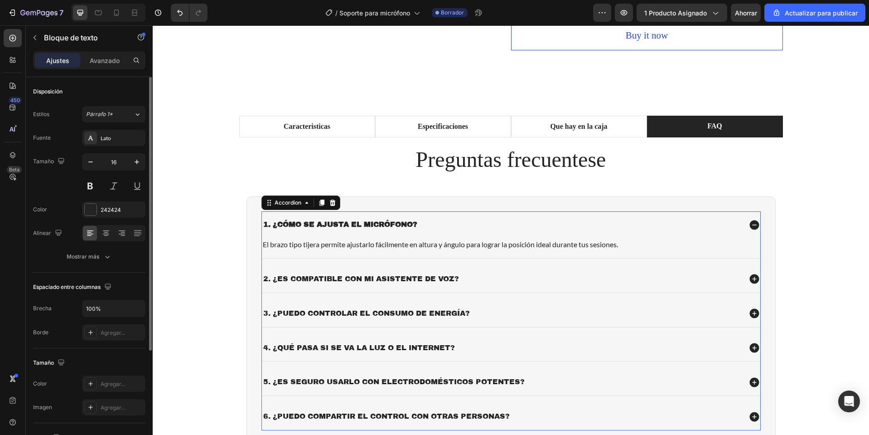
click at [513, 285] on div "2. ¿Es compatible con mi asistente de voz?" at bounding box center [501, 279] width 479 height 12
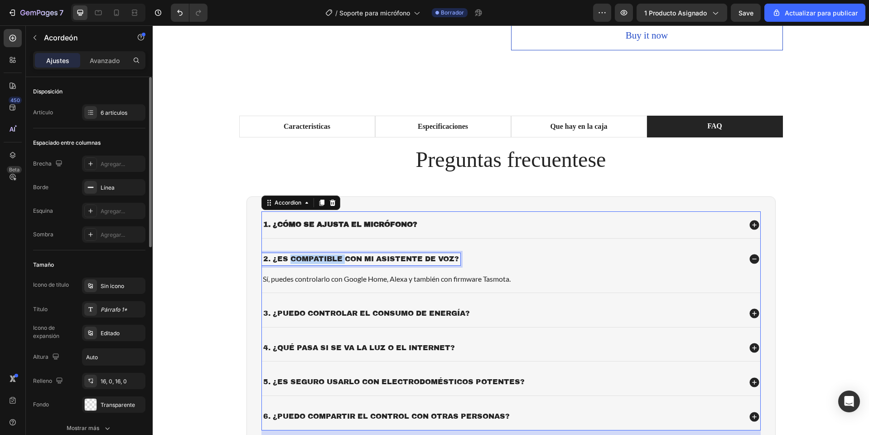
click at [329, 264] on p "2. ¿Es compatible con mi asistente de voz?" at bounding box center [361, 259] width 196 height 10
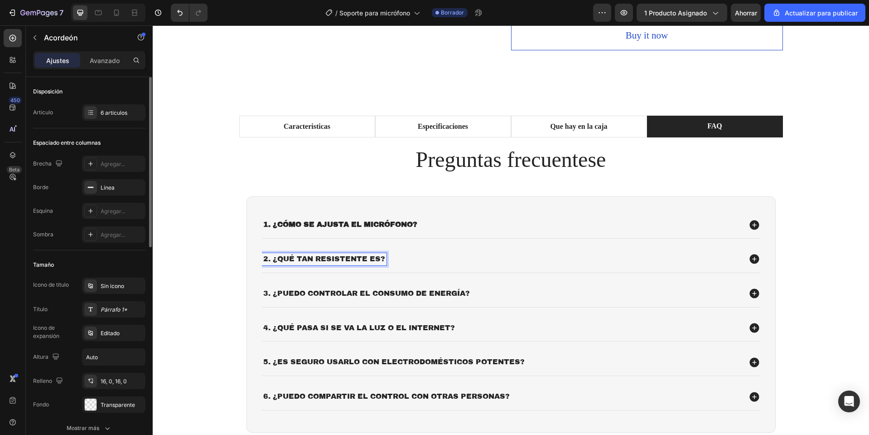
click at [418, 265] on div "2. ¿Qué tan resistente es?" at bounding box center [501, 259] width 479 height 12
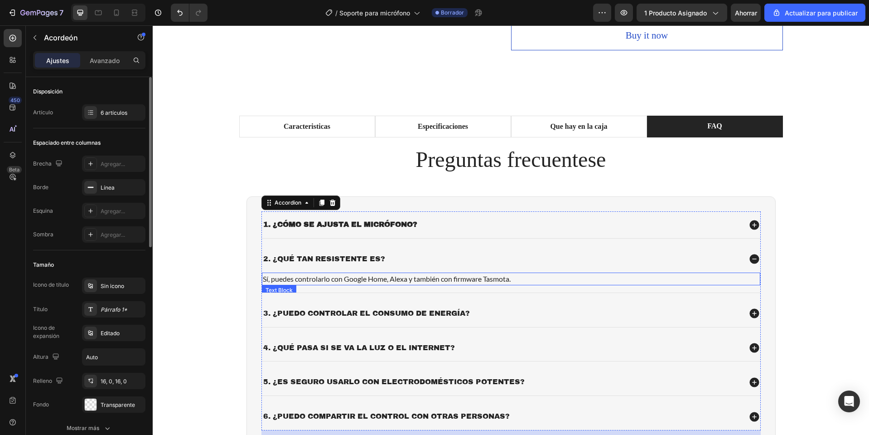
click at [353, 284] on p "Sí, puedes controlarlo con Google Home, Alexa y también con firmware Tasmota." at bounding box center [511, 278] width 497 height 11
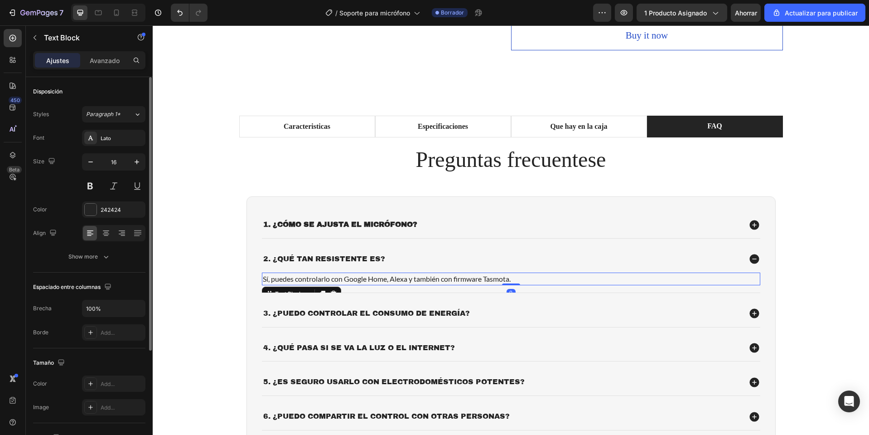
click at [353, 284] on p "Sí, puedes controlarlo con Google Home, Alexa y también con firmware Tasmota." at bounding box center [511, 278] width 497 height 11
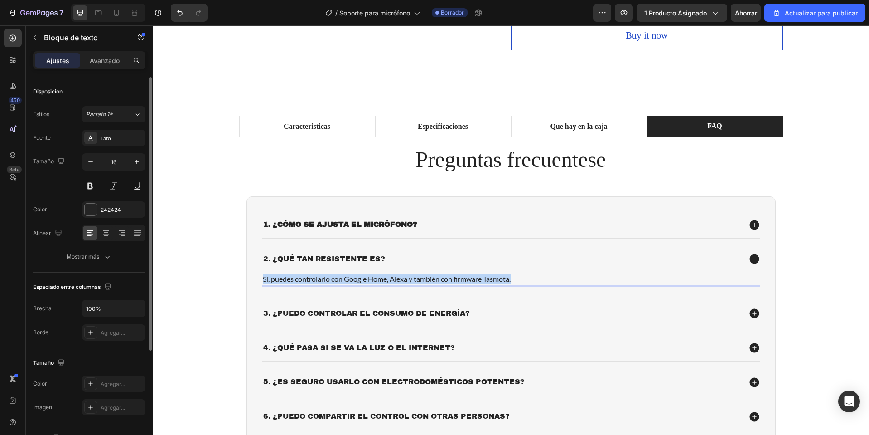
click at [353, 284] on p "Sí, puedes controlarlo con Google Home, Alexa y también con firmware Tasmota." at bounding box center [511, 278] width 497 height 11
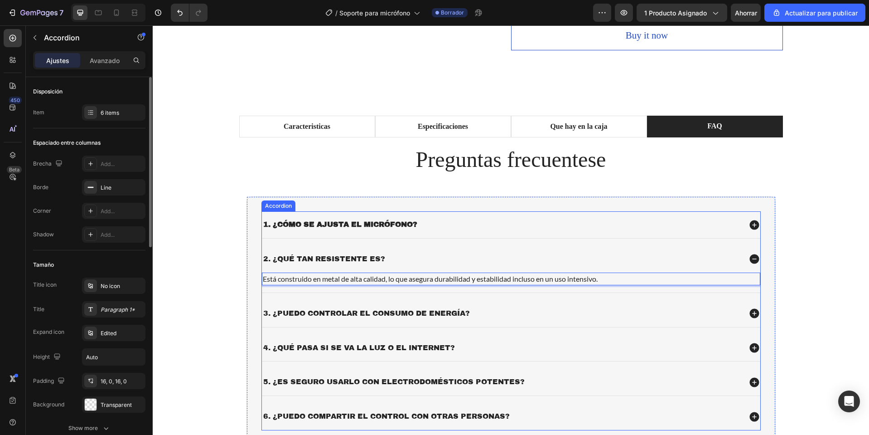
click at [310, 318] on p "3. ¿Puedo controlar el consumo de energía?" at bounding box center [366, 314] width 207 height 10
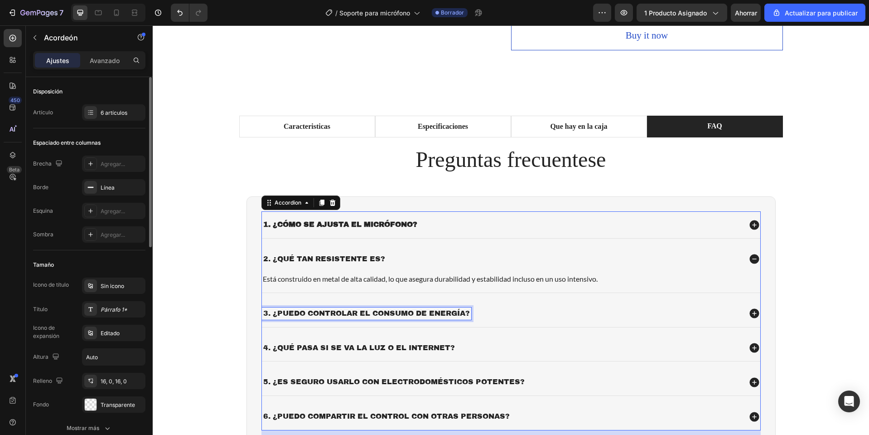
click at [310, 318] on p "3. ¿Puedo controlar el consumo de energía?" at bounding box center [366, 314] width 207 height 10
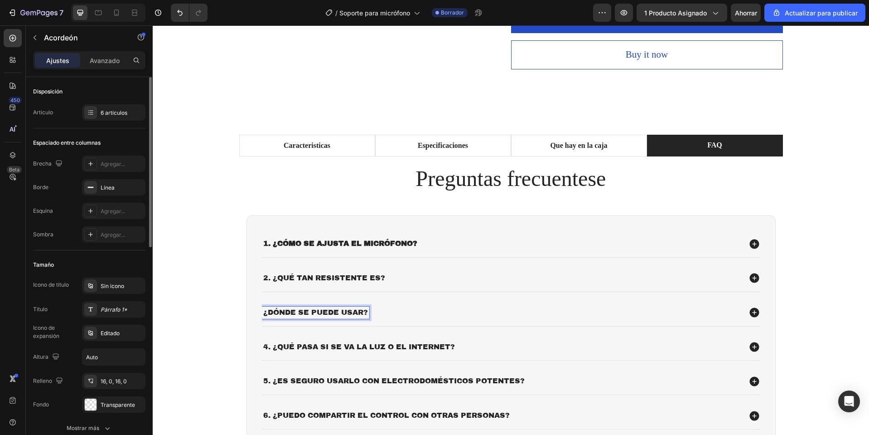
scroll to position [447, 0]
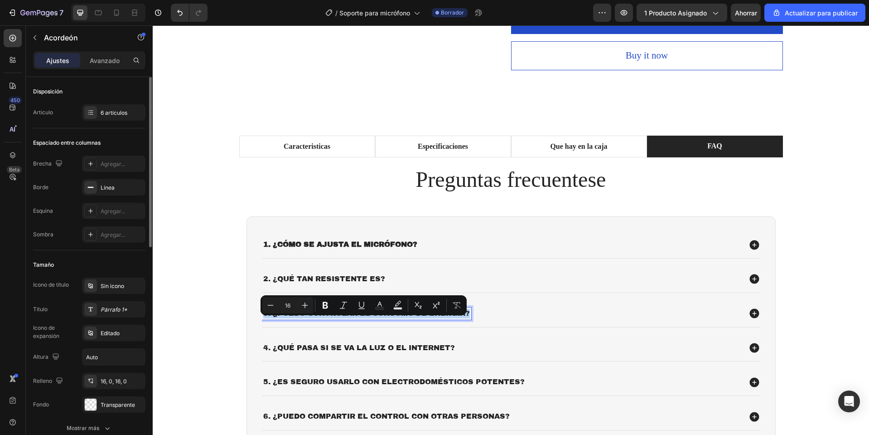
click at [262, 319] on div "3. ¿Puedo controlar el consumo de energía?" at bounding box center [366, 313] width 209 height 12
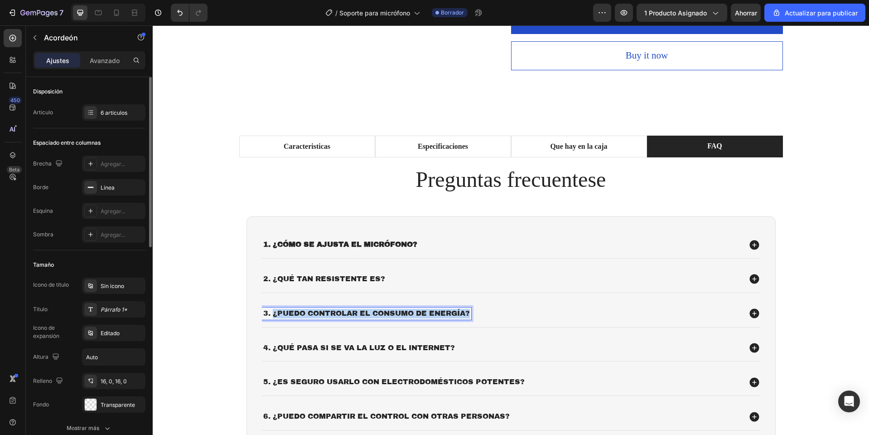
drag, startPoint x: 271, startPoint y: 326, endPoint x: 470, endPoint y: 329, distance: 199.0
click at [470, 319] on div "3. ¿Puedo controlar el consumo de energía?" at bounding box center [501, 313] width 479 height 12
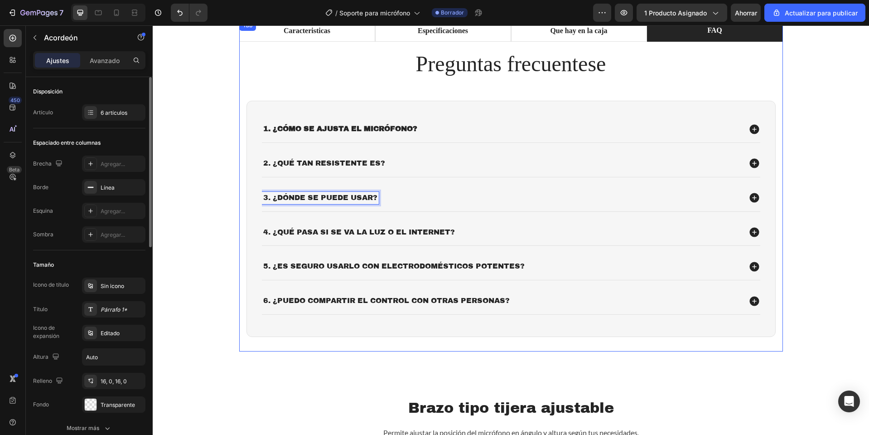
scroll to position [583, 0]
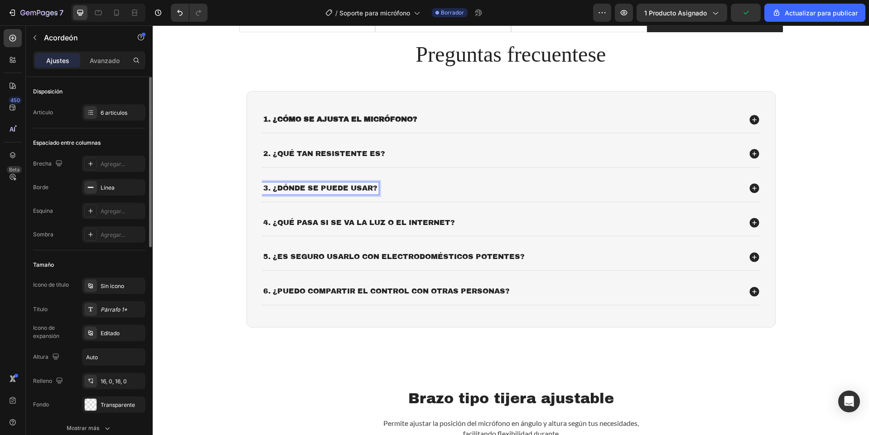
click at [438, 188] on div "3. ¿Dónde se puede usar?" at bounding box center [501, 188] width 479 height 12
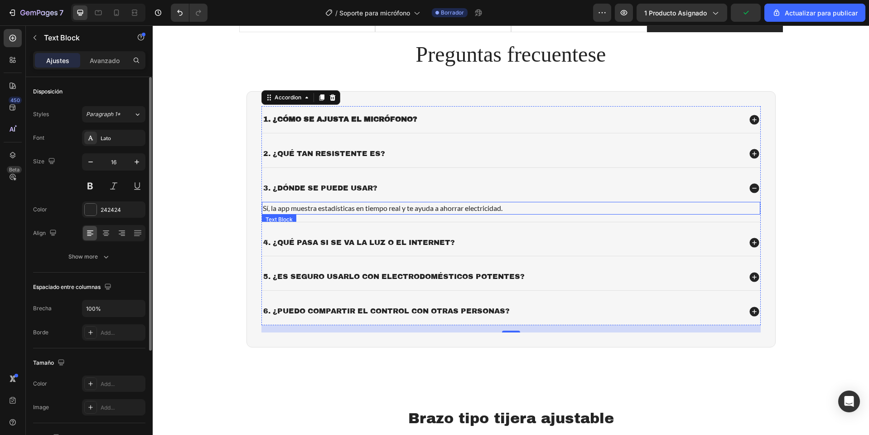
click at [359, 206] on p "Sí, la app muestra estadísticas en tiempo real y te ayuda a ahorrar electricida…" at bounding box center [511, 208] width 497 height 11
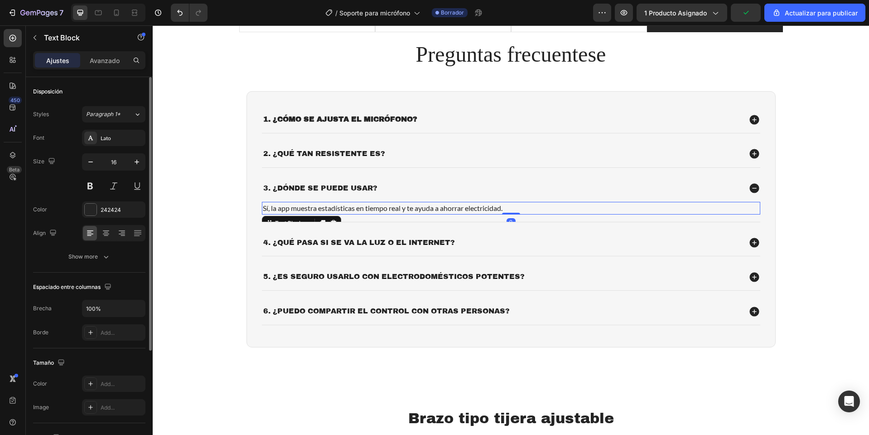
click at [359, 206] on p "Sí, la app muestra estadísticas en tiempo real y te ayuda a ahorrar electricida…" at bounding box center [511, 208] width 497 height 11
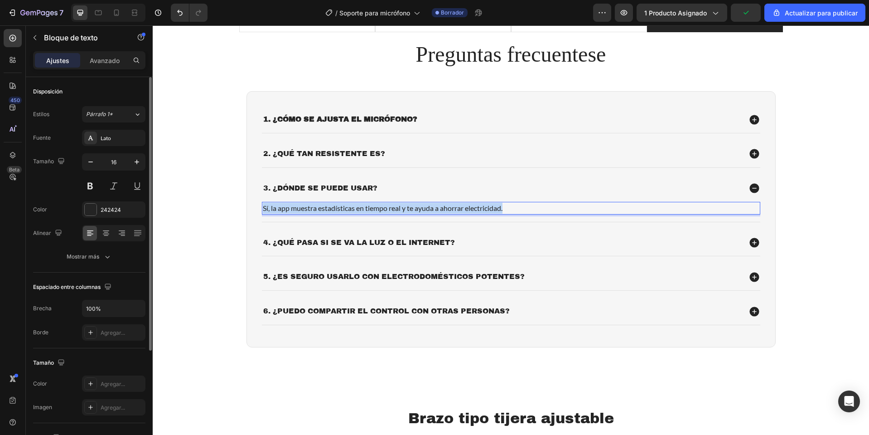
click at [359, 206] on p "Sí, la app muestra estadísticas en tiempo real y te ayuda a ahorrar electricida…" at bounding box center [511, 208] width 497 height 11
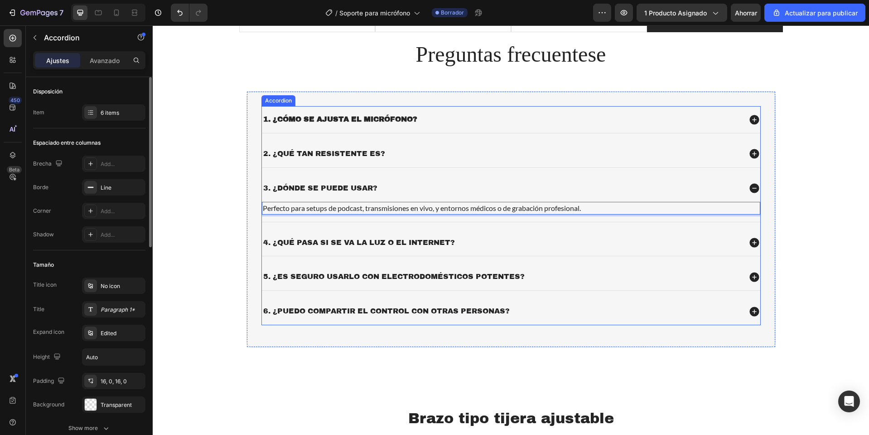
click at [325, 243] on p "4. ¿Qué pasa si se va la luz o el internet?" at bounding box center [359, 243] width 192 height 10
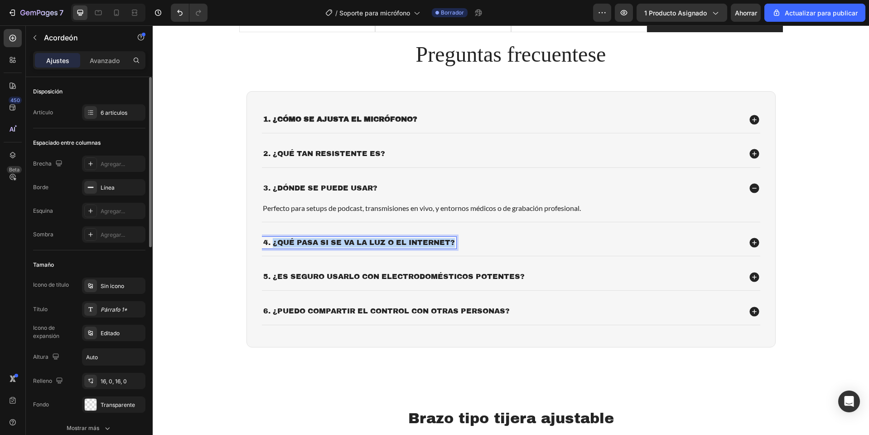
drag, startPoint x: 270, startPoint y: 243, endPoint x: 491, endPoint y: 251, distance: 221.7
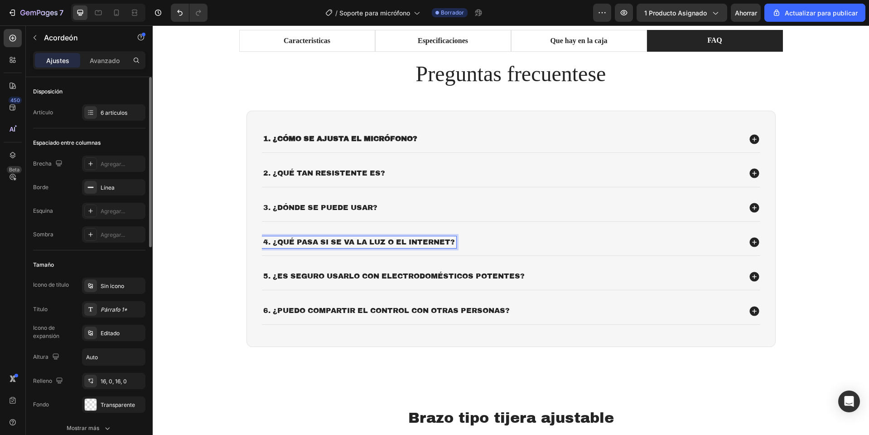
scroll to position [563, 0]
click at [497, 237] on div "4. ¿Es fácil de instalar?" at bounding box center [501, 243] width 479 height 12
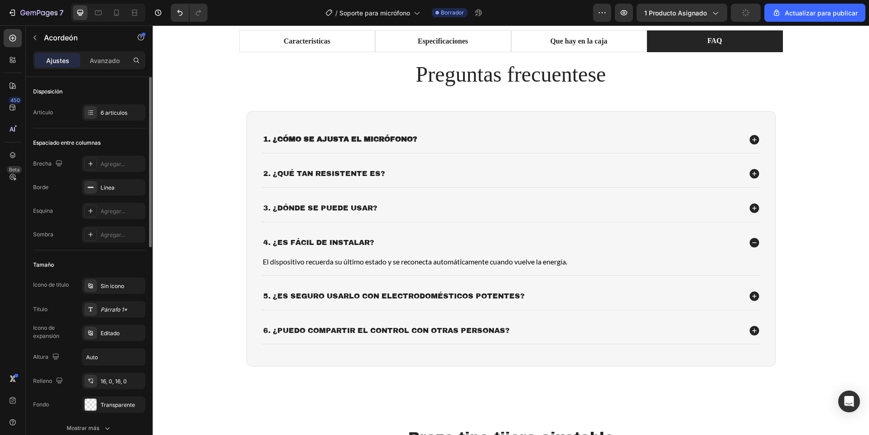
click at [492, 256] on div "El dispositivo recuerda su último estado y se reconecta automáticamente cuando …" at bounding box center [511, 262] width 498 height 12
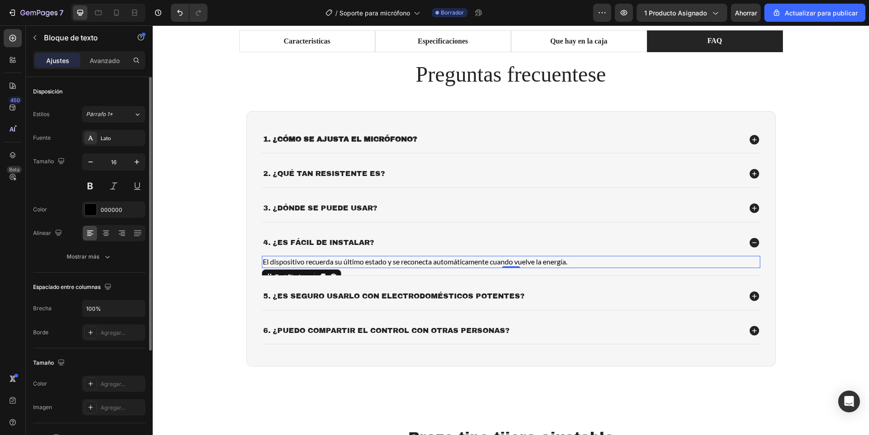
click at [364, 265] on p "El dispositivo recuerda su último estado y se reconecta automáticamente cuando …" at bounding box center [511, 261] width 497 height 10
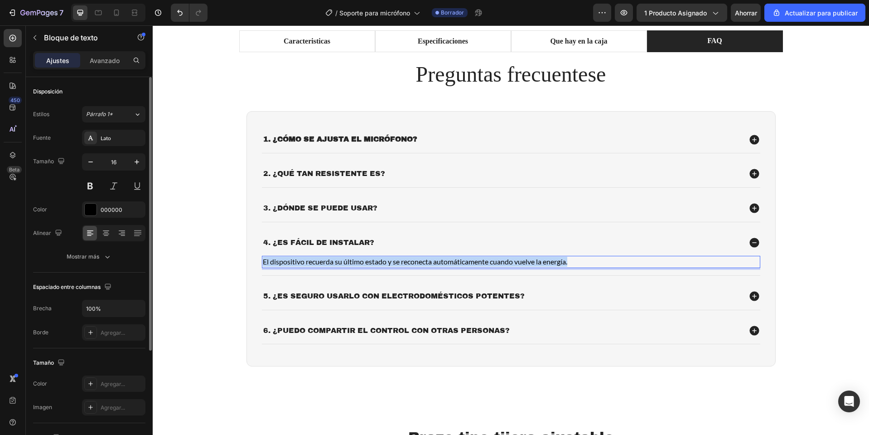
click at [364, 265] on p "El dispositivo recuerda su último estado y se reconecta automáticamente cuando …" at bounding box center [511, 261] width 497 height 10
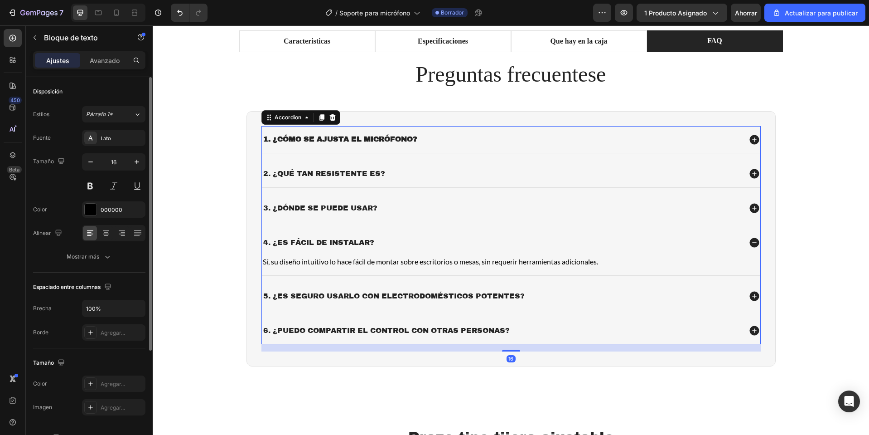
click at [266, 133] on div "1. ¿Cómo se ajusta el micrófono?" at bounding box center [340, 139] width 157 height 12
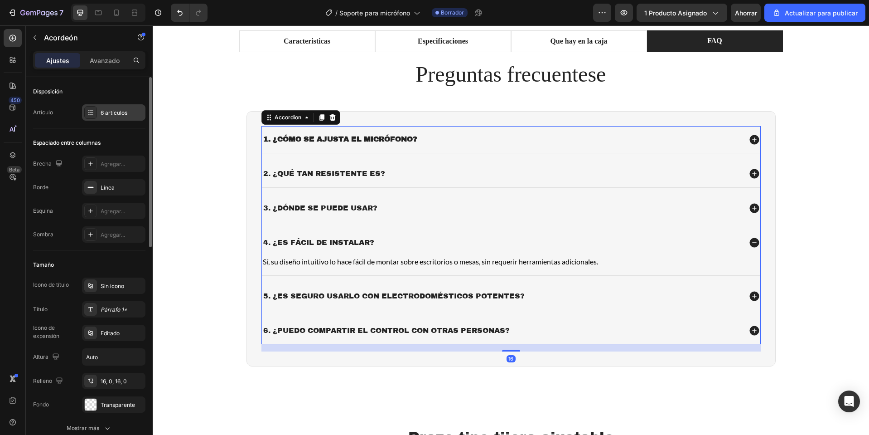
click at [111, 107] on div "6 artículos" at bounding box center [113, 112] width 63 height 16
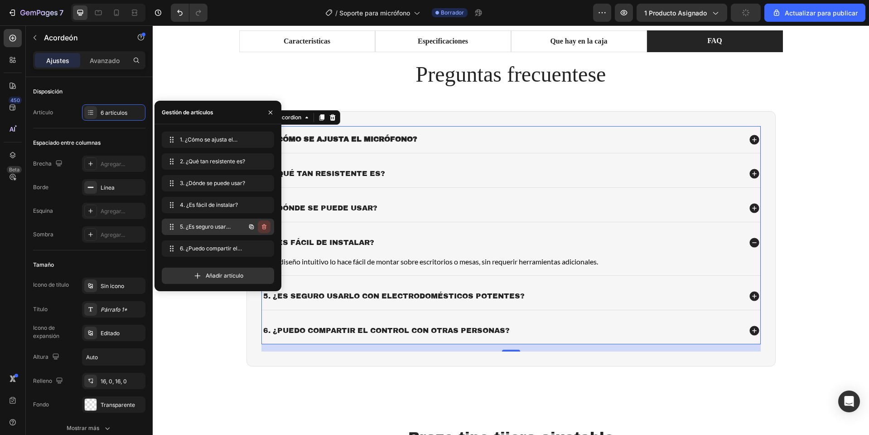
click at [266, 225] on icon "button" at bounding box center [264, 226] width 5 height 5
click at [266, 225] on button "Borrar" at bounding box center [258, 226] width 25 height 13
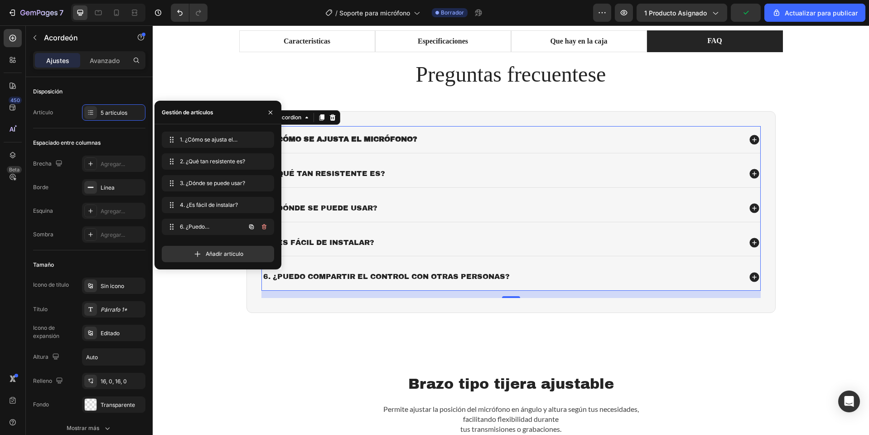
click at [266, 226] on icon "button" at bounding box center [264, 226] width 7 height 7
click at [266, 226] on button "Borrar" at bounding box center [258, 226] width 25 height 13
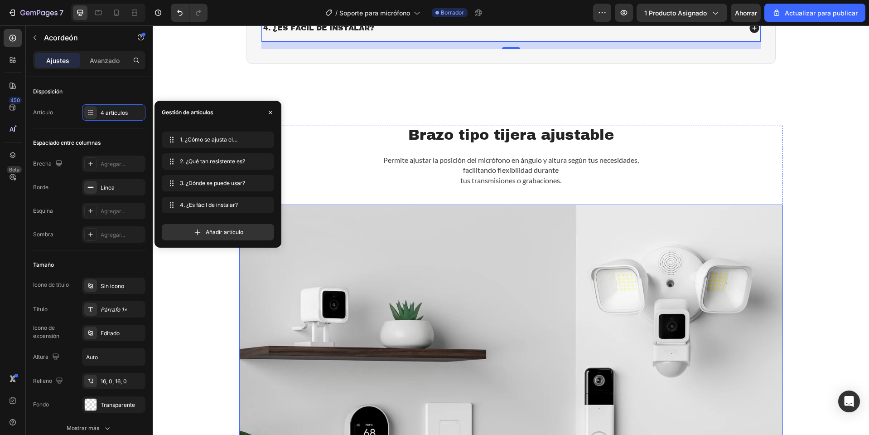
scroll to position [790, 0]
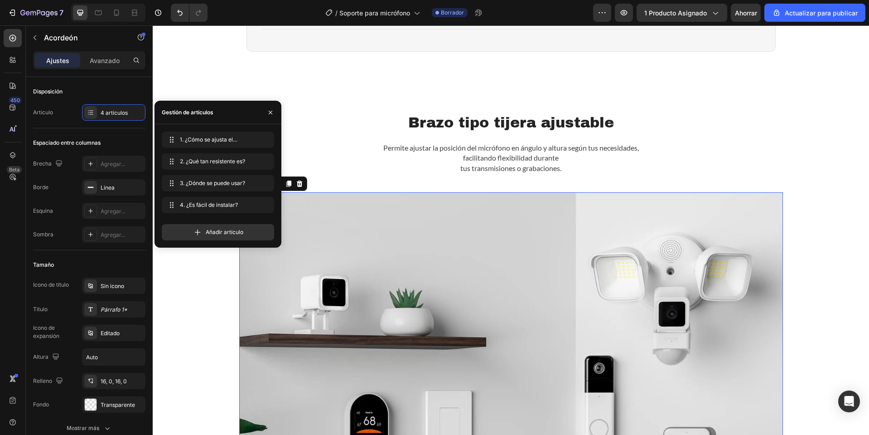
click at [464, 309] on img at bounding box center [511, 369] width 544 height 355
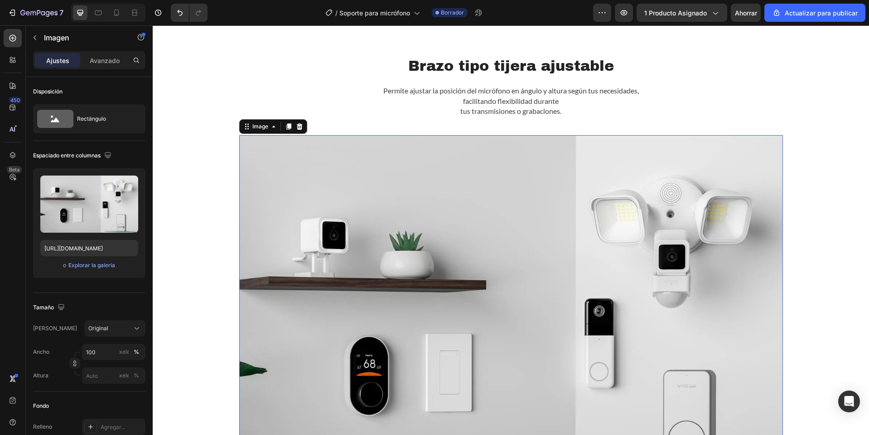
scroll to position [745, 0]
click at [460, 217] on img at bounding box center [511, 312] width 544 height 355
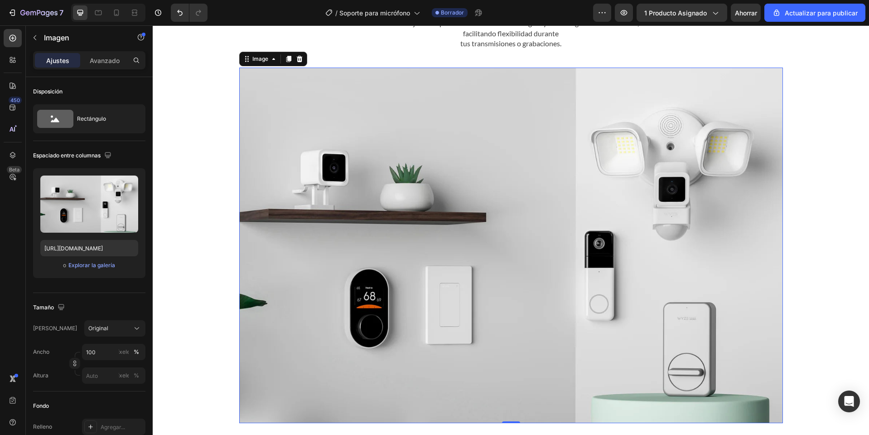
scroll to position [835, 0]
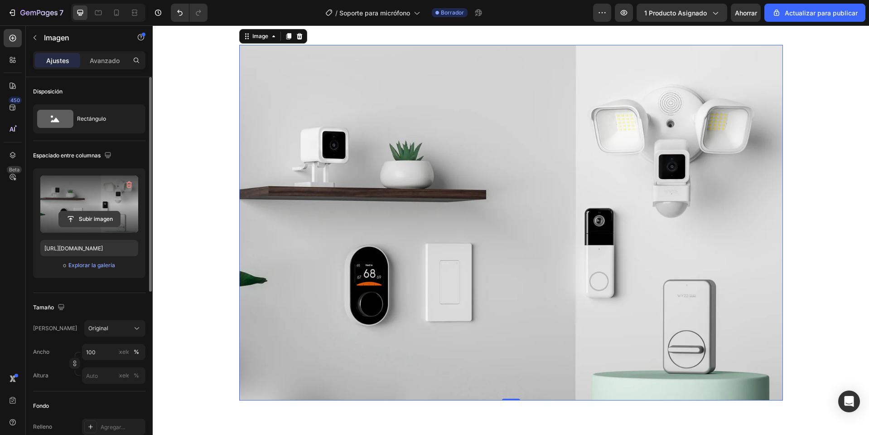
click at [96, 218] on input "file" at bounding box center [89, 218] width 61 height 15
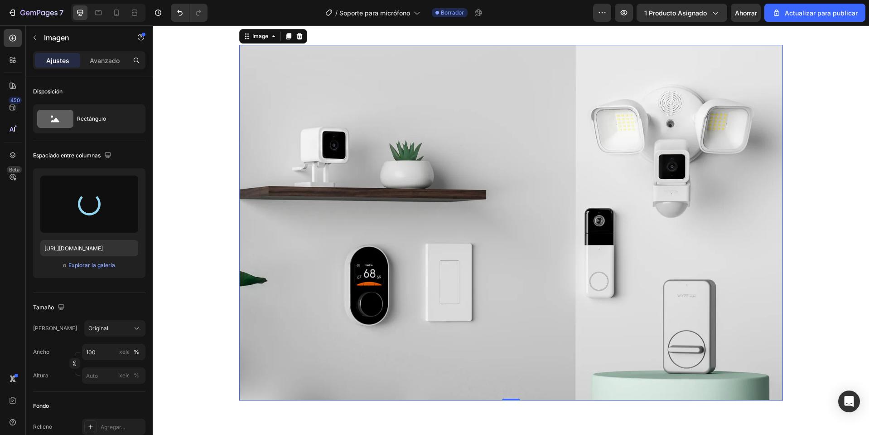
type input "https://cdn.shopify.com/s/files/1/0668/0317/1459/files/gempages_581068646118327…"
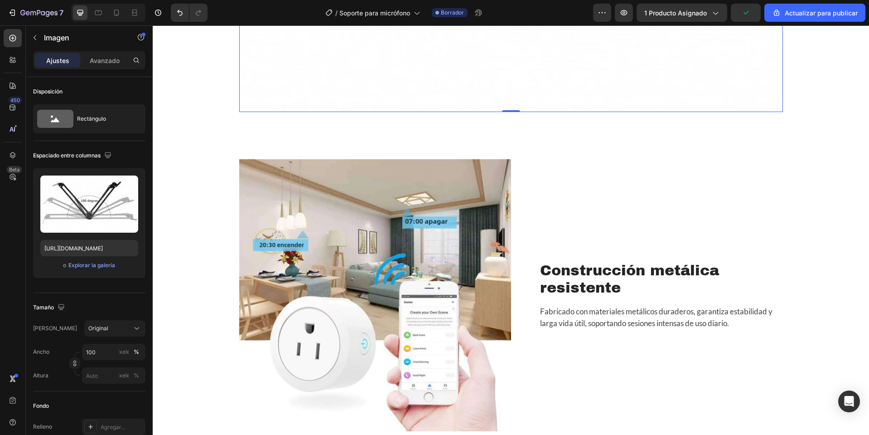
scroll to position [1334, 0]
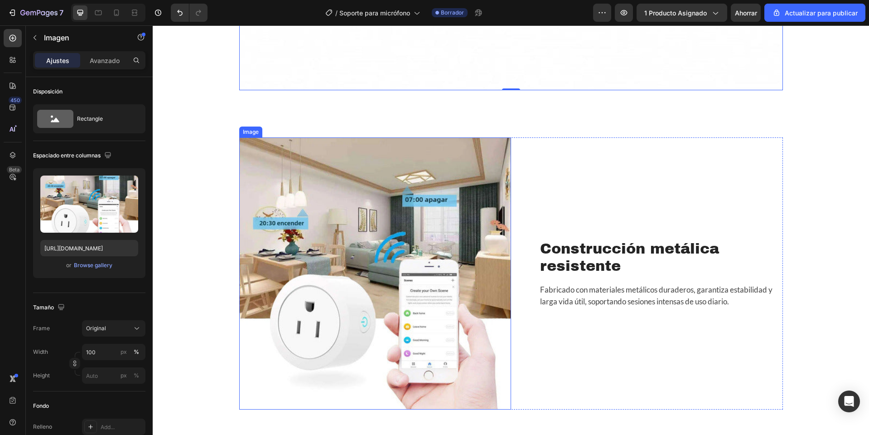
click at [412, 253] on img at bounding box center [375, 273] width 272 height 272
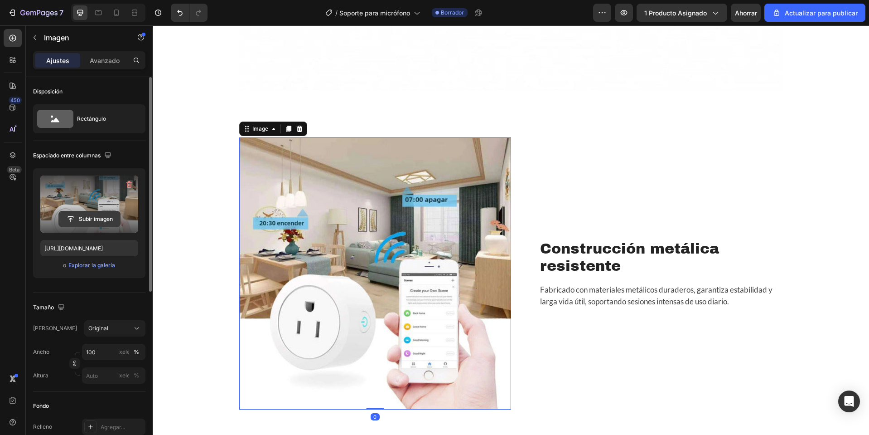
click at [105, 213] on input "file" at bounding box center [89, 218] width 61 height 15
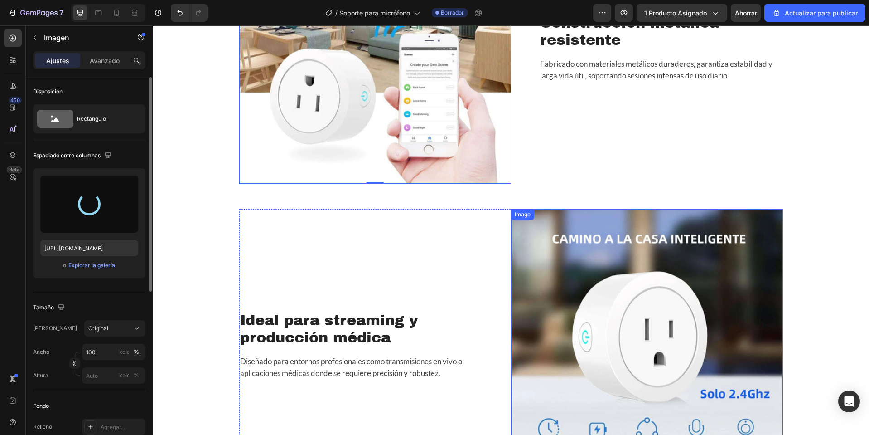
scroll to position [1560, 0]
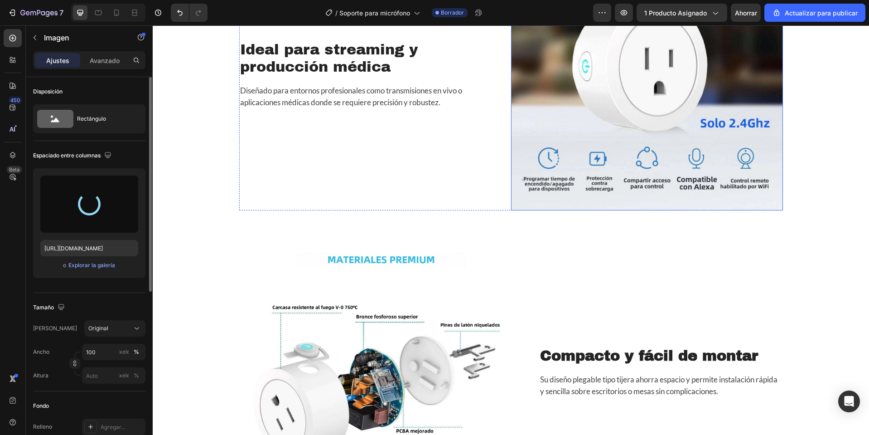
type input "https://cdn.shopify.com/s/files/1/0668/0317/1459/files/gempages_581068646118327…"
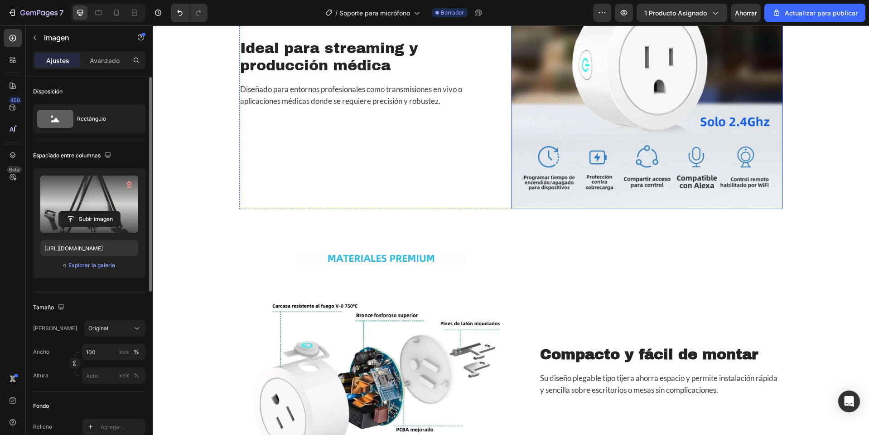
scroll to position [1742, 0]
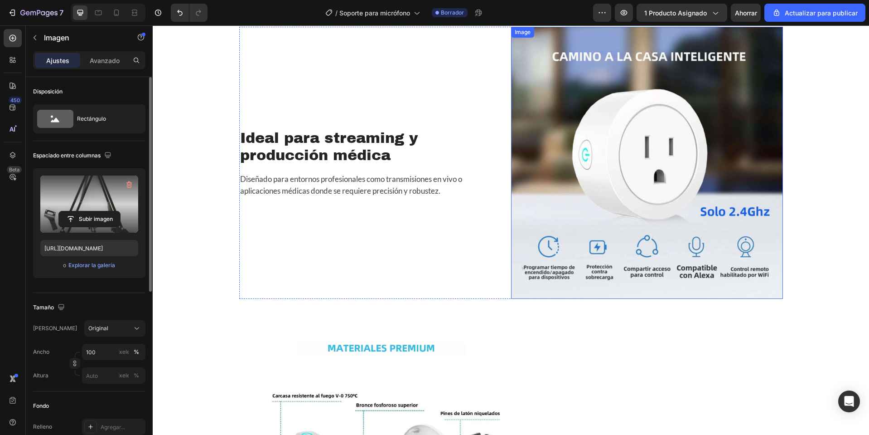
click at [640, 206] on img at bounding box center [647, 163] width 272 height 272
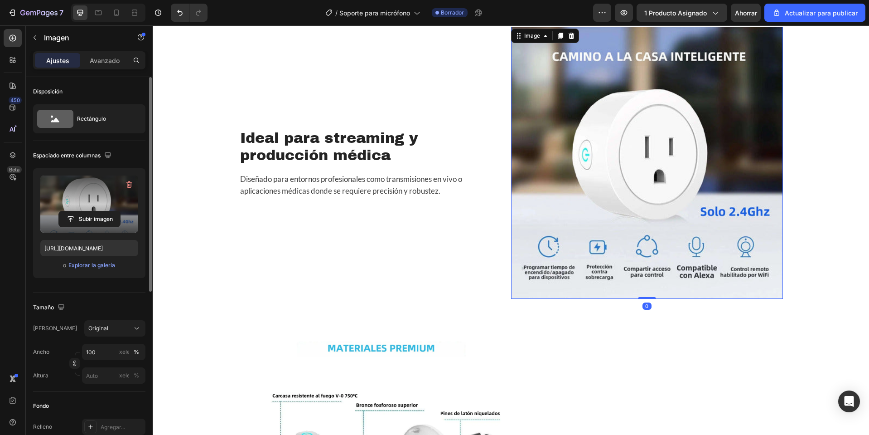
click at [75, 207] on label at bounding box center [89, 203] width 98 height 57
click at [75, 211] on input "file" at bounding box center [89, 218] width 61 height 15
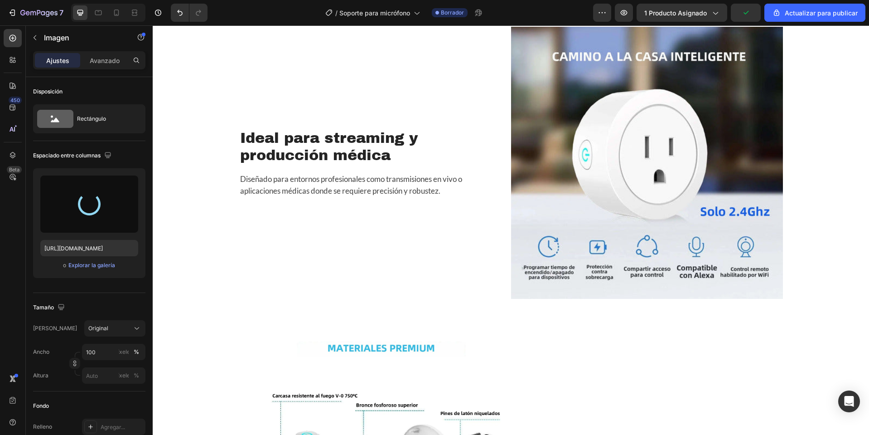
type input "https://cdn.shopify.com/s/files/1/0668/0317/1459/files/gempages_581068646118327…"
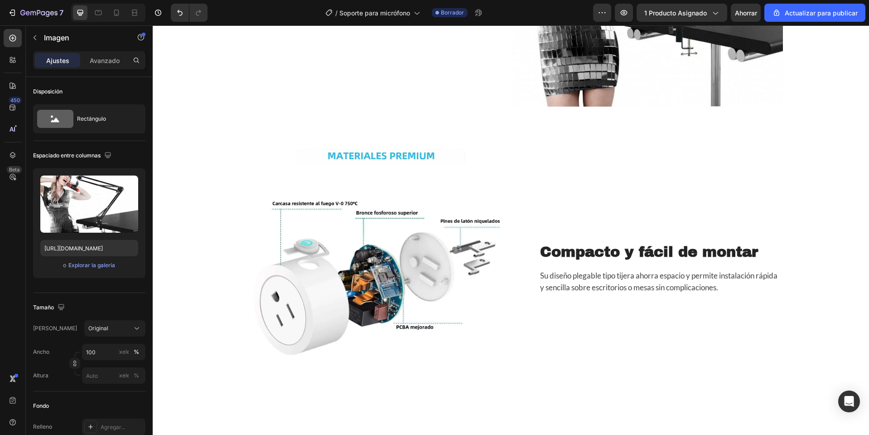
scroll to position [1968, 0]
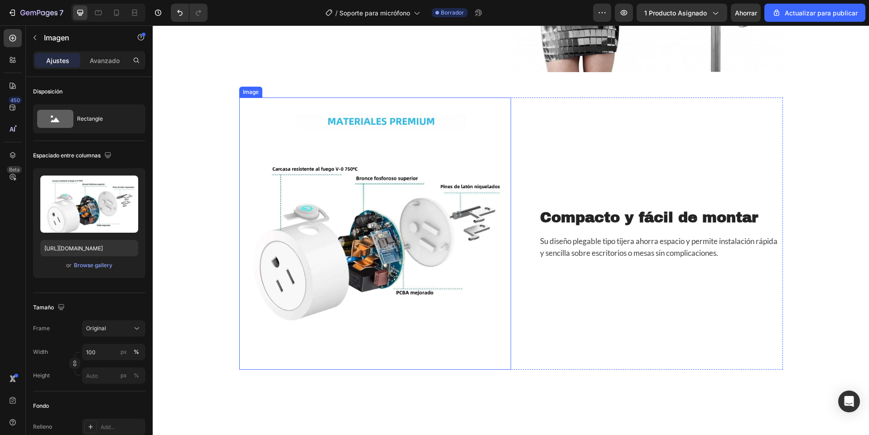
click at [377, 221] on img at bounding box center [375, 233] width 272 height 272
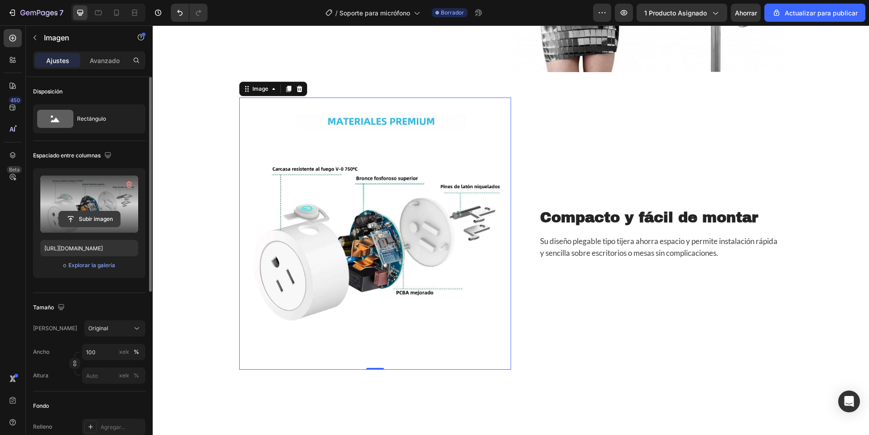
click at [109, 212] on input "file" at bounding box center [89, 218] width 61 height 15
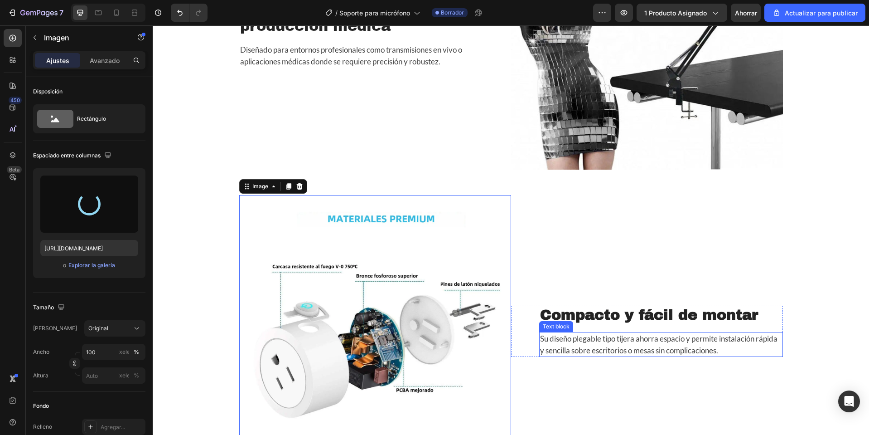
scroll to position [1742, 0]
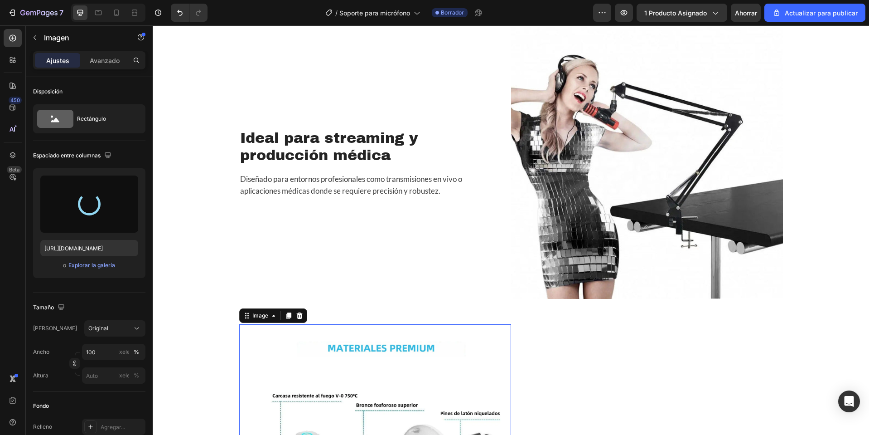
type input "https://cdn.shopify.com/s/files/1/0668/0317/1459/files/gempages_581068646118327…"
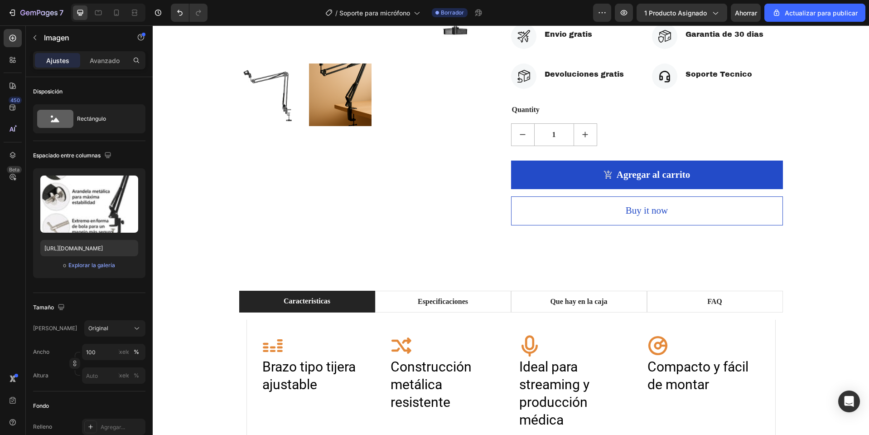
scroll to position [291, 0]
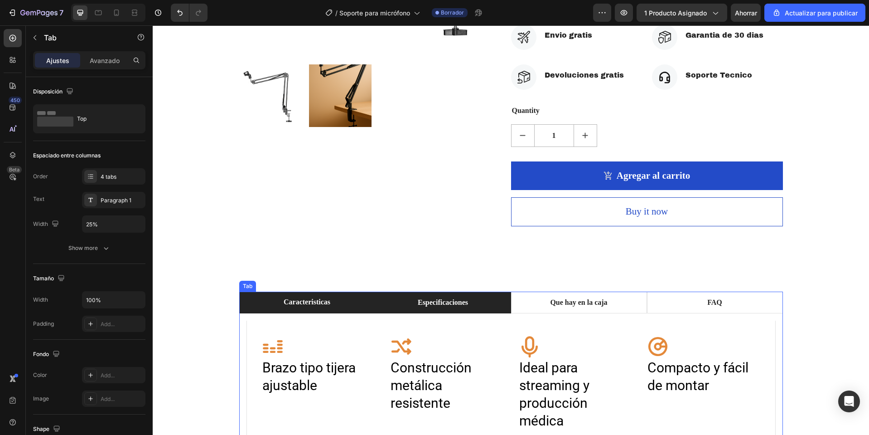
click at [483, 313] on li "Especificaciones" at bounding box center [443, 302] width 136 height 22
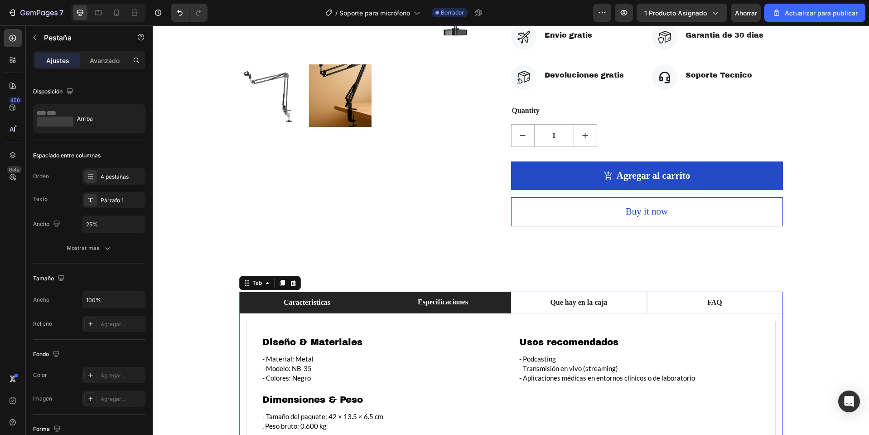
click at [318, 306] on li "Caracteristicas" at bounding box center [307, 302] width 136 height 22
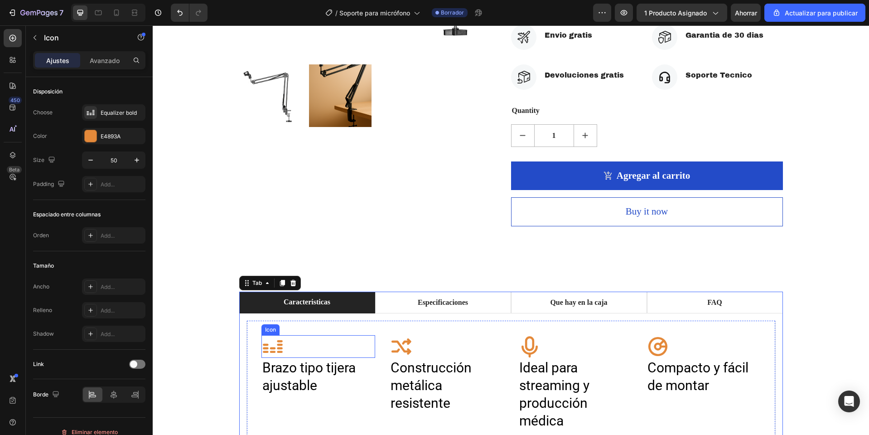
click at [308, 350] on div "Icon" at bounding box center [318, 346] width 114 height 23
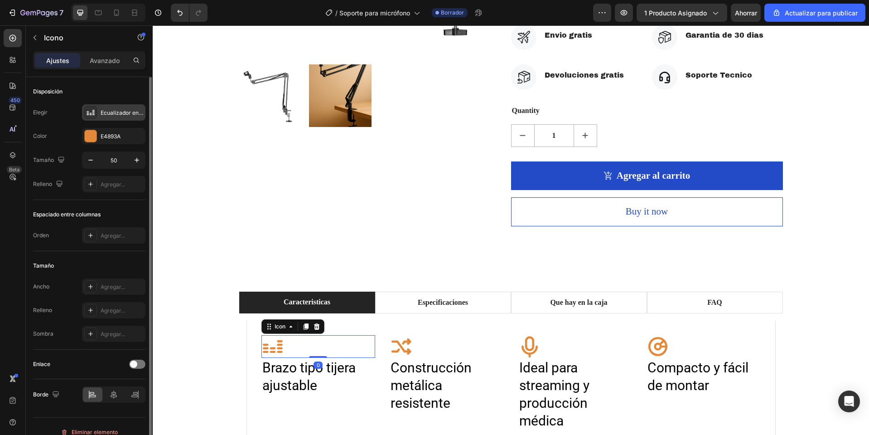
click at [120, 113] on font "Ecualizador en negrita" at bounding box center [130, 112] width 58 height 7
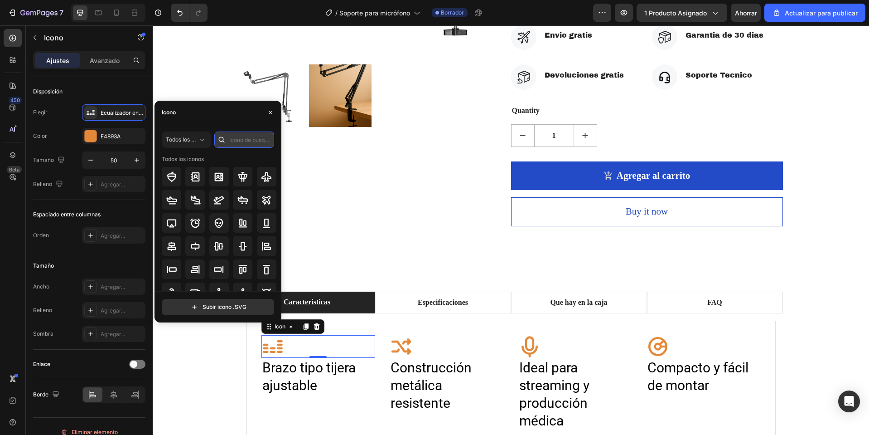
click at [238, 138] on input "text" at bounding box center [244, 139] width 60 height 16
click at [247, 173] on div at bounding box center [242, 176] width 19 height 19
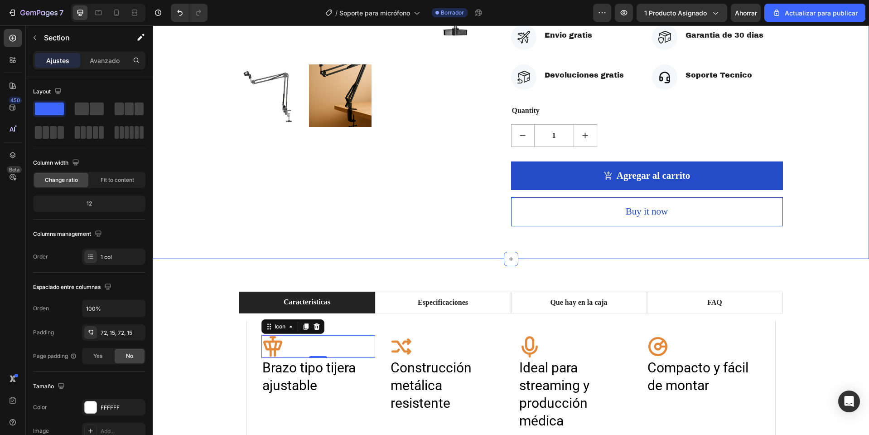
click at [843, 239] on div "Product Images Soporte Para Microfono (P) Title Icon Icon Icon Icon Icon Icon L…" at bounding box center [511, 6] width 716 height 506
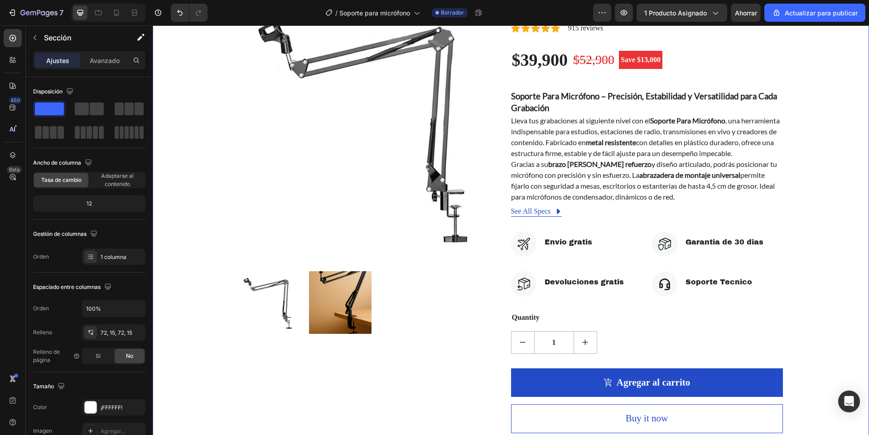
scroll to position [0, 0]
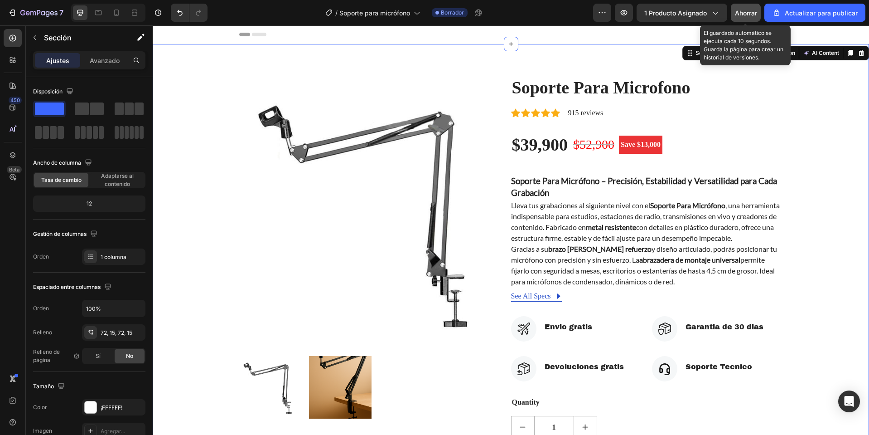
click at [747, 6] on button "Ahorrar" at bounding box center [746, 13] width 30 height 18
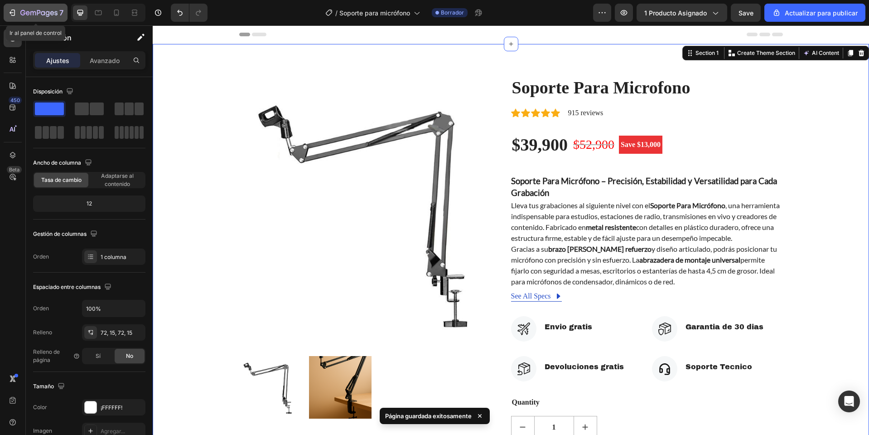
click at [24, 8] on div "7" at bounding box center [41, 12] width 43 height 11
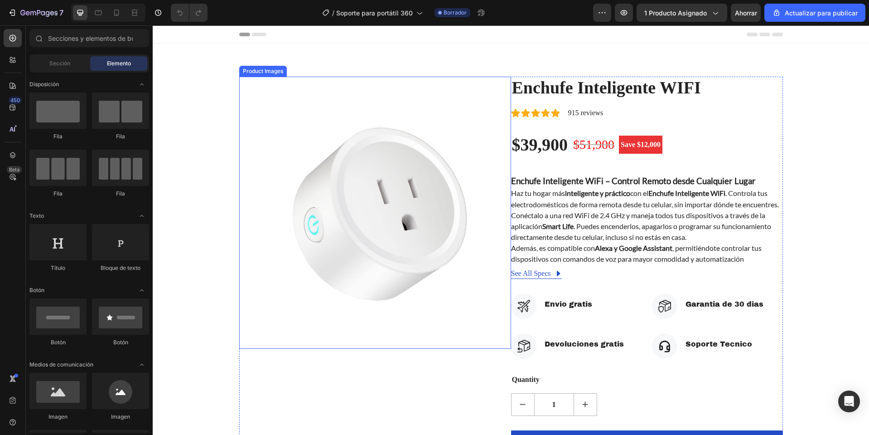
click at [380, 145] on img at bounding box center [375, 213] width 272 height 272
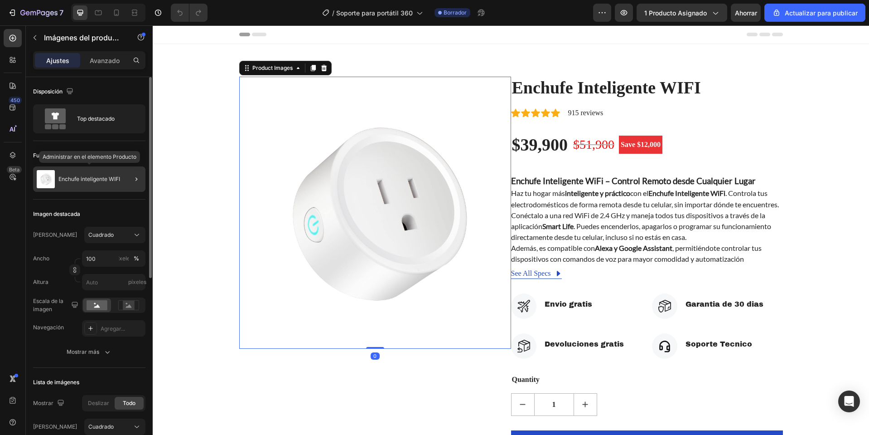
click at [103, 174] on div "Enchufe inteligente WIFI" at bounding box center [89, 178] width 112 height 25
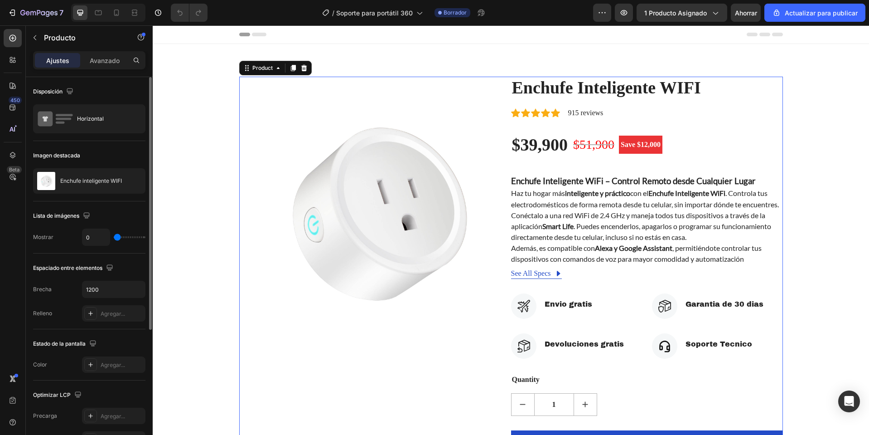
click at [104, 175] on div "Enchufe inteligente WIFI" at bounding box center [89, 180] width 112 height 25
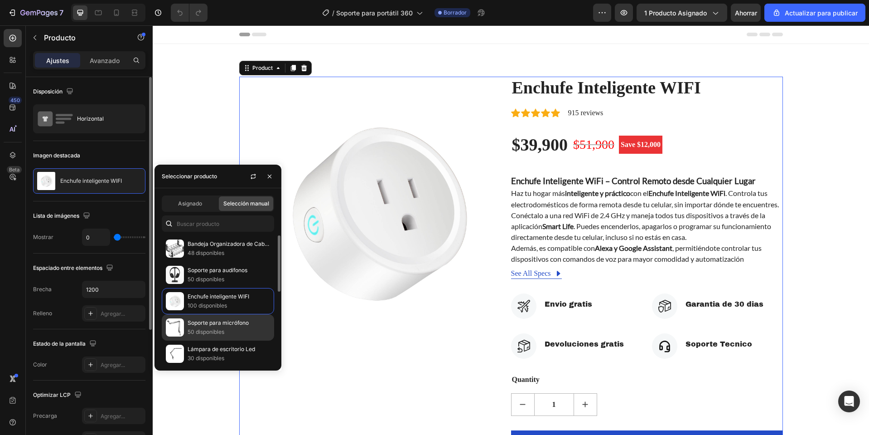
scroll to position [136, 0]
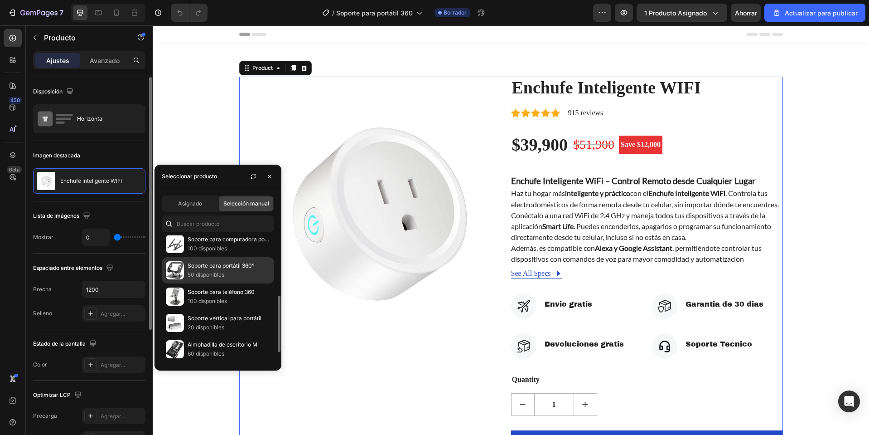
click at [191, 266] on font "Soporte para portátil 360°" at bounding box center [221, 265] width 67 height 7
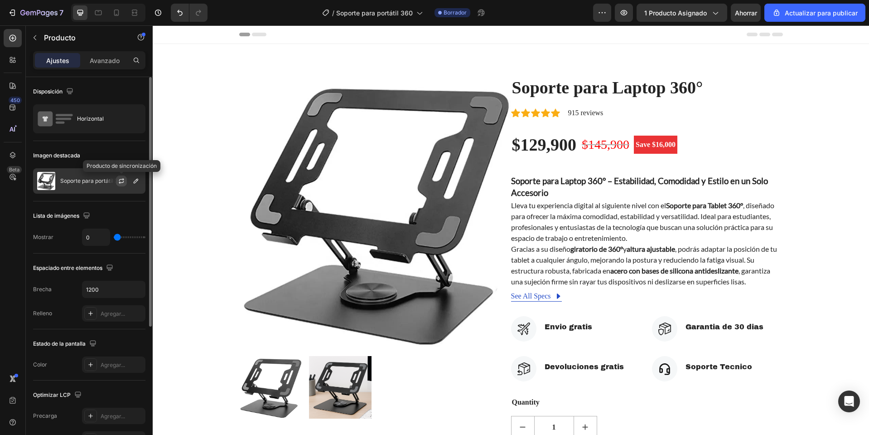
click at [124, 179] on icon "button" at bounding box center [121, 180] width 7 height 7
click at [137, 180] on icon "button" at bounding box center [136, 181] width 5 height 5
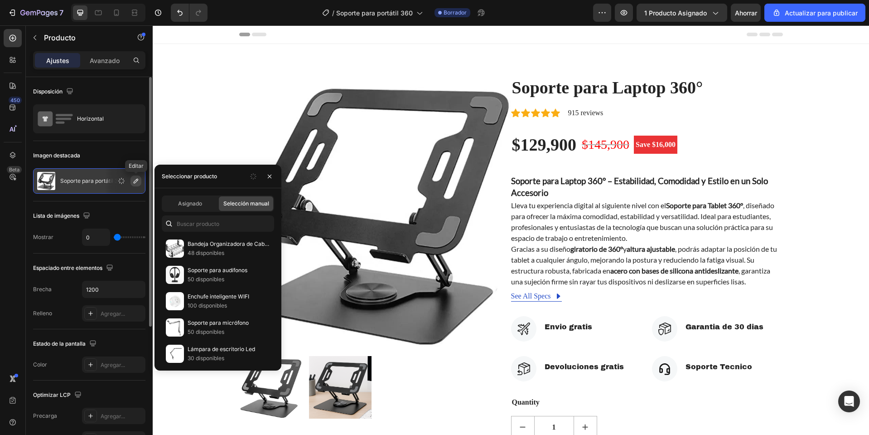
click at [137, 180] on icon "button" at bounding box center [136, 181] width 5 height 5
click at [116, 380] on div "Imagen destacada Soporte para portátil 360°" at bounding box center [89, 429] width 112 height 98
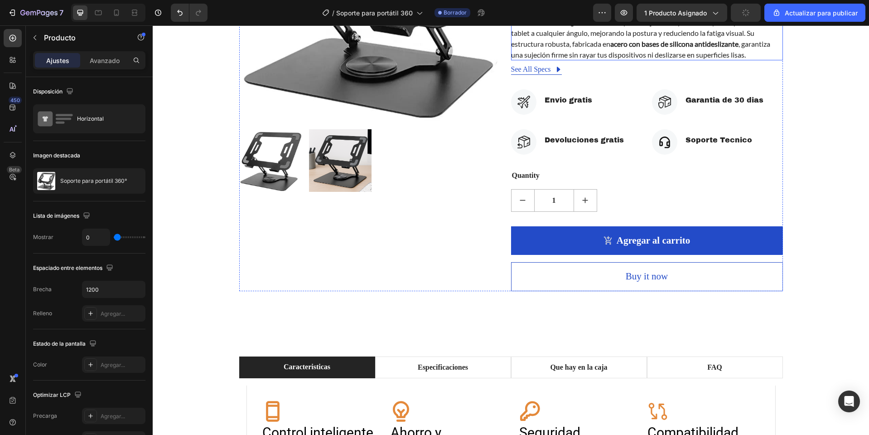
scroll to position [408, 0]
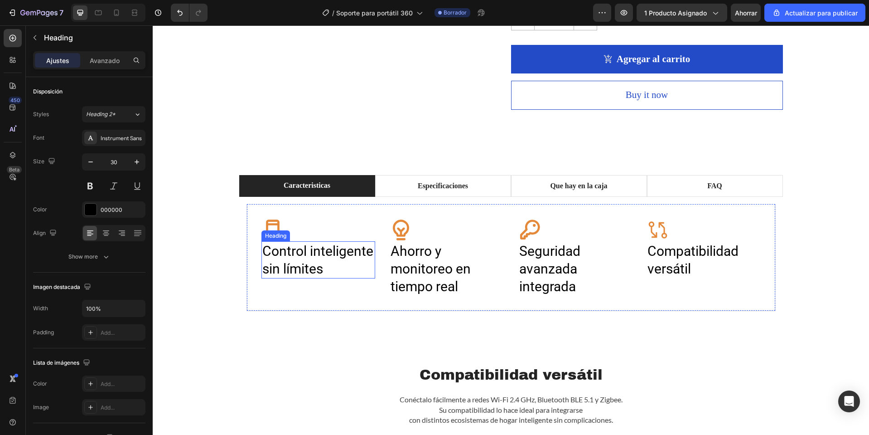
click at [292, 260] on h2 "Control inteligente sin límites" at bounding box center [318, 259] width 114 height 37
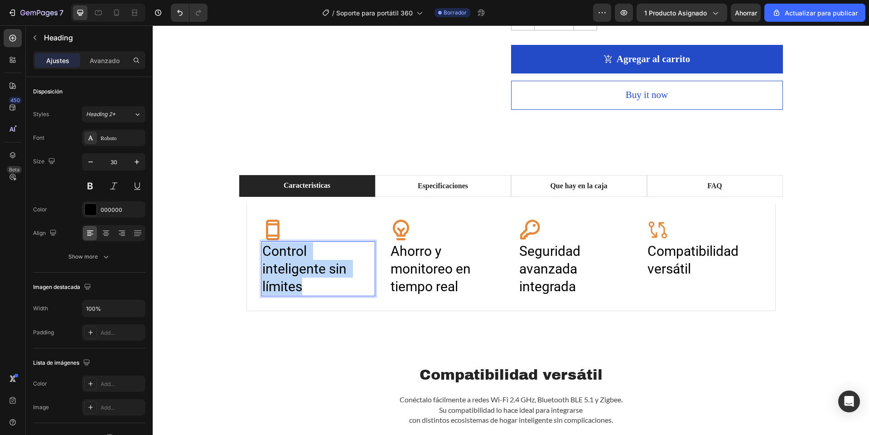
click at [292, 260] on p "Control inteligente sin límites" at bounding box center [318, 268] width 112 height 53
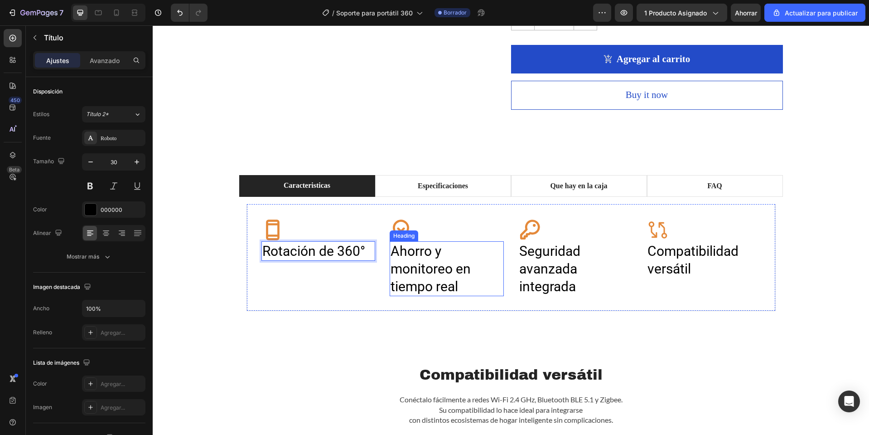
click at [439, 281] on h2 "Ahorro y monitoreo en tiempo real" at bounding box center [447, 268] width 114 height 55
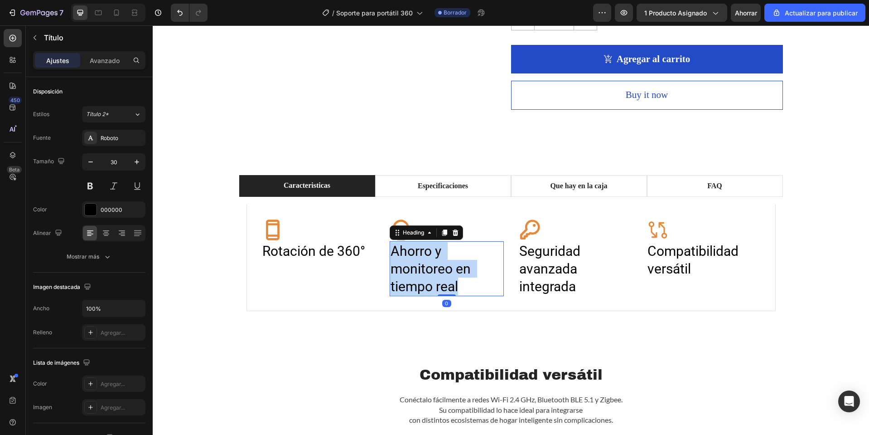
click at [439, 281] on p "Ahorro y monitoreo en tiempo real" at bounding box center [447, 268] width 112 height 53
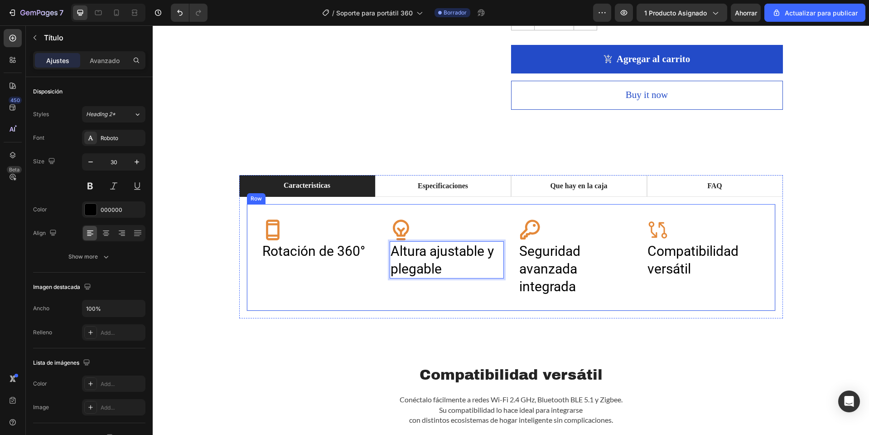
click at [525, 265] on h2 "Seguridad avanzada integrada" at bounding box center [575, 268] width 114 height 55
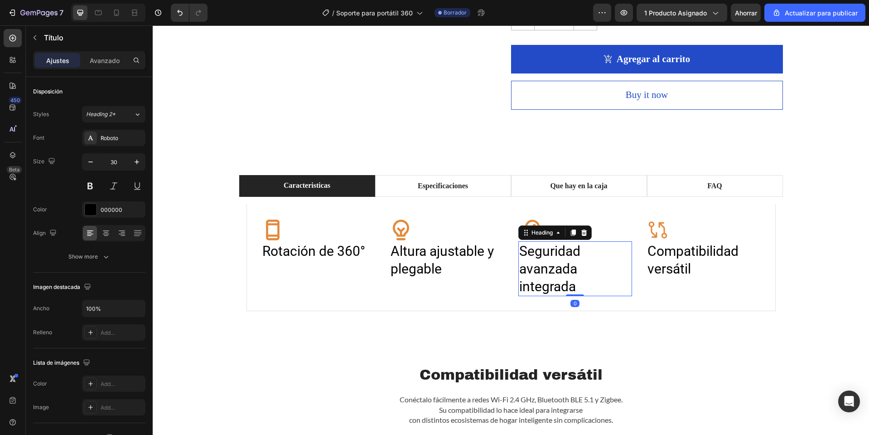
click at [525, 265] on h2 "Seguridad avanzada integrada" at bounding box center [575, 268] width 114 height 55
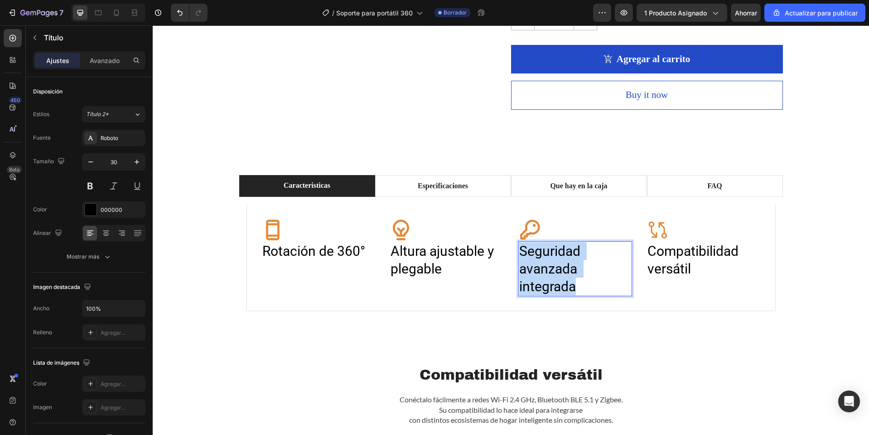
click at [525, 265] on p "Seguridad avanzada integrada" at bounding box center [575, 268] width 112 height 53
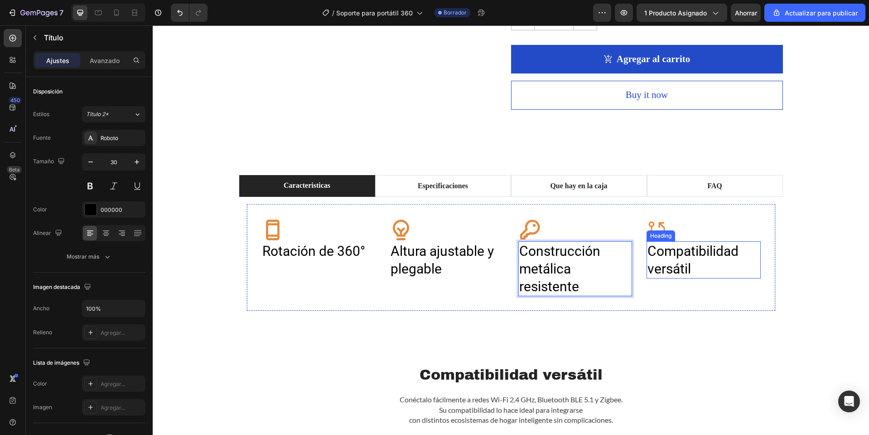
click at [706, 262] on h2 "Compatibilidad versátil" at bounding box center [704, 259] width 114 height 37
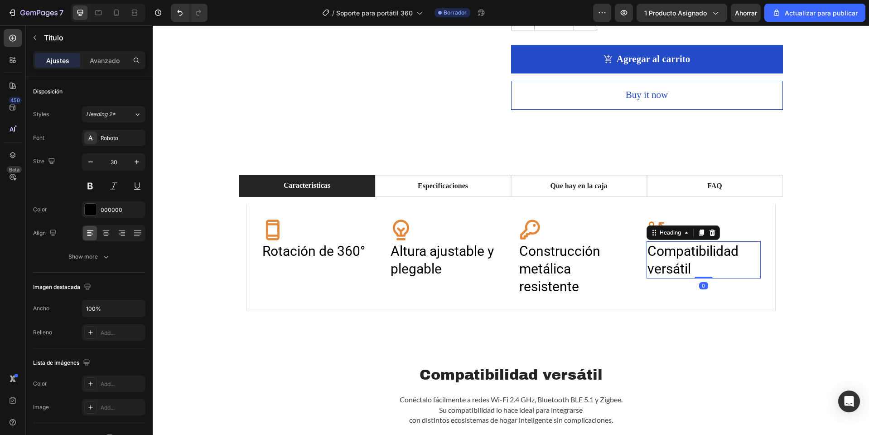
click at [706, 262] on h2 "Compatibilidad versátil" at bounding box center [704, 259] width 114 height 37
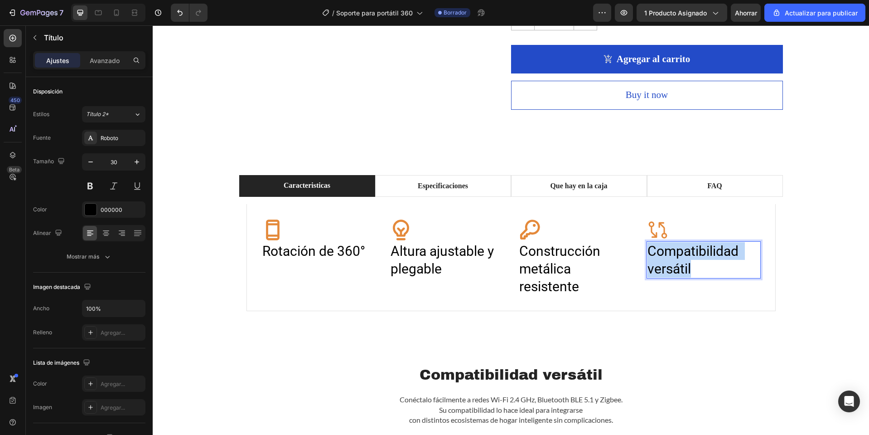
click at [706, 262] on p "Compatibilidad versátil" at bounding box center [704, 259] width 112 height 35
click at [286, 230] on div "Icon" at bounding box center [318, 229] width 114 height 23
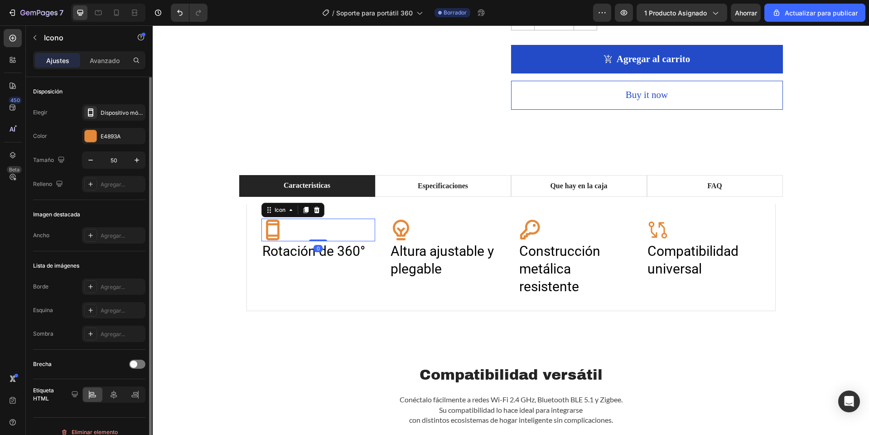
click at [132, 251] on div "Disposición Elegir Dispositivo móvil en negrita Color E4893A Tamaño 50 Relleno …" at bounding box center [89, 300] width 112 height 98
click at [129, 111] on font "Dispositivo móvil en negrita" at bounding box center [136, 112] width 71 height 7
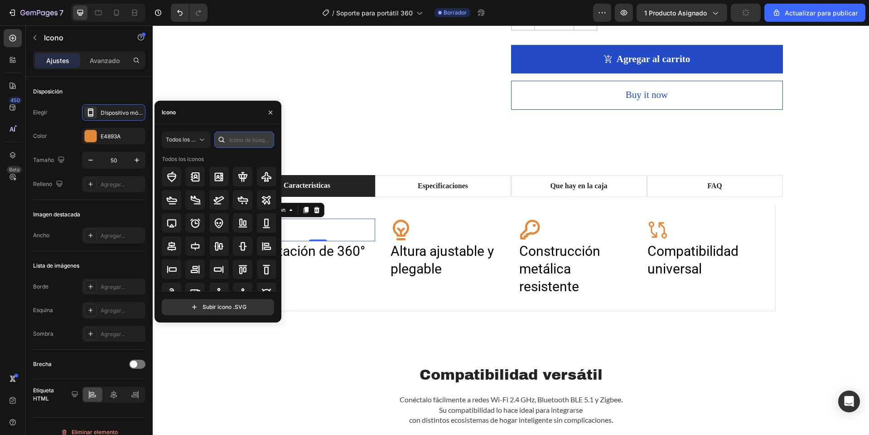
click at [232, 140] on input "text" at bounding box center [244, 139] width 60 height 16
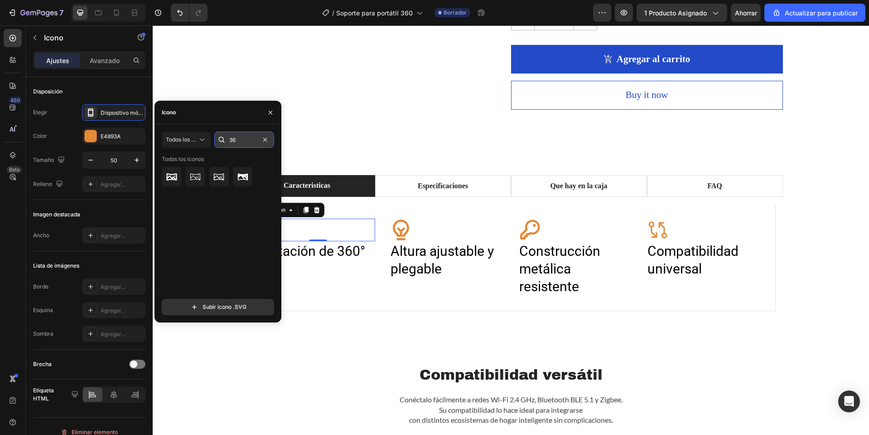
type input "3"
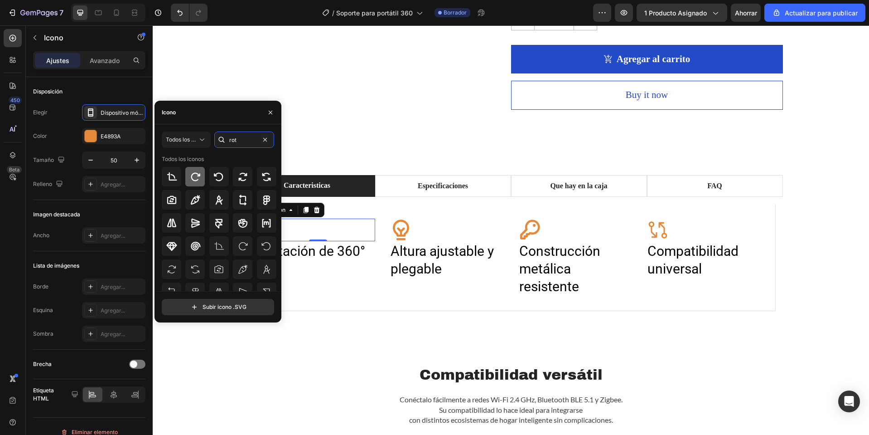
type input "rot"
click at [195, 178] on icon at bounding box center [195, 176] width 11 height 11
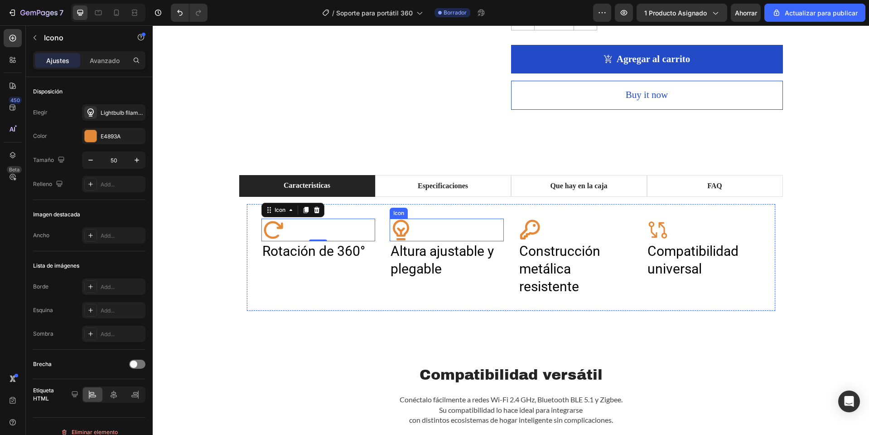
click at [423, 229] on div "Icon" at bounding box center [447, 229] width 114 height 23
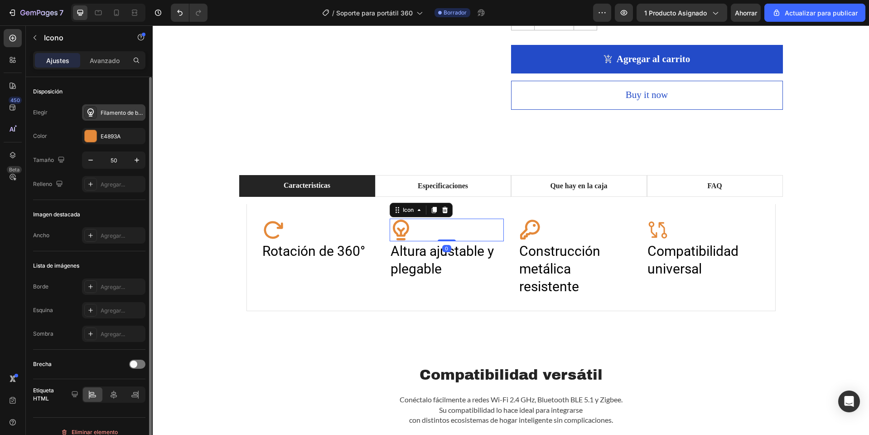
click at [129, 116] on font "Filamento de bombilla en negrita" at bounding box center [142, 112] width 83 height 7
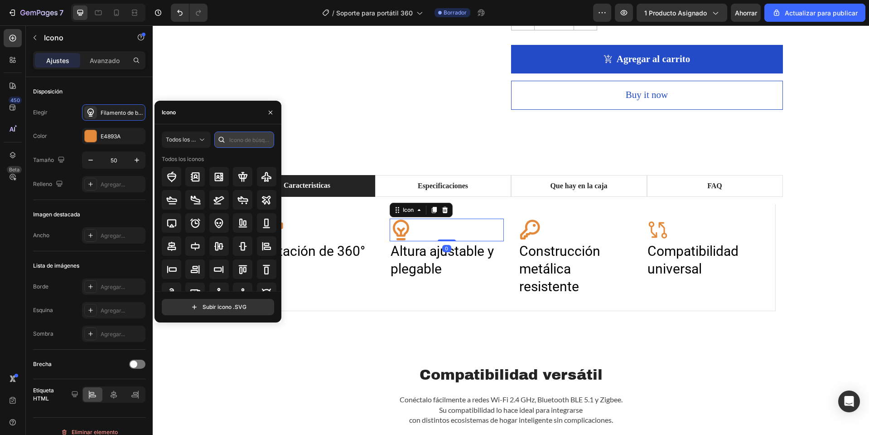
click at [251, 142] on input "text" at bounding box center [244, 139] width 60 height 16
type input "a"
type input "le"
click at [216, 247] on icon at bounding box center [218, 246] width 11 height 11
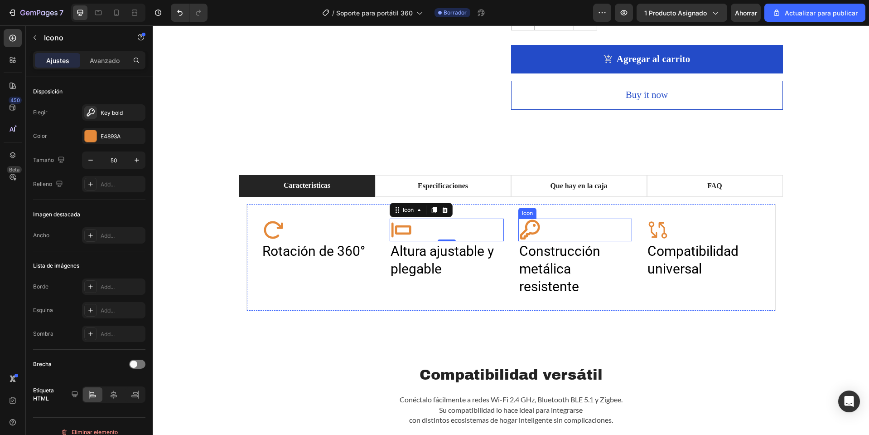
click at [543, 230] on div "Icon" at bounding box center [575, 229] width 114 height 23
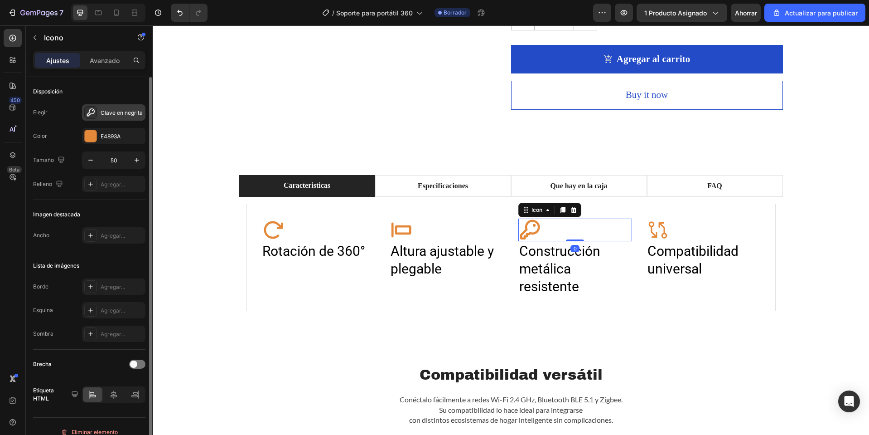
click at [125, 108] on div "Clave en negrita" at bounding box center [113, 112] width 63 height 16
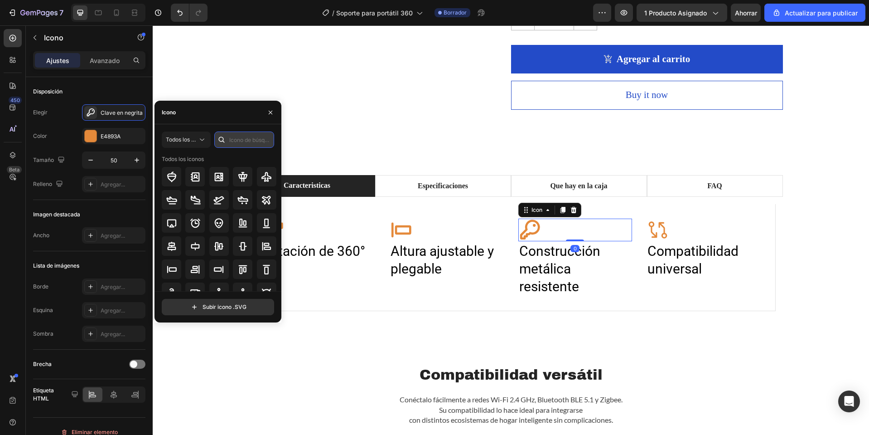
click at [252, 140] on input "text" at bounding box center [244, 139] width 60 height 16
type input "meta"
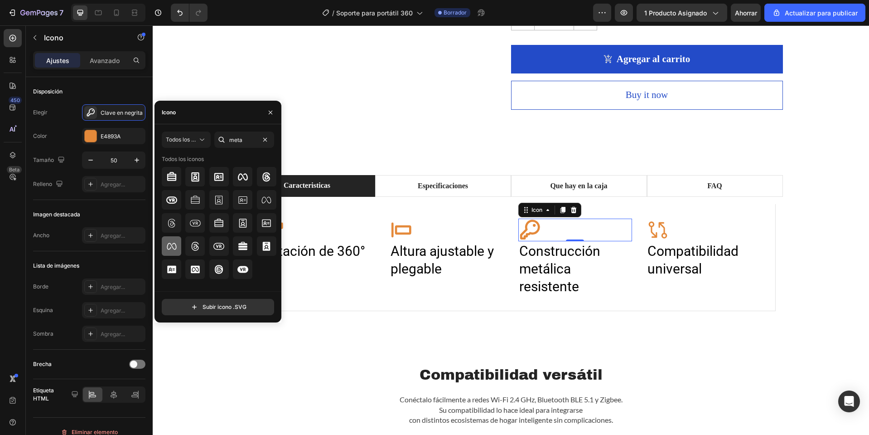
click at [179, 243] on div at bounding box center [171, 245] width 19 height 19
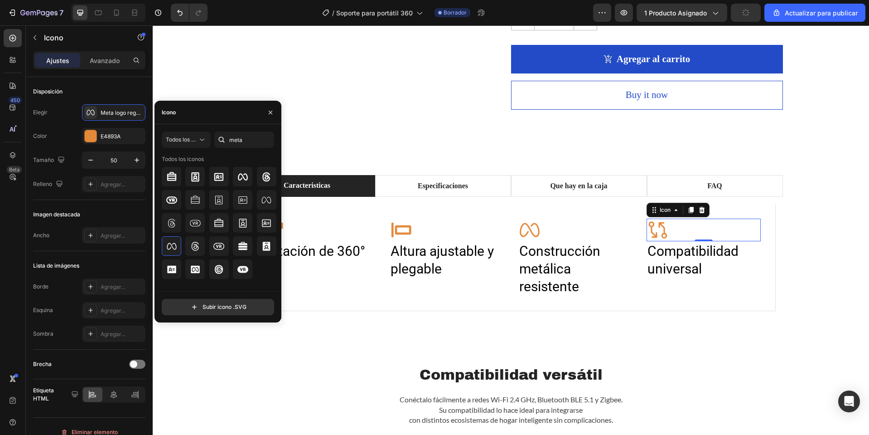
click at [673, 223] on div "Icon 0" at bounding box center [704, 229] width 114 height 23
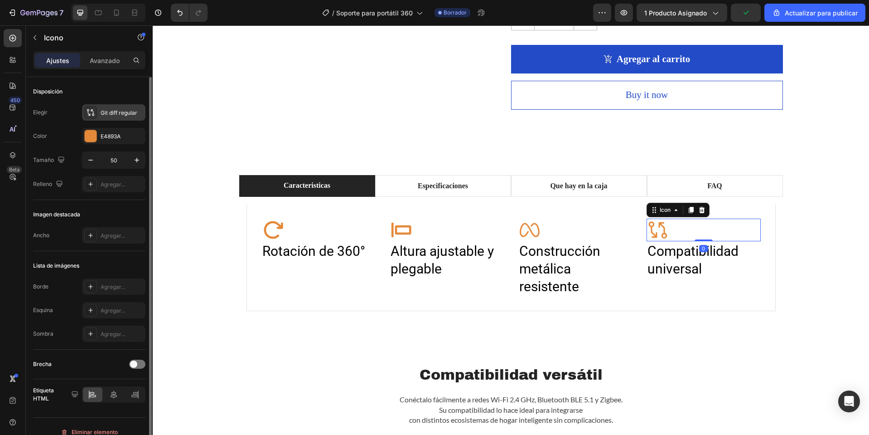
click at [133, 116] on div "Git diff regular" at bounding box center [122, 113] width 43 height 8
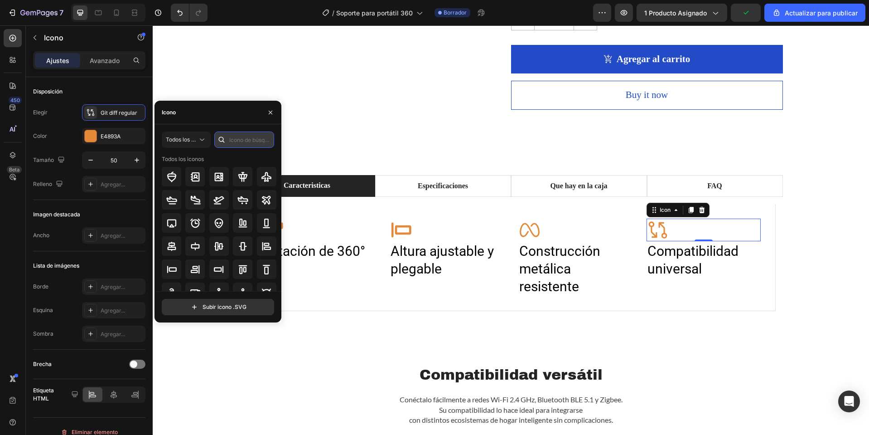
click at [272, 143] on input "text" at bounding box center [244, 139] width 60 height 16
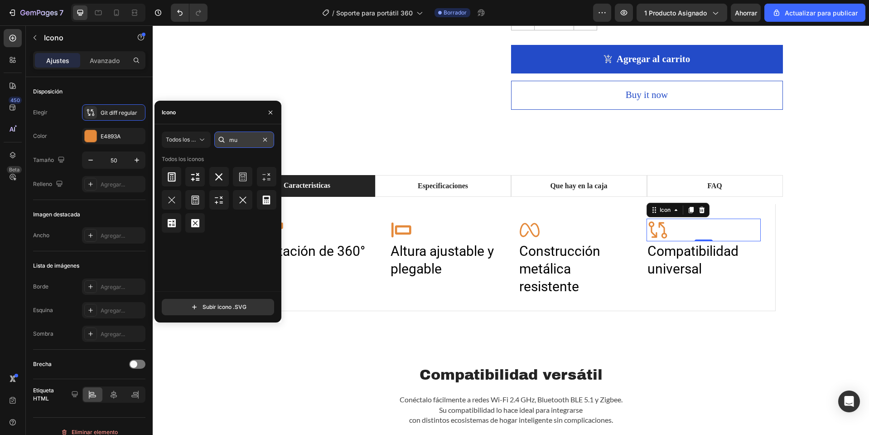
type input "m"
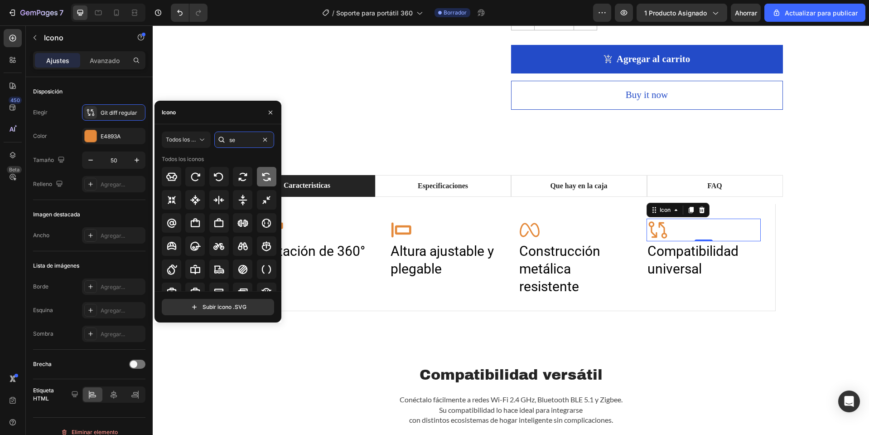
type input "se"
click at [265, 175] on icon at bounding box center [266, 176] width 11 height 11
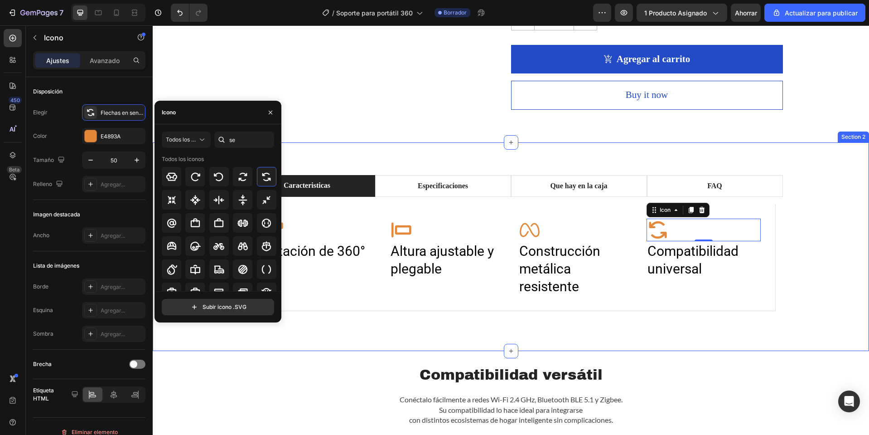
click at [819, 180] on div "Caracteristicas Especificaciones Que hay en la caja FAQ Icon Rotación de 360° H…" at bounding box center [511, 246] width 703 height 143
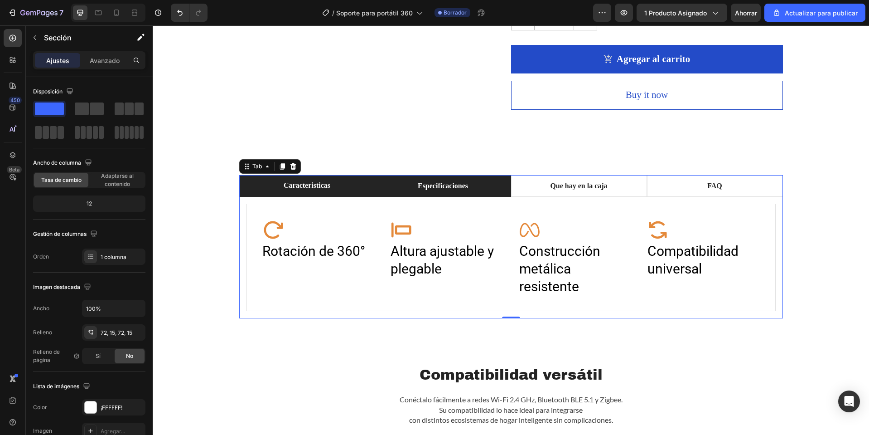
click at [449, 184] on p "Especificaciones" at bounding box center [443, 185] width 50 height 11
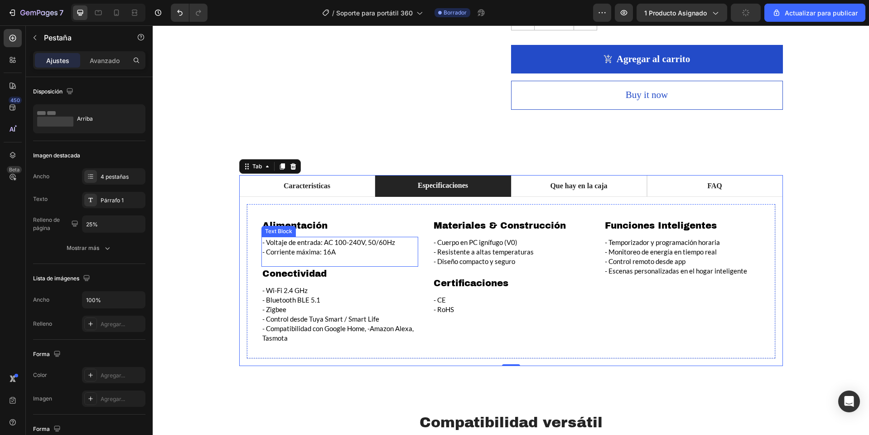
click at [324, 247] on p "- Corriente máxima: 16A" at bounding box center [339, 252] width 155 height 10
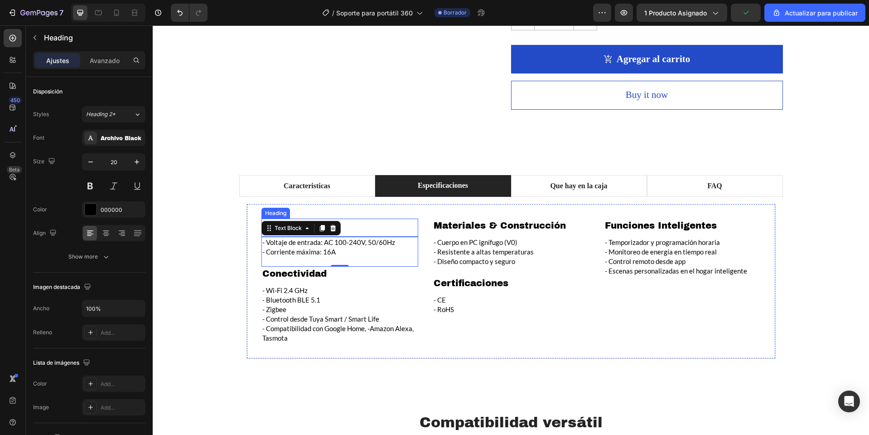
click at [353, 223] on h2 "Alimentación" at bounding box center [339, 225] width 157 height 14
click at [353, 223] on p "Alimentación" at bounding box center [339, 225] width 155 height 12
click at [319, 256] on div "- Voltaje de entrada: AC 100-240V, 50/60Hz - Corriente máxima: 16A" at bounding box center [339, 247] width 157 height 21
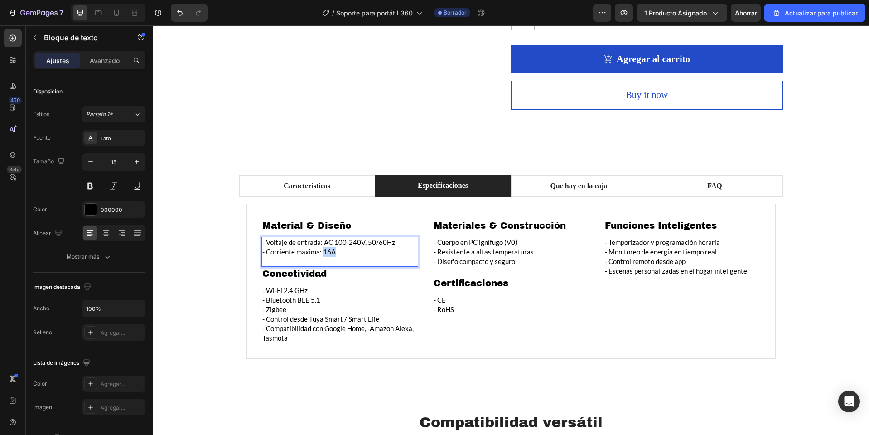
click at [319, 256] on div "- Voltaje de entrada: AC 100-240V, 50/60Hz - Corriente máxima: 16A" at bounding box center [339, 247] width 157 height 21
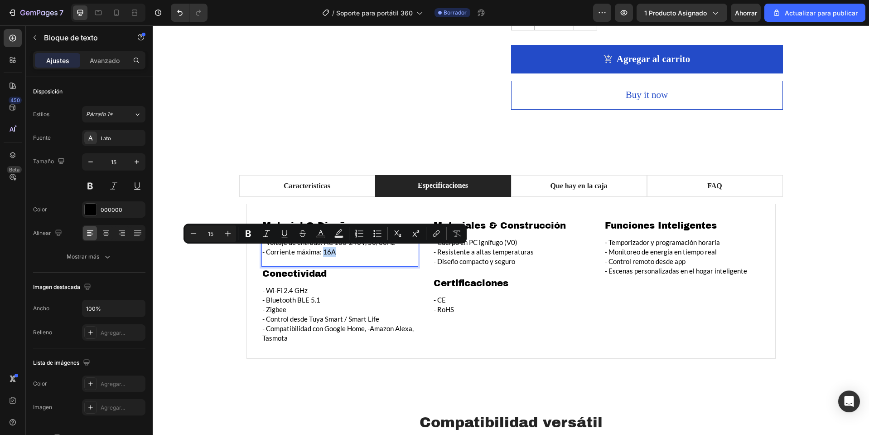
click at [367, 252] on p "- Corriente máxima: 16A" at bounding box center [339, 252] width 155 height 10
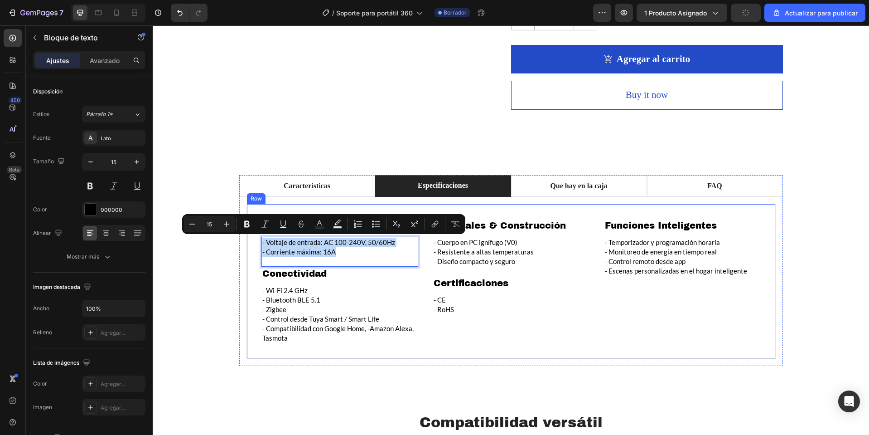
drag, startPoint x: 359, startPoint y: 255, endPoint x: 257, endPoint y: 239, distance: 102.7
click at [257, 239] on div "Material & Diseño Heading - Voltaje de entrada: AC 100-240V, 50/60Hz - Corrient…" at bounding box center [511, 281] width 529 height 155
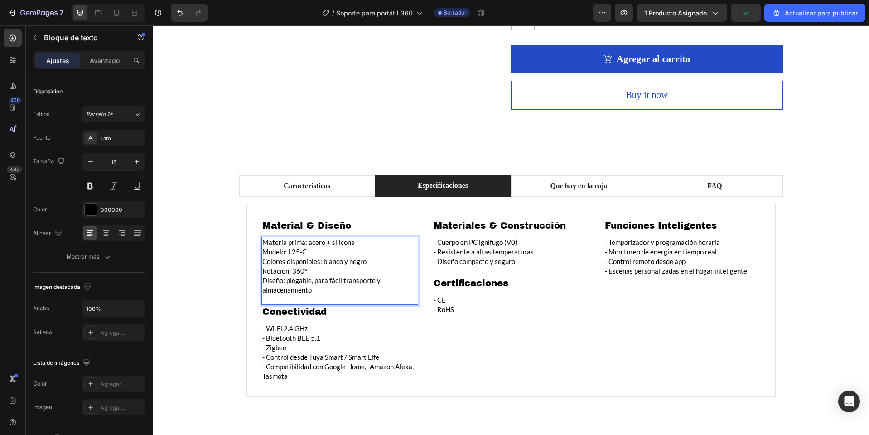
click at [262, 245] on p "Materia prima: acero + silicona" at bounding box center [339, 242] width 155 height 10
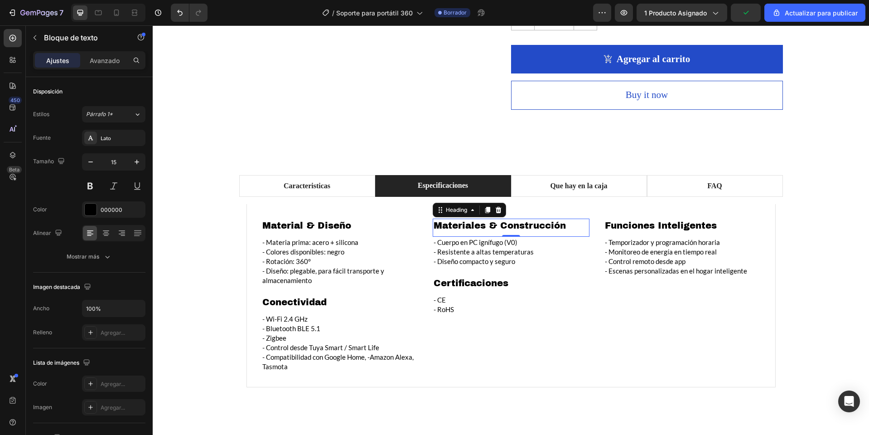
click at [480, 222] on h2 "Materiales & Construcción" at bounding box center [511, 225] width 157 height 14
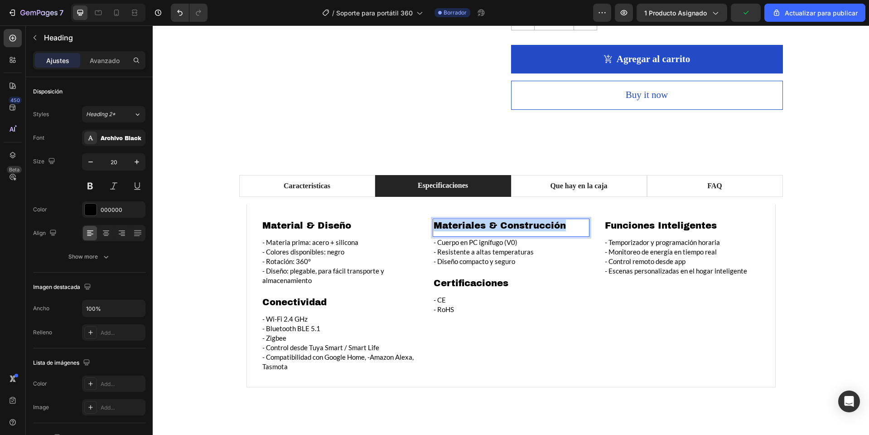
click at [480, 222] on p "Materiales & Construcción" at bounding box center [511, 225] width 155 height 12
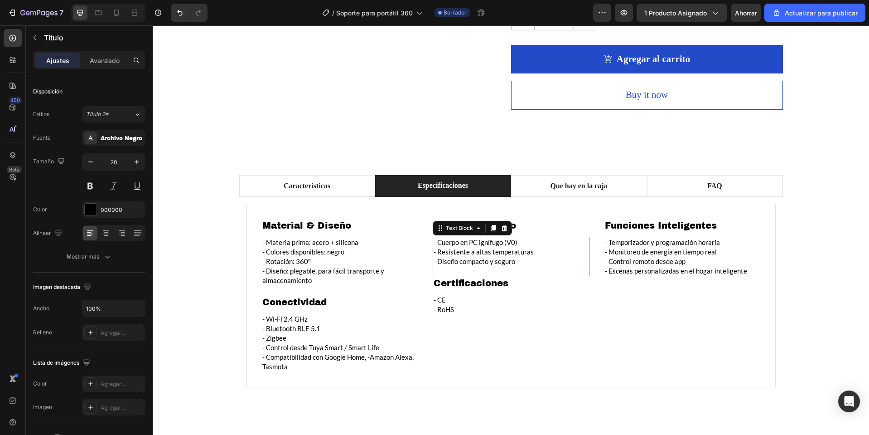
click at [484, 243] on p "- Cuerpo en PC ignífugo (V0)" at bounding box center [511, 242] width 155 height 10
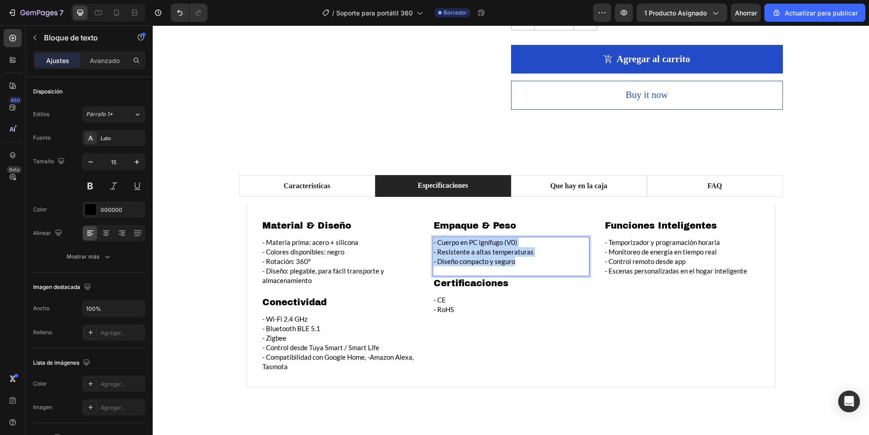
drag, startPoint x: 523, startPoint y: 266, endPoint x: 430, endPoint y: 244, distance: 96.3
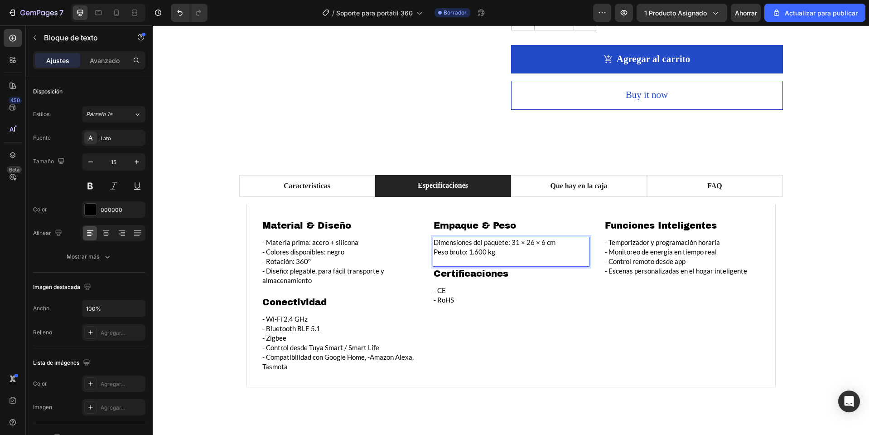
click at [434, 242] on p "Dimensiones del paquete: 31 × 26 × 6 cm" at bounding box center [511, 242] width 155 height 10
click at [513, 274] on h2 "Certificaciones" at bounding box center [511, 273] width 157 height 14
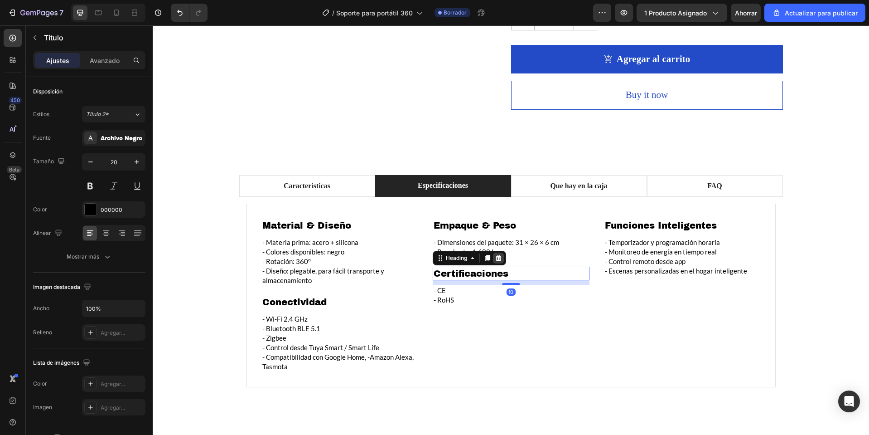
click at [498, 257] on icon at bounding box center [498, 257] width 7 height 7
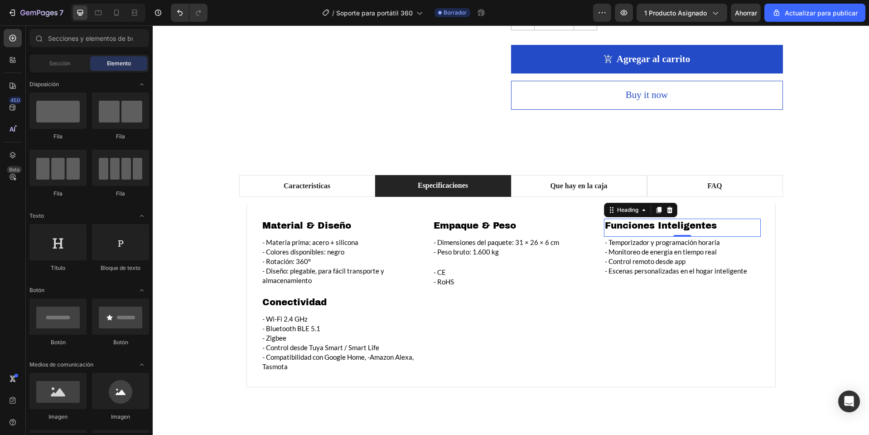
click at [683, 227] on h2 "Funciones Inteligentes" at bounding box center [682, 225] width 157 height 14
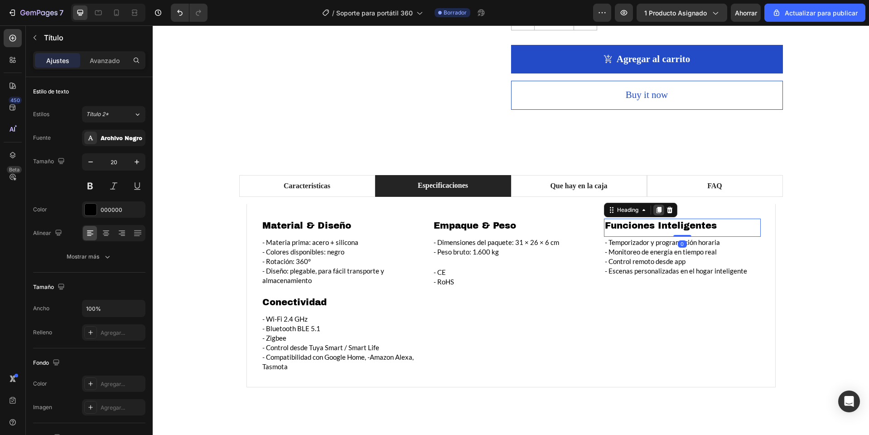
click at [661, 207] on div at bounding box center [658, 209] width 11 height 11
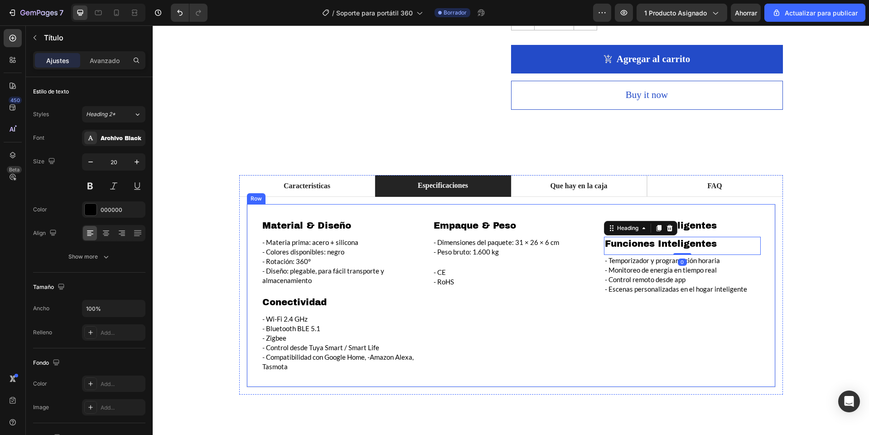
click at [666, 204] on div "Material & Diseño Heading - Materia prima: acero + silicona - Colores disponibl…" at bounding box center [511, 295] width 529 height 183
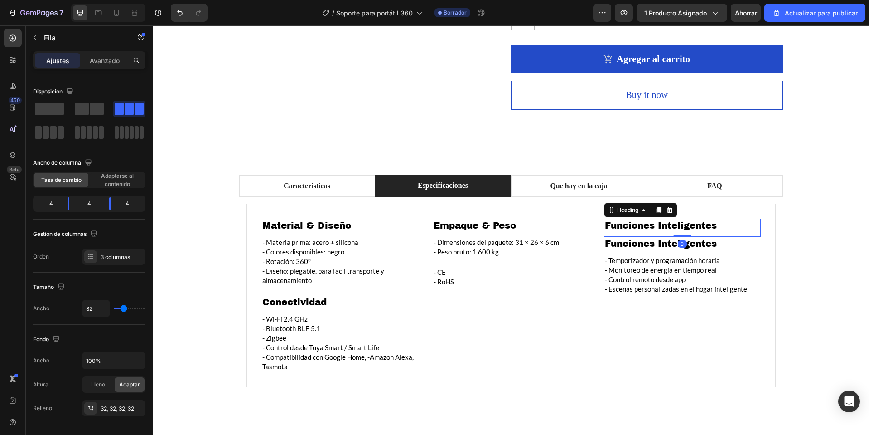
click at [668, 231] on h2 "Funciones Inteligentes" at bounding box center [682, 225] width 157 height 14
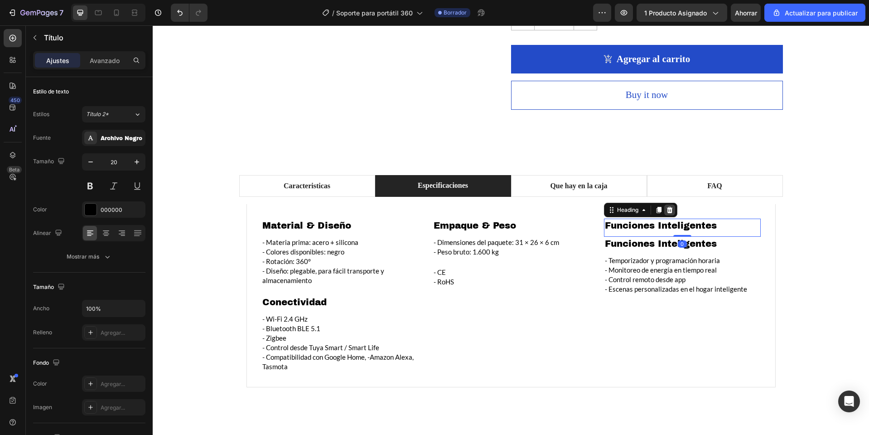
click at [664, 210] on div at bounding box center [669, 209] width 11 height 11
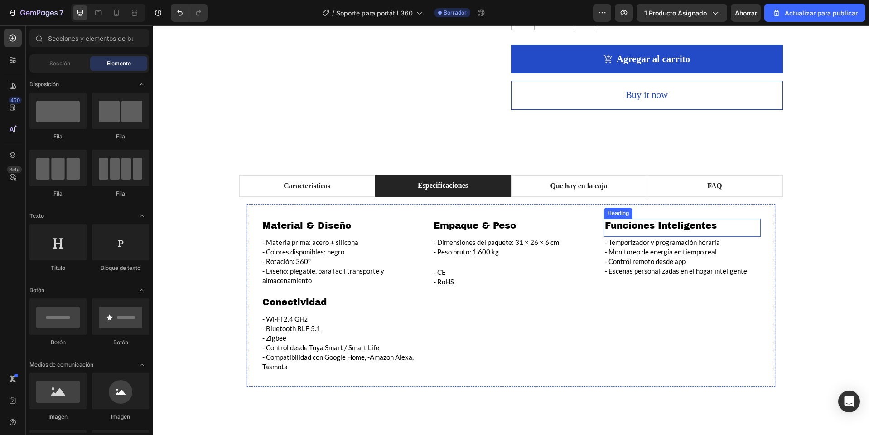
click at [677, 221] on h2 "Funciones Inteligentes" at bounding box center [682, 225] width 157 height 14
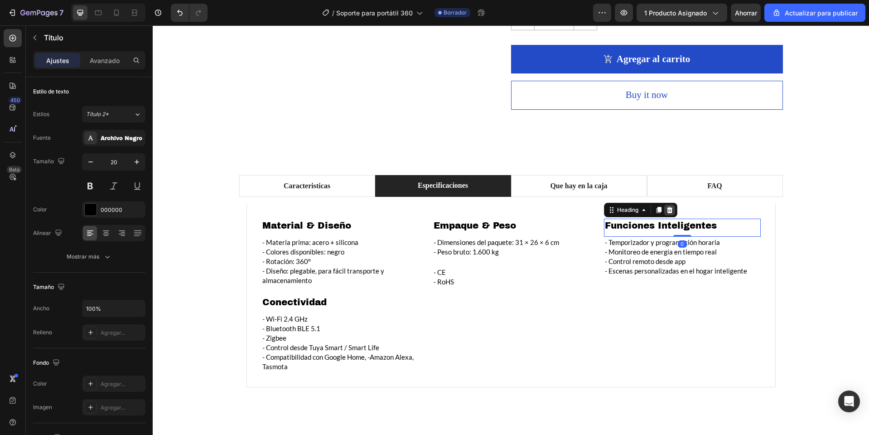
click at [666, 209] on icon at bounding box center [669, 209] width 7 height 7
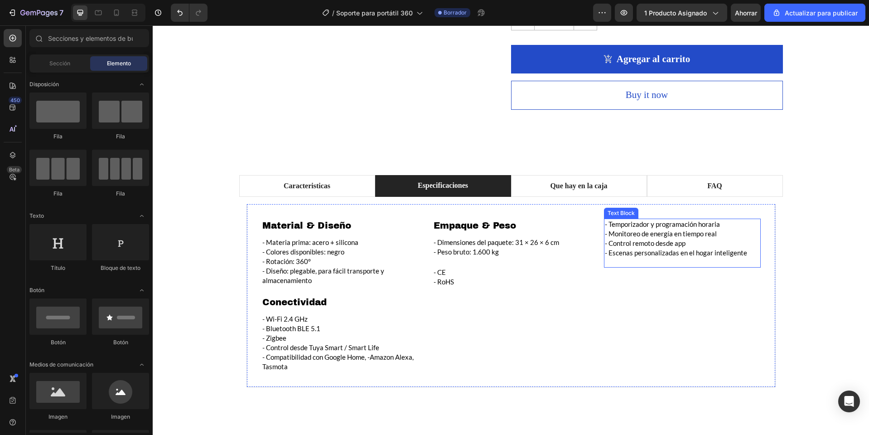
click at [645, 240] on p "- Control remoto desde app" at bounding box center [682, 243] width 155 height 10
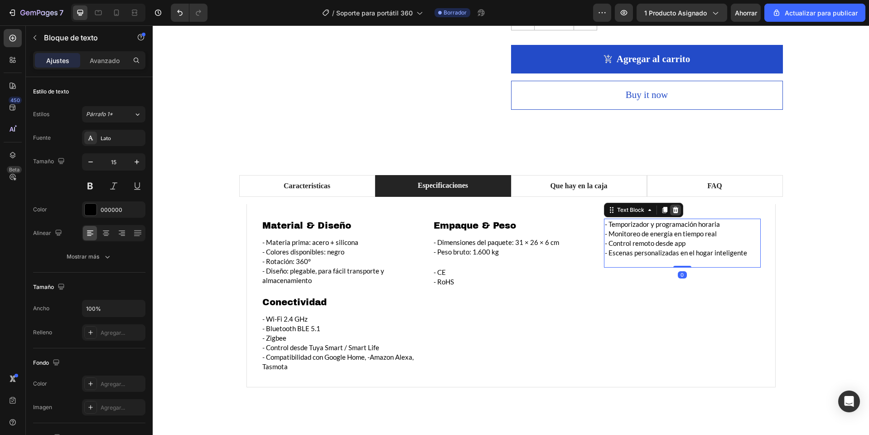
click at [672, 210] on icon at bounding box center [675, 209] width 7 height 7
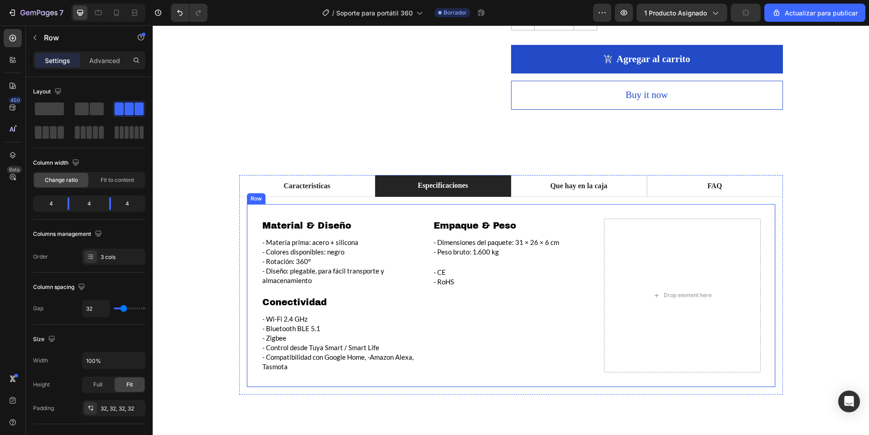
click at [426, 275] on div "Material & Diseño Heading - Materia prima: acero + silicona - Colores disponibl…" at bounding box center [511, 295] width 529 height 183
click at [459, 273] on p "- CE" at bounding box center [511, 272] width 155 height 10
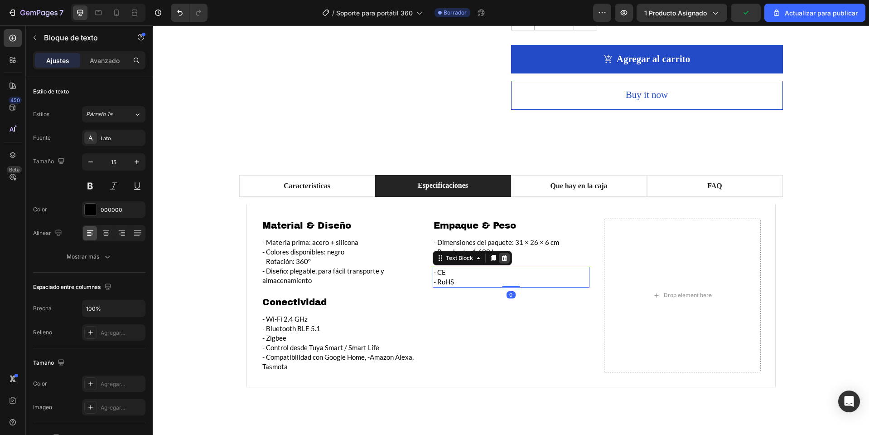
click at [502, 258] on icon at bounding box center [504, 257] width 7 height 7
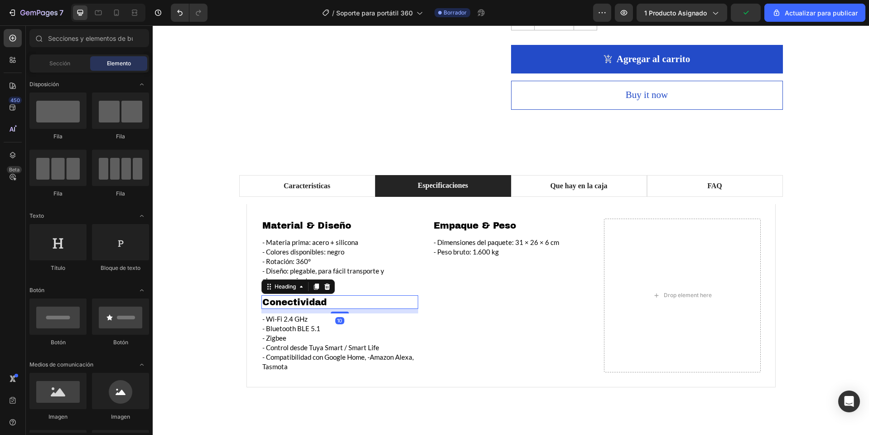
click at [321, 305] on h2 "Conectividad" at bounding box center [339, 302] width 157 height 14
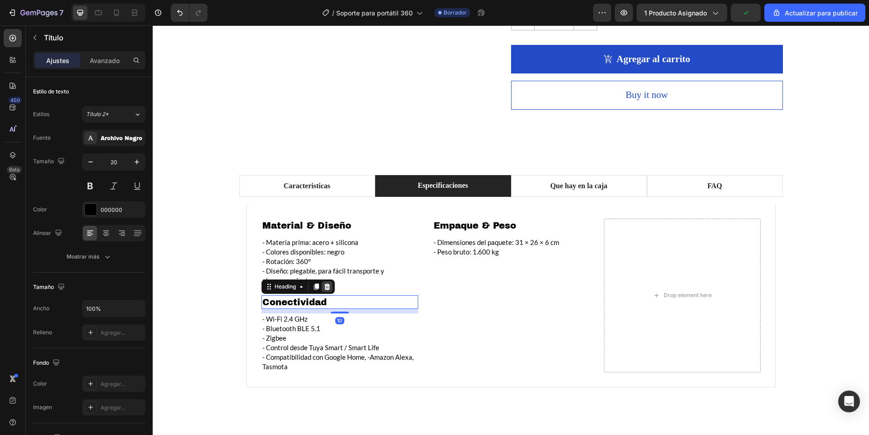
click at [325, 287] on icon at bounding box center [327, 286] width 6 height 6
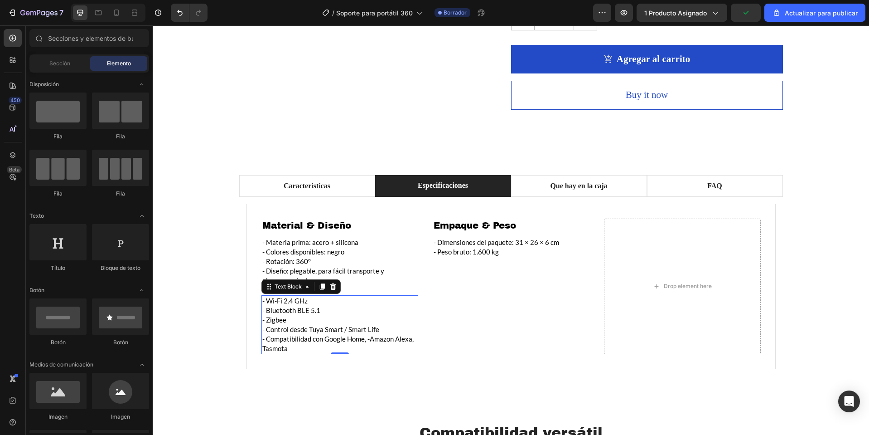
click at [368, 300] on p "- Wi-Fi 2.4 GHz" at bounding box center [339, 301] width 155 height 10
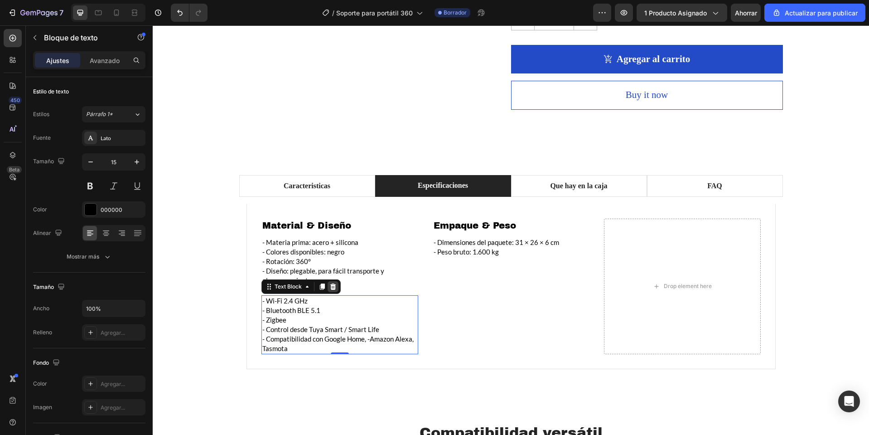
click at [328, 290] on div at bounding box center [333, 286] width 11 height 11
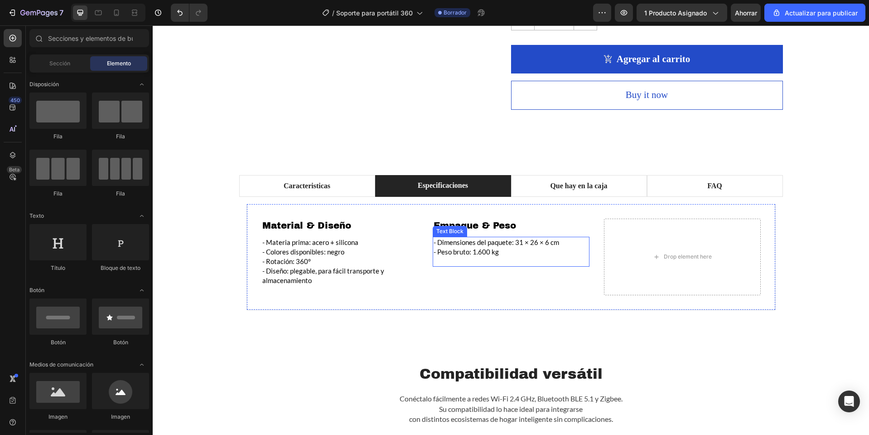
click at [450, 248] on p "- Peso bruto: 1.600 kg" at bounding box center [511, 252] width 155 height 10
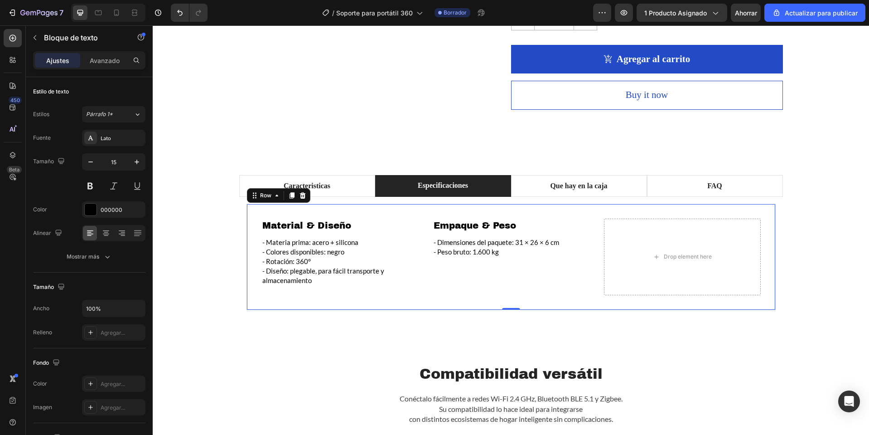
click at [261, 210] on div "Material & Diseño Heading - Materia prima: acero + silicona - Colores disponibl…" at bounding box center [511, 257] width 529 height 106
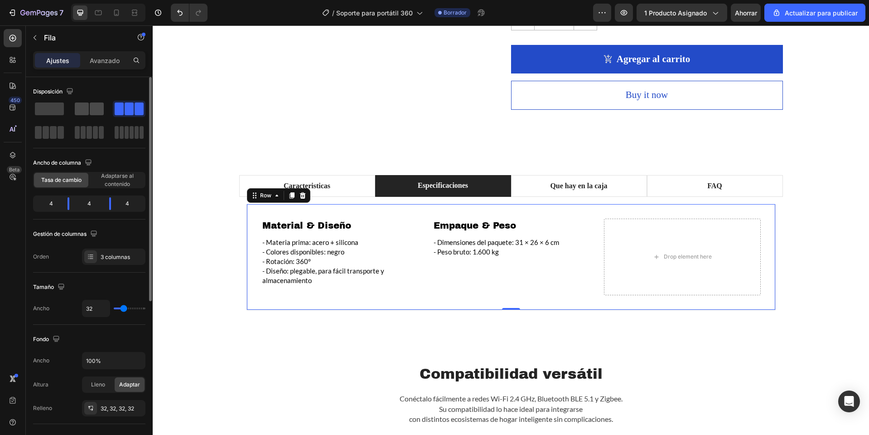
click at [101, 110] on span at bounding box center [97, 108] width 14 height 13
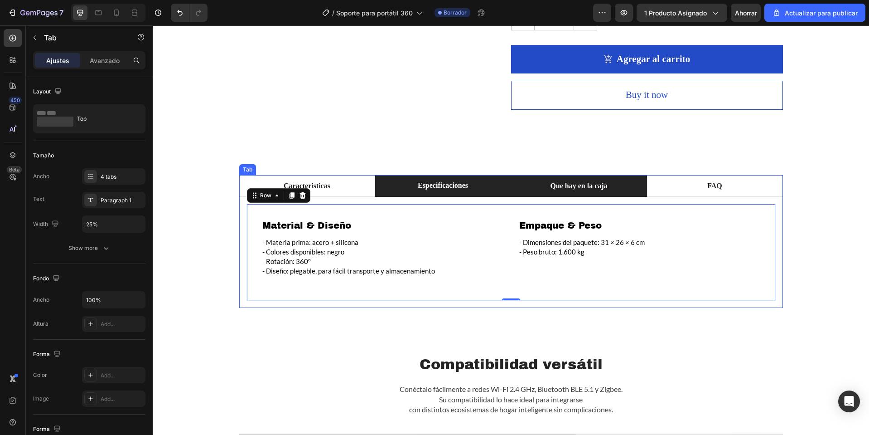
click at [571, 187] on p "Que hay en la caja" at bounding box center [578, 185] width 57 height 11
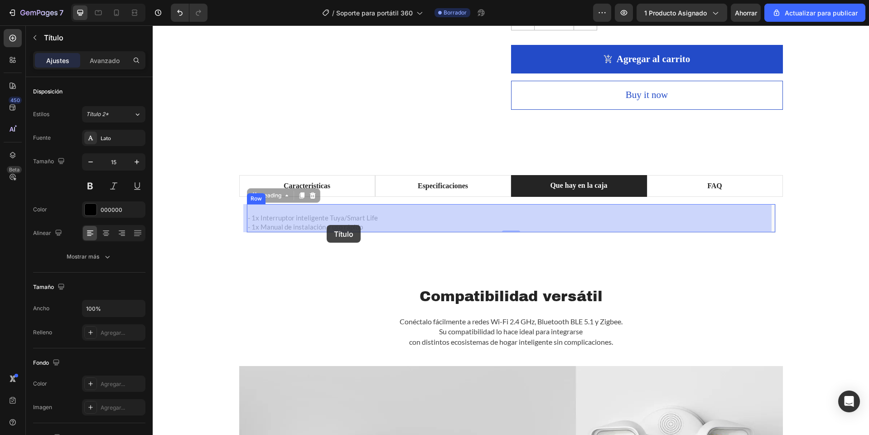
drag, startPoint x: 363, startPoint y: 231, endPoint x: 351, endPoint y: 227, distance: 12.6
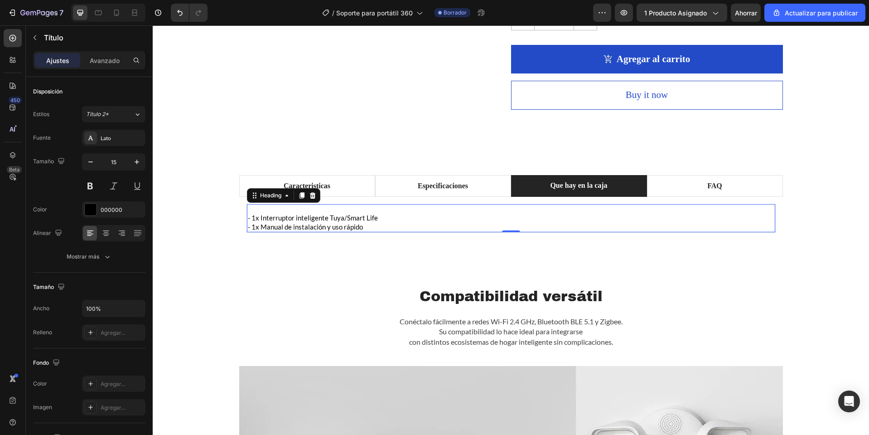
click at [366, 227] on h2 "- 1x Interruptor inteligente Tuya/Smart Life - 1x Manual de instalación y uso r…" at bounding box center [511, 218] width 528 height 29
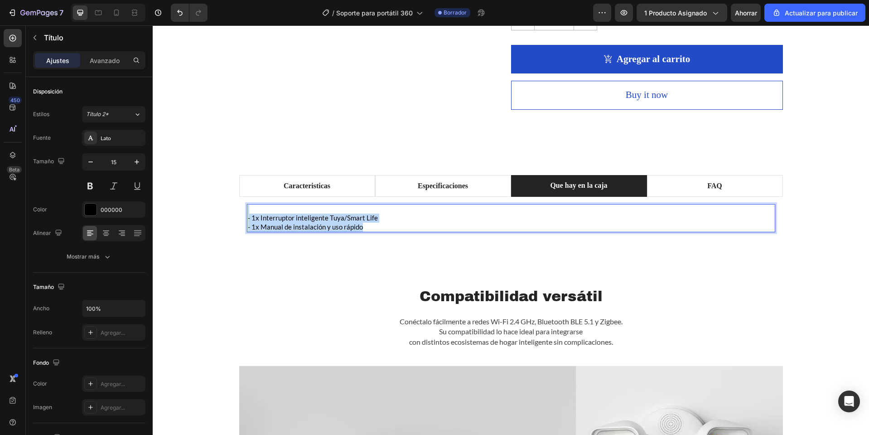
drag, startPoint x: 366, startPoint y: 227, endPoint x: 244, endPoint y: 208, distance: 122.8
click at [248, 208] on p "- 1x Interruptor inteligente Tuya/Smart Life - 1x Manual de instalación y uso r…" at bounding box center [511, 218] width 527 height 27
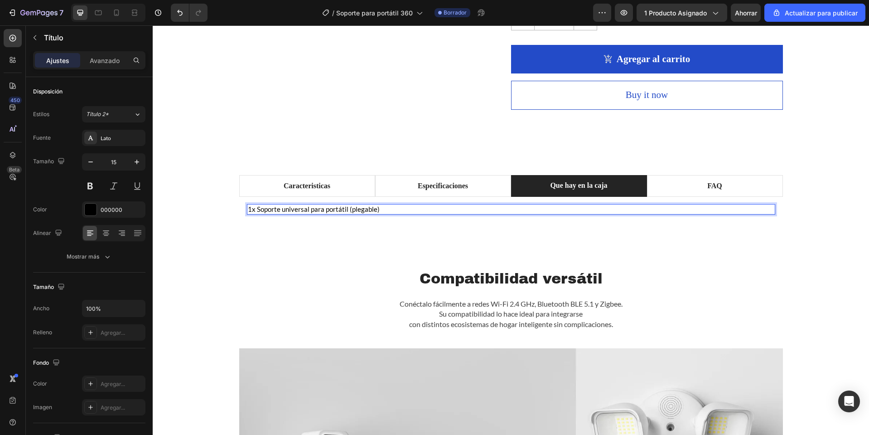
click at [248, 212] on p "1x Soporte universal para portátil (plegable)" at bounding box center [511, 209] width 527 height 9
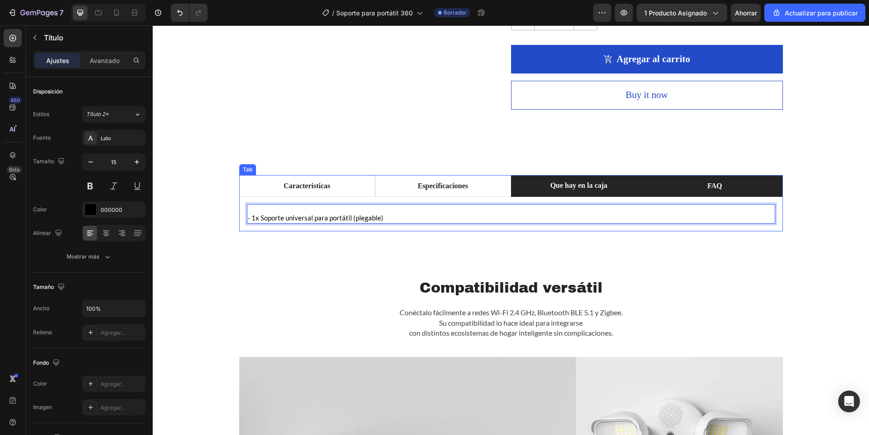
click at [677, 182] on li "FAQ" at bounding box center [715, 186] width 136 height 22
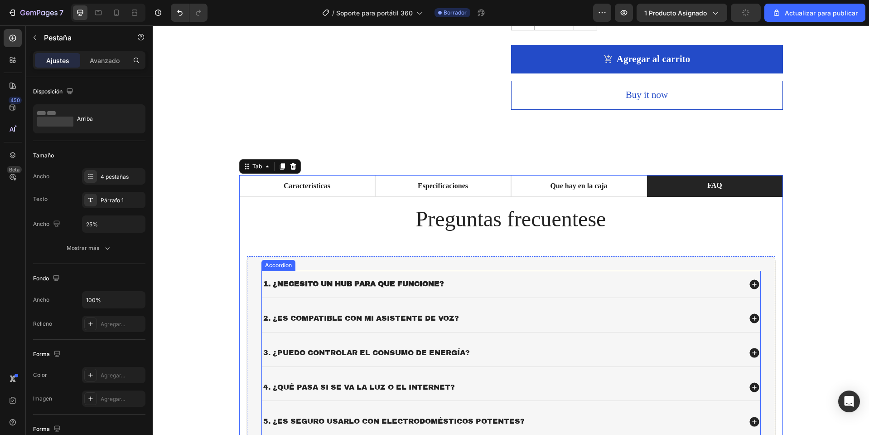
click at [383, 281] on strong "1. ¿Necesito un hub para que funcione?" at bounding box center [353, 284] width 181 height 8
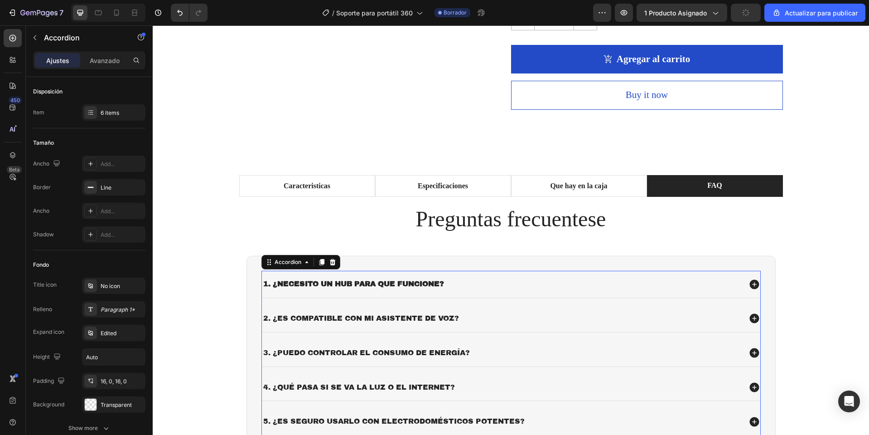
click at [383, 281] on strong "1. ¿Necesito un hub para que funcione?" at bounding box center [353, 284] width 181 height 8
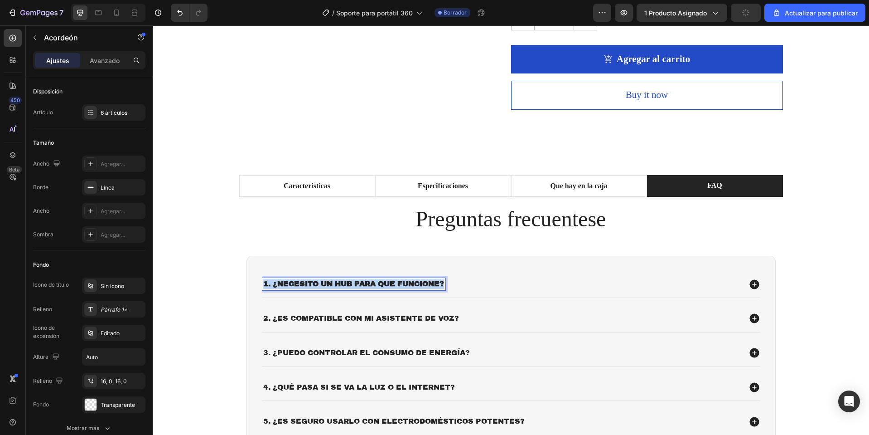
click at [383, 281] on strong "1. ¿Necesito un hub para que funcione?" at bounding box center [353, 284] width 181 height 8
click at [491, 280] on div "1. ¿Cómo se ajusta la altura?" at bounding box center [501, 284] width 479 height 12
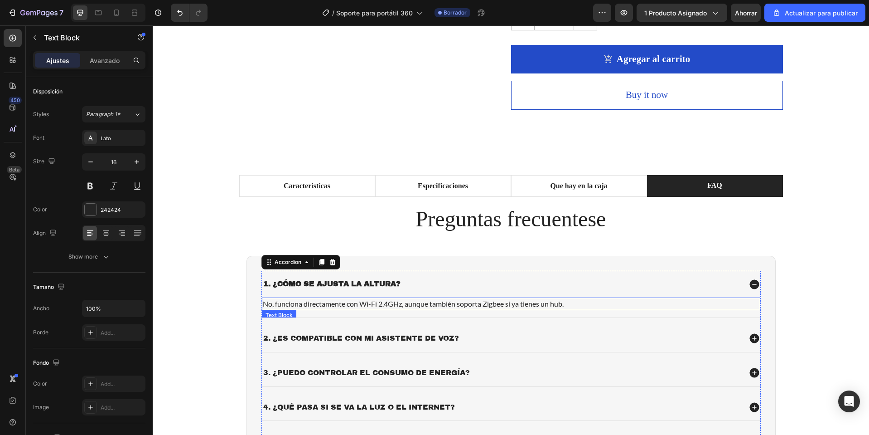
click at [345, 303] on p "No, funciona directamente con Wi-Fi 2.4GHz, aunque también soporta Zigbee si ya…" at bounding box center [511, 303] width 497 height 11
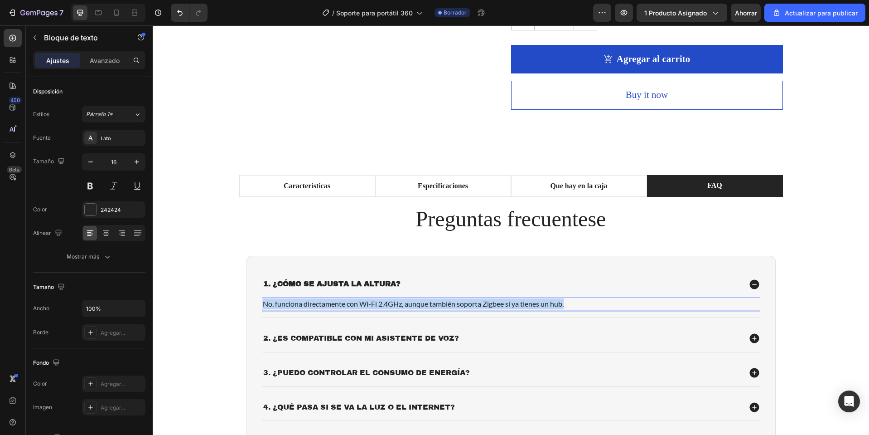
click at [345, 303] on p "No, funciona directamente con Wi-Fi 2.4GHz, aunque también soporta Zigbee si ya…" at bounding box center [511, 303] width 497 height 11
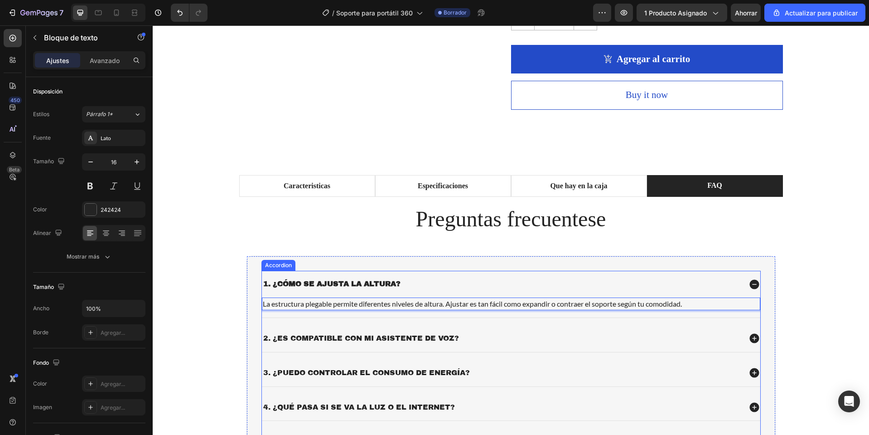
click at [365, 343] on p "2. ¿Es compatible con mi asistente de voz?" at bounding box center [361, 339] width 196 height 10
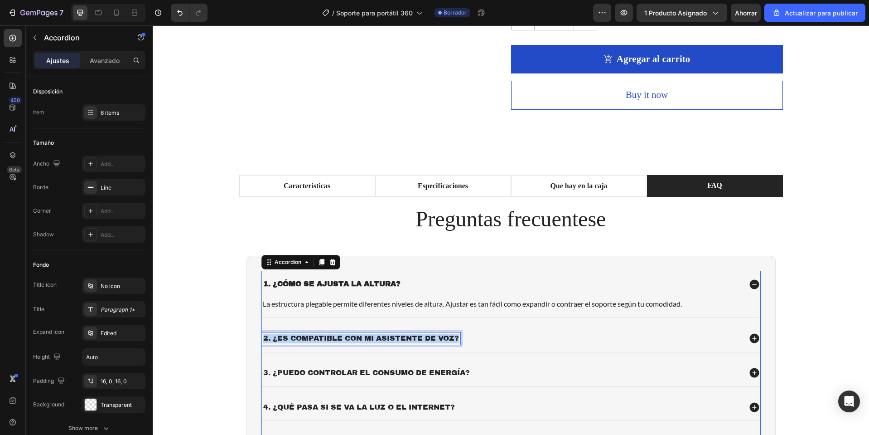
click at [365, 343] on p "2. ¿Es compatible con mi asistente de voz?" at bounding box center [361, 339] width 196 height 10
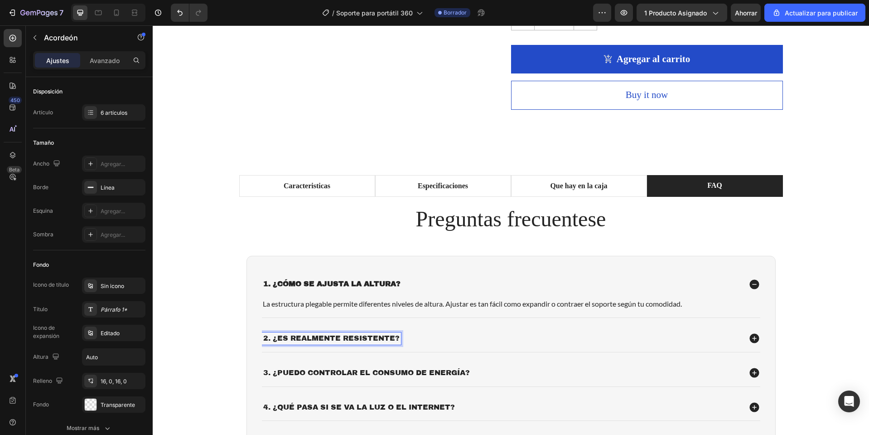
click at [480, 344] on div "2. ¿Es realmente resistente?" at bounding box center [511, 338] width 498 height 27
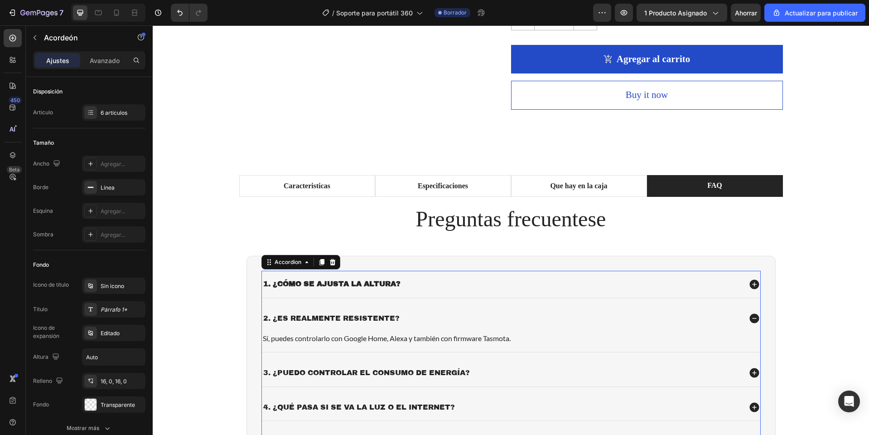
click at [530, 340] on div "2. ¿Es realmente resistente? Sí, puedes controlarlo con Google Home, Alexa y ta…" at bounding box center [511, 328] width 498 height 47
click at [358, 335] on p "Sí, puedes controlarlo con Google Home, Alexa y también con firmware Tasmota." at bounding box center [511, 338] width 497 height 11
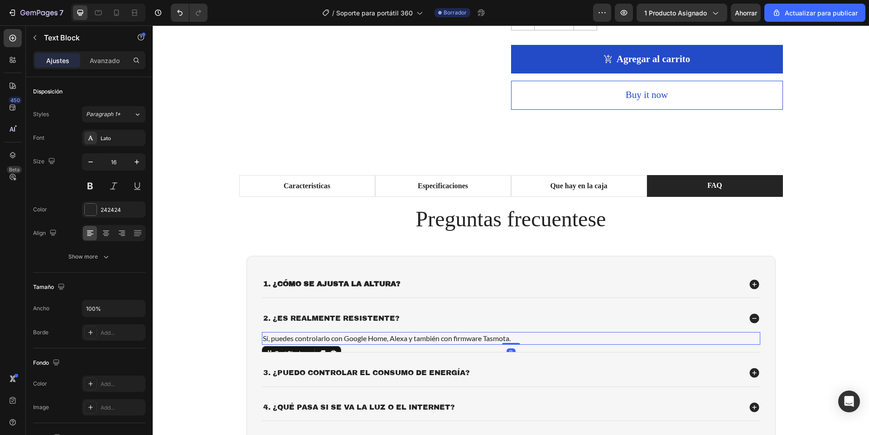
click at [358, 335] on p "Sí, puedes controlarlo con Google Home, Alexa y también con firmware Tasmota." at bounding box center [511, 338] width 497 height 11
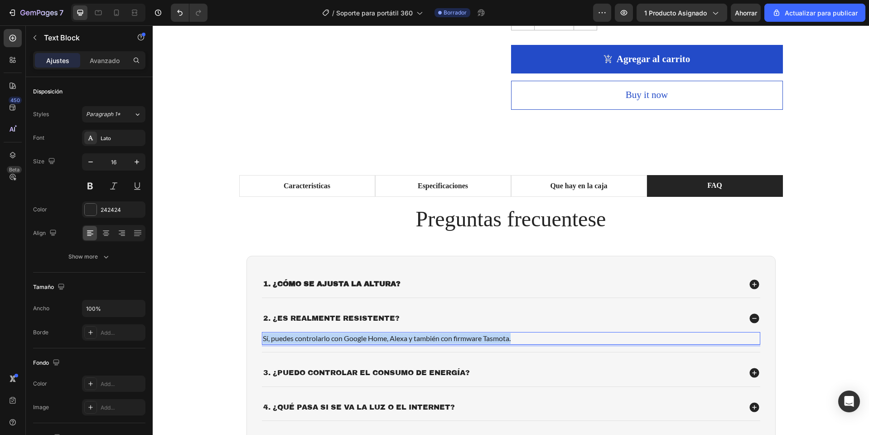
click at [358, 335] on p "Sí, puedes controlarlo con Google Home, Alexa y también con firmware Tasmota." at bounding box center [511, 338] width 497 height 11
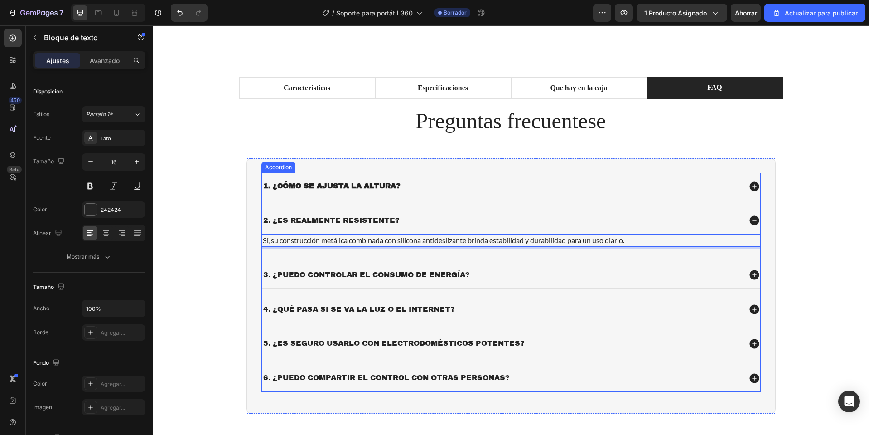
scroll to position [544, 0]
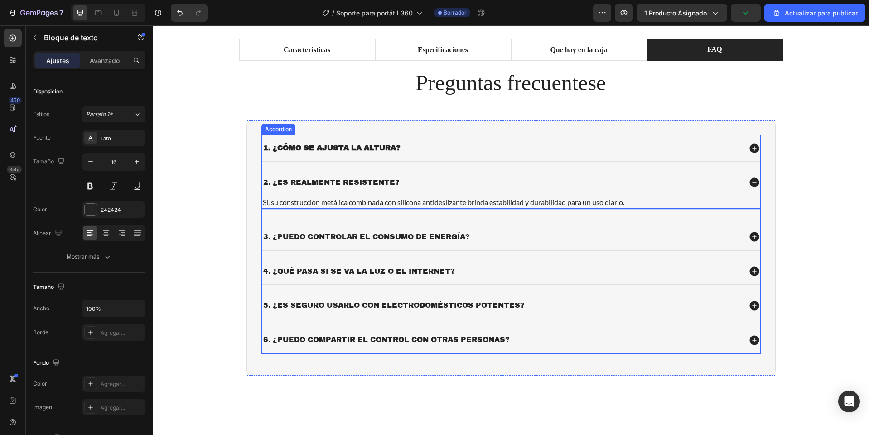
click at [352, 237] on p "3. ¿Puedo controlar el consumo de energía?" at bounding box center [366, 237] width 207 height 10
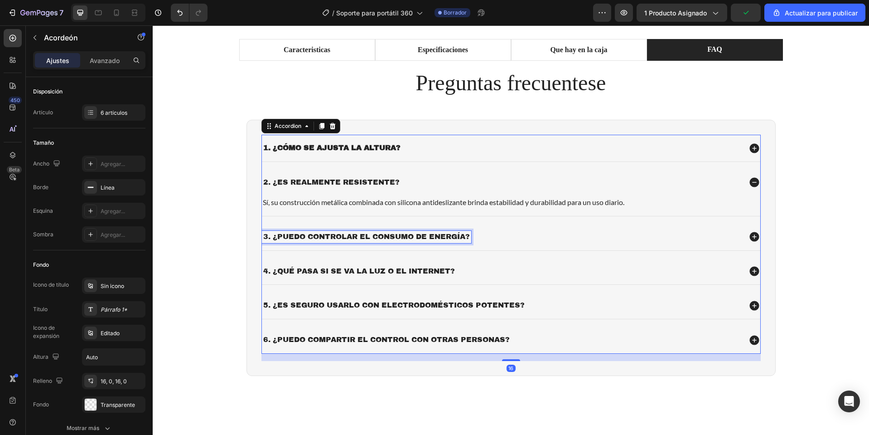
click at [352, 237] on p "3. ¿Puedo controlar el consumo de energía?" at bounding box center [366, 237] width 207 height 10
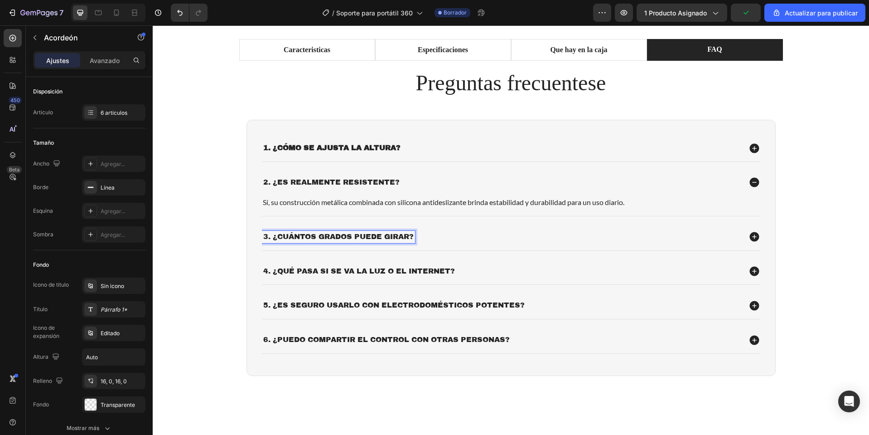
click at [514, 242] on div "3. ¿Cuántos grados puede girar?" at bounding box center [501, 237] width 479 height 12
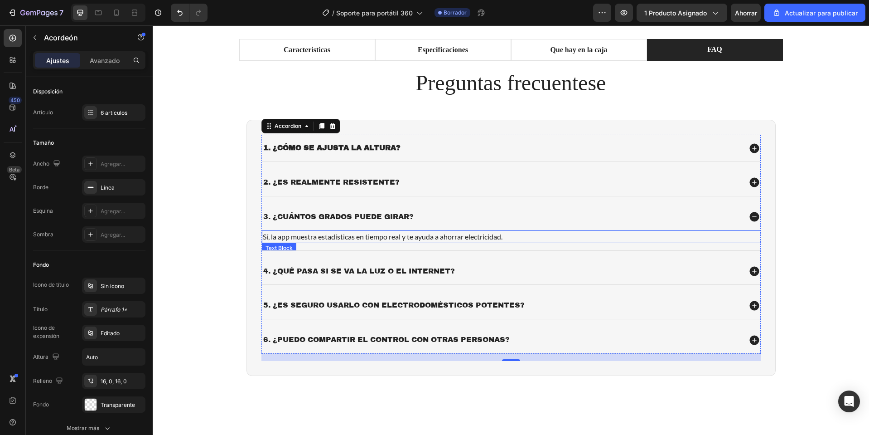
click at [356, 236] on p "Sí, la app muestra estadísticas en tiempo real y te ayuda a ahorrar electricida…" at bounding box center [511, 236] width 497 height 11
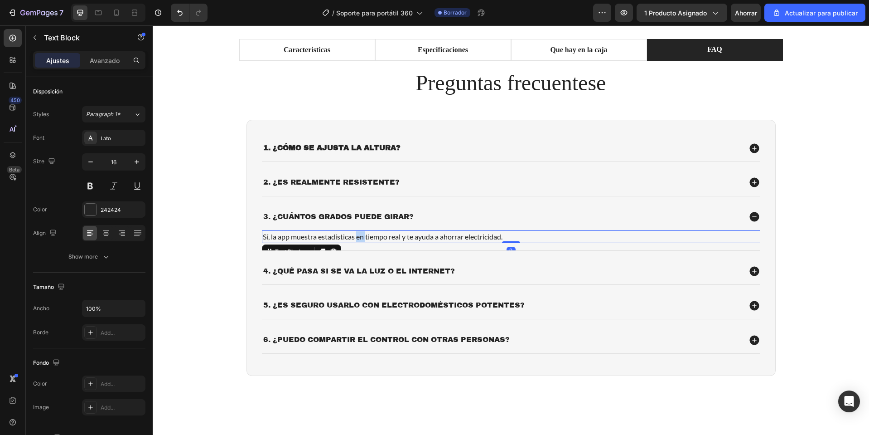
click at [356, 236] on p "Sí, la app muestra estadísticas en tiempo real y te ayuda a ahorrar electricida…" at bounding box center [511, 236] width 497 height 11
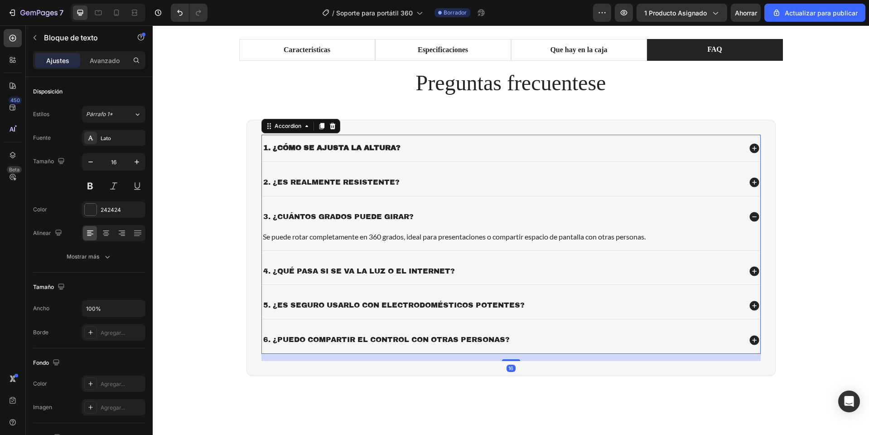
click at [330, 270] on p "4. ¿Qué pasa si se va la luz o el internet?" at bounding box center [359, 271] width 192 height 10
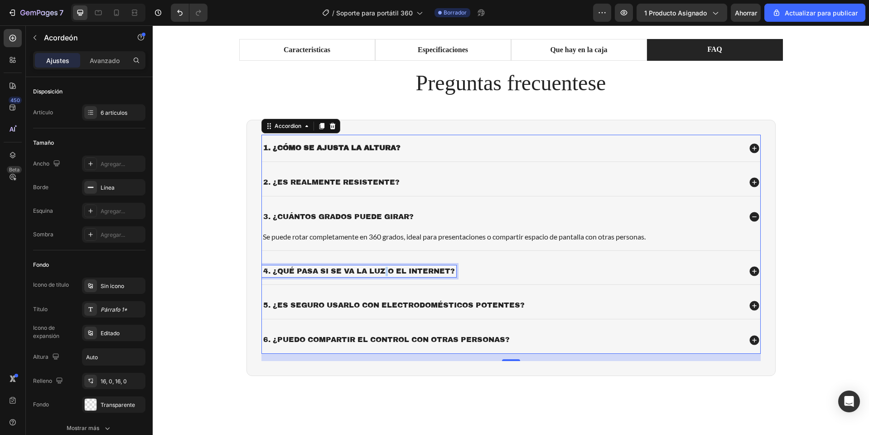
click at [381, 275] on p "4. ¿Qué pasa si se va la luz o el internet?" at bounding box center [359, 271] width 192 height 10
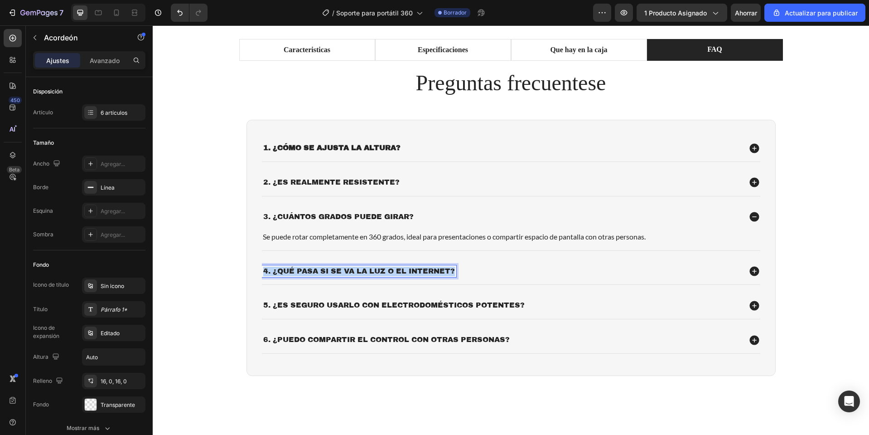
click at [381, 275] on p "4. ¿Qué pasa si se va la luz o el internet?" at bounding box center [359, 271] width 192 height 10
click at [540, 274] on div "4. ¿Es compatible con mi laptop o tablet?" at bounding box center [501, 271] width 479 height 12
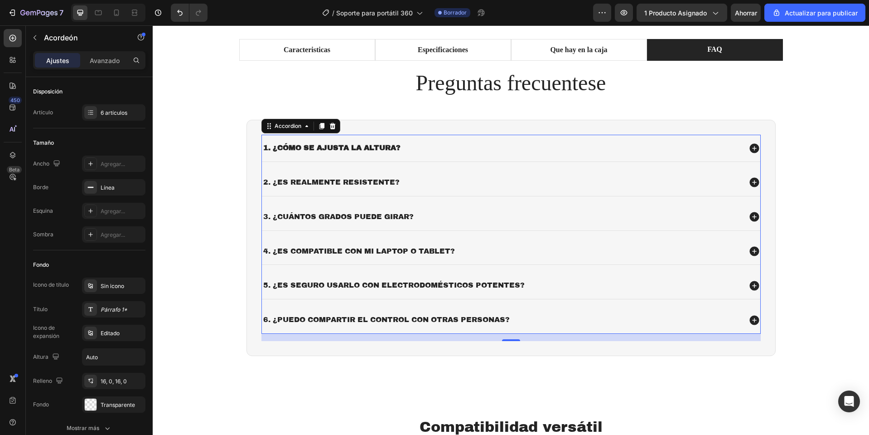
click at [496, 249] on div "4. ¿Es compatible con mi laptop o tablet?" at bounding box center [501, 251] width 479 height 12
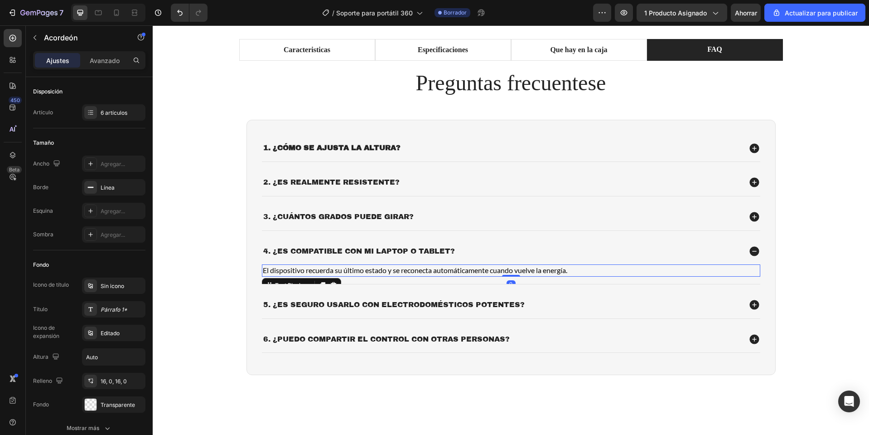
click at [410, 270] on p "El dispositivo recuerda su último estado y se reconecta automáticamente cuando …" at bounding box center [511, 270] width 497 height 10
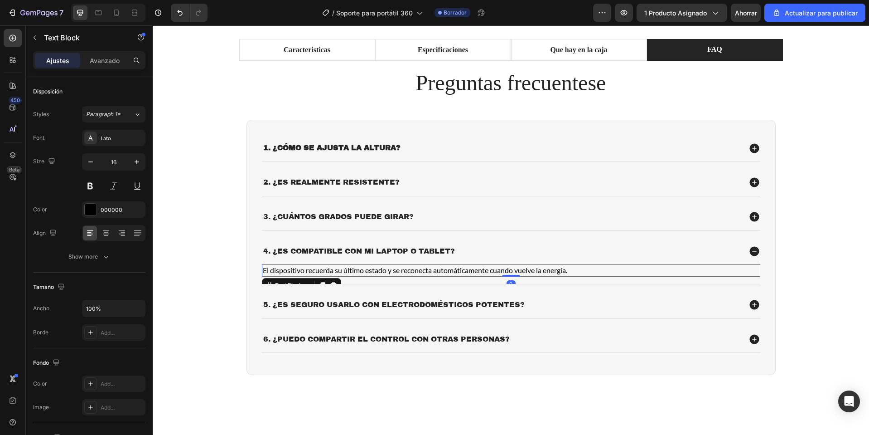
click at [410, 270] on p "El dispositivo recuerda su último estado y se reconecta automáticamente cuando …" at bounding box center [511, 270] width 497 height 10
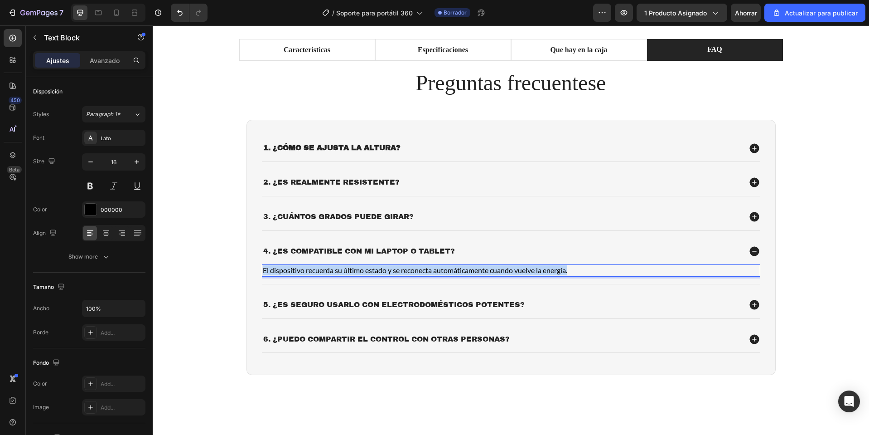
click at [410, 270] on p "El dispositivo recuerda su último estado y se reconecta automáticamente cuando …" at bounding box center [511, 270] width 497 height 10
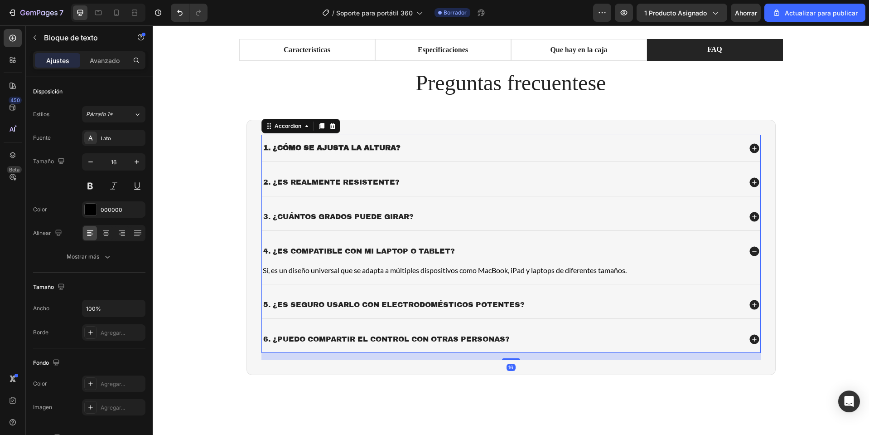
click at [263, 151] on strong "1. ¿Cómo se ajusta la altura?" at bounding box center [331, 148] width 137 height 8
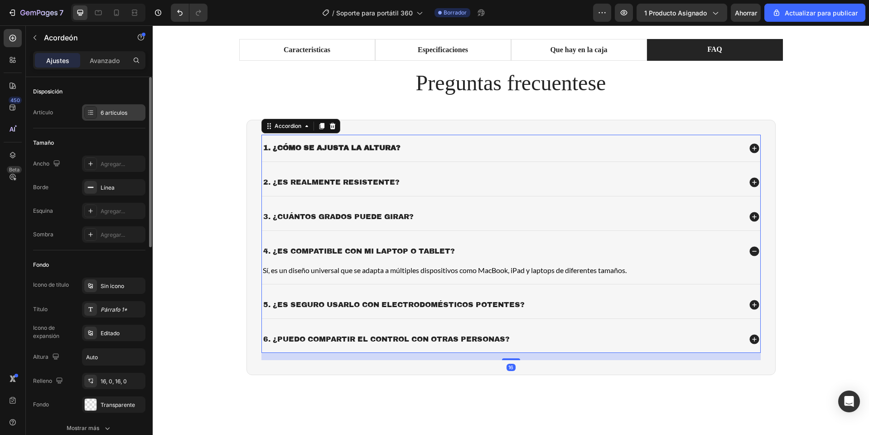
click at [101, 106] on div "6 artículos" at bounding box center [113, 112] width 63 height 16
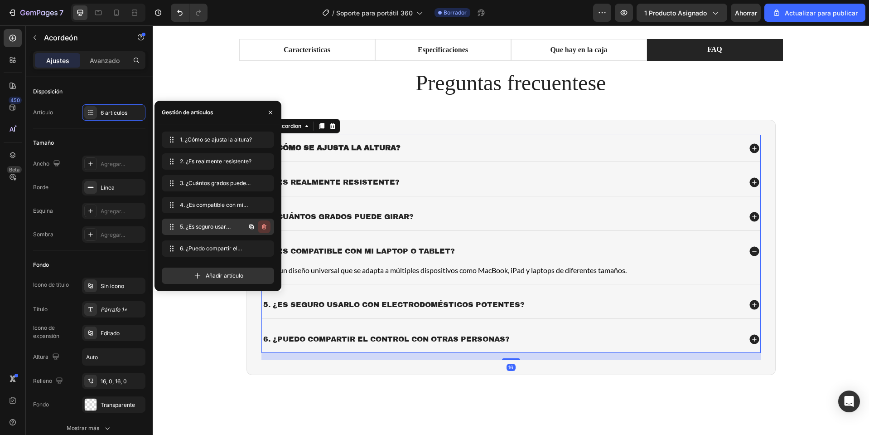
click at [266, 229] on icon "button" at bounding box center [264, 226] width 7 height 7
click at [266, 229] on button "Borrar" at bounding box center [258, 226] width 25 height 13
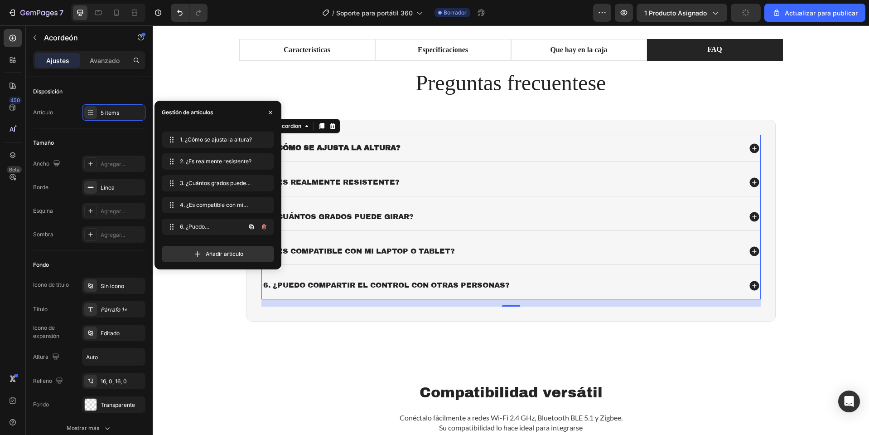
click at [266, 229] on icon "button" at bounding box center [264, 226] width 7 height 7
click at [266, 229] on button "Borrar" at bounding box center [258, 226] width 25 height 13
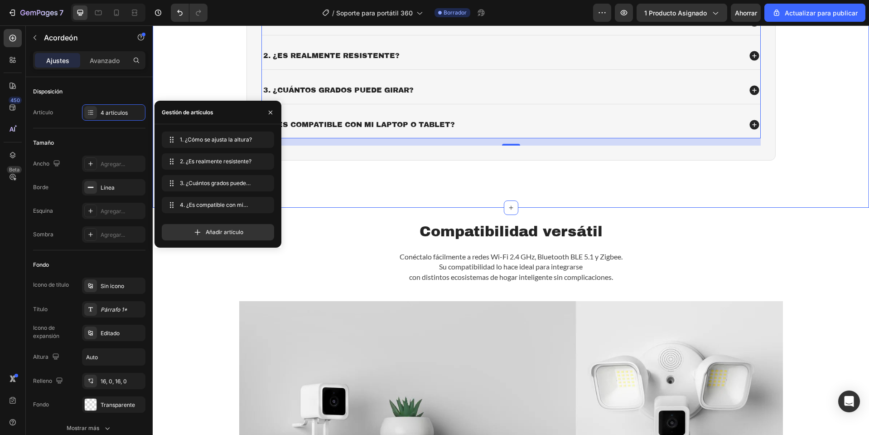
scroll to position [680, 0]
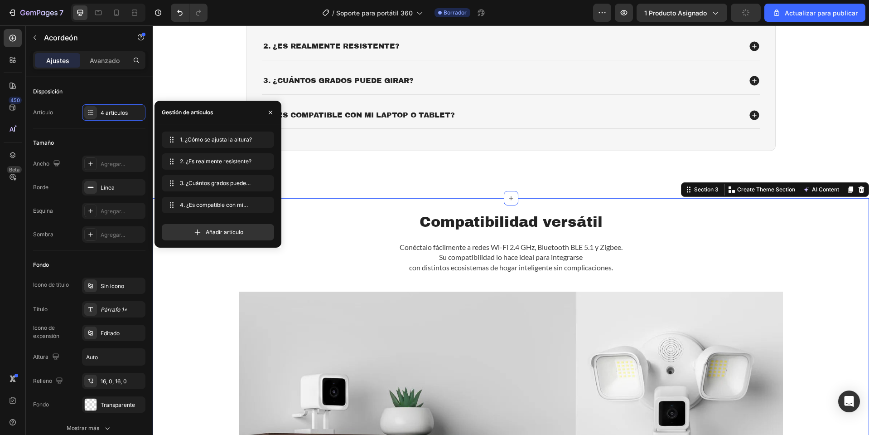
click at [512, 211] on div "Compatibilidad versátil Heading Conéctalo fácilmente a redes Wi-Fi 2.4 GHz, Blu…" at bounding box center [511, 429] width 716 height 463
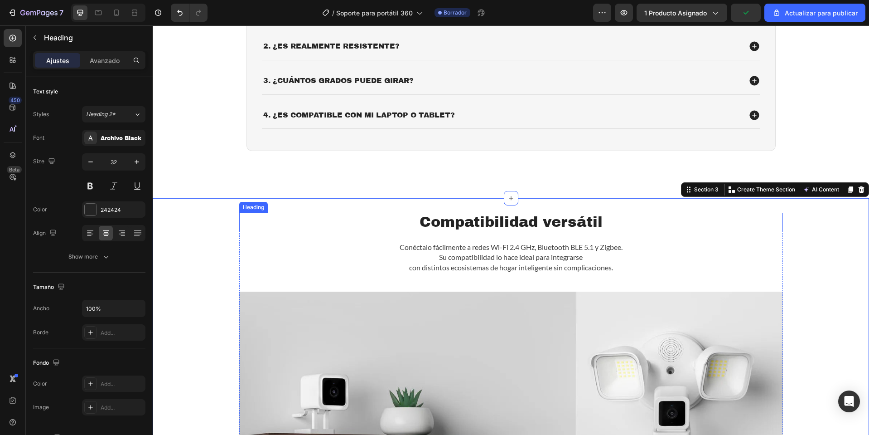
click at [512, 224] on h2 "Compatibilidad versátil" at bounding box center [511, 222] width 544 height 19
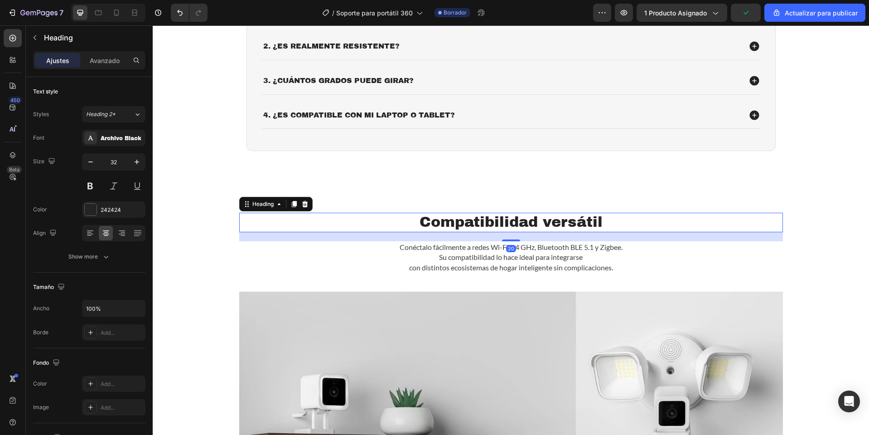
click at [512, 224] on h2 "Compatibilidad versátil" at bounding box center [511, 222] width 544 height 19
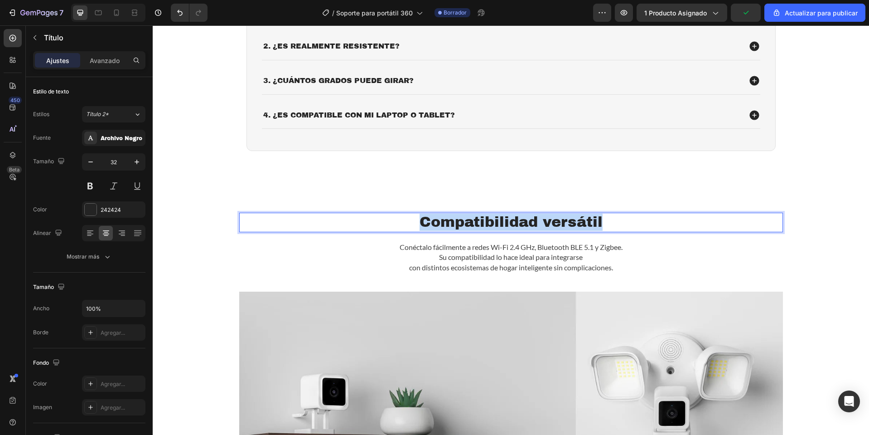
click at [512, 224] on p "Compatibilidad versátil" at bounding box center [511, 221] width 542 height 17
click at [445, 224] on p "1. Rotación de 360°" at bounding box center [511, 221] width 542 height 17
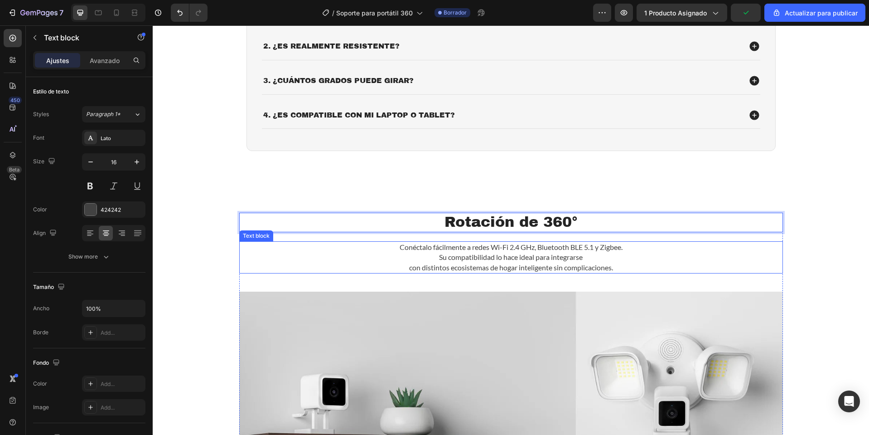
click at [505, 253] on p "Su compatibilidad lo hace ideal para integrarse" at bounding box center [511, 257] width 542 height 10
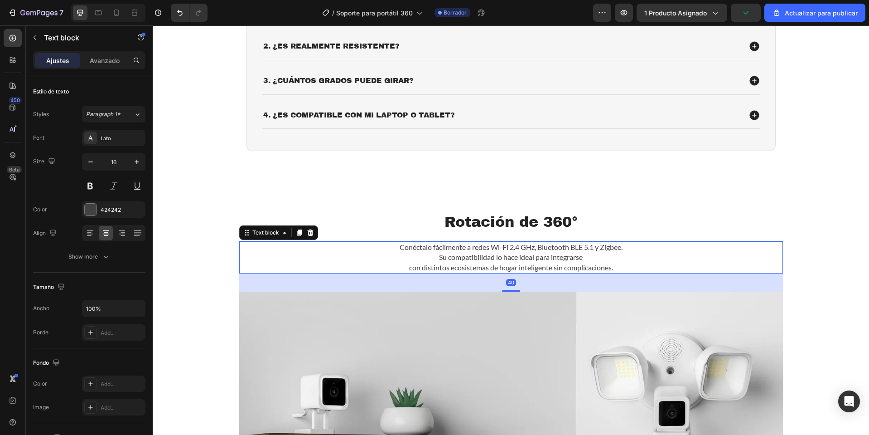
click at [505, 253] on p "Su compatibilidad lo hace ideal para integrarse" at bounding box center [511, 257] width 542 height 10
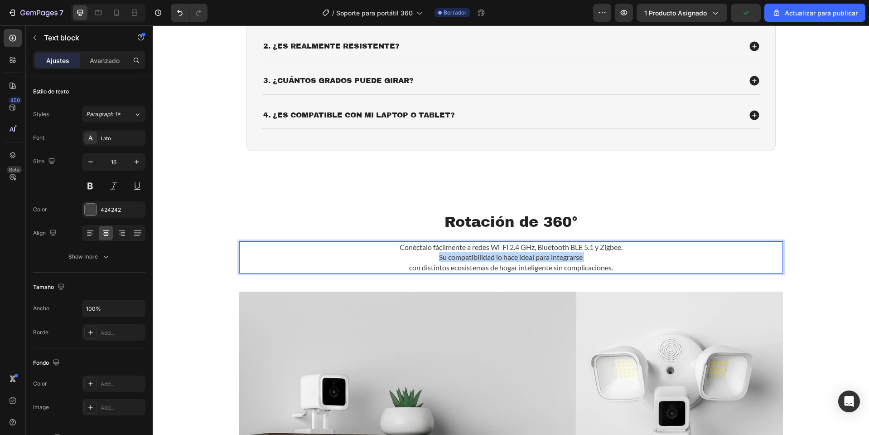
click at [505, 253] on p "Su compatibilidad lo hace ideal para integrarse" at bounding box center [511, 257] width 542 height 10
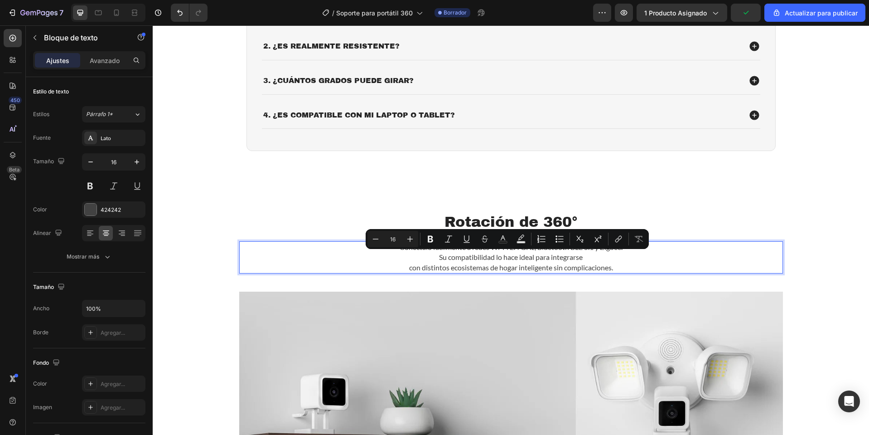
click at [617, 270] on p "con distintos ecosistemas de hogar inteligente sin complicaciones." at bounding box center [511, 267] width 542 height 10
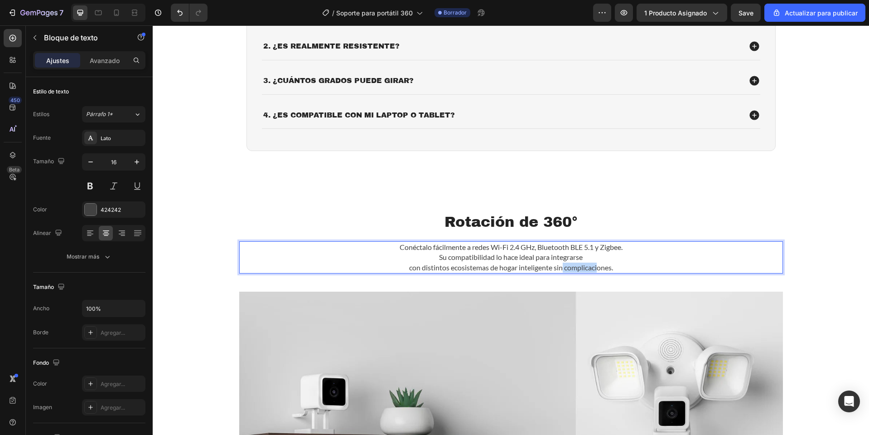
drag, startPoint x: 595, startPoint y: 266, endPoint x: 550, endPoint y: 265, distance: 44.9
click at [550, 265] on p "con distintos ecosistemas de hogar inteligente sin complicaciones." at bounding box center [511, 267] width 542 height 10
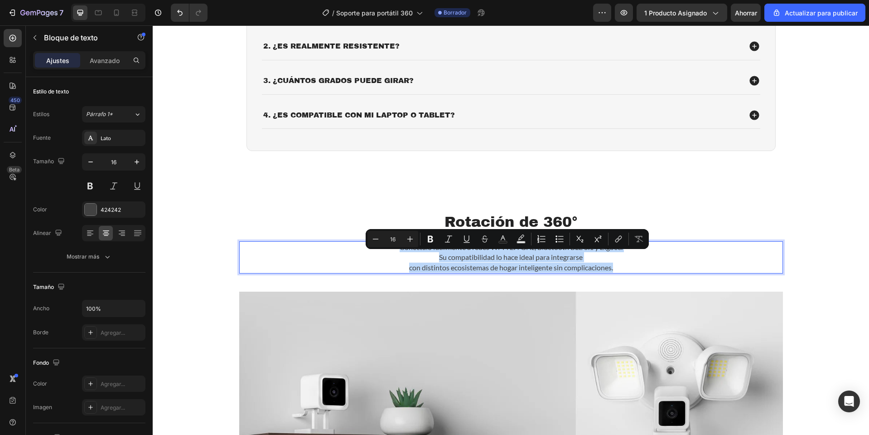
drag, startPoint x: 626, startPoint y: 266, endPoint x: 382, endPoint y: 245, distance: 244.7
click at [382, 245] on div "Conéctalo fácilmente a redes Wi-Fi 2.4 GHz, Bluetooth BLE 5.1 y Zigbee. Su comp…" at bounding box center [511, 257] width 544 height 32
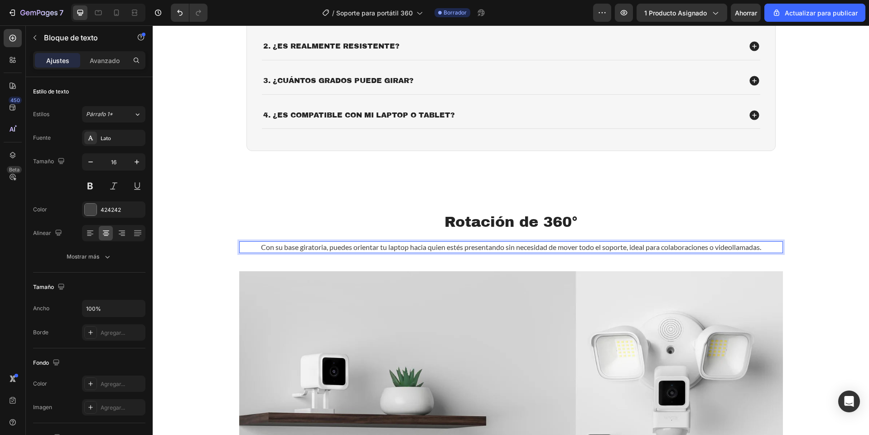
click at [501, 249] on p "Con su base giratoria, puedes orientar tu laptop hacia quien estés presentando …" at bounding box center [511, 247] width 542 height 10
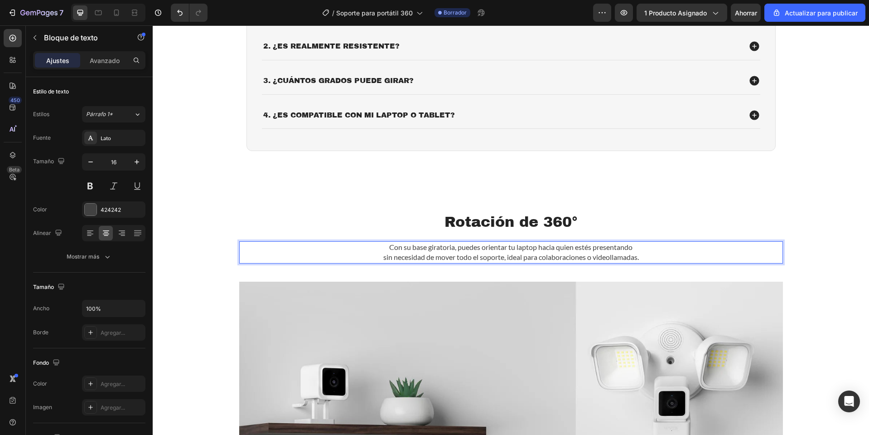
click at [504, 261] on p "sin necesidad de mover todo el soporte, ideal para colaboraciones o videollamad…" at bounding box center [511, 257] width 542 height 10
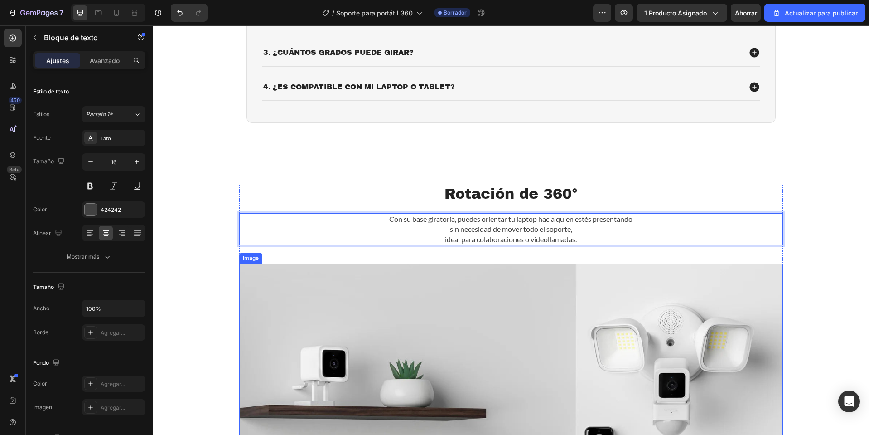
scroll to position [770, 0]
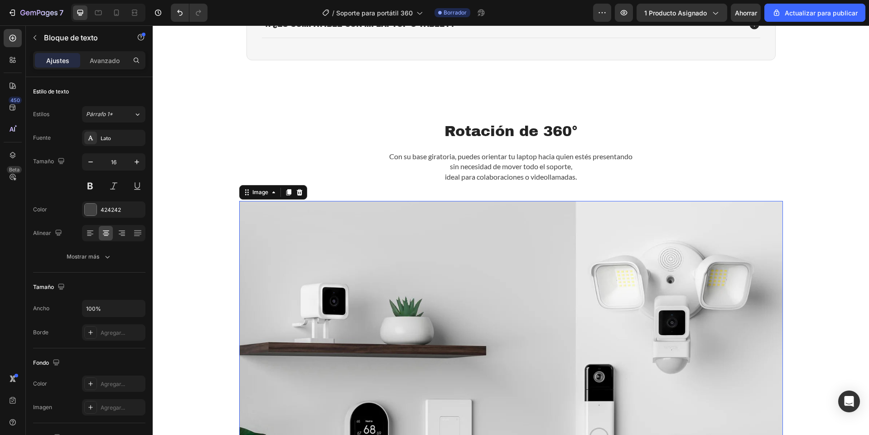
click at [486, 298] on img at bounding box center [511, 378] width 544 height 355
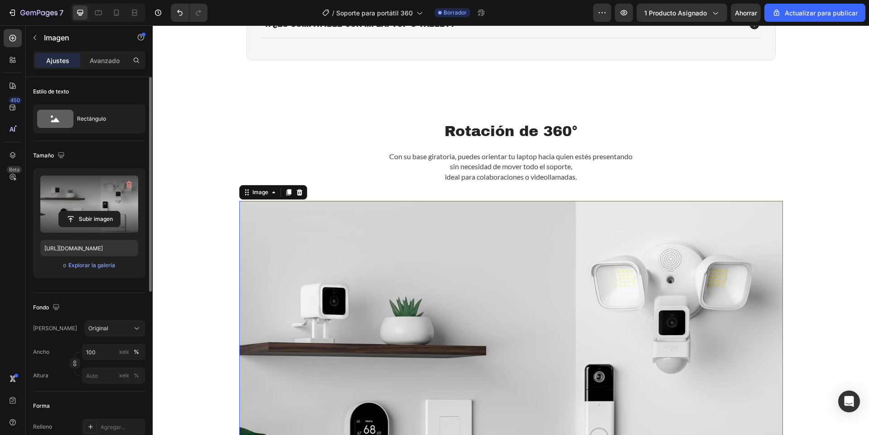
click at [63, 190] on label at bounding box center [89, 203] width 98 height 57
click at [63, 211] on input "file" at bounding box center [89, 218] width 61 height 15
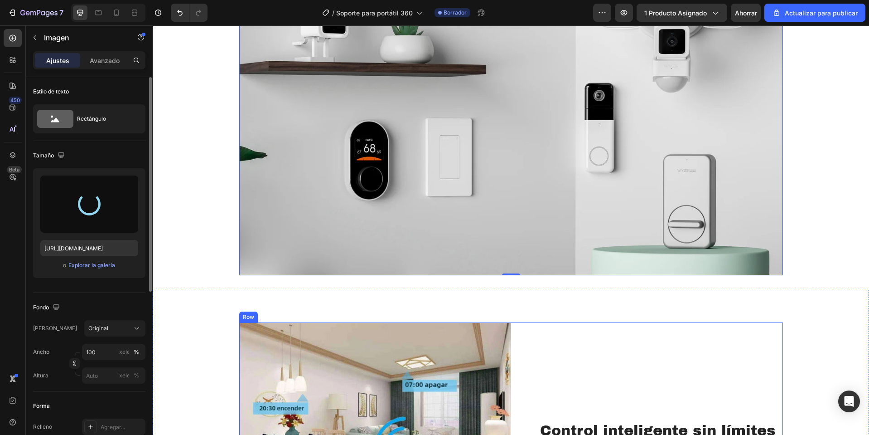
scroll to position [861, 0]
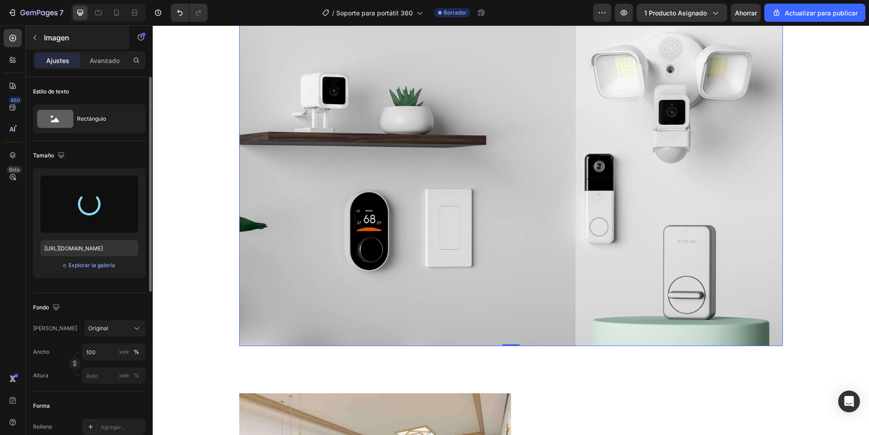
type input "[URL][DOMAIN_NAME]"
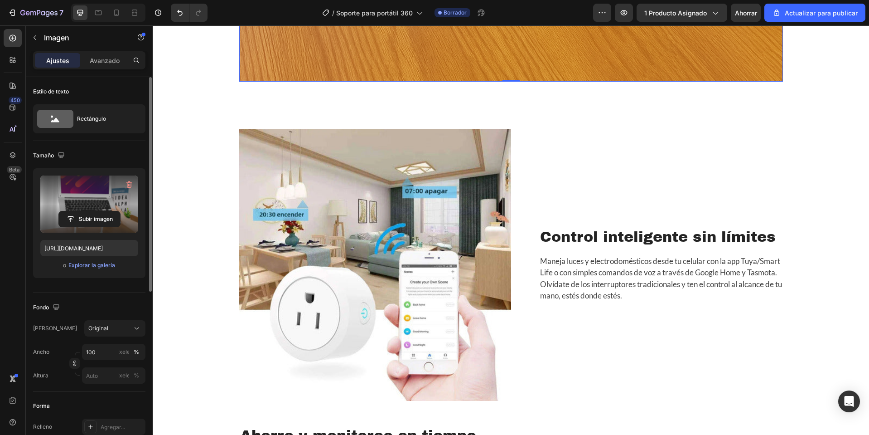
scroll to position [1586, 0]
click at [612, 236] on h2 "Control inteligente sin límites" at bounding box center [661, 236] width 244 height 19
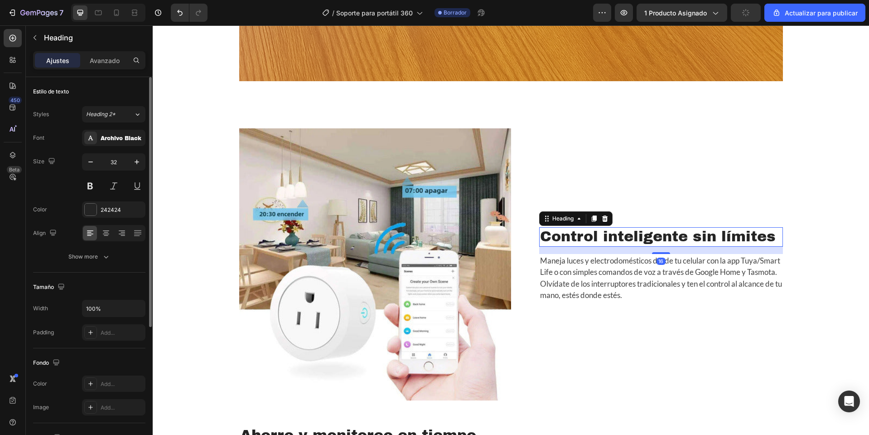
click at [612, 236] on h2 "Control inteligente sin límites" at bounding box center [661, 236] width 244 height 19
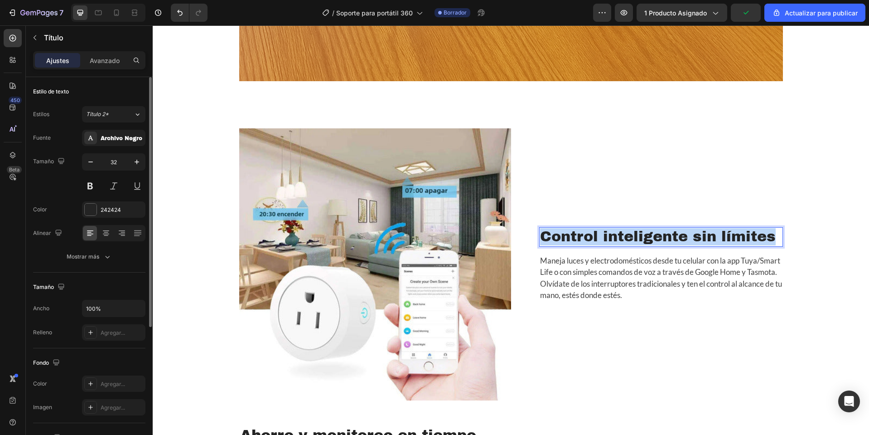
click at [612, 236] on p "Control inteligente sin límites" at bounding box center [661, 236] width 242 height 17
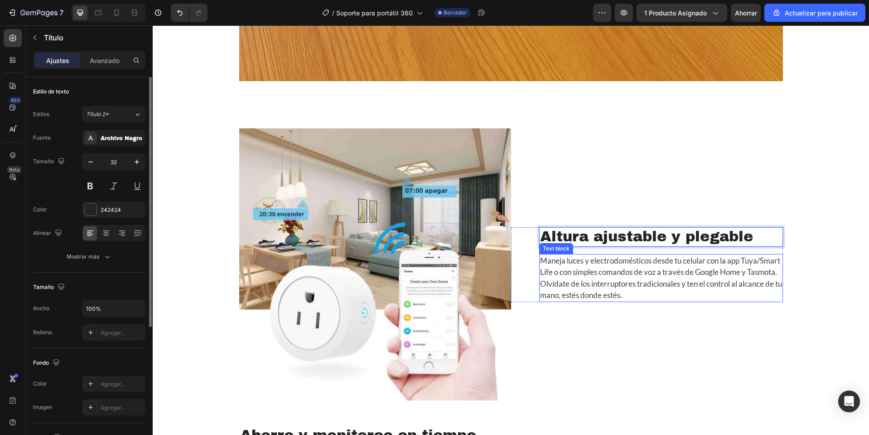
click at [678, 300] on p "Maneja luces y electrodomésticos desde tu celular con la app Tuya/Smart Life o …" at bounding box center [661, 278] width 242 height 46
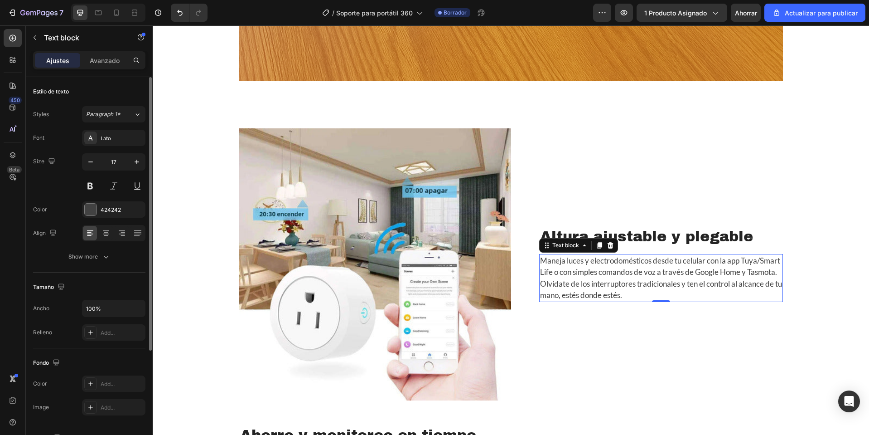
click at [678, 300] on p "Maneja luces y electrodomésticos desde tu celular con la app Tuya/Smart Life o …" at bounding box center [661, 278] width 242 height 46
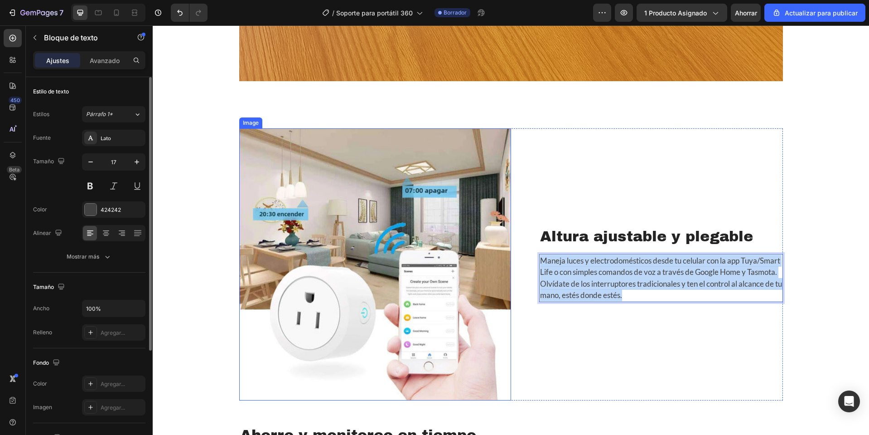
drag, startPoint x: 709, startPoint y: 300, endPoint x: 495, endPoint y: 246, distance: 220.5
click at [495, 246] on div "Image Altura ajustable y plegable Heading Maneja luces y electrodomésticos desd…" at bounding box center [511, 264] width 544 height 272
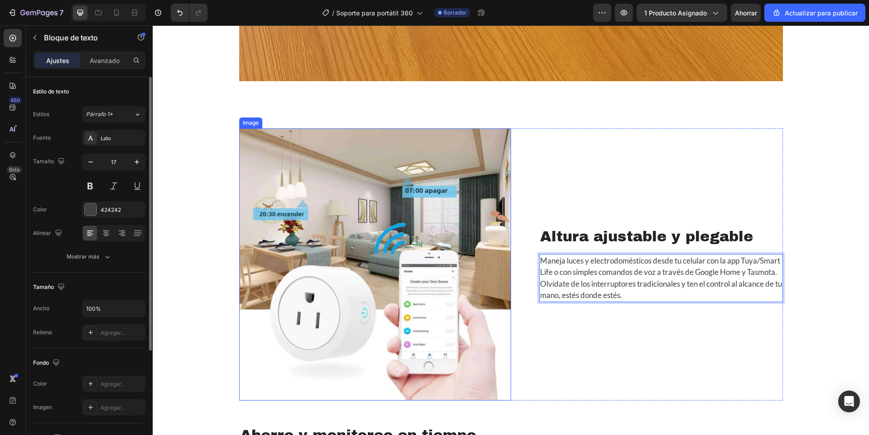
scroll to position [1592, 0]
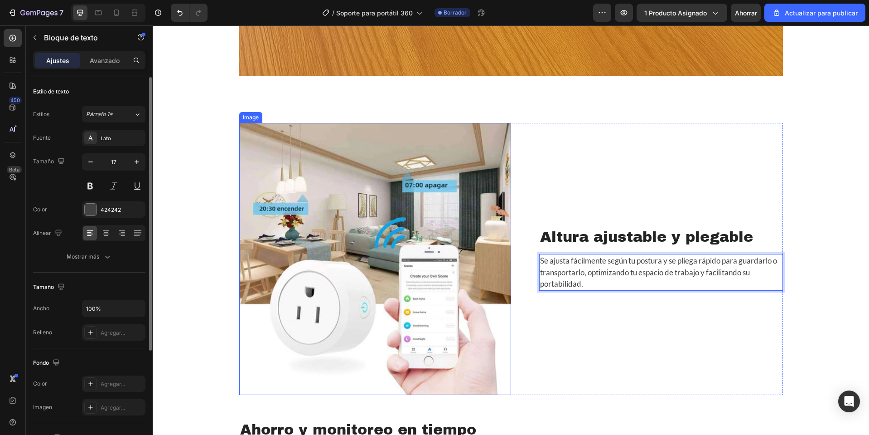
click at [369, 238] on img at bounding box center [375, 259] width 272 height 272
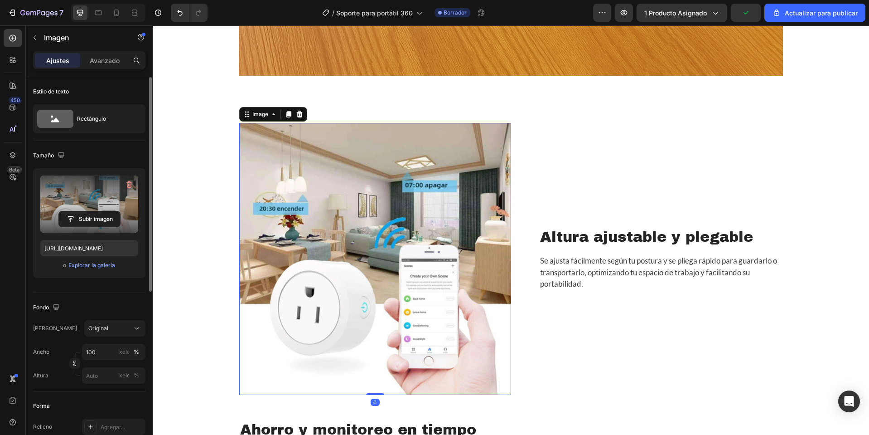
click at [82, 204] on label at bounding box center [89, 203] width 98 height 57
click at [82, 211] on input "file" at bounding box center [89, 218] width 61 height 15
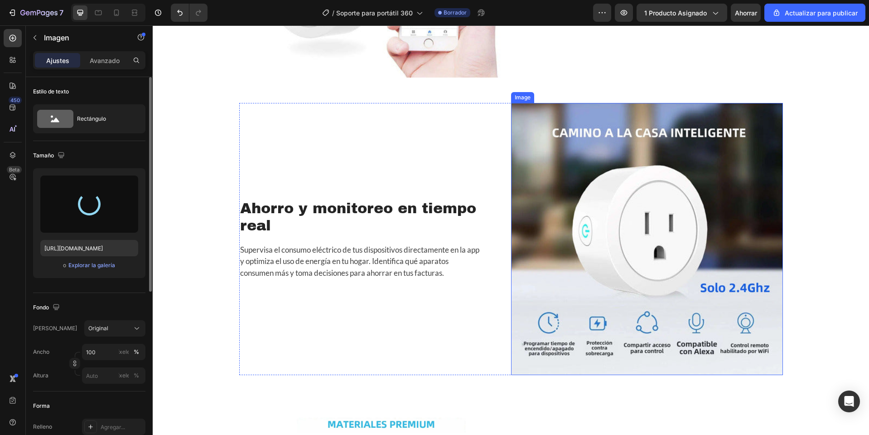
scroll to position [1637, 0]
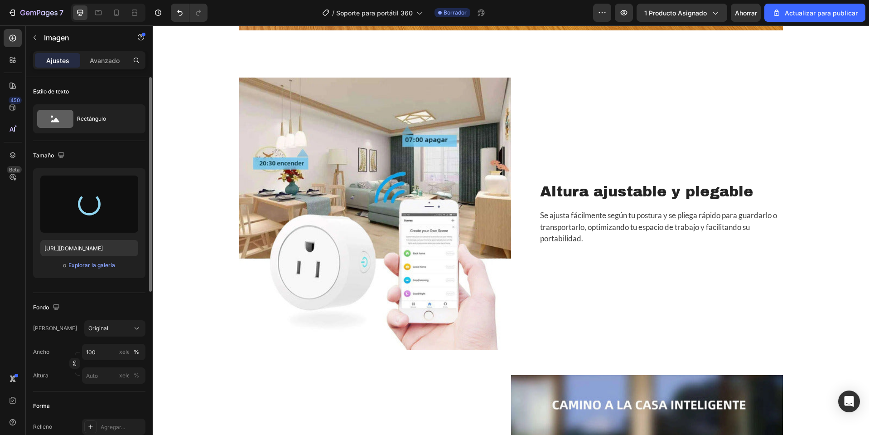
type input "[URL][DOMAIN_NAME]"
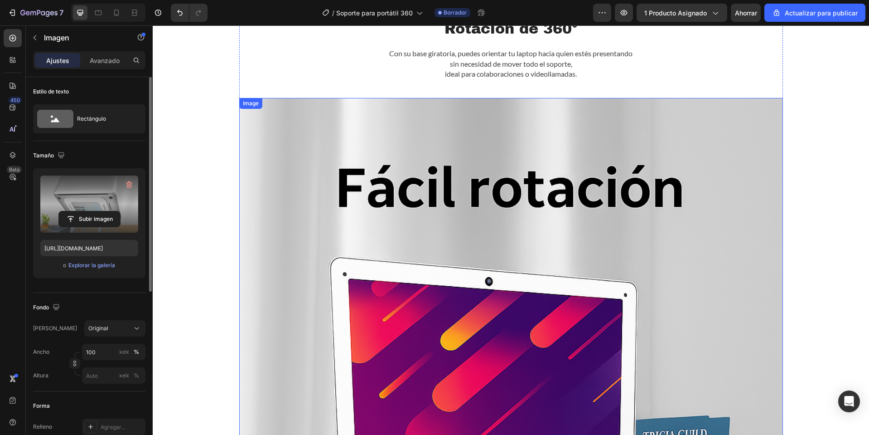
scroll to position [776, 0]
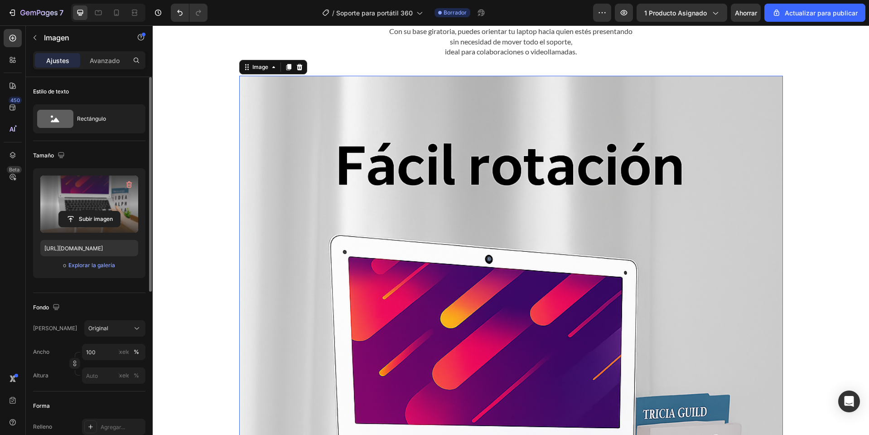
click at [101, 199] on label at bounding box center [89, 203] width 98 height 57
click at [101, 211] on input "file" at bounding box center [89, 218] width 61 height 15
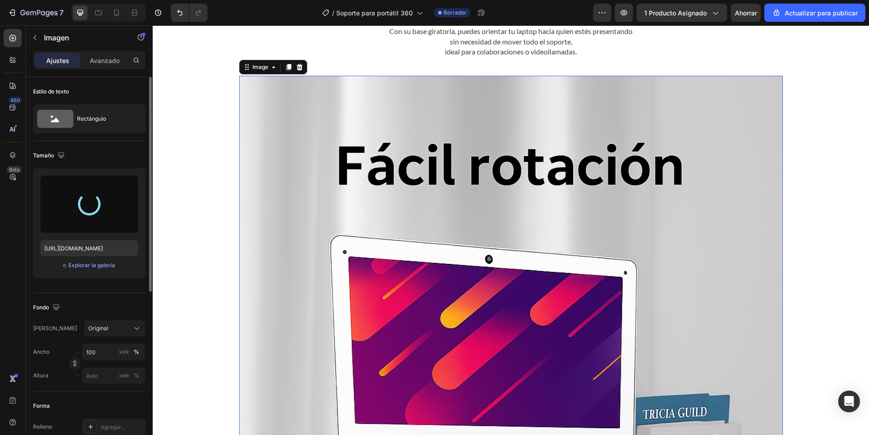
type input "[URL][DOMAIN_NAME]"
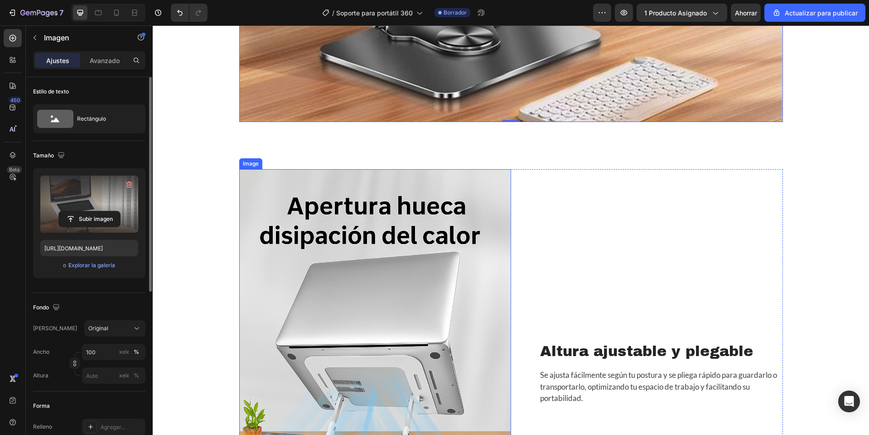
scroll to position [1365, 0]
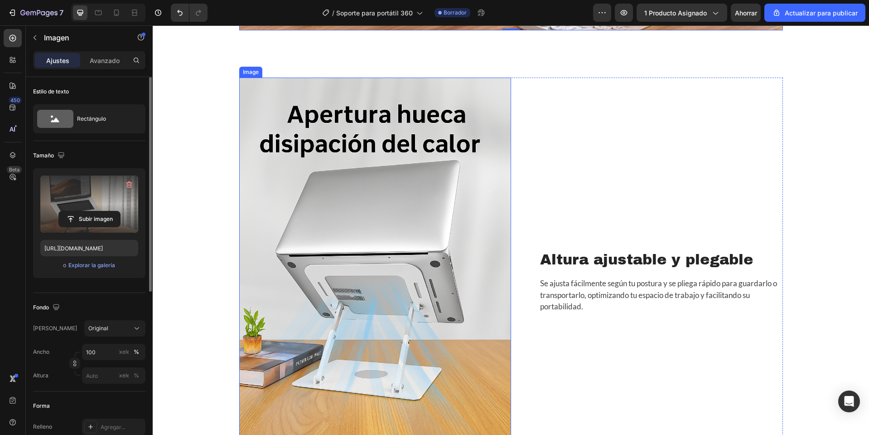
click at [408, 263] on img at bounding box center [375, 281] width 272 height 408
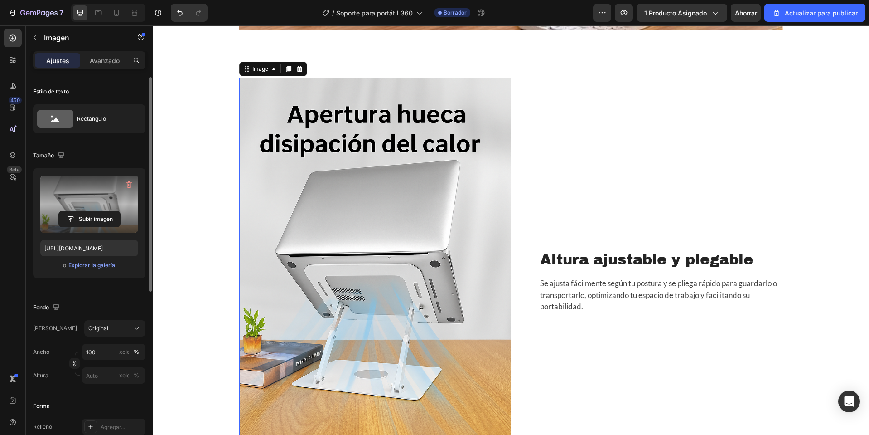
click at [124, 220] on div "Subir imagen" at bounding box center [89, 219] width 98 height 16
click at [99, 213] on input "file" at bounding box center [89, 218] width 61 height 15
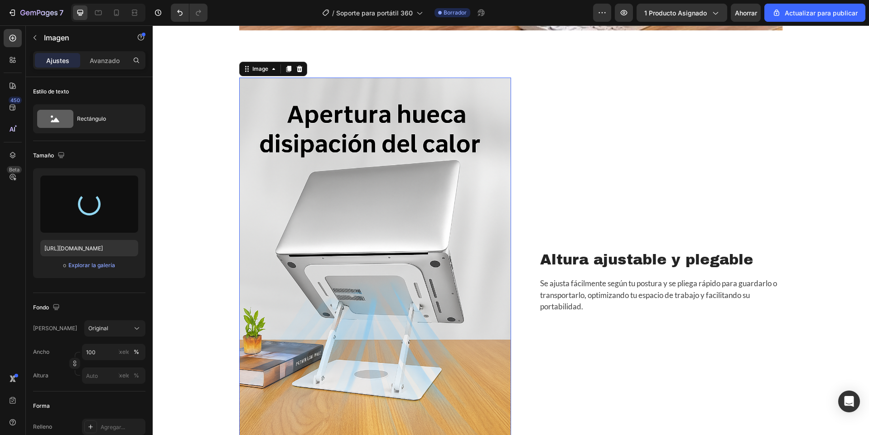
type input "[URL][DOMAIN_NAME]"
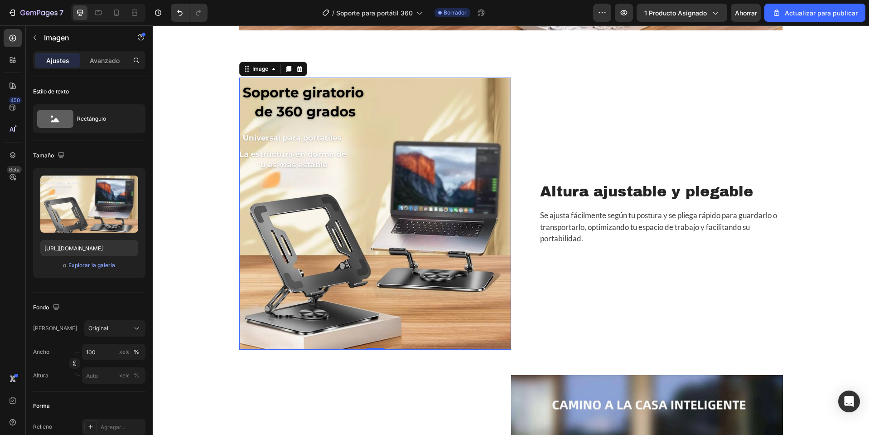
click at [336, 169] on img at bounding box center [375, 213] width 272 height 272
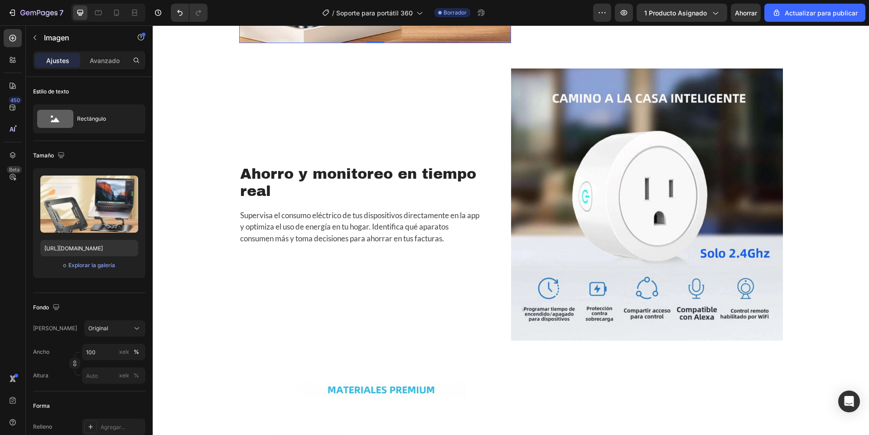
scroll to position [1727, 0]
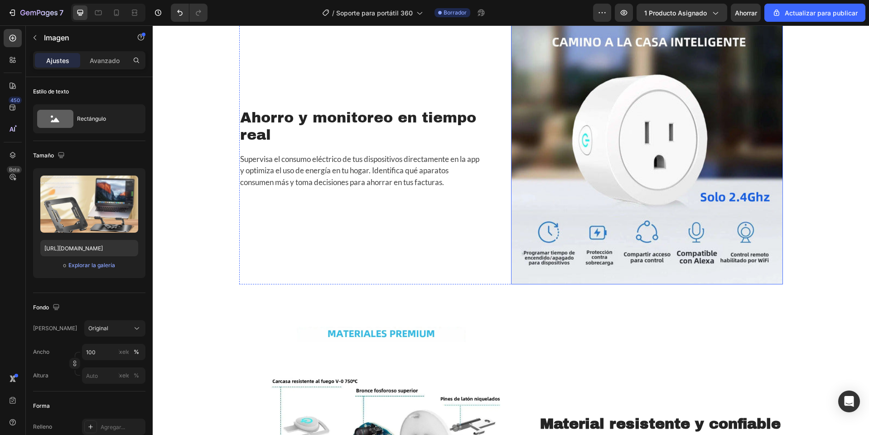
click at [587, 190] on img at bounding box center [647, 148] width 272 height 272
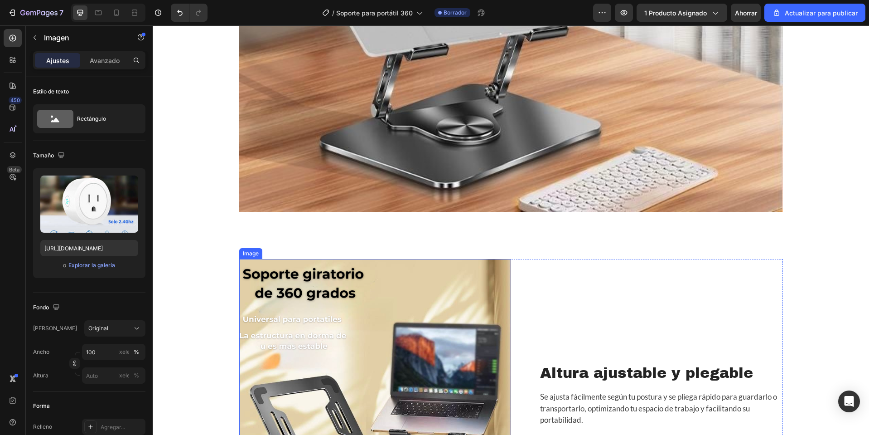
scroll to position [1320, 0]
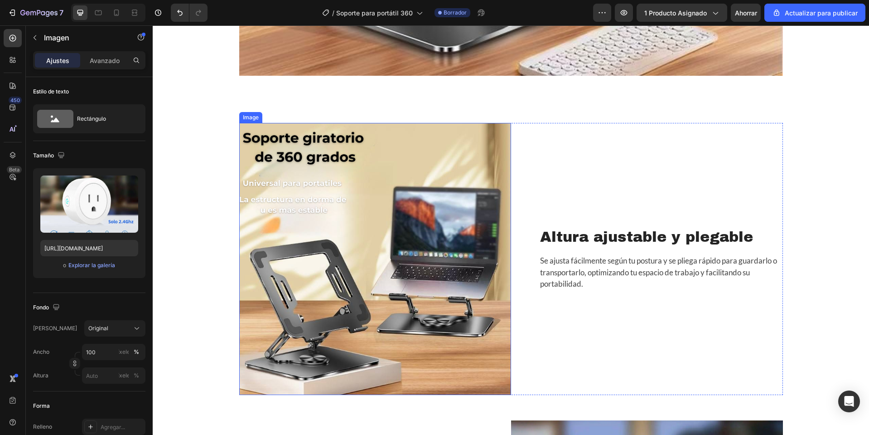
click at [366, 262] on img at bounding box center [375, 259] width 272 height 272
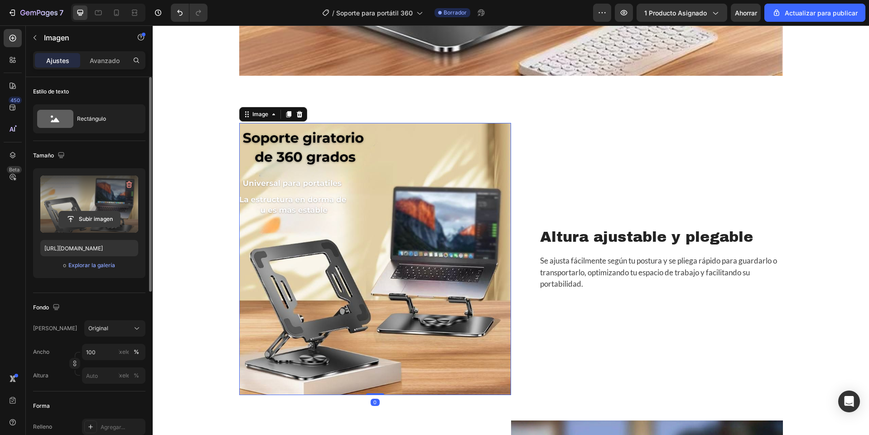
click at [108, 212] on input "file" at bounding box center [89, 218] width 61 height 15
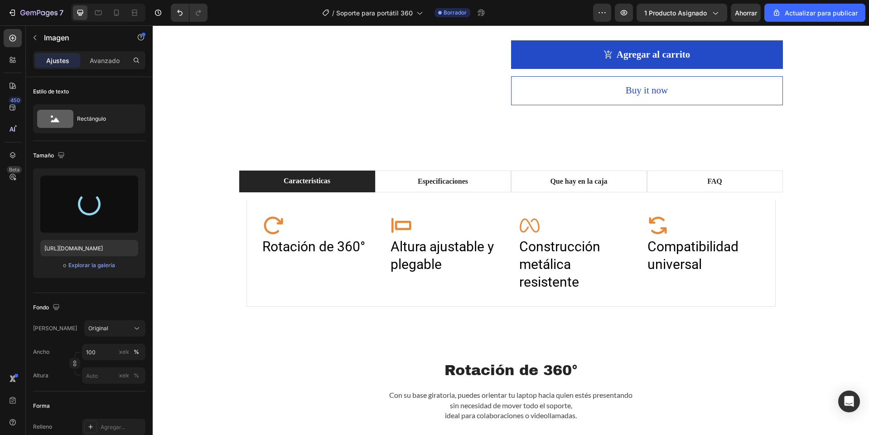
scroll to position [413, 0]
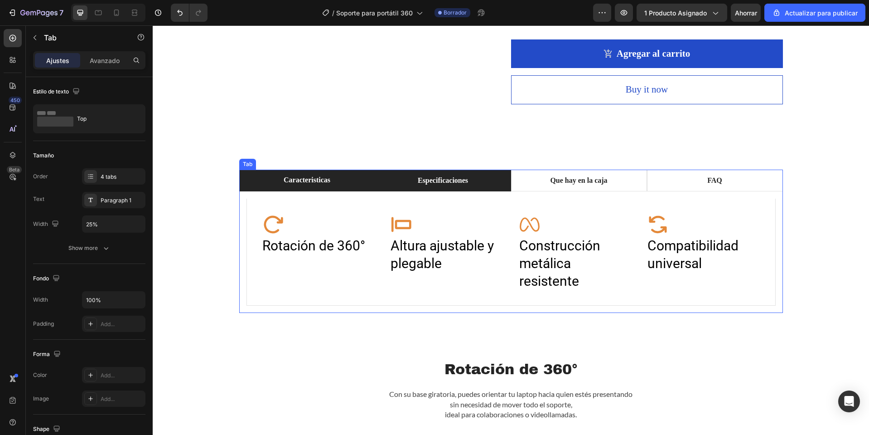
click at [436, 178] on p "Especificaciones" at bounding box center [443, 180] width 50 height 11
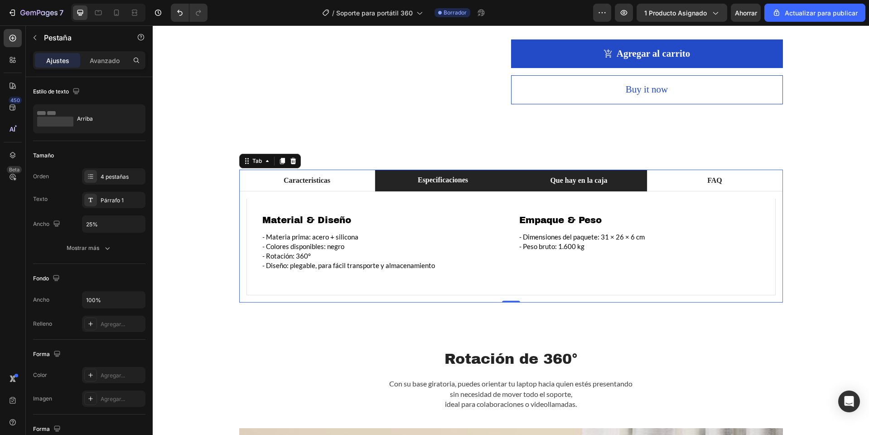
click at [532, 173] on li "Que hay en la caja" at bounding box center [579, 180] width 136 height 22
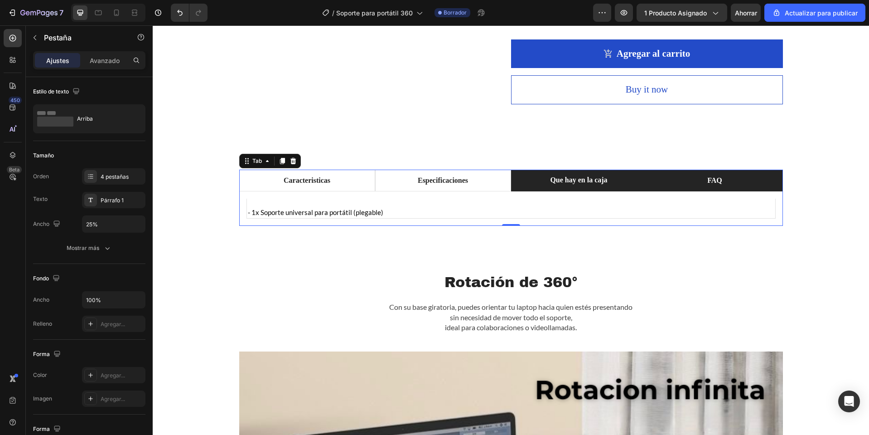
click at [667, 181] on li "FAQ" at bounding box center [715, 180] width 136 height 22
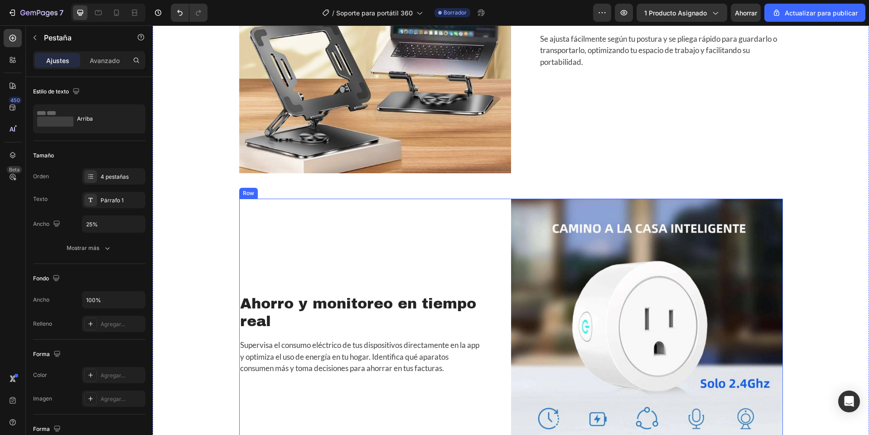
scroll to position [1727, 0]
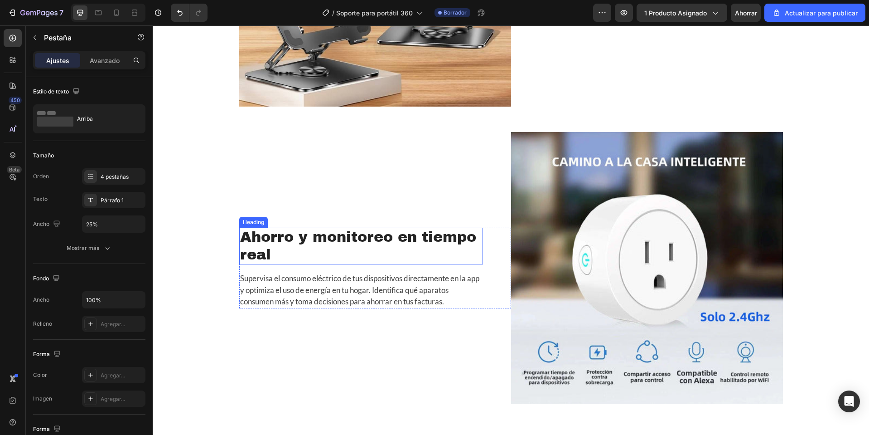
click at [276, 252] on h2 "Ahorro y monitoreo en tiempo real" at bounding box center [361, 245] width 244 height 37
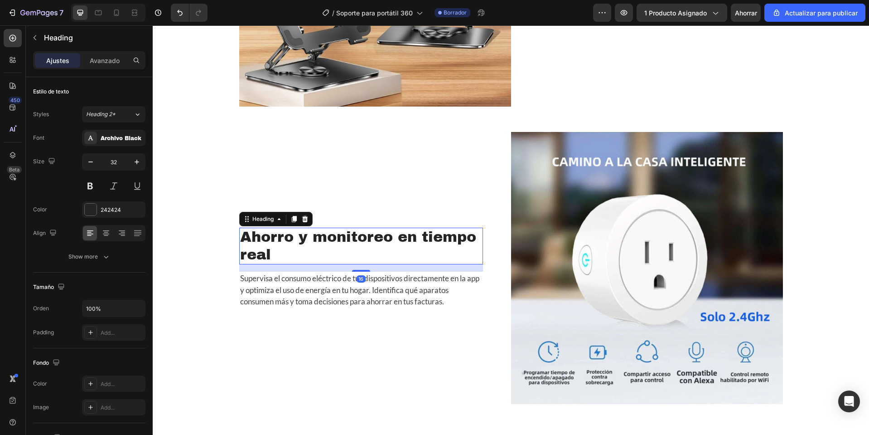
click at [276, 252] on h2 "Ahorro y monitoreo en tiempo real" at bounding box center [361, 245] width 244 height 37
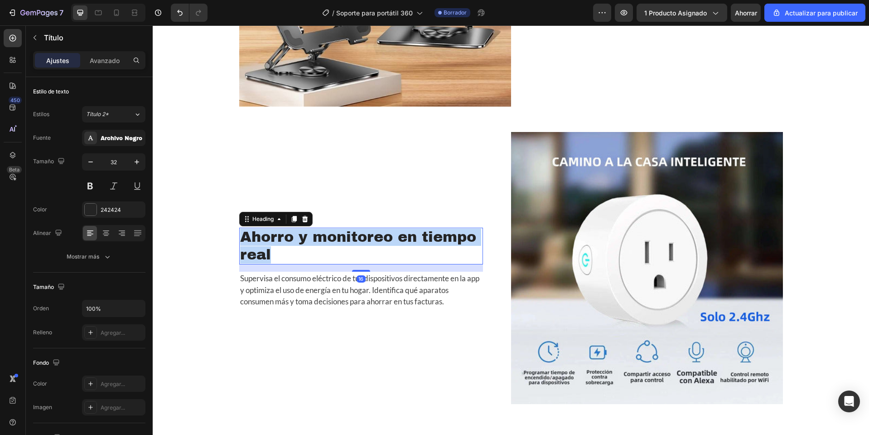
click at [276, 252] on p "Ahorro y monitoreo en tiempo real" at bounding box center [361, 245] width 242 height 35
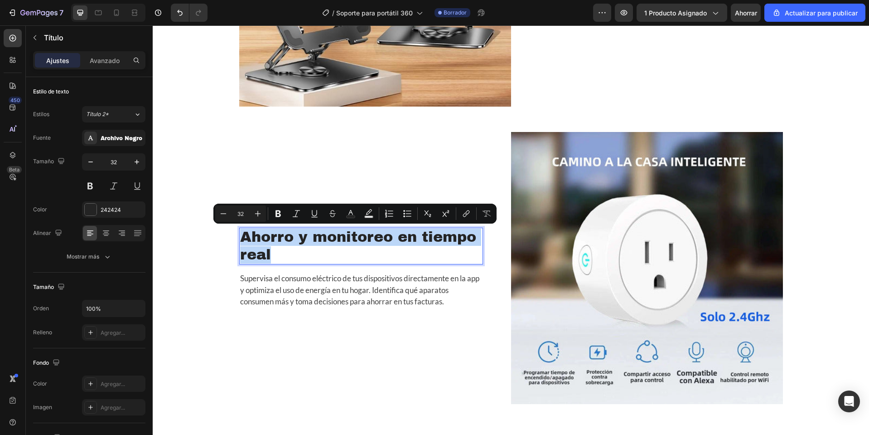
copy p "Ahorro y monitoreo en tiempo real"
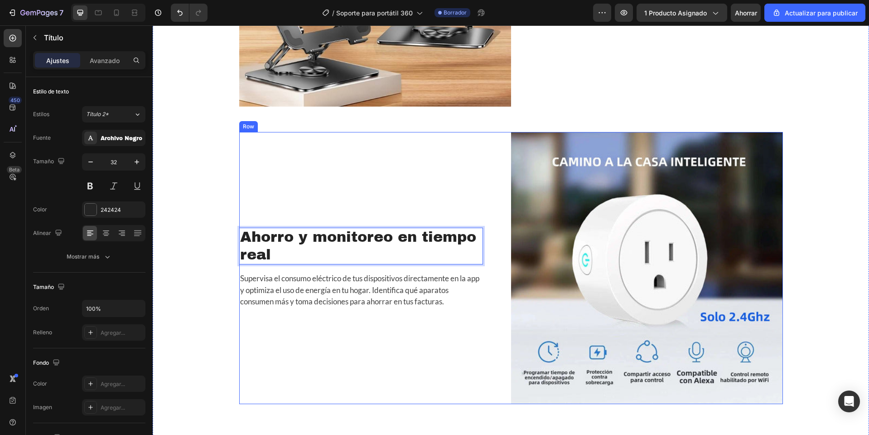
click at [256, 233] on p "Ahorro y monitoreo en tiempo real" at bounding box center [361, 245] width 242 height 35
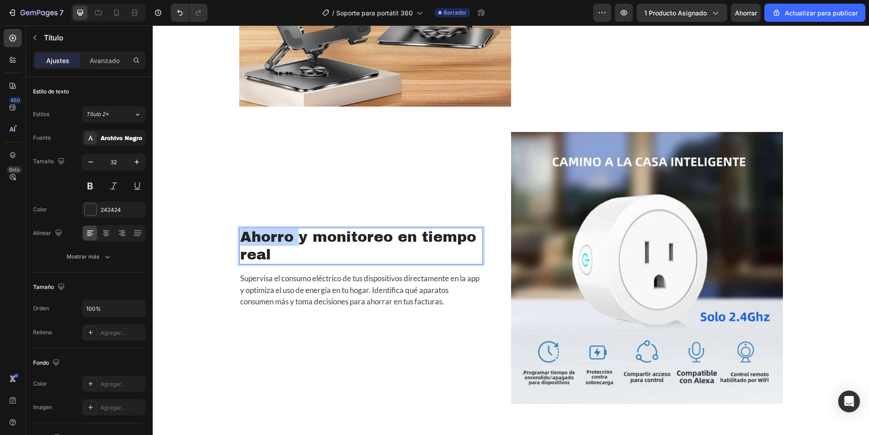
click at [256, 233] on p "Ahorro y monitoreo en tiempo real" at bounding box center [361, 245] width 242 height 35
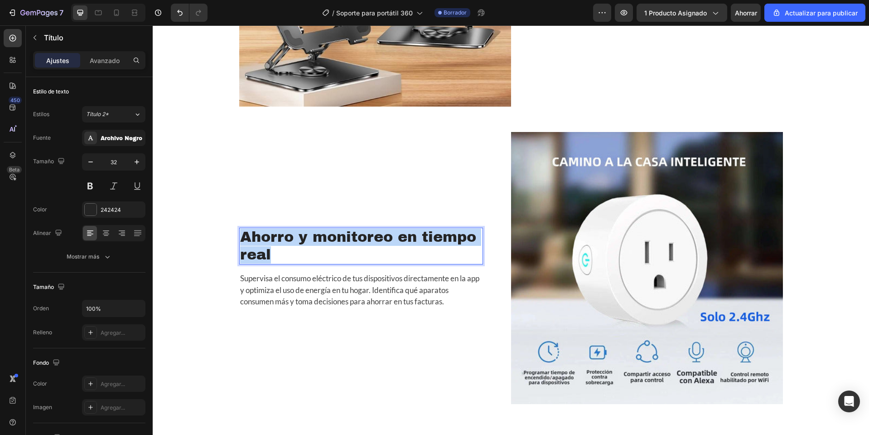
click at [256, 233] on p "Ahorro y monitoreo en tiempo real" at bounding box center [361, 245] width 242 height 35
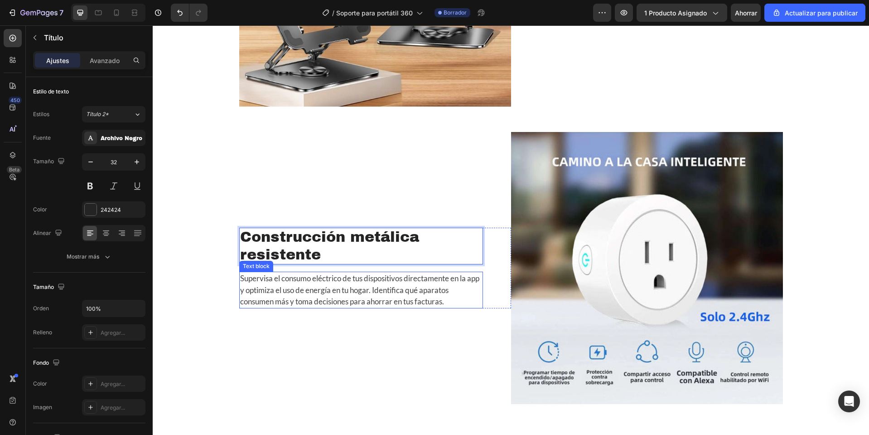
click at [311, 287] on p "Supervisa el consumo eléctrico de tus dispositivos directamente en la app y opt…" at bounding box center [361, 289] width 242 height 35
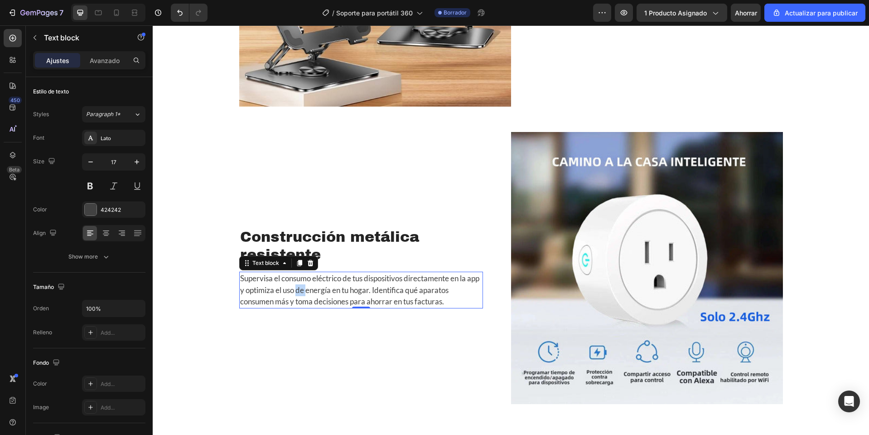
click at [311, 287] on p "Supervisa el consumo eléctrico de tus dispositivos directamente en la app y opt…" at bounding box center [361, 289] width 242 height 35
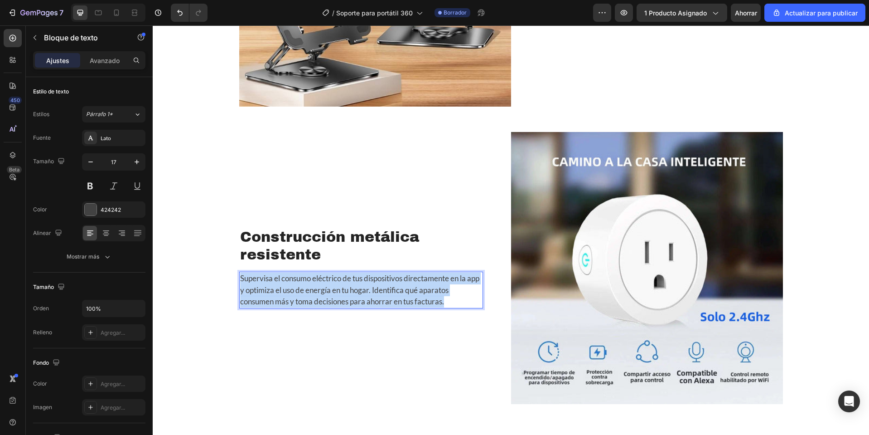
click at [311, 287] on p "Supervisa el consumo eléctrico de tus dispositivos directamente en la app y opt…" at bounding box center [361, 289] width 242 height 35
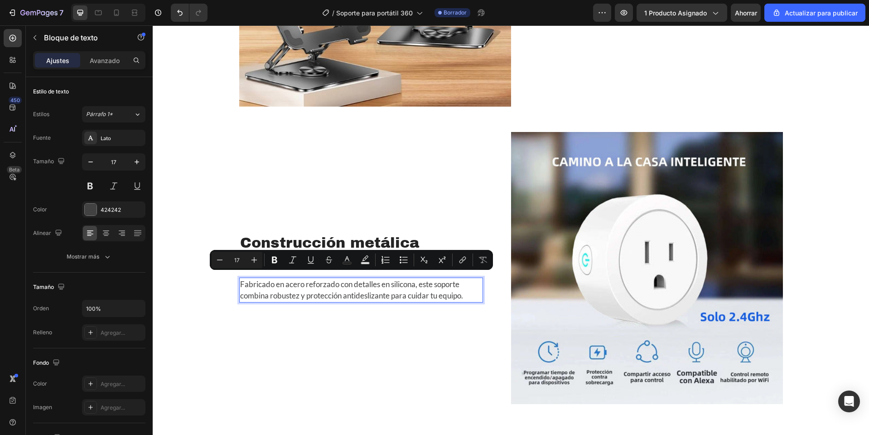
scroll to position [1733, 0]
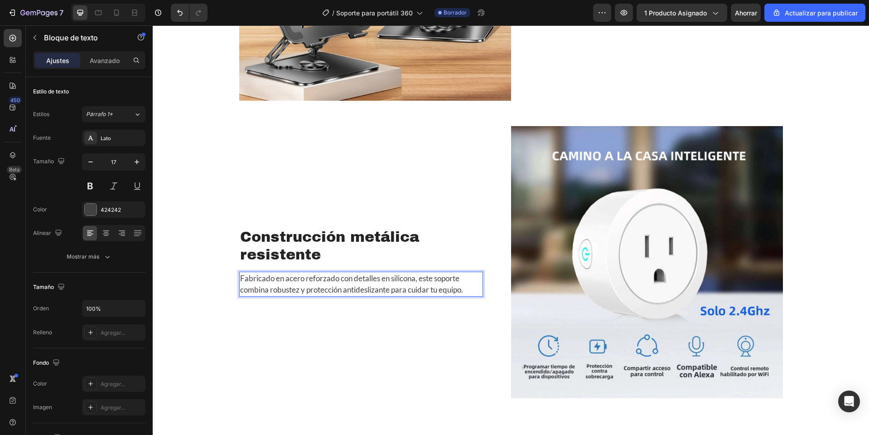
click at [610, 295] on img at bounding box center [647, 262] width 272 height 272
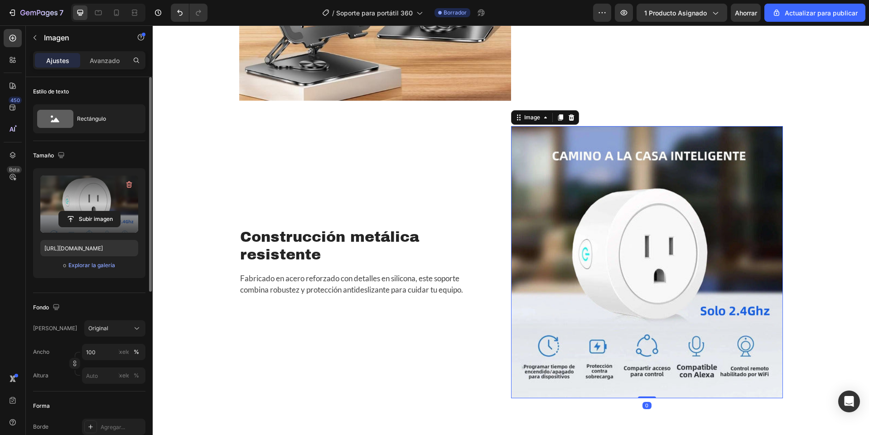
click at [96, 208] on label at bounding box center [89, 203] width 98 height 57
click at [96, 211] on input "file" at bounding box center [89, 218] width 61 height 15
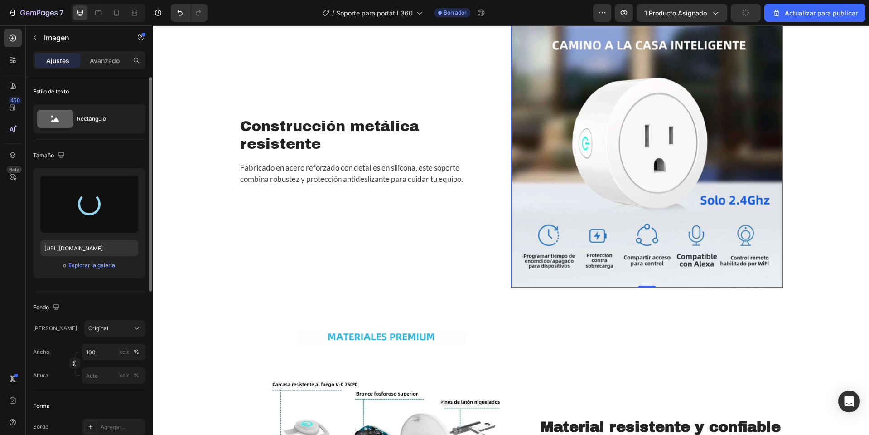
scroll to position [1960, 0]
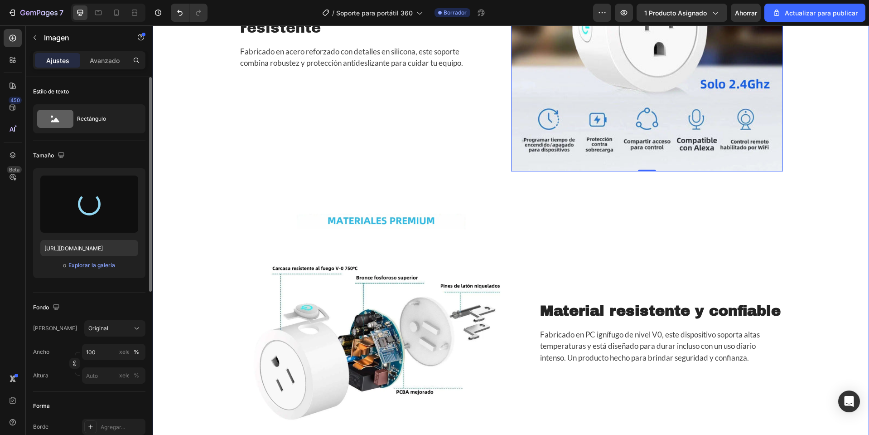
type input "[URL][DOMAIN_NAME]"
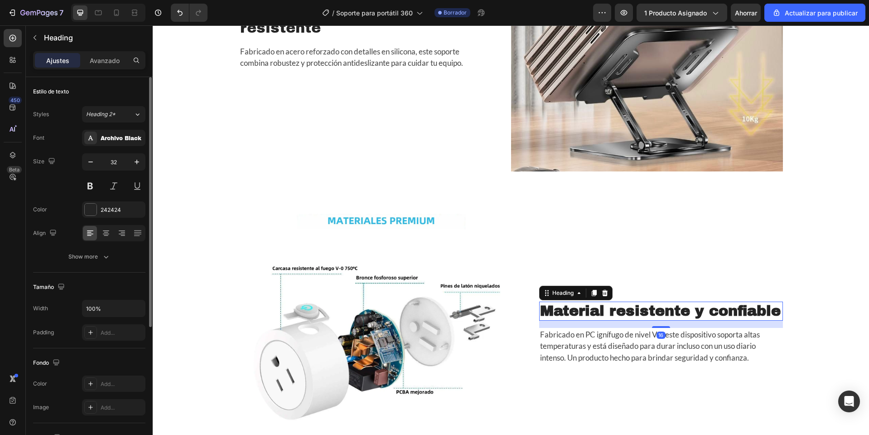
click at [617, 306] on strong "Material resistente y confiable" at bounding box center [660, 311] width 241 height 16
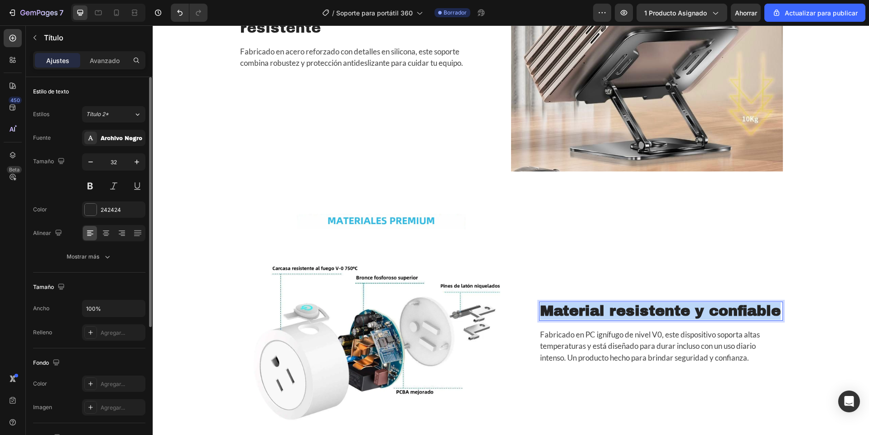
click at [617, 306] on strong "Material resistente y confiable" at bounding box center [660, 311] width 241 height 16
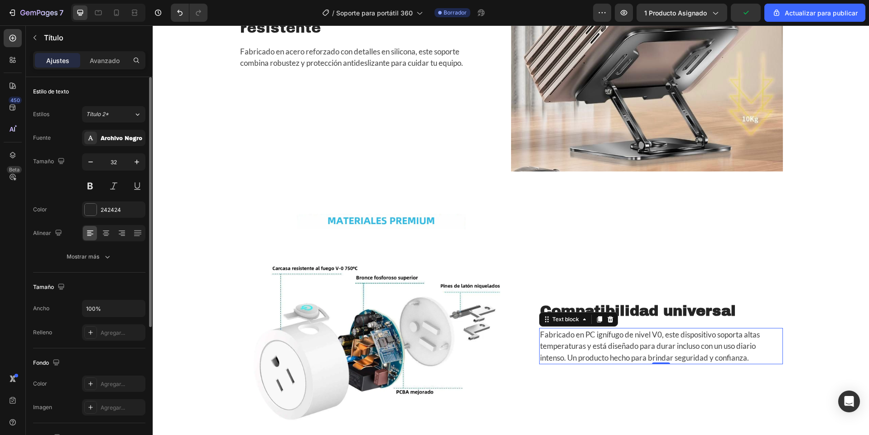
click at [651, 342] on p "Fabricado en PC ignífugo de nivel V0, este dispositivo soporta altas temperatur…" at bounding box center [661, 346] width 242 height 35
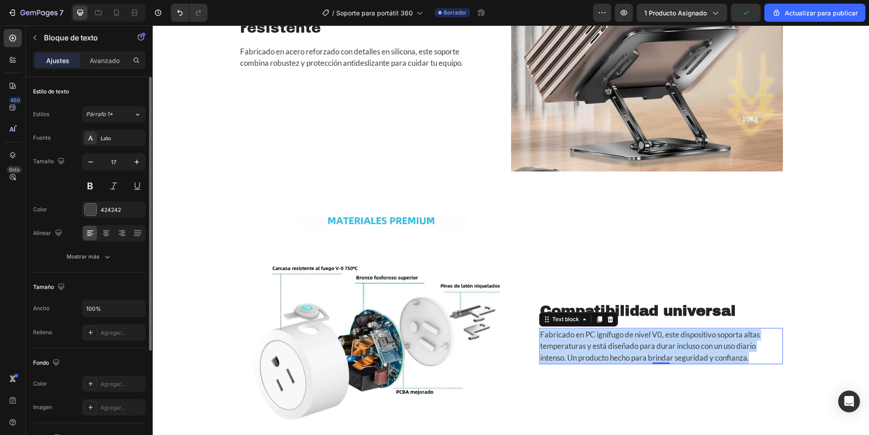
click at [651, 342] on p "Fabricado en PC ignífugo de nivel V0, este dispositivo soporta altas temperatur…" at bounding box center [661, 346] width 242 height 35
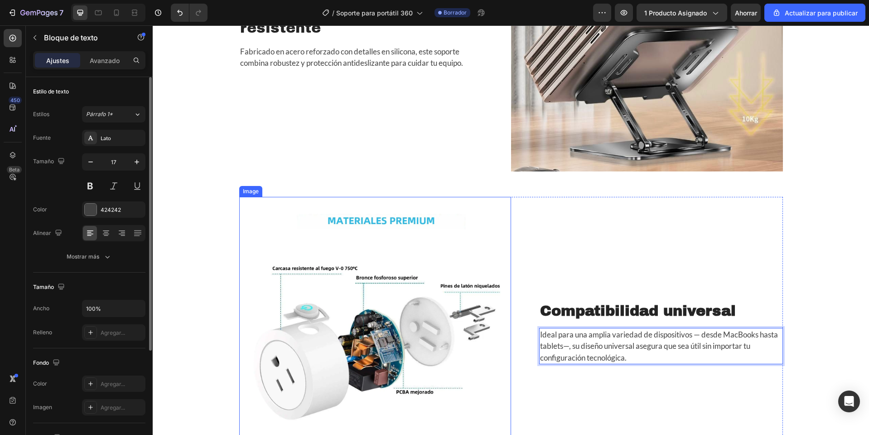
click at [370, 330] on img at bounding box center [375, 333] width 272 height 272
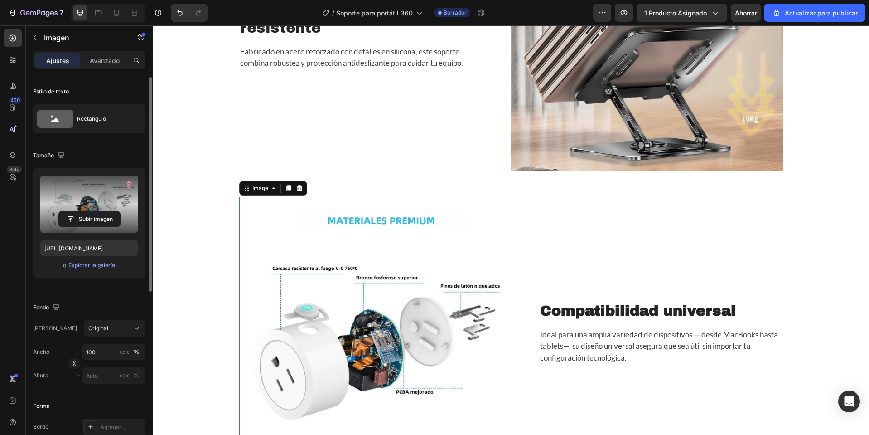
click at [87, 208] on label at bounding box center [89, 203] width 98 height 57
click at [87, 211] on input "file" at bounding box center [89, 218] width 61 height 15
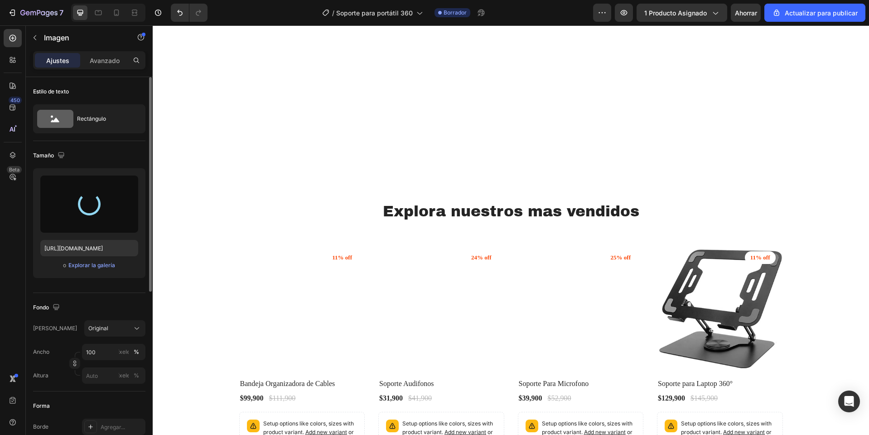
scroll to position [2356, 0]
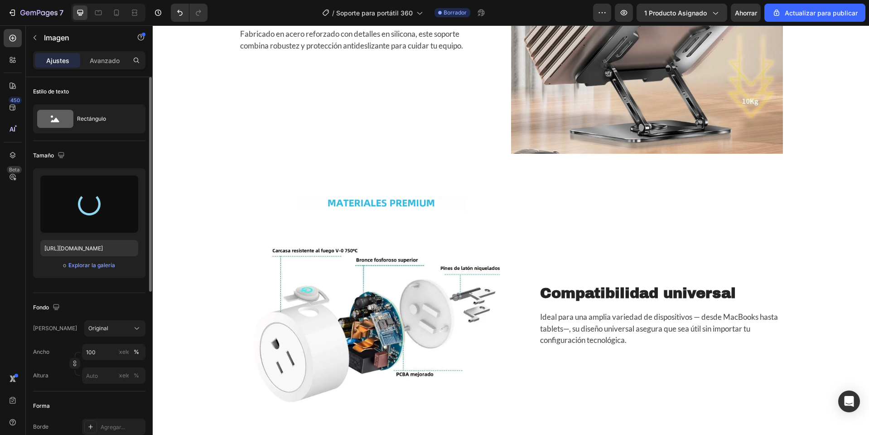
type input "[URL][DOMAIN_NAME]"
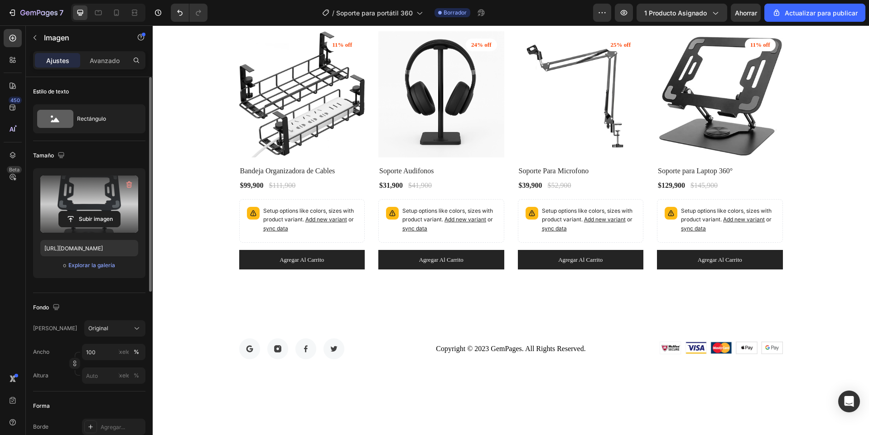
scroll to position [2402, 0]
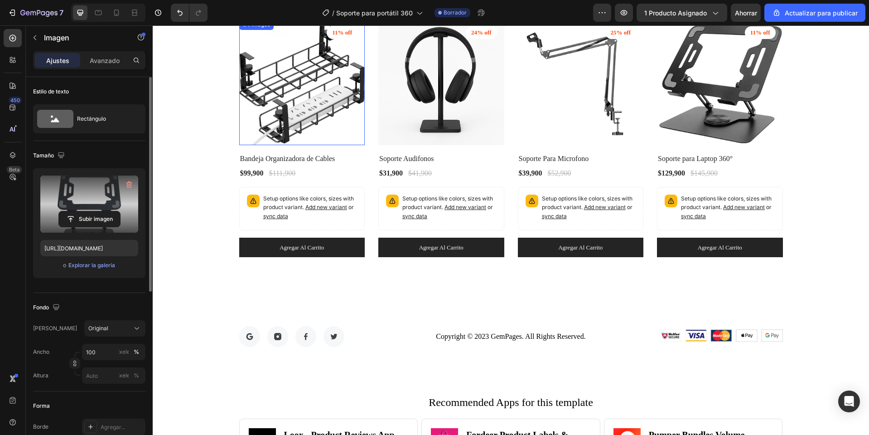
click at [300, 112] on img at bounding box center [302, 82] width 126 height 126
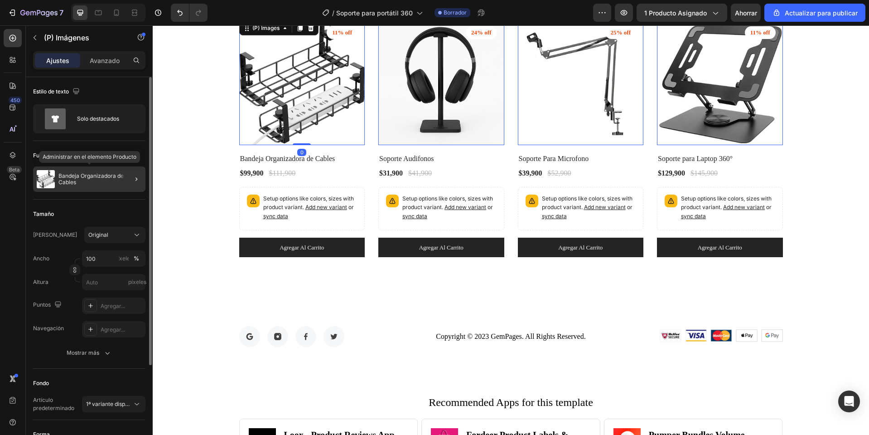
click at [94, 176] on font "Bandeja Organizadora de Cables" at bounding box center [91, 178] width 67 height 13
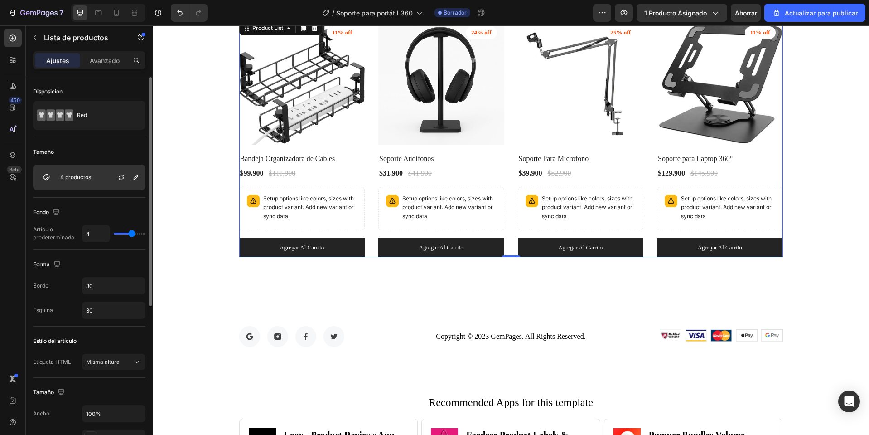
click at [90, 179] on font "4 productos" at bounding box center [75, 177] width 31 height 7
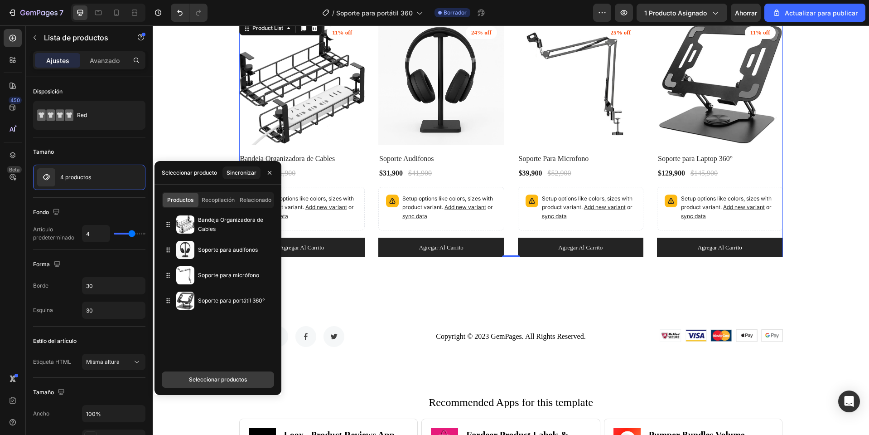
click at [203, 379] on font "Seleccionar productos" at bounding box center [218, 379] width 58 height 7
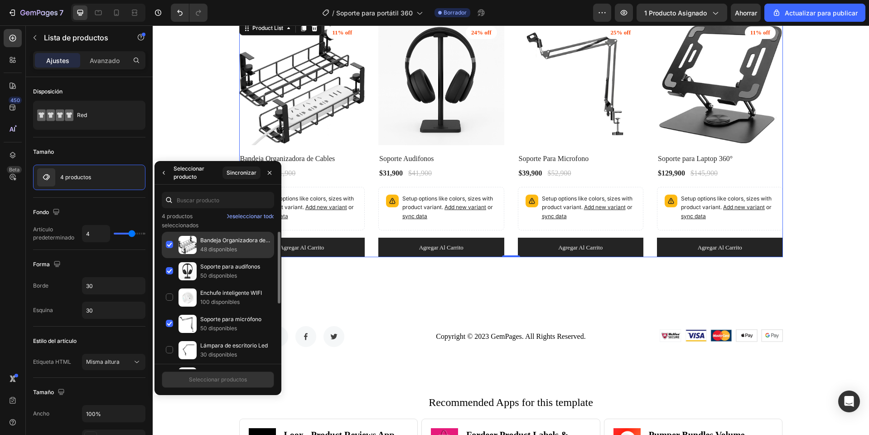
click at [172, 258] on div "Bandeja Organizadora de Cables 48 disponibles" at bounding box center [218, 271] width 112 height 26
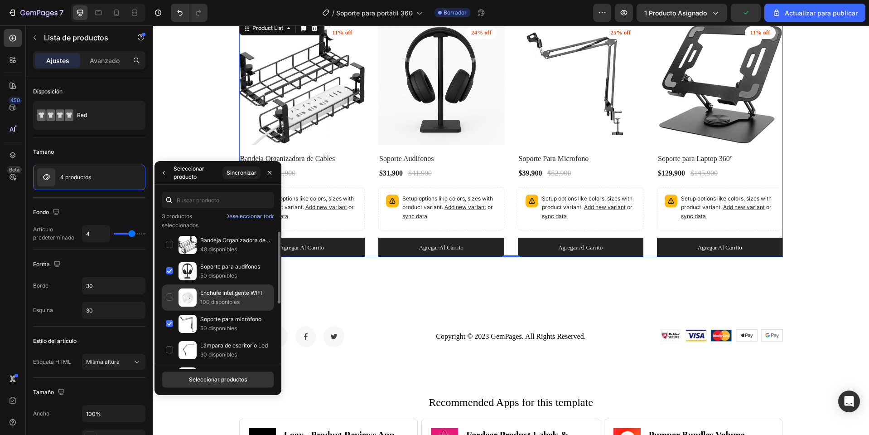
click at [169, 310] on div "Enchufe inteligente WIFI 100 disponibles" at bounding box center [218, 323] width 112 height 26
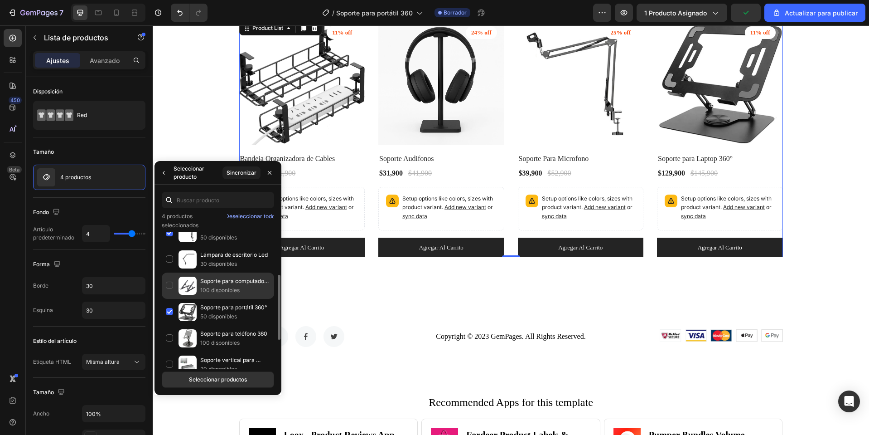
click at [169, 299] on div "Soporte para computadora portátil 100 disponibles" at bounding box center [218, 312] width 112 height 26
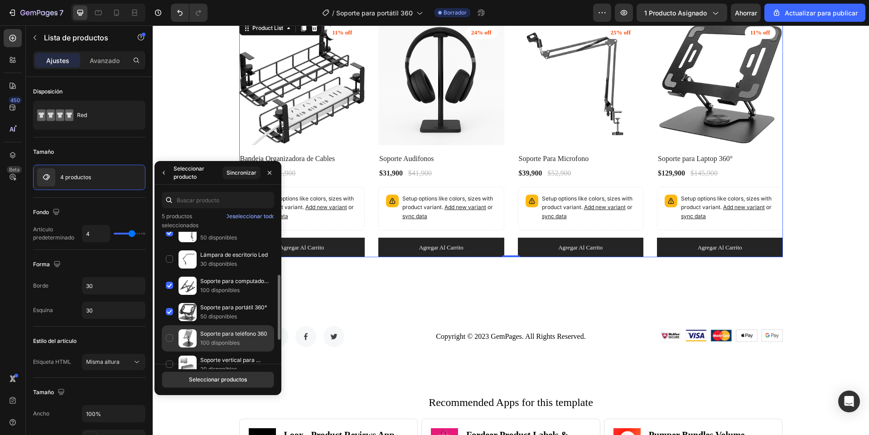
scroll to position [152, 0]
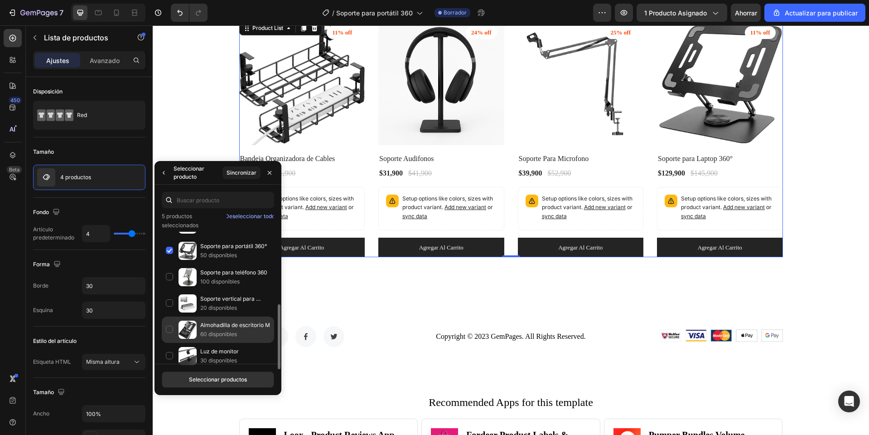
click at [168, 343] on div "Almohadilla de escritorio M 60 disponibles" at bounding box center [218, 356] width 112 height 26
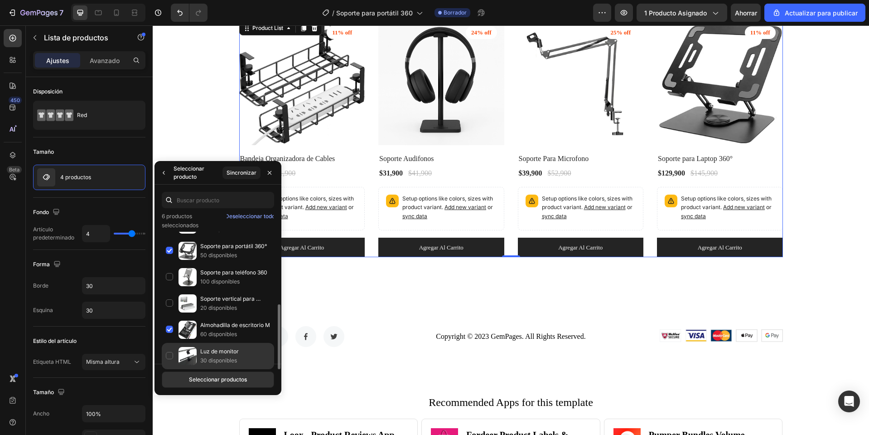
click at [169, 349] on div "Luz de monitor 30 disponibles" at bounding box center [218, 356] width 112 height 26
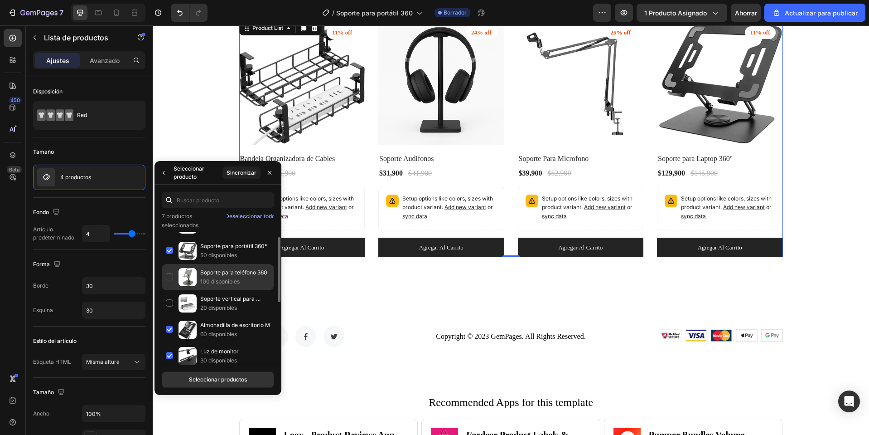
scroll to position [106, 0]
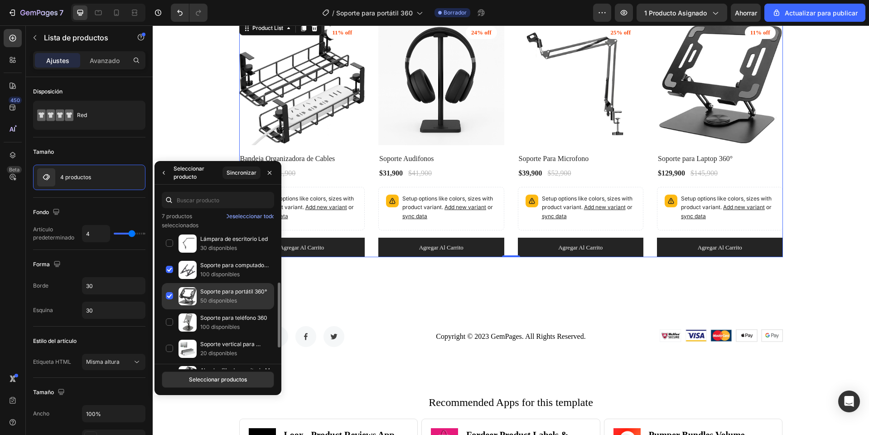
click at [169, 309] on div "Soporte para portátil 360° 50 disponibles" at bounding box center [218, 322] width 112 height 26
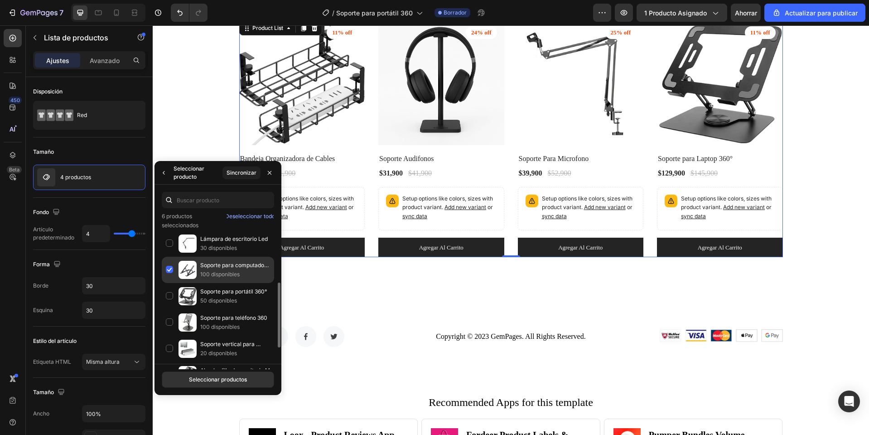
click at [167, 283] on div "Soporte para computadora portátil 100 disponibles" at bounding box center [218, 296] width 112 height 26
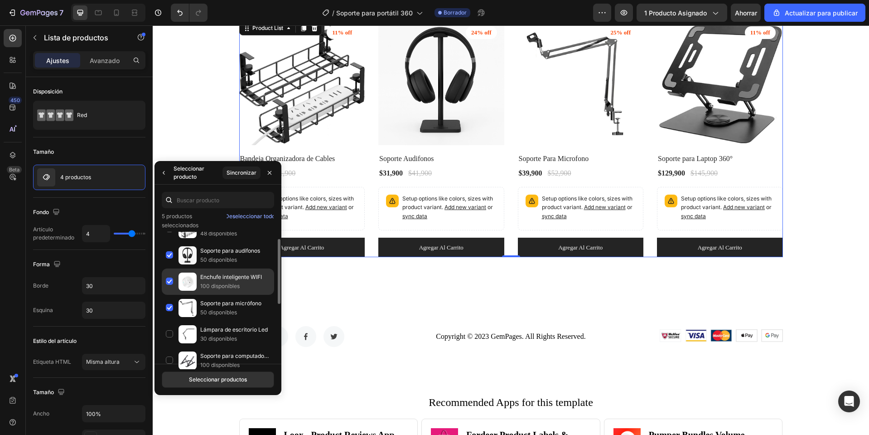
click at [167, 295] on div "Enchufe inteligente WIFI 100 disponibles" at bounding box center [218, 308] width 112 height 26
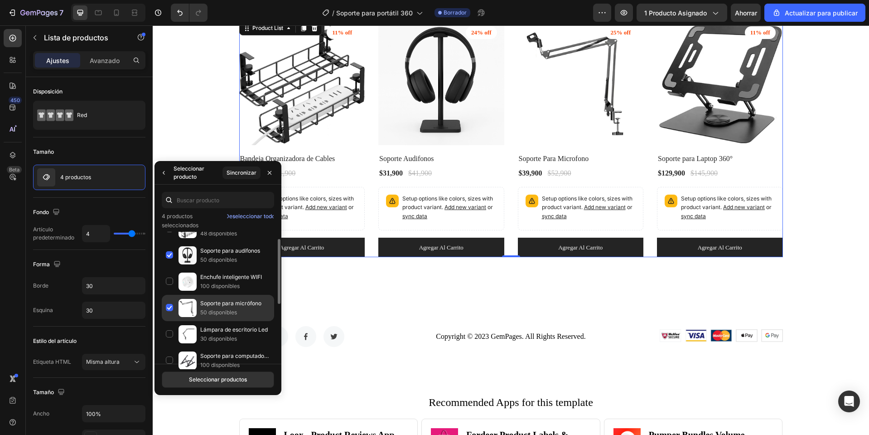
click at [166, 321] on div "Soporte para micrófono 50 disponibles" at bounding box center [218, 334] width 112 height 26
click at [216, 383] on font "Seleccionar productos" at bounding box center [218, 379] width 58 height 8
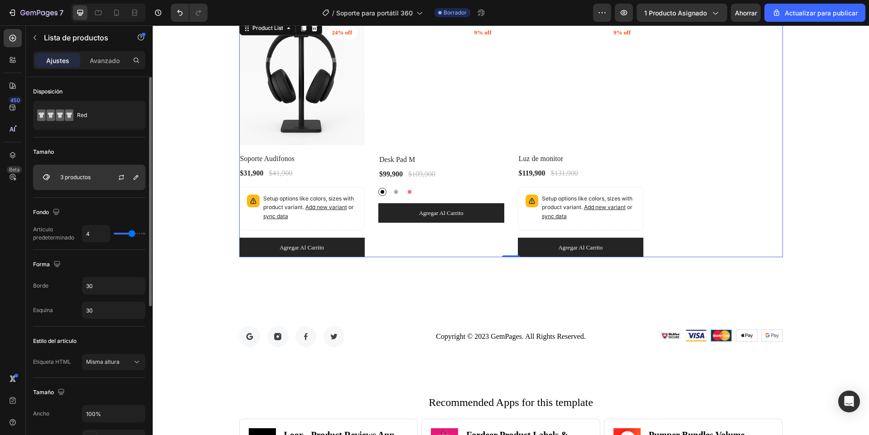
click at [88, 183] on div "3 productos" at bounding box center [89, 176] width 112 height 25
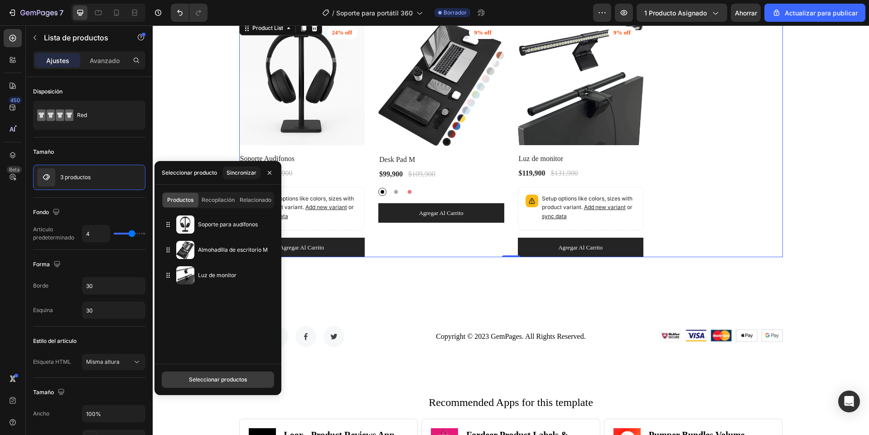
click at [203, 377] on font "Seleccionar productos" at bounding box center [218, 379] width 58 height 7
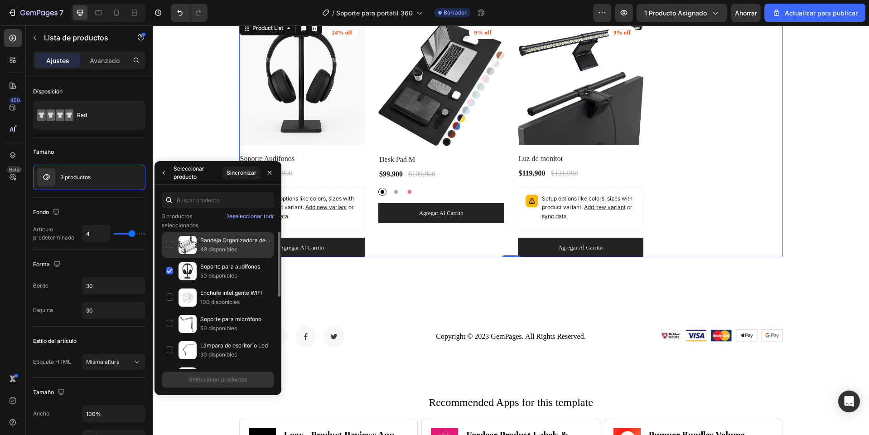
click at [172, 258] on div "Bandeja Organizadora de Cables 48 disponibles" at bounding box center [218, 271] width 112 height 26
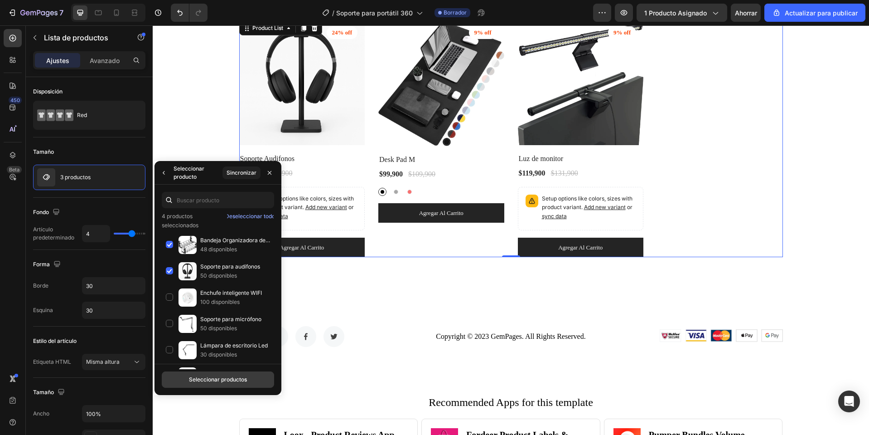
click at [219, 379] on font "Seleccionar productos" at bounding box center [218, 379] width 58 height 7
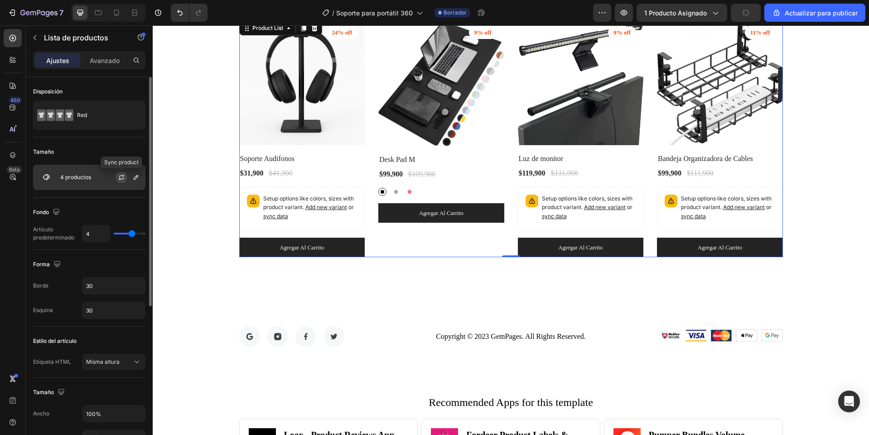
click at [116, 176] on button "button" at bounding box center [121, 177] width 11 height 11
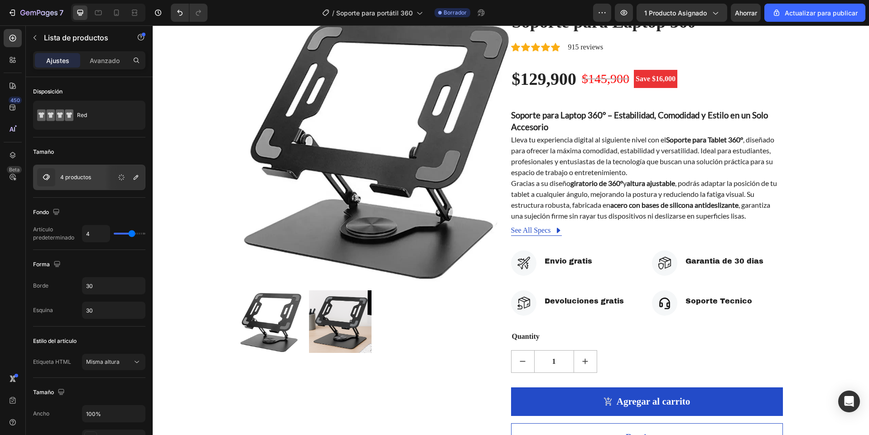
scroll to position [0, 0]
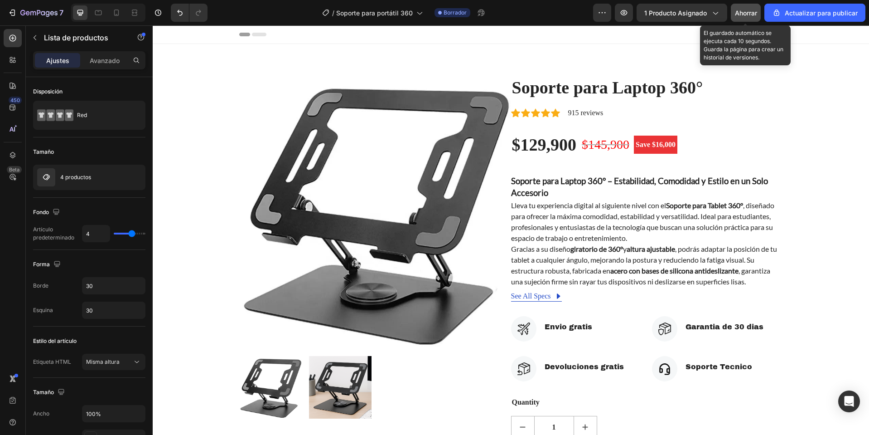
click at [753, 20] on button "Ahorrar" at bounding box center [746, 13] width 30 height 18
